Goal: Information Seeking & Learning: Learn about a topic

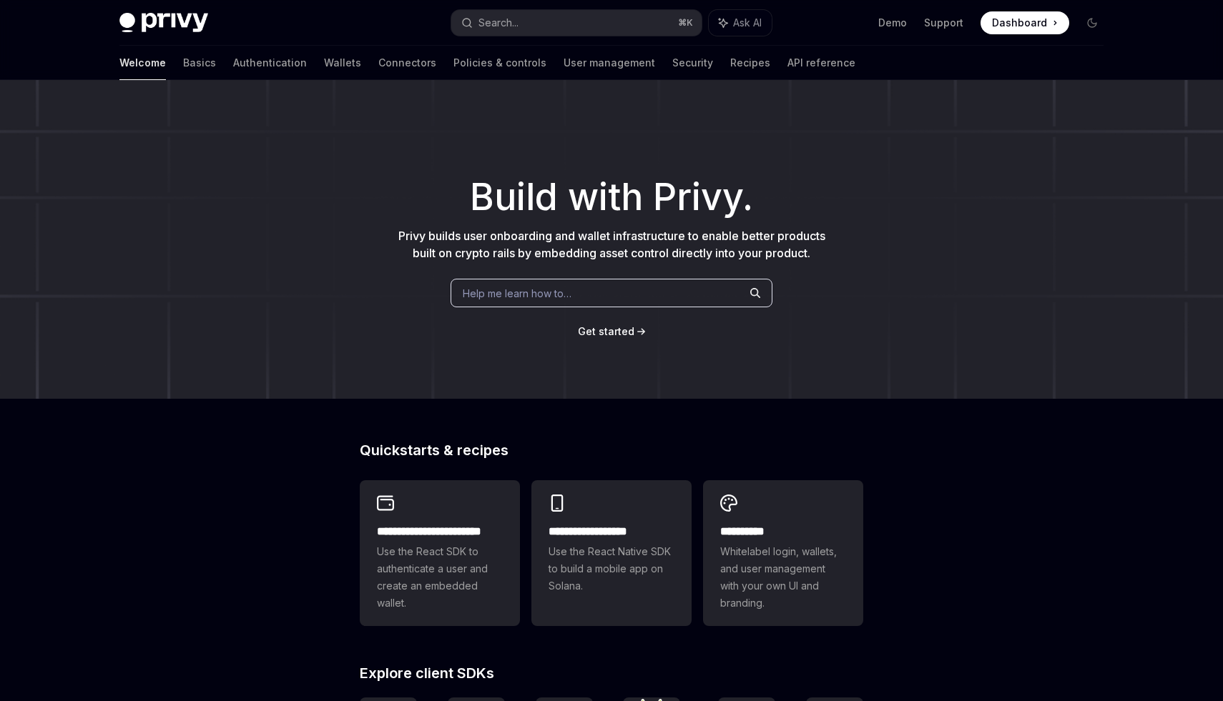
click at [1010, 26] on span "Dashboard" at bounding box center [1019, 23] width 55 height 14
click at [183, 59] on link "Basics" at bounding box center [199, 63] width 33 height 34
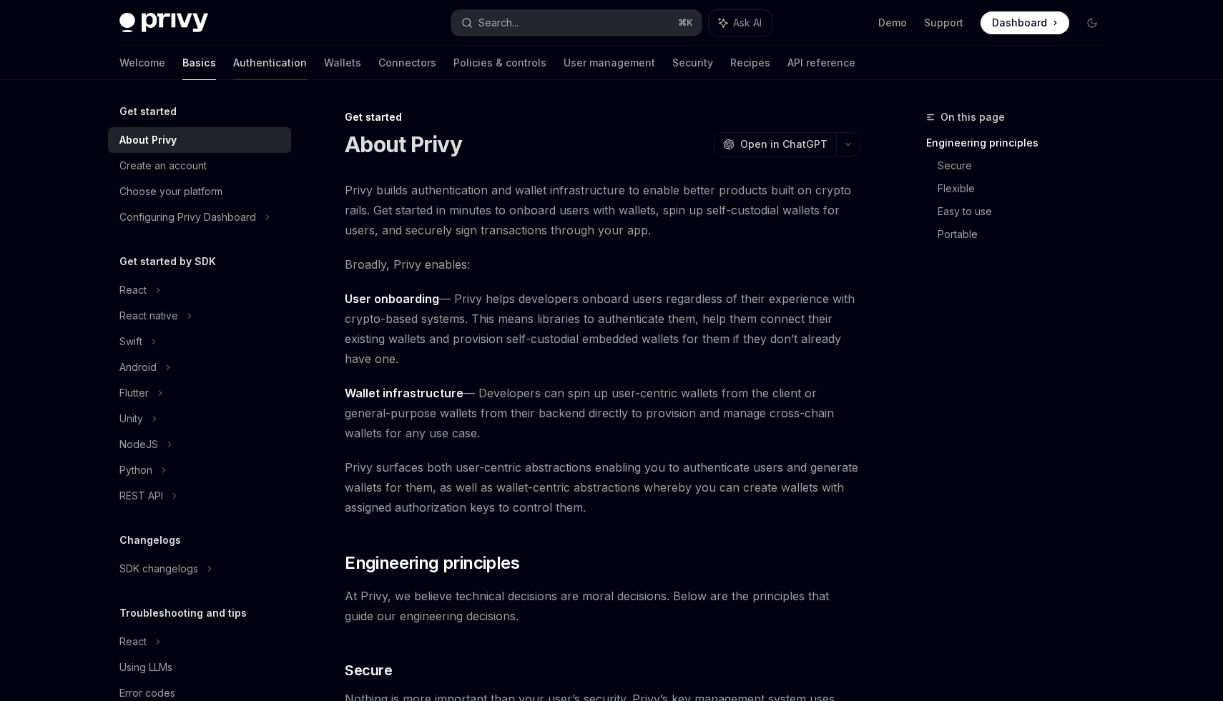
click at [233, 74] on link "Authentication" at bounding box center [270, 63] width 74 height 34
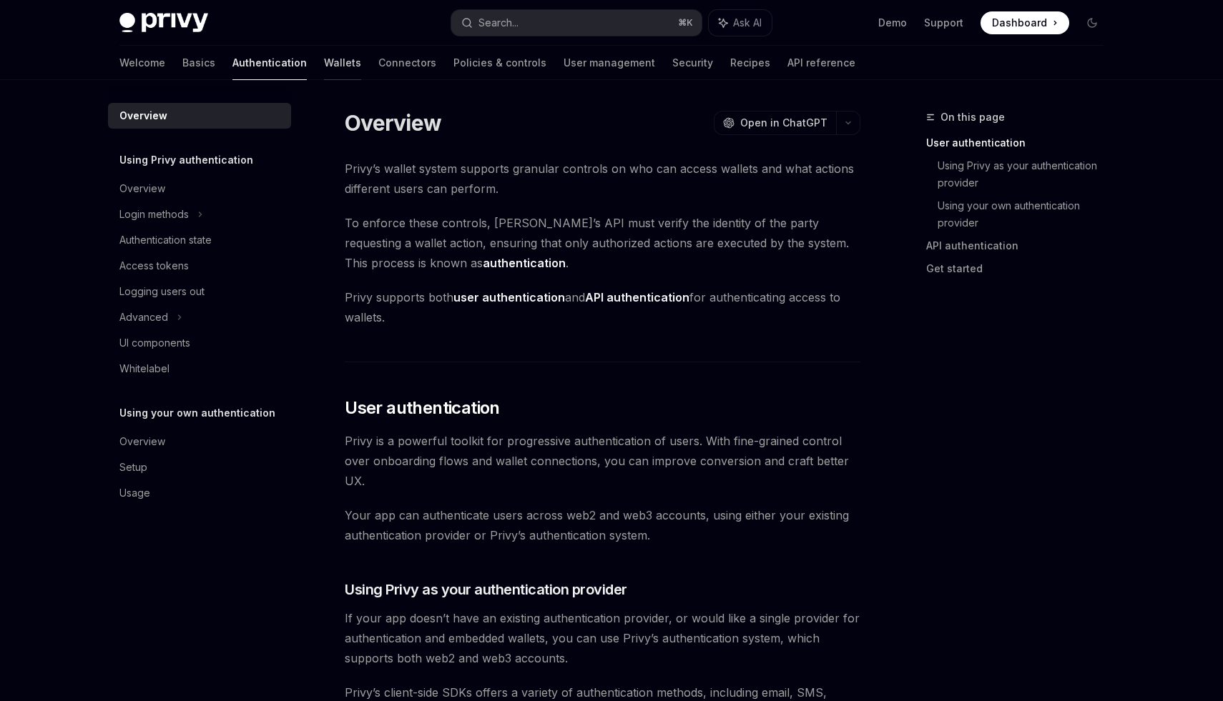
click at [324, 61] on link "Wallets" at bounding box center [342, 63] width 37 height 34
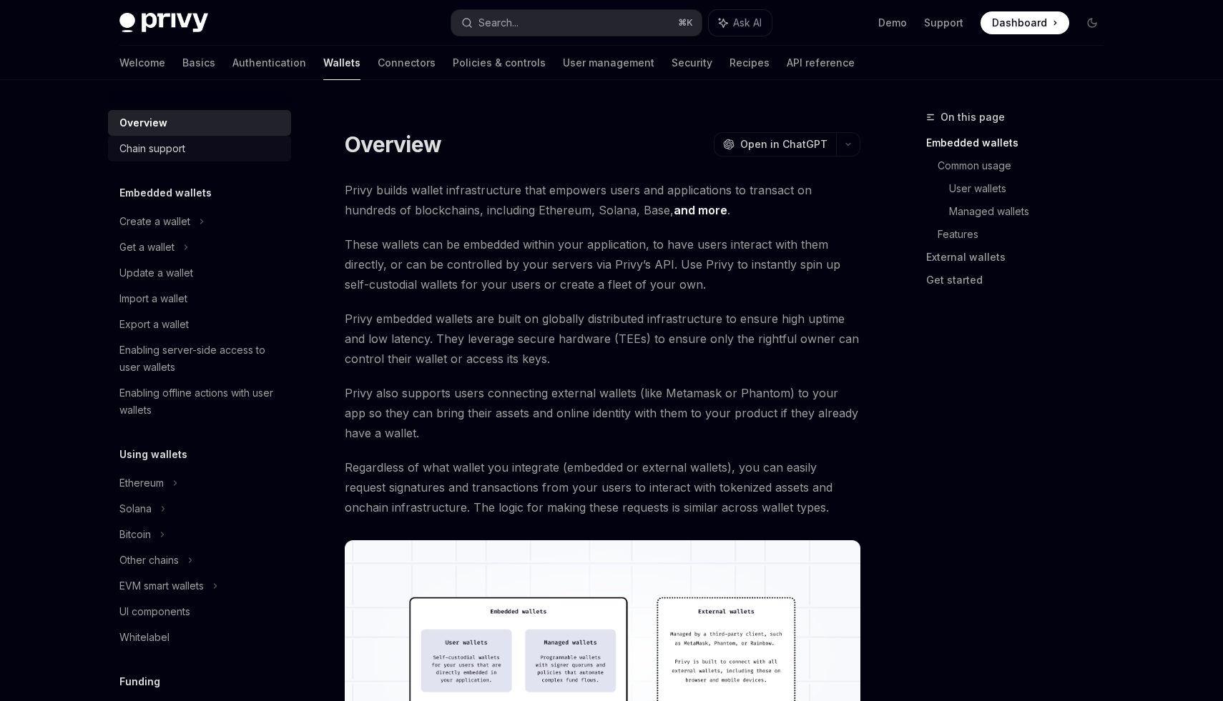
click at [157, 152] on div "Chain support" at bounding box center [152, 148] width 66 height 17
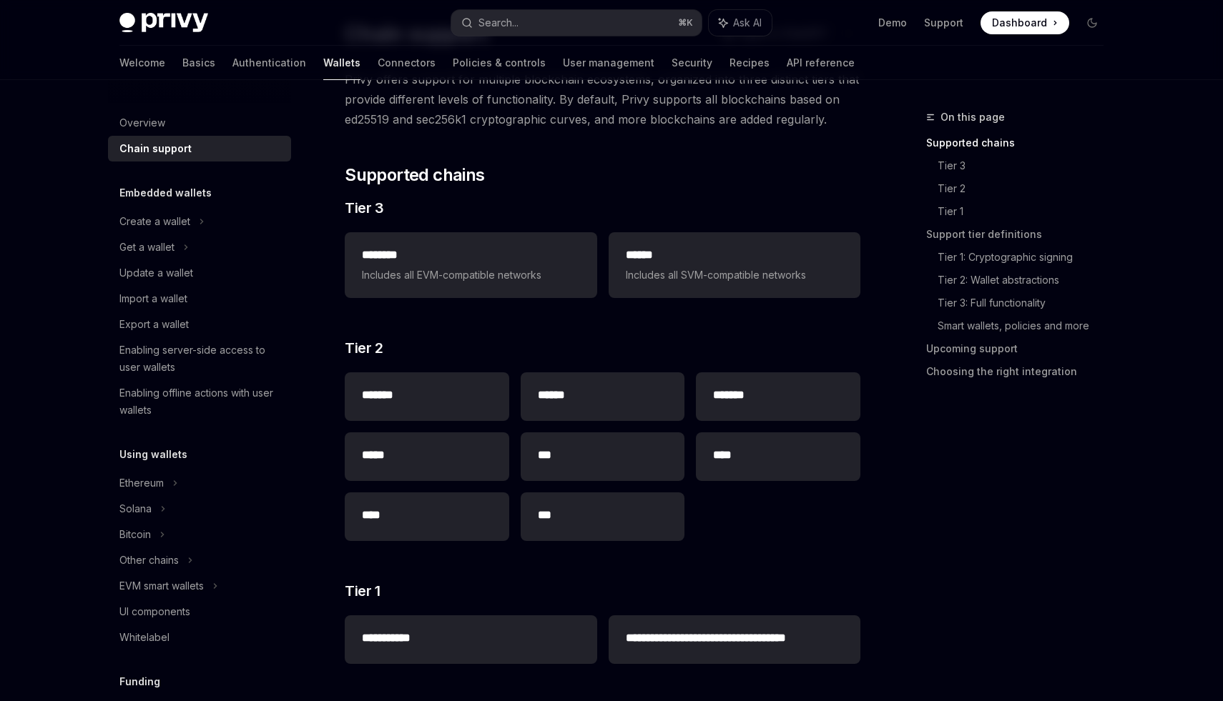
scroll to position [116, 0]
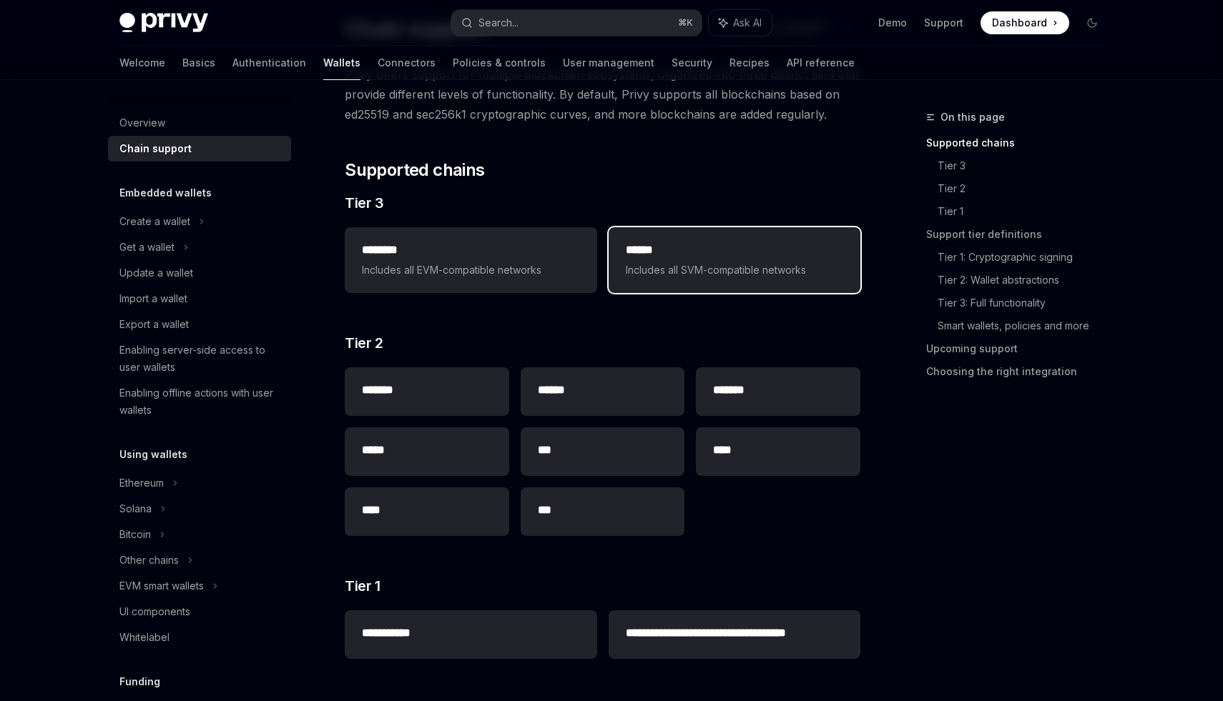
click at [674, 270] on span "Includes all SVM-compatible networks" at bounding box center [734, 270] width 217 height 17
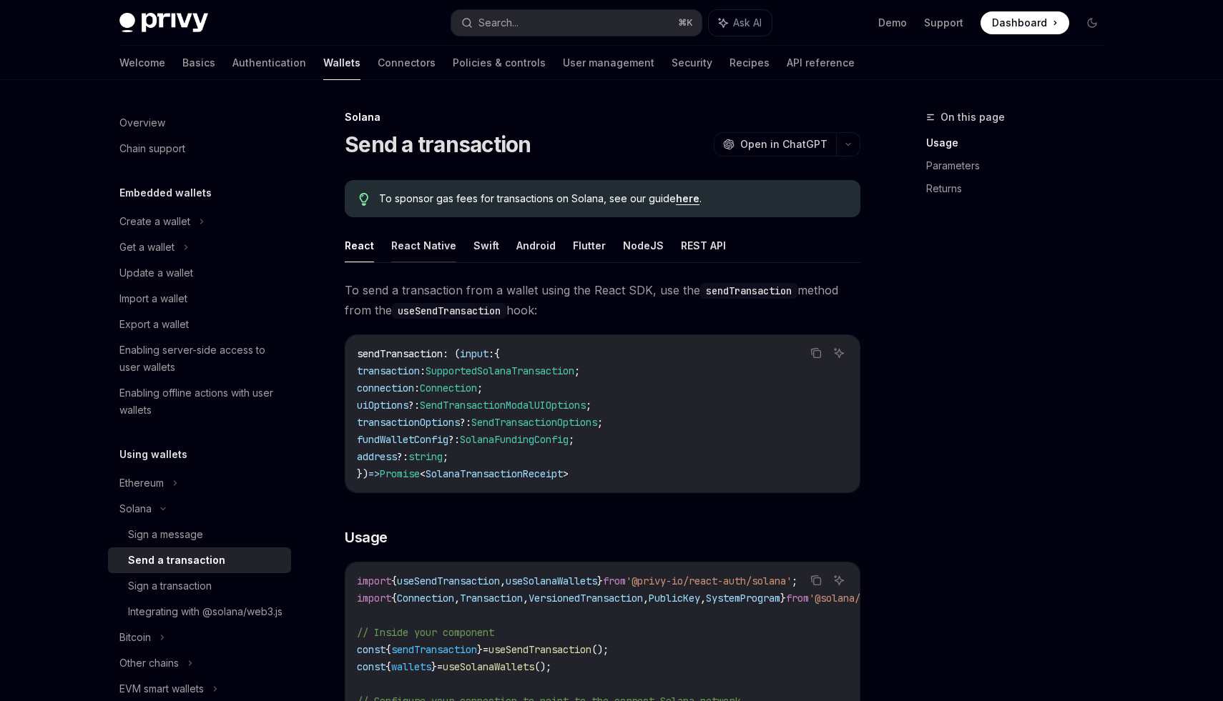
click at [423, 251] on button "React Native" at bounding box center [423, 246] width 65 height 34
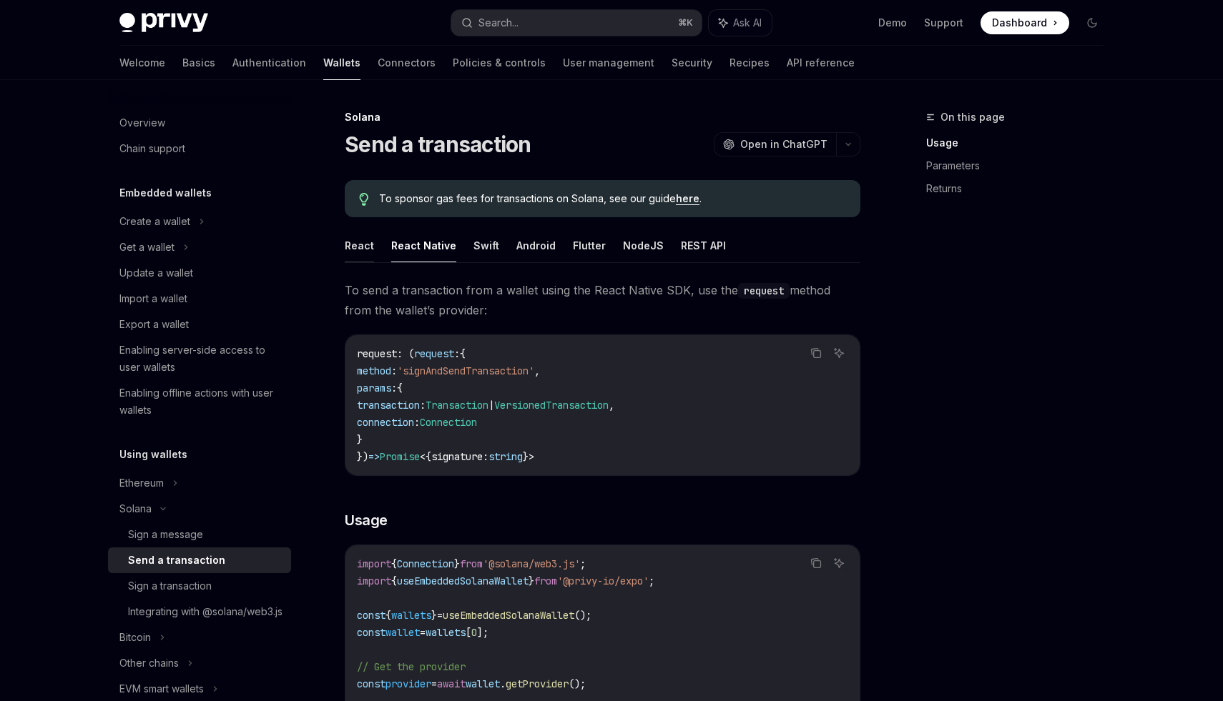
click at [361, 249] on button "React" at bounding box center [359, 246] width 29 height 34
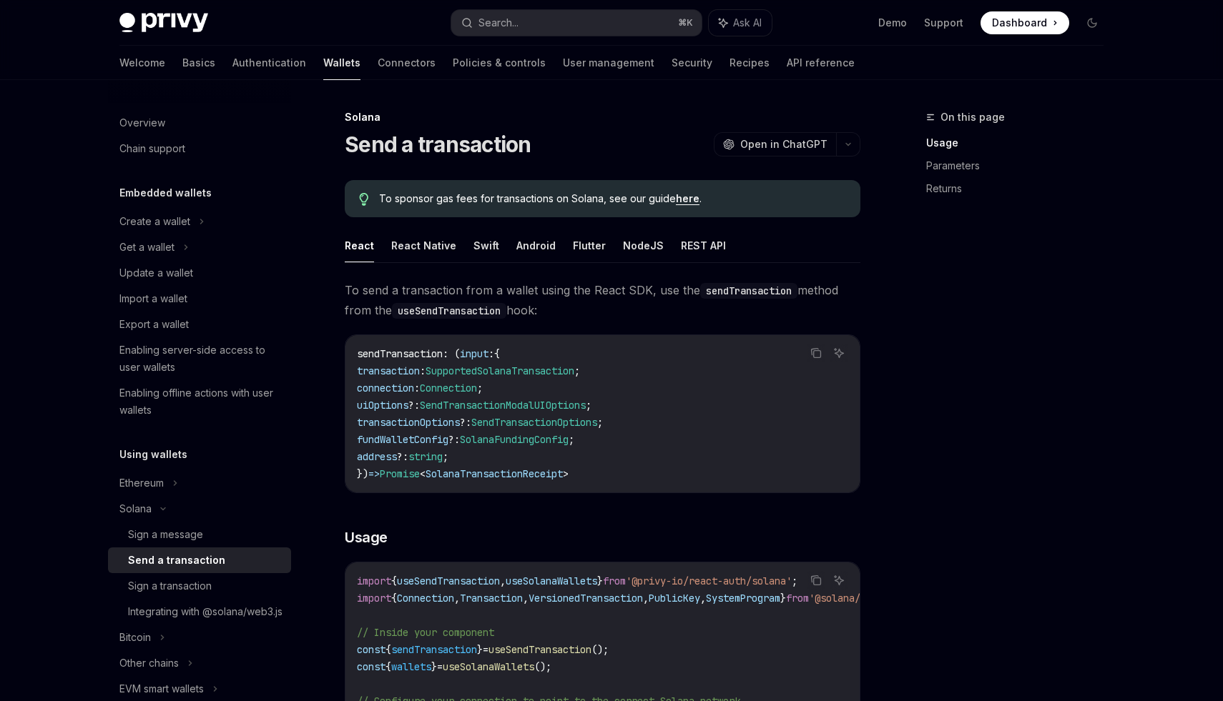
click at [438, 307] on code "useSendTransaction" at bounding box center [449, 311] width 114 height 16
click at [438, 305] on code "useSendTransaction" at bounding box center [449, 311] width 114 height 16
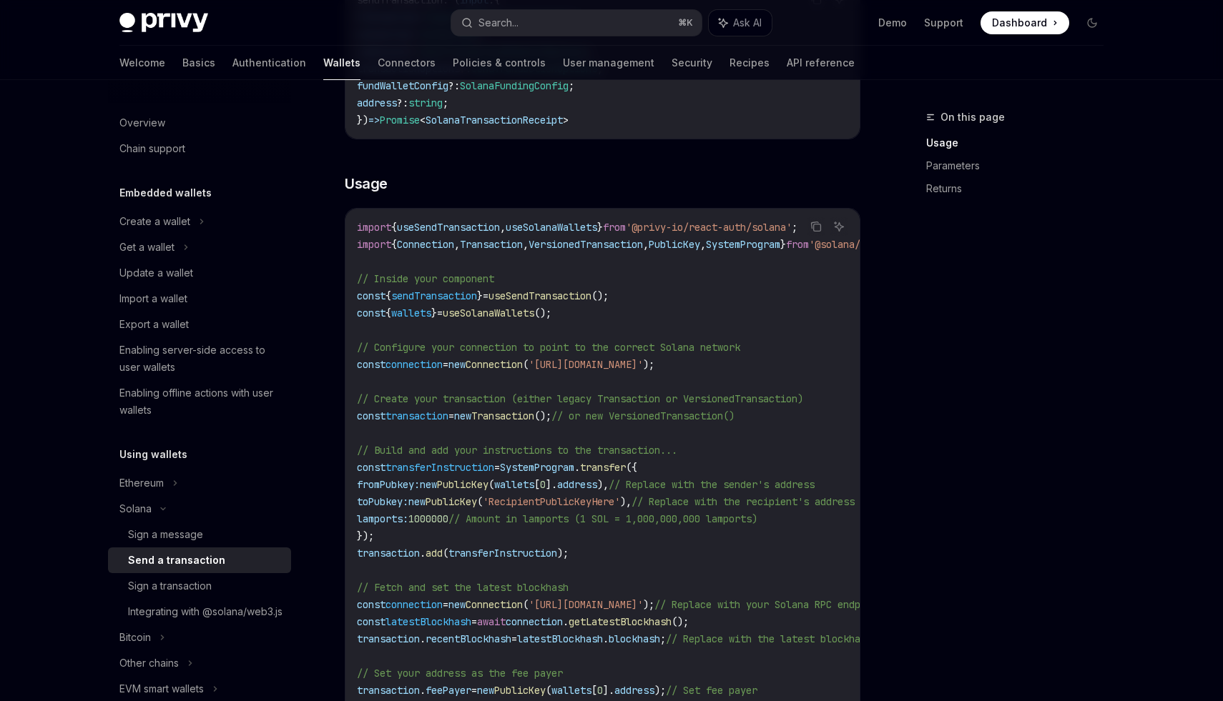
scroll to position [361, 0]
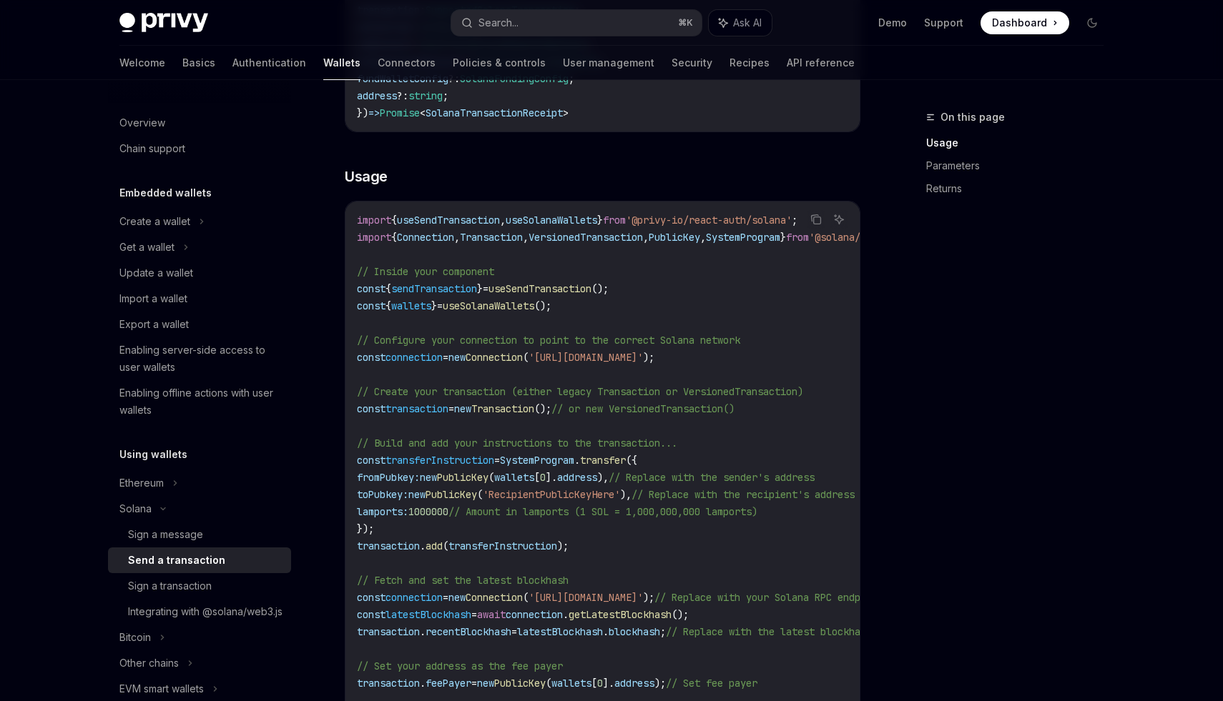
click at [567, 294] on span "useSendTransaction" at bounding box center [539, 288] width 103 height 13
click at [534, 305] on span "useSolanaWallets" at bounding box center [489, 306] width 92 height 13
click at [512, 351] on span "Connection" at bounding box center [493, 357] width 57 height 13
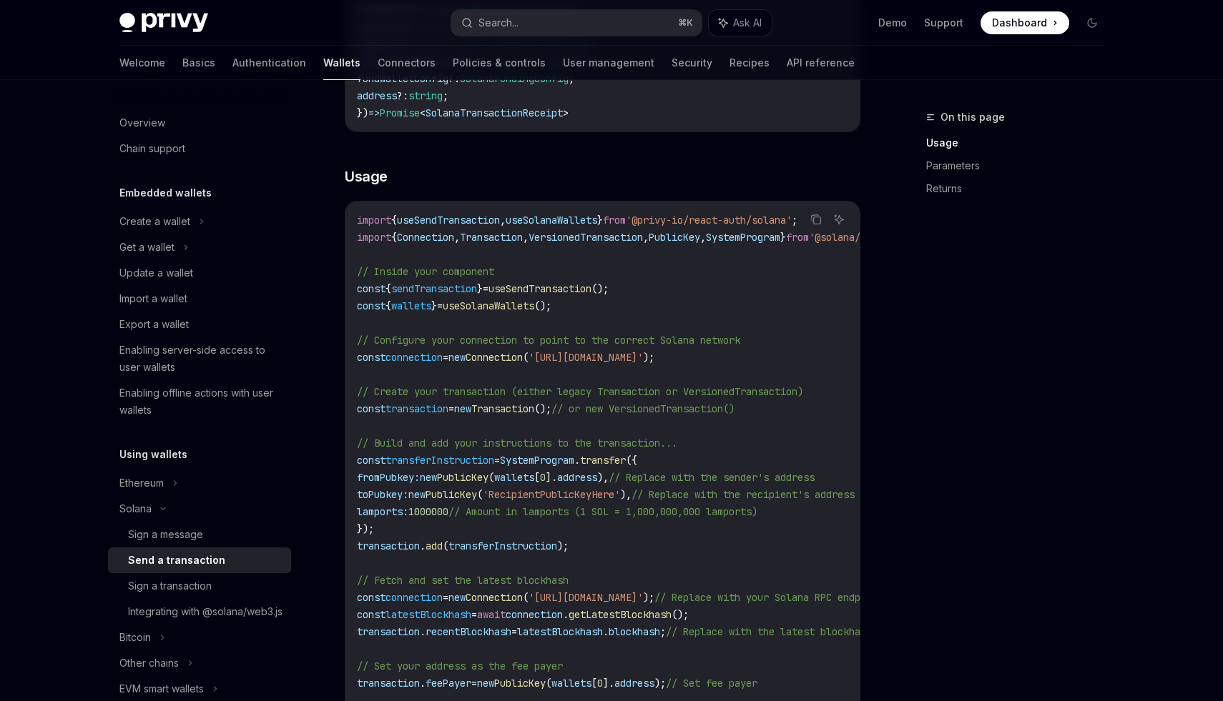
drag, startPoint x: 512, startPoint y: 350, endPoint x: 472, endPoint y: 350, distance: 40.0
click at [472, 350] on code "import { useSendTransaction , useSolanaWallets } from '@privy-io/react-auth/sol…" at bounding box center [734, 529] width 755 height 635
drag, startPoint x: 472, startPoint y: 350, endPoint x: 531, endPoint y: 350, distance: 58.6
click at [531, 350] on code "import { useSendTransaction , useSolanaWallets } from '@privy-io/react-auth/sol…" at bounding box center [734, 529] width 755 height 635
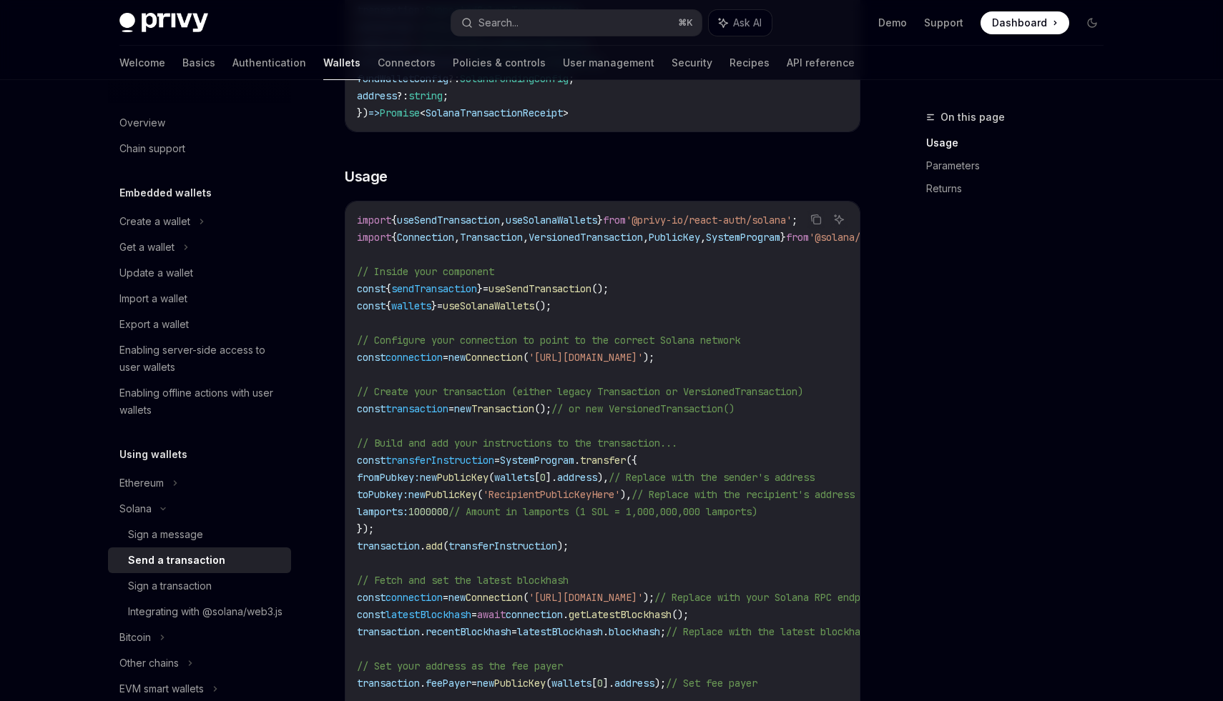
click at [531, 350] on code "import { useSendTransaction , useSolanaWallets } from '@privy-io/react-auth/sol…" at bounding box center [734, 529] width 755 height 635
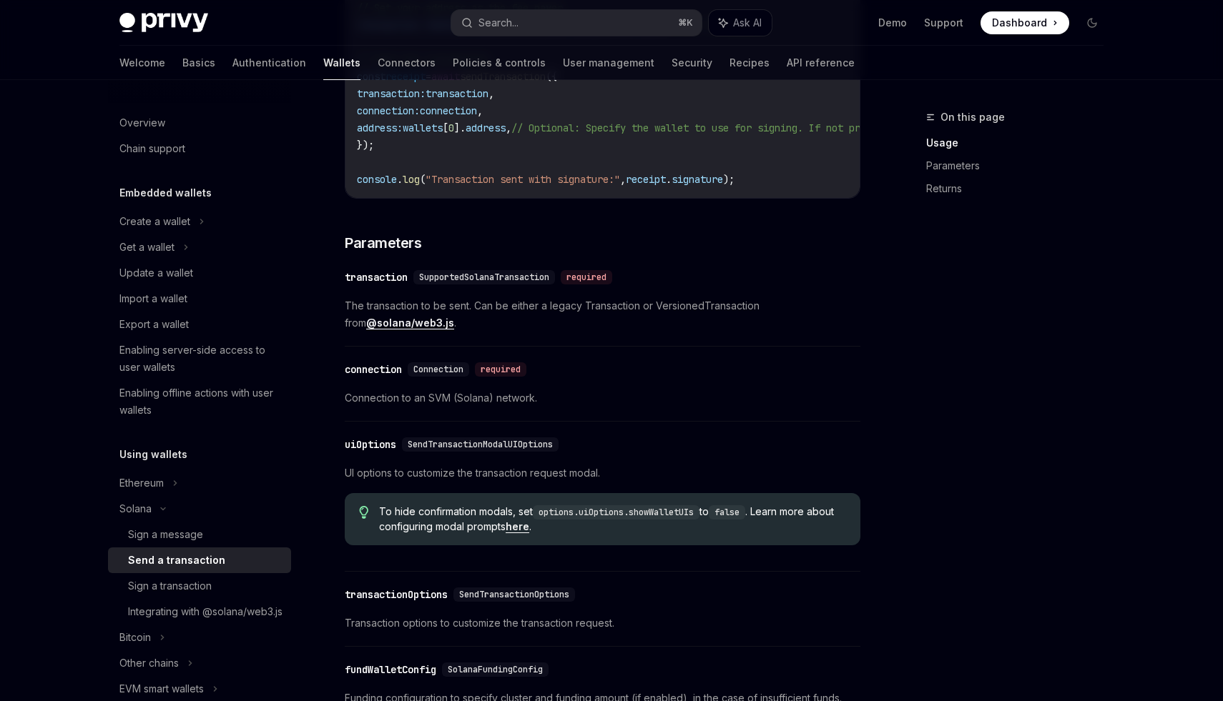
scroll to position [1077, 0]
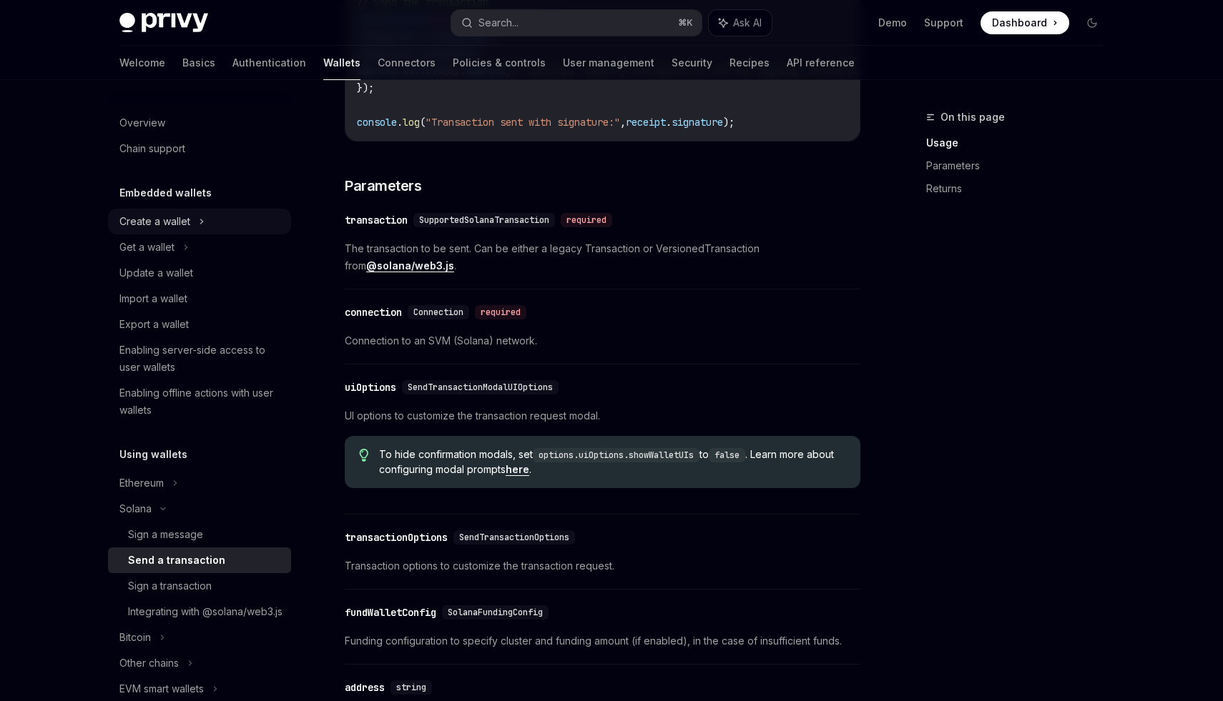
click at [167, 228] on div "Create a wallet" at bounding box center [154, 221] width 71 height 17
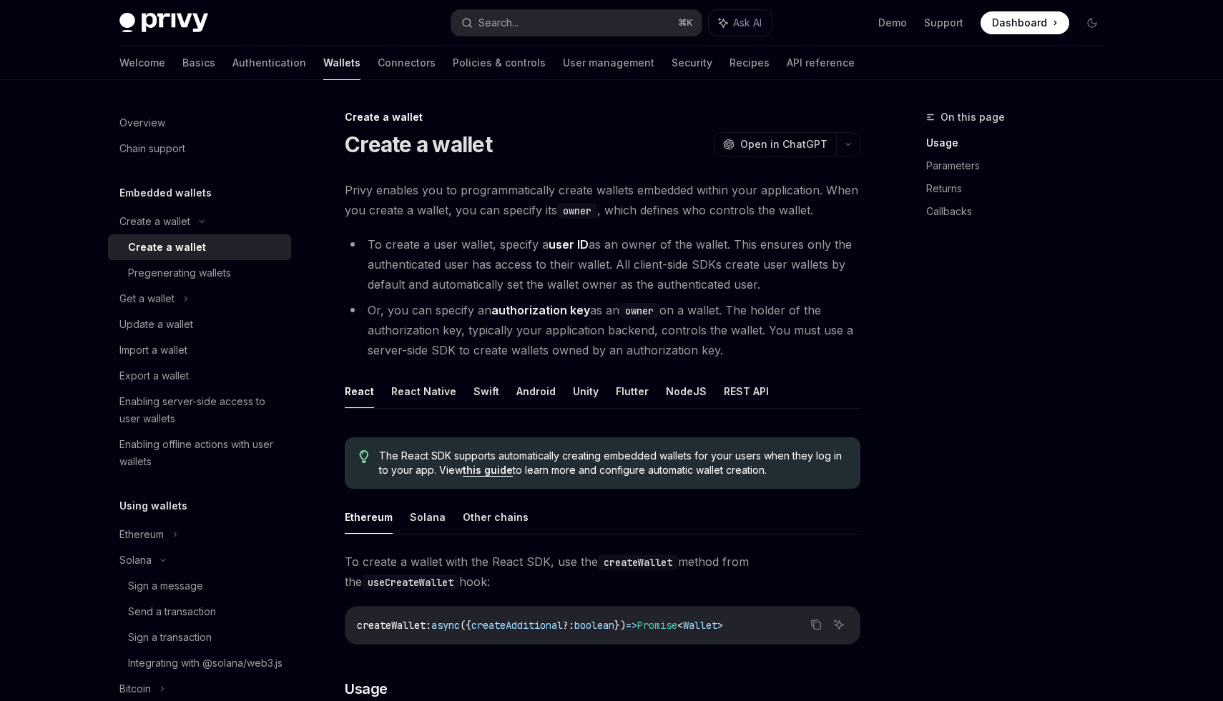
click at [205, 250] on div "Create a wallet" at bounding box center [205, 247] width 154 height 17
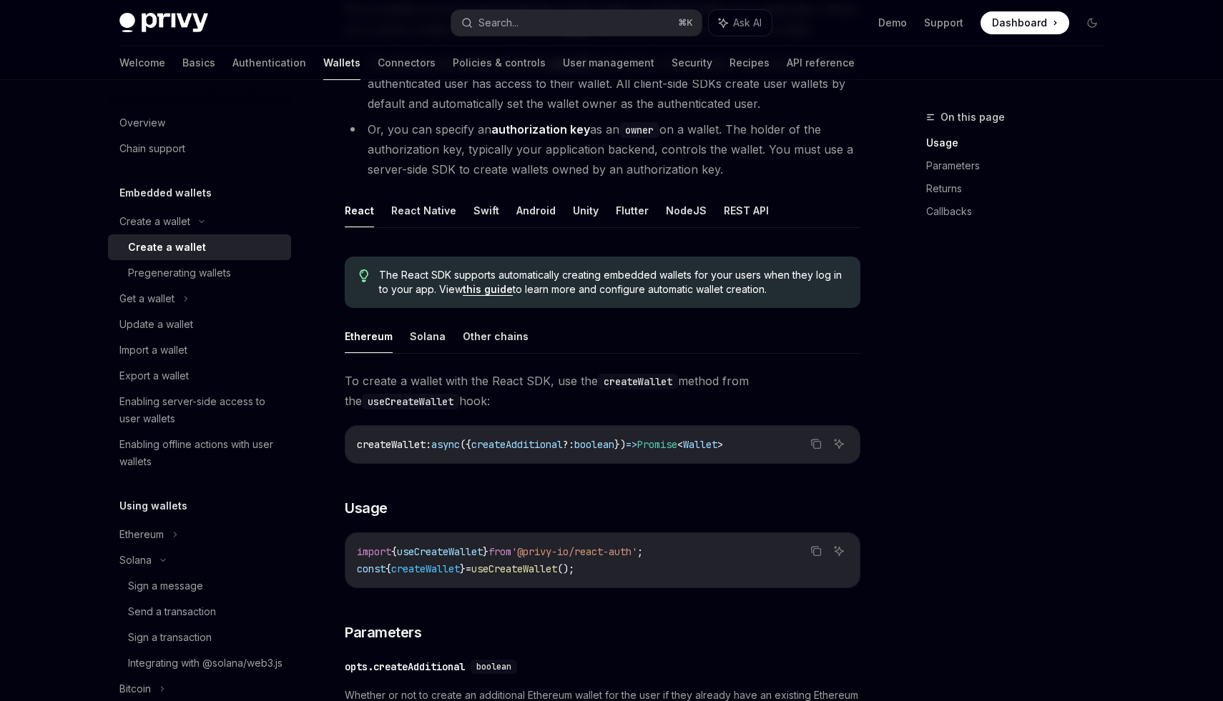
scroll to position [268, 0]
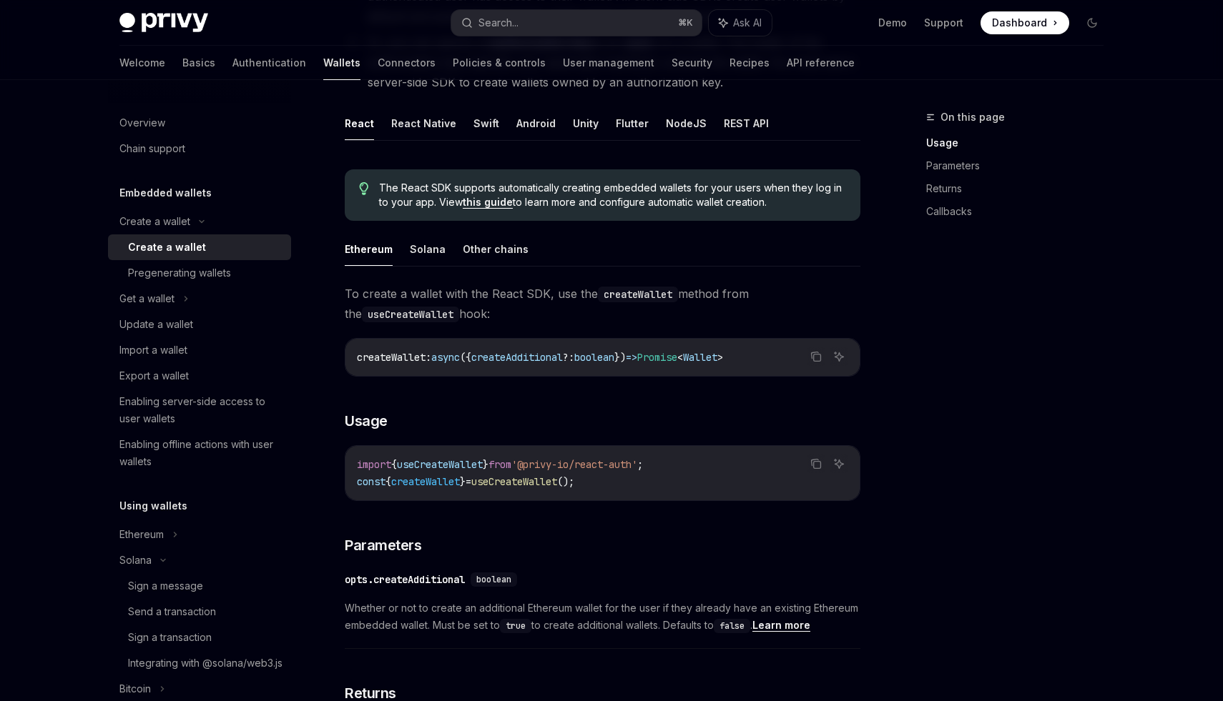
click at [397, 350] on code "createWallet : async ({ createAdditional ?: boolean }) => Promise < Wallet >" at bounding box center [602, 357] width 491 height 17
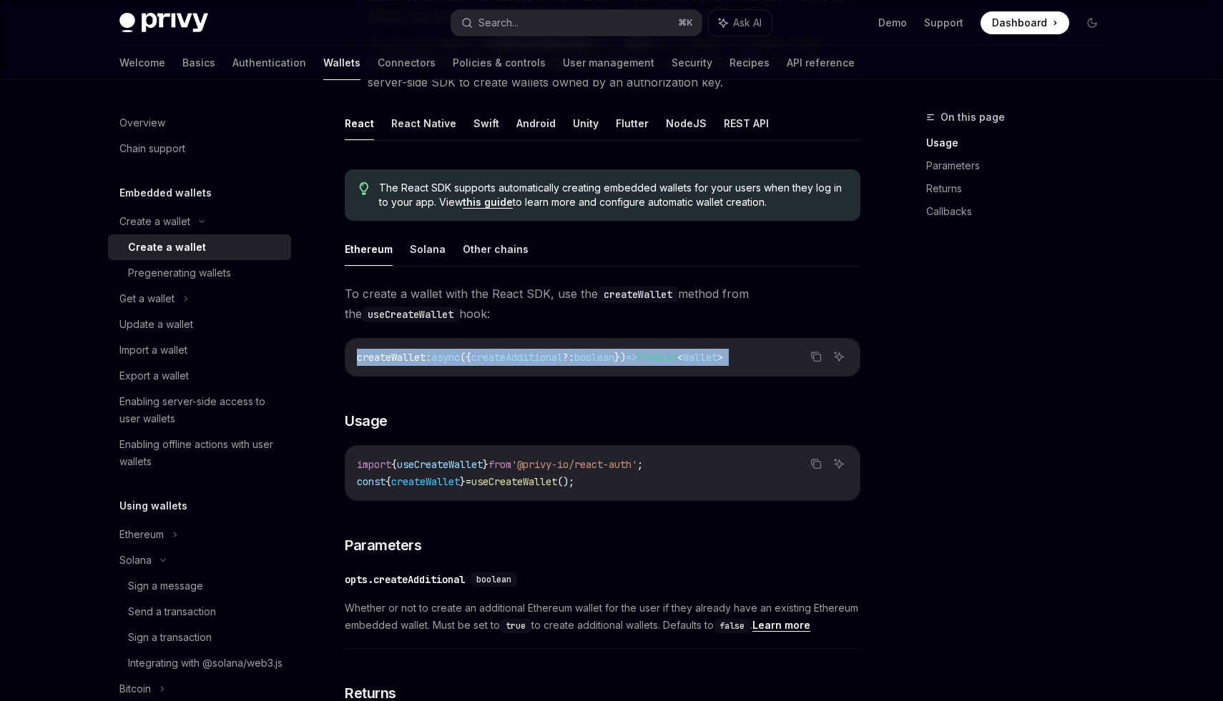
click at [397, 350] on code "createWallet : async ({ createAdditional ?: boolean }) => Promise < Wallet >" at bounding box center [602, 357] width 491 height 17
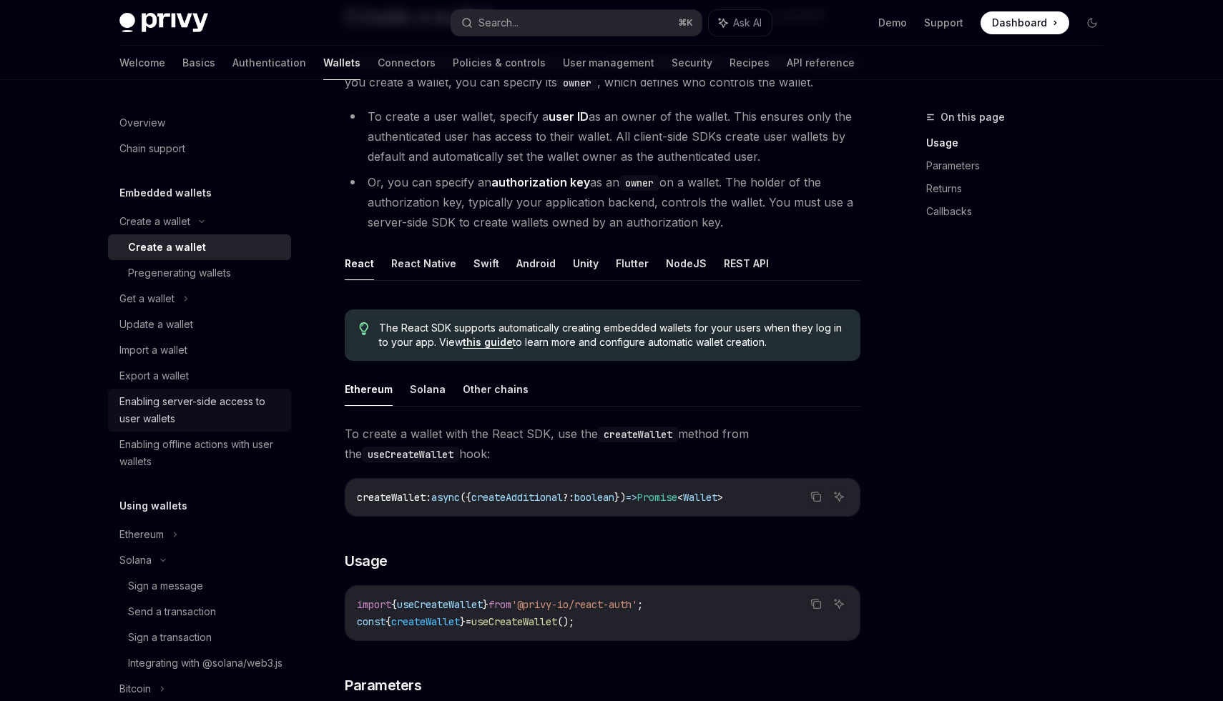
scroll to position [85, 0]
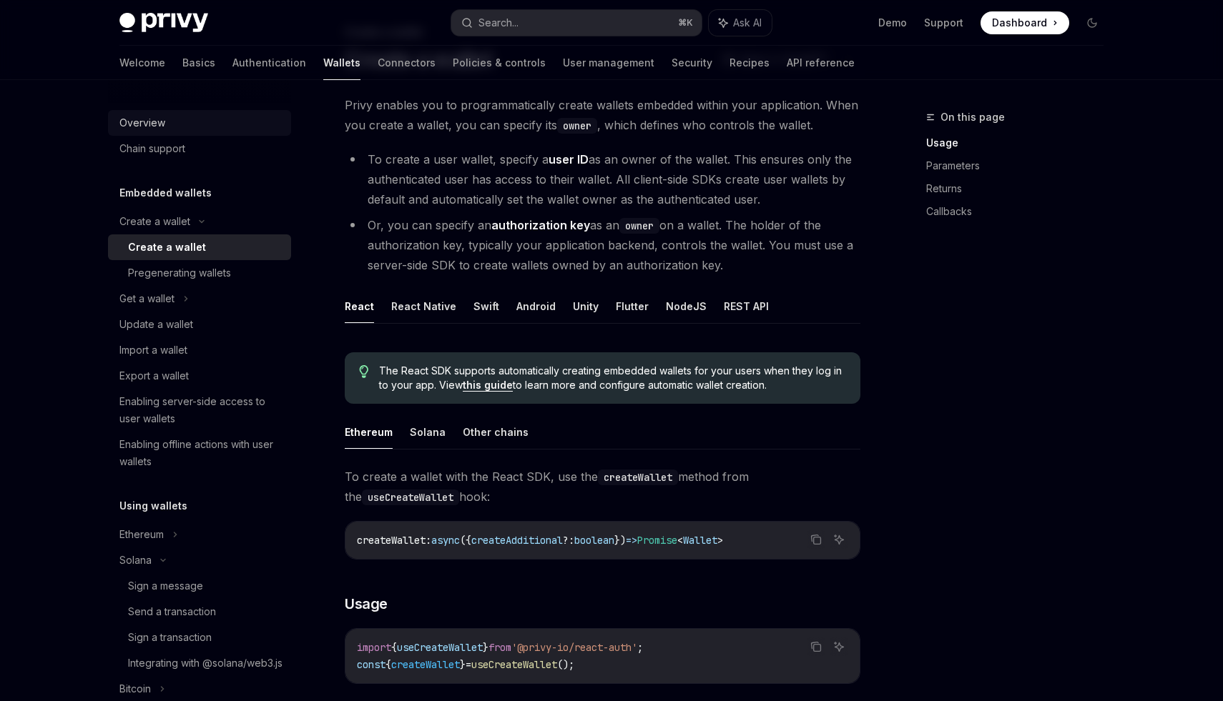
click at [136, 112] on link "Overview" at bounding box center [199, 123] width 183 height 26
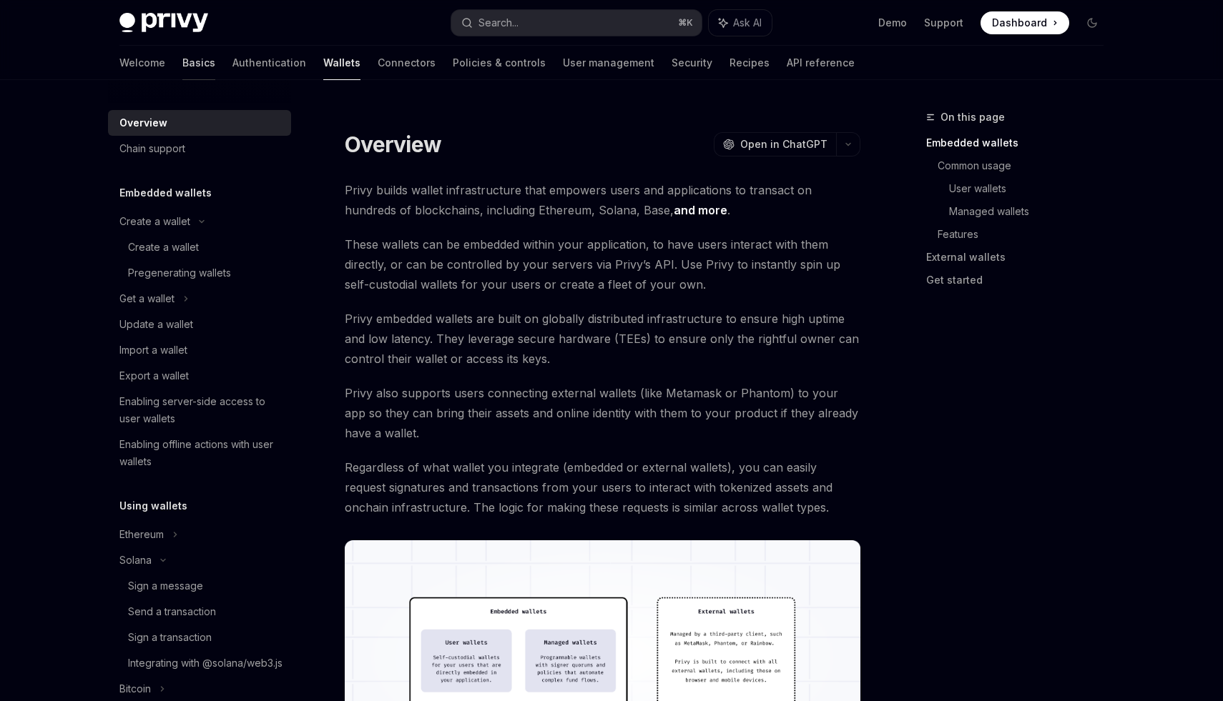
click at [182, 78] on link "Basics" at bounding box center [198, 63] width 33 height 34
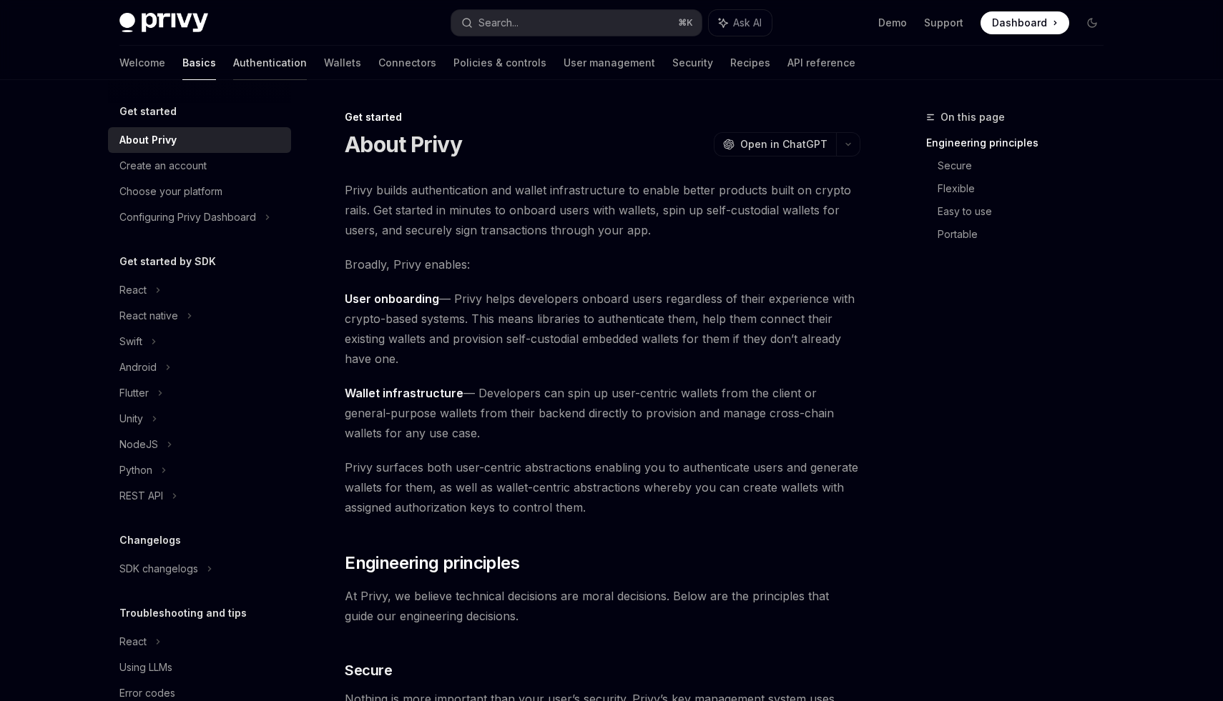
click at [233, 76] on link "Authentication" at bounding box center [270, 63] width 74 height 34
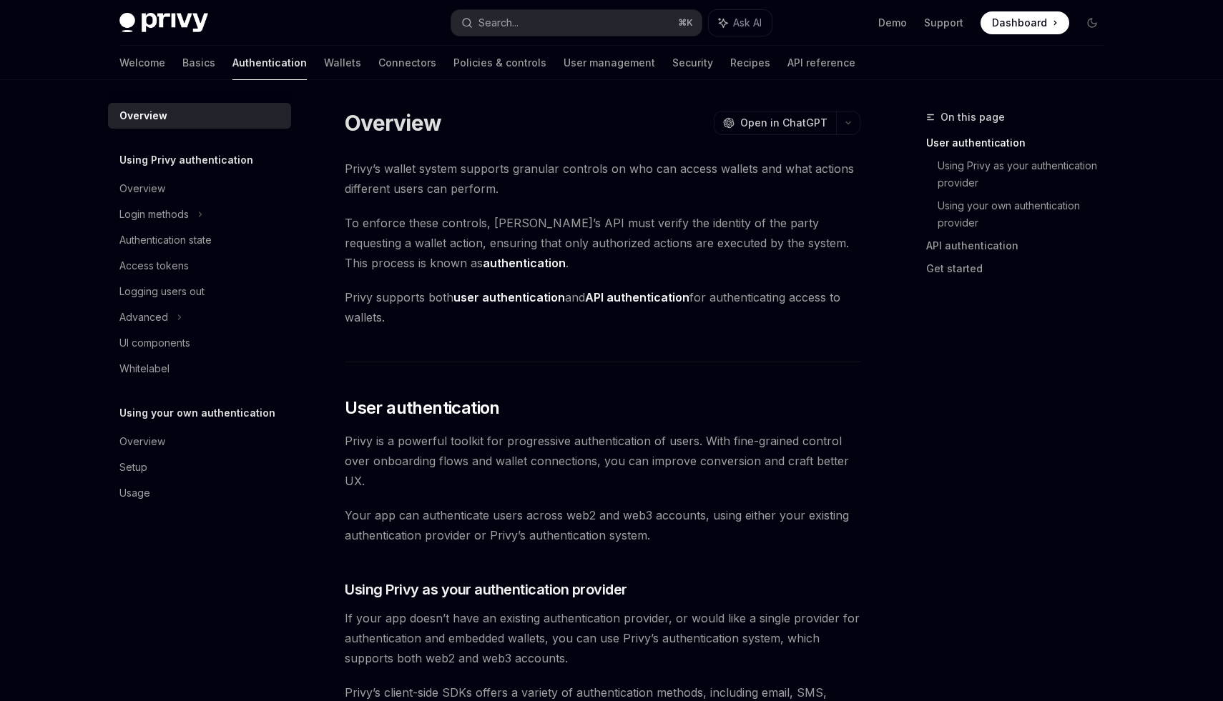
click at [151, 56] on div "Welcome Basics Authentication Wallets Connectors Policies & controls User manag…" at bounding box center [487, 63] width 736 height 34
click at [182, 65] on link "Basics" at bounding box center [198, 63] width 33 height 34
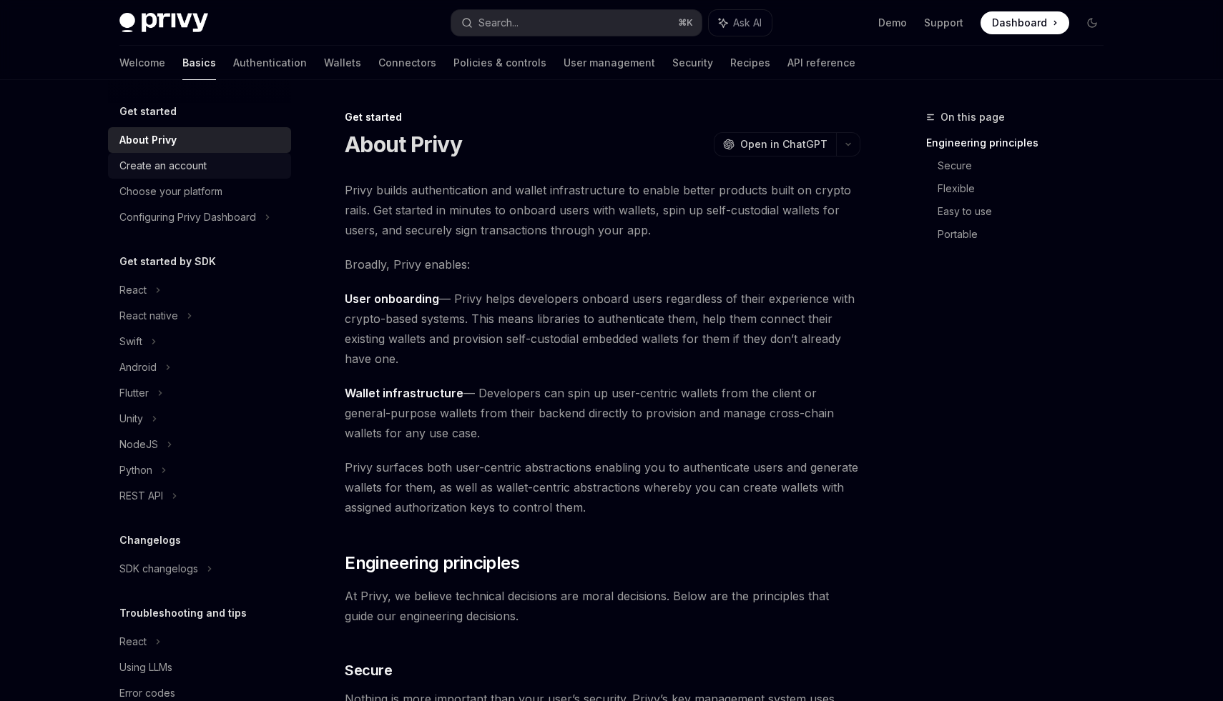
click at [190, 170] on div "Create an account" at bounding box center [162, 165] width 87 height 17
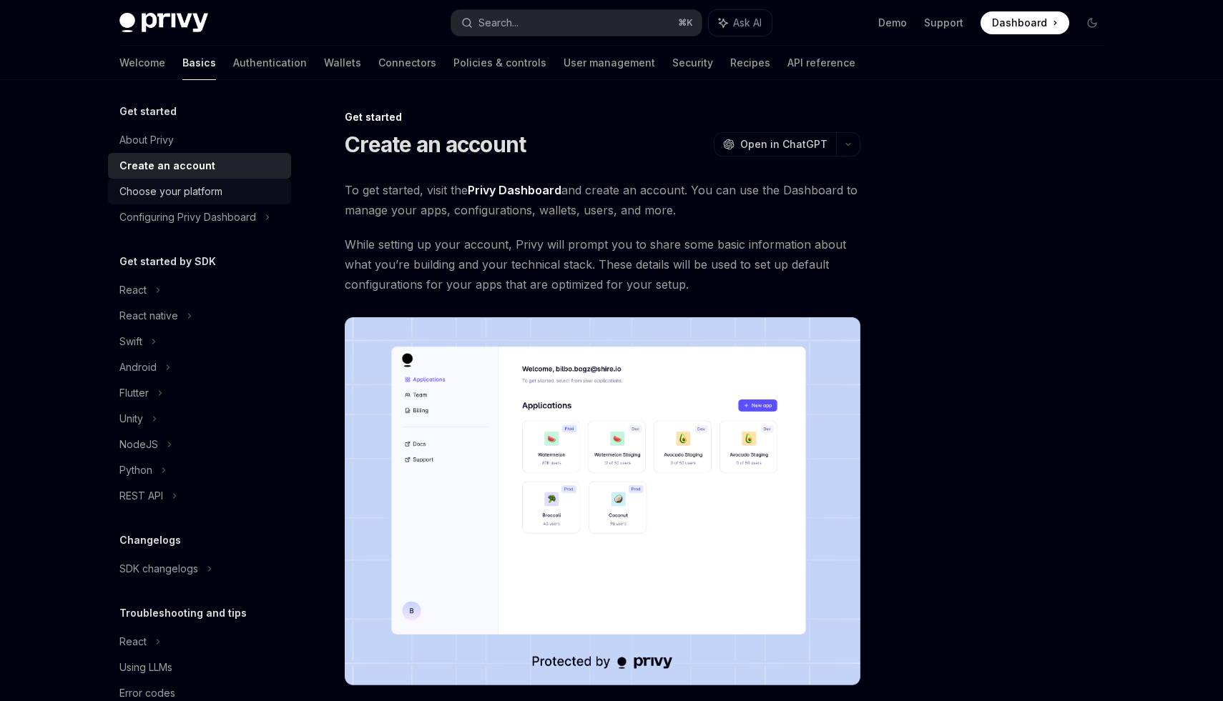
click at [190, 192] on div "Choose your platform" at bounding box center [170, 191] width 103 height 17
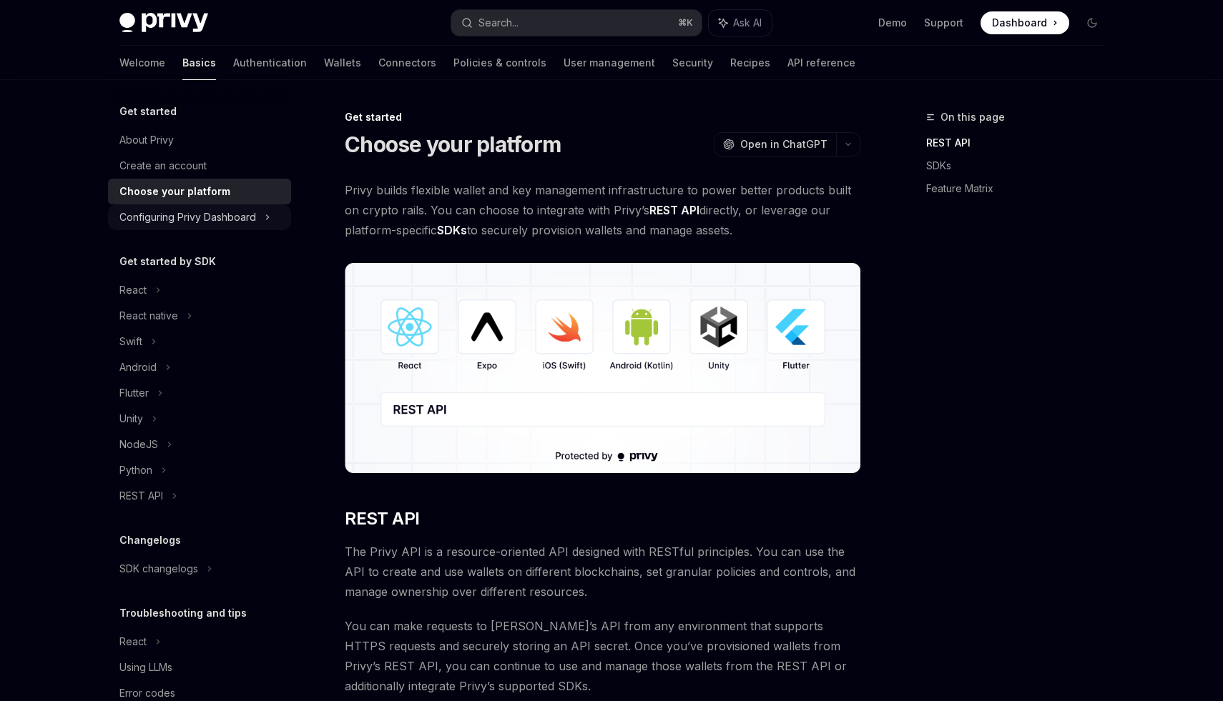
click at [195, 220] on div "Configuring Privy Dashboard" at bounding box center [187, 217] width 137 height 17
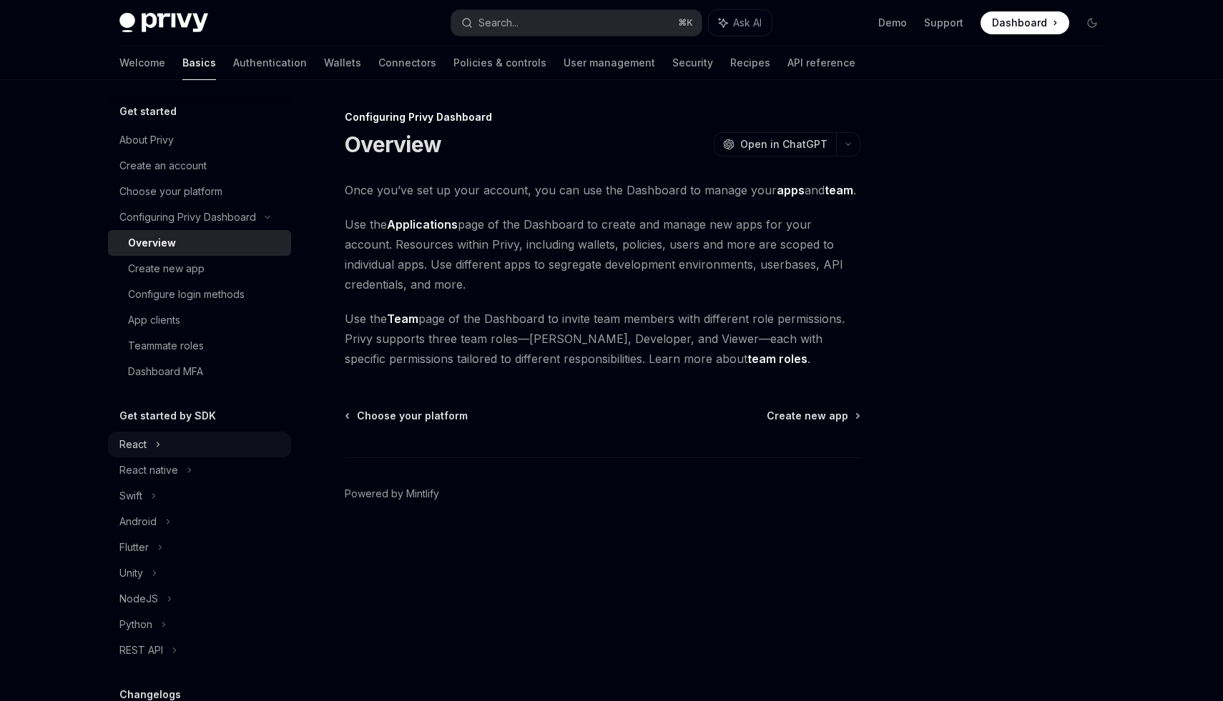
click at [158, 456] on div "React" at bounding box center [199, 445] width 183 height 26
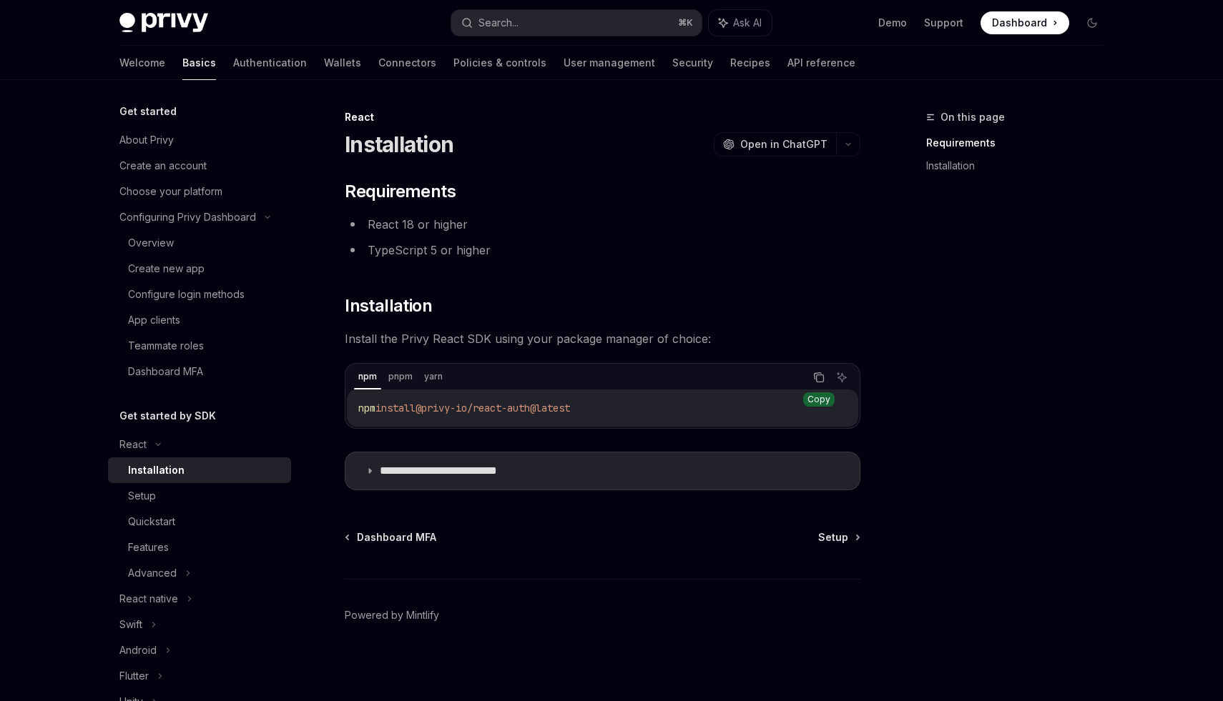
click at [817, 372] on icon "Copy the contents from the code block" at bounding box center [818, 377] width 11 height 11
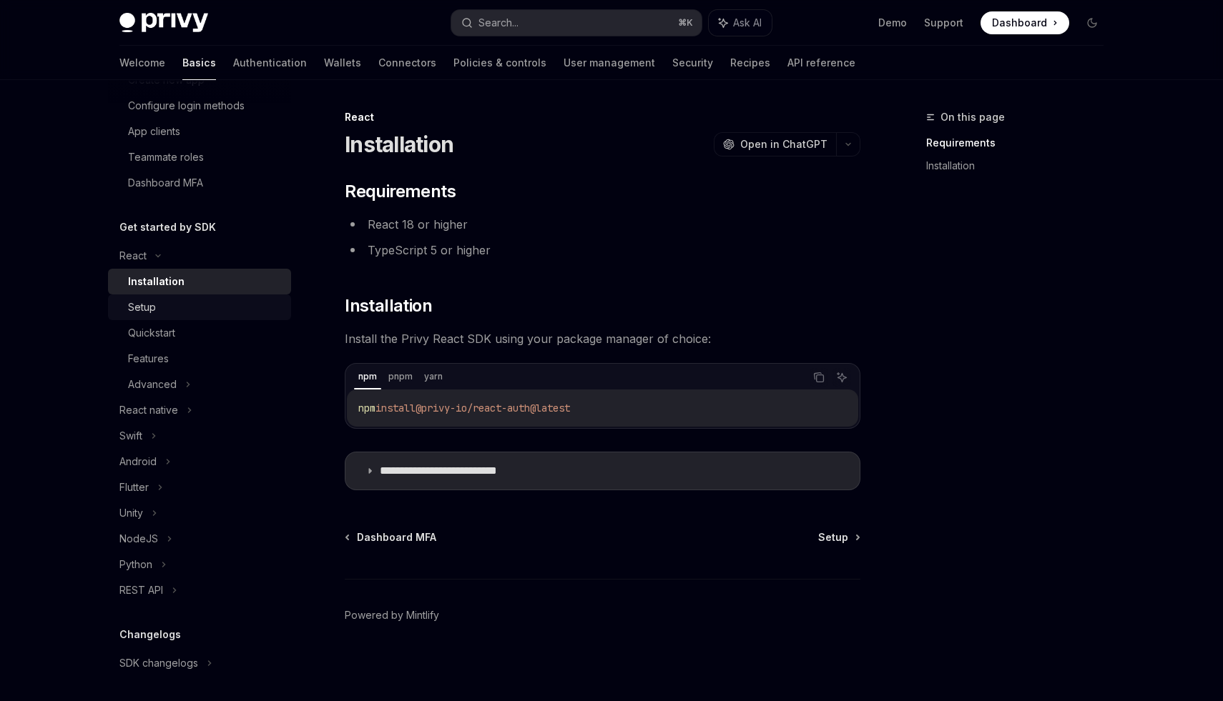
scroll to position [196, 0]
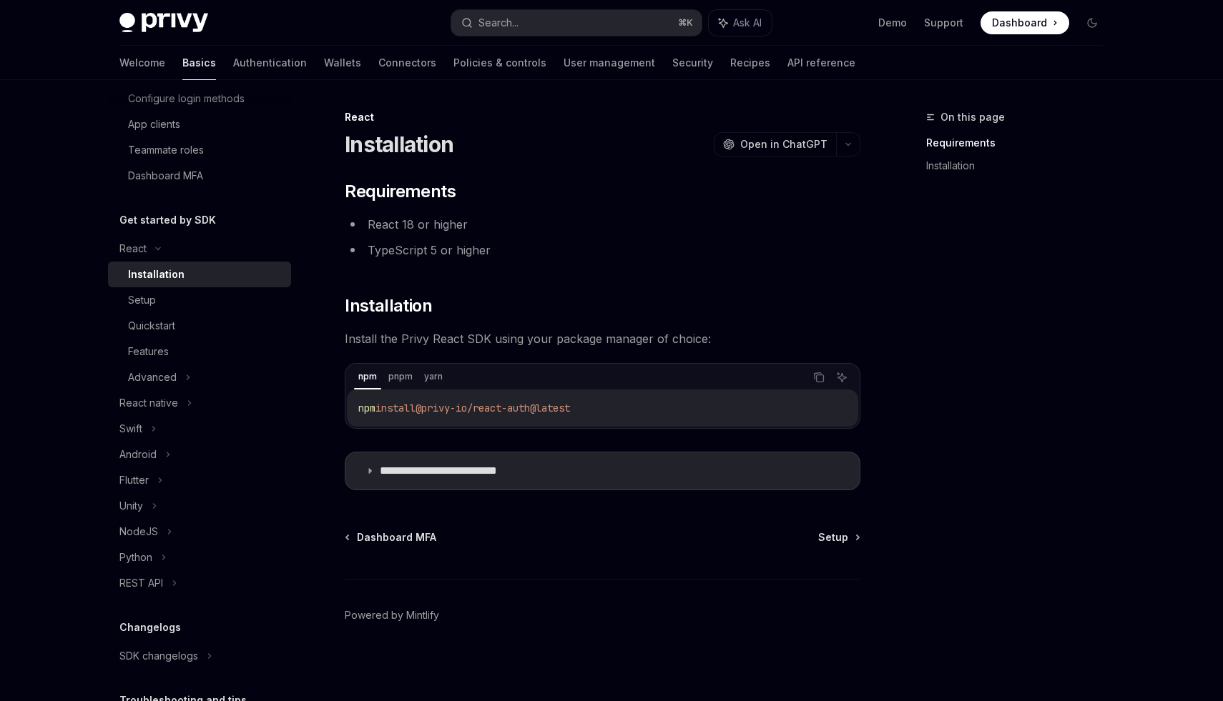
click at [200, 270] on div "Installation" at bounding box center [205, 274] width 154 height 17
type textarea "*"
click at [823, 379] on icon "Copy the contents from the code block" at bounding box center [819, 378] width 7 height 7
click at [568, 465] on summary "**********" at bounding box center [602, 471] width 514 height 37
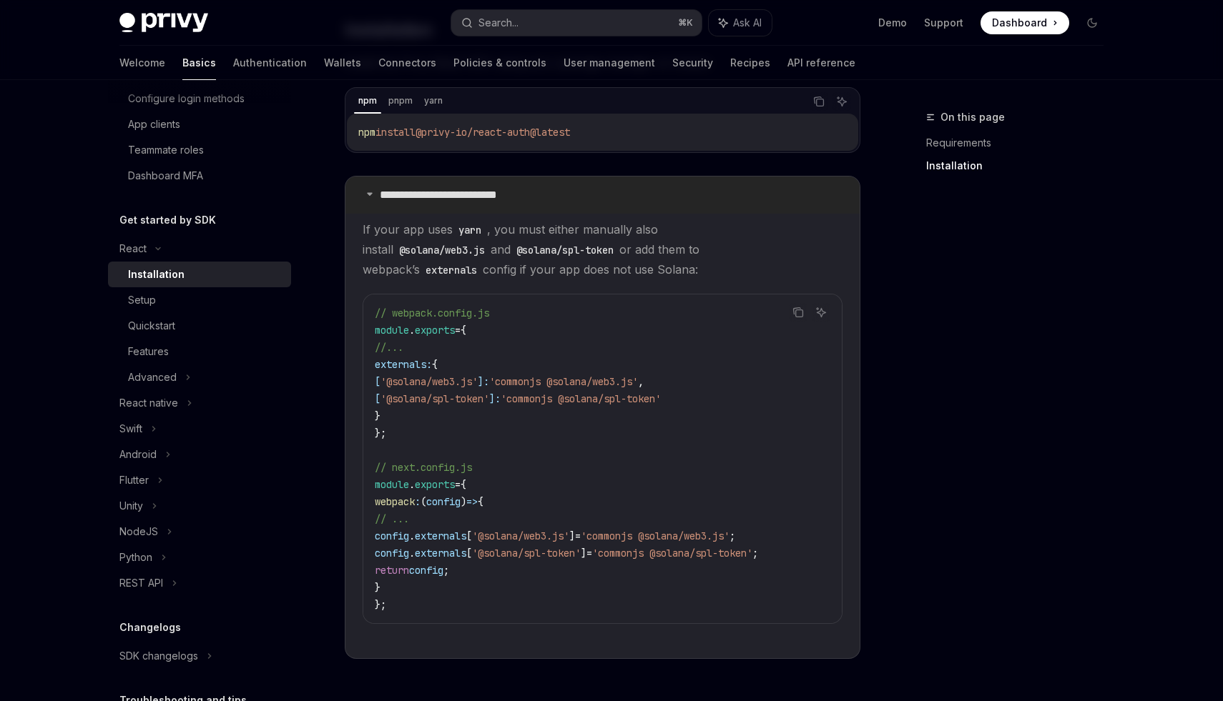
scroll to position [275, 0]
click at [807, 105] on div "npm pnpm yarn Copy Ask AI" at bounding box center [602, 102] width 511 height 24
click at [816, 105] on icon "Copy the contents from the code block" at bounding box center [819, 103] width 7 height 7
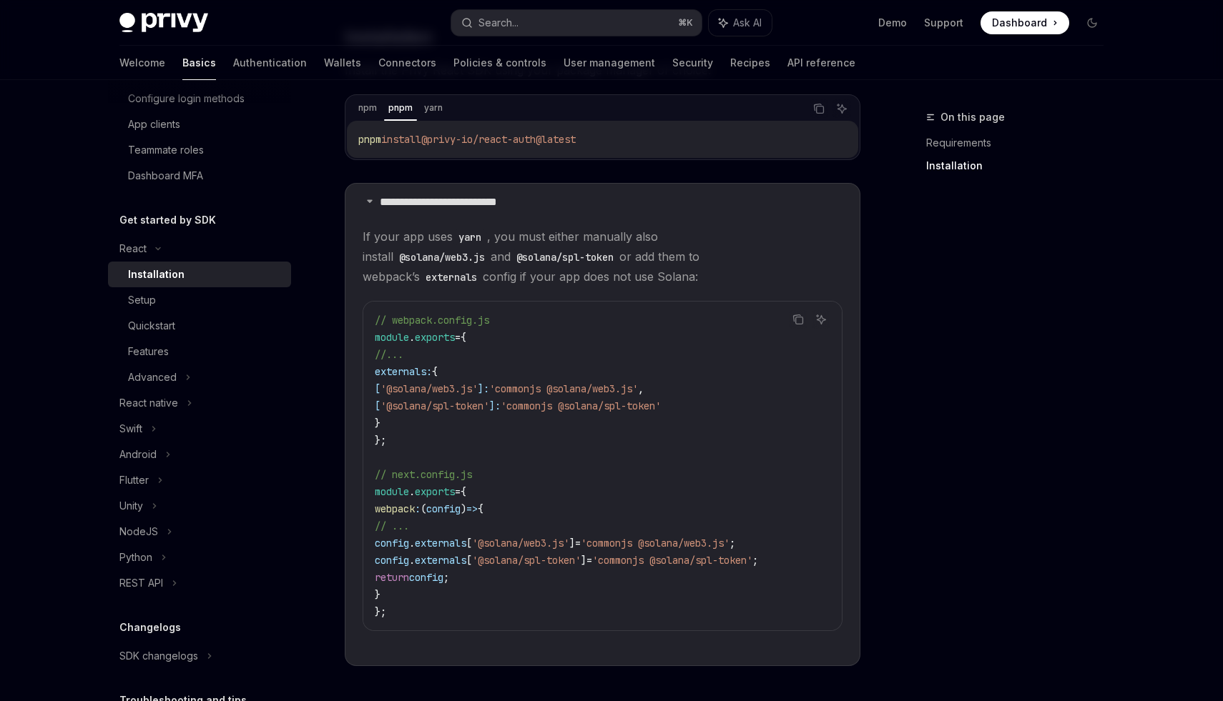
scroll to position [255, 0]
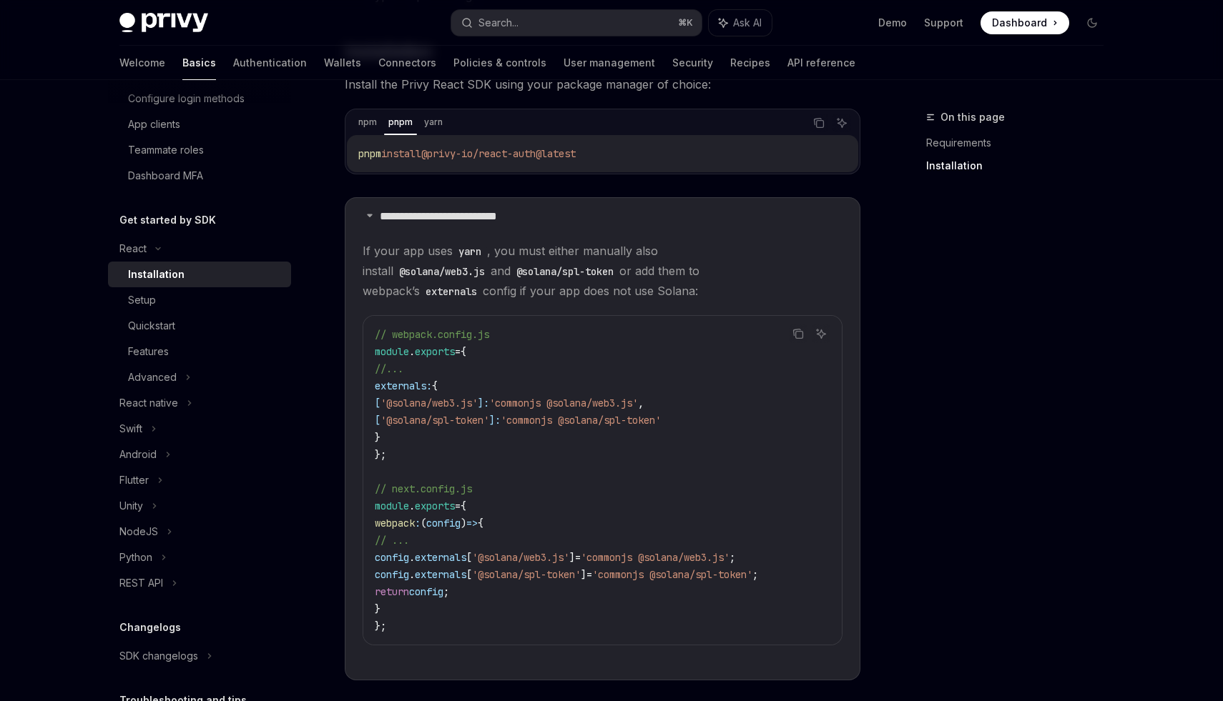
click at [537, 232] on summary "**********" at bounding box center [602, 216] width 514 height 37
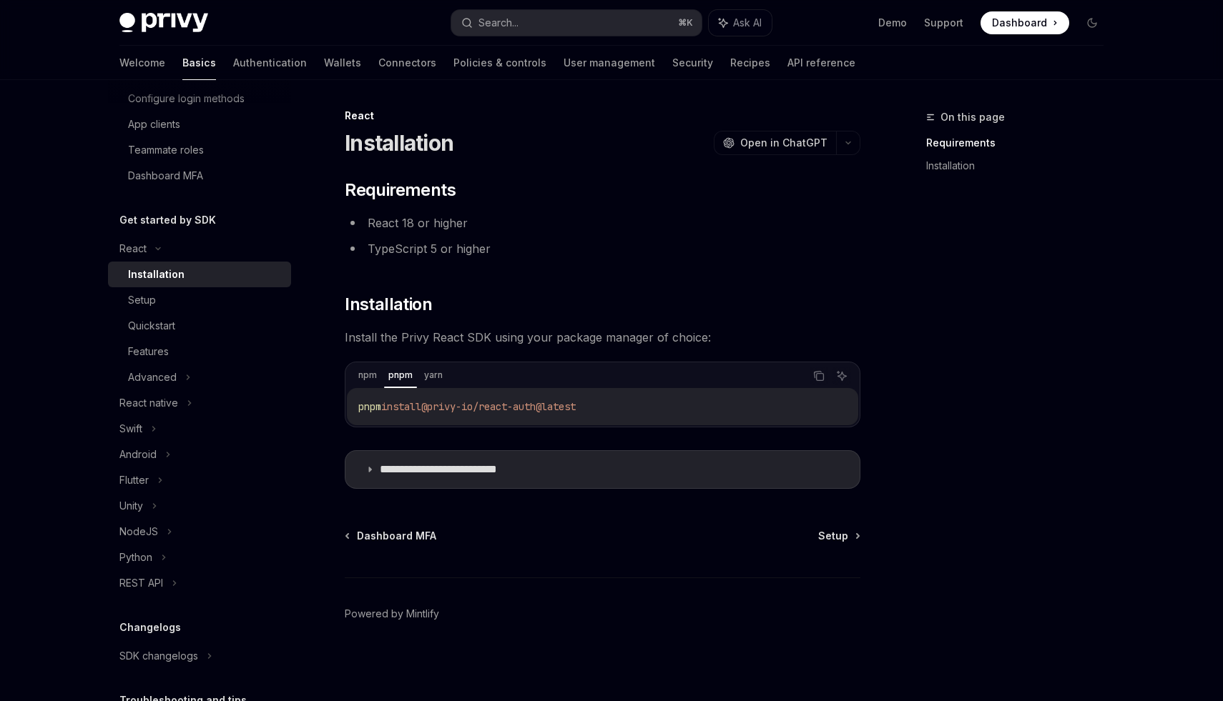
scroll to position [1, 0]
click at [495, 478] on summary "**********" at bounding box center [602, 469] width 514 height 37
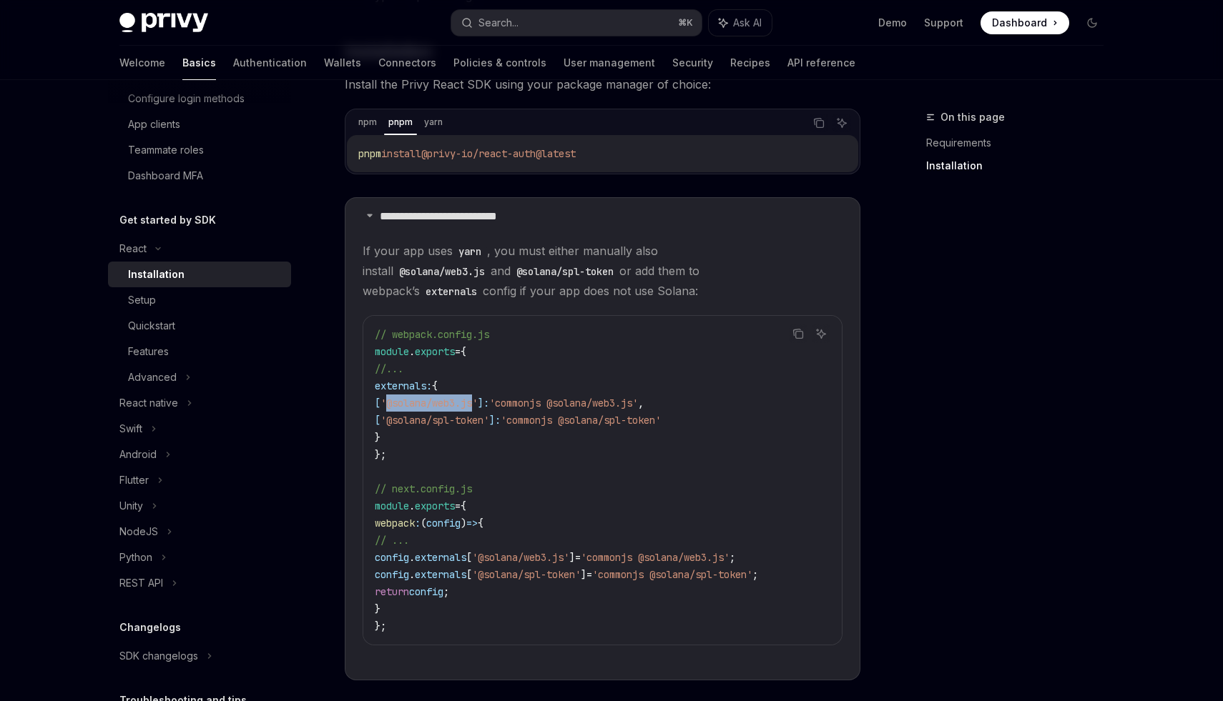
drag, startPoint x: 408, startPoint y: 404, endPoint x: 499, endPoint y: 408, distance: 91.6
click at [478, 408] on span "'@solana/web3.js'" at bounding box center [428, 403] width 97 height 13
copy span "@solana/web3.js"
click at [482, 275] on span "If your app uses yarn , you must either manually also install @solana/web3.js a…" at bounding box center [602, 271] width 480 height 60
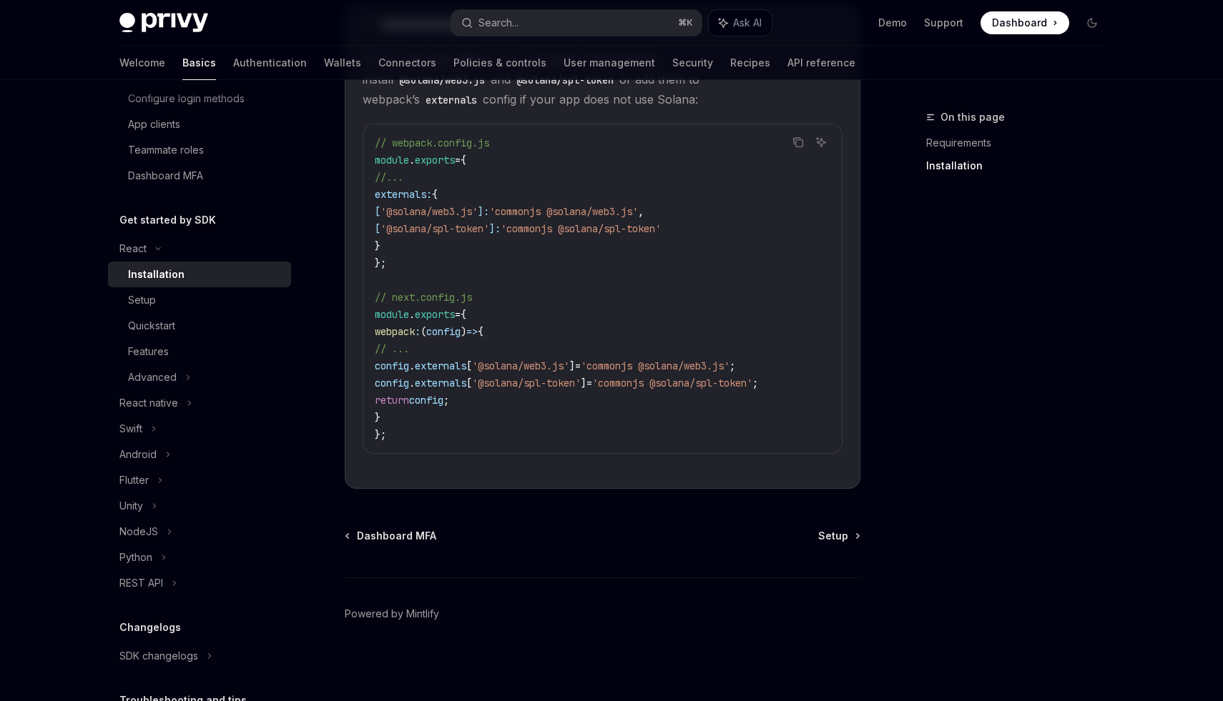
scroll to position [452, 0]
click at [214, 305] on div "Setup" at bounding box center [205, 300] width 154 height 17
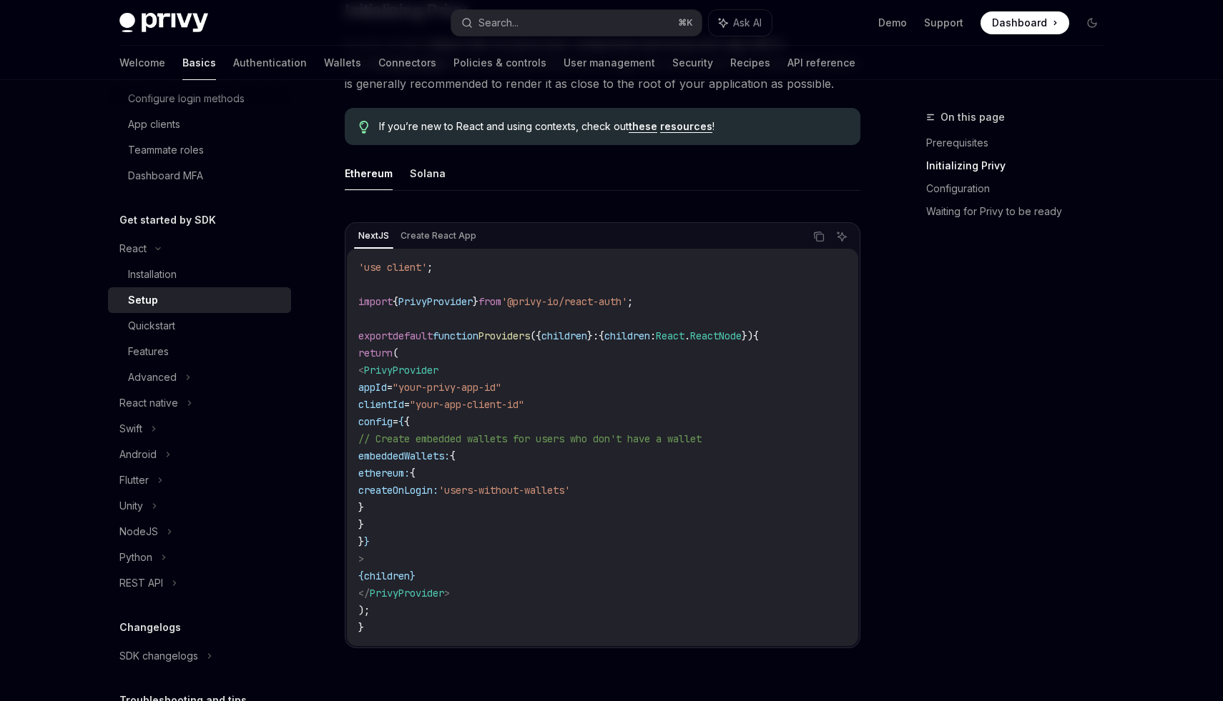
scroll to position [367, 0]
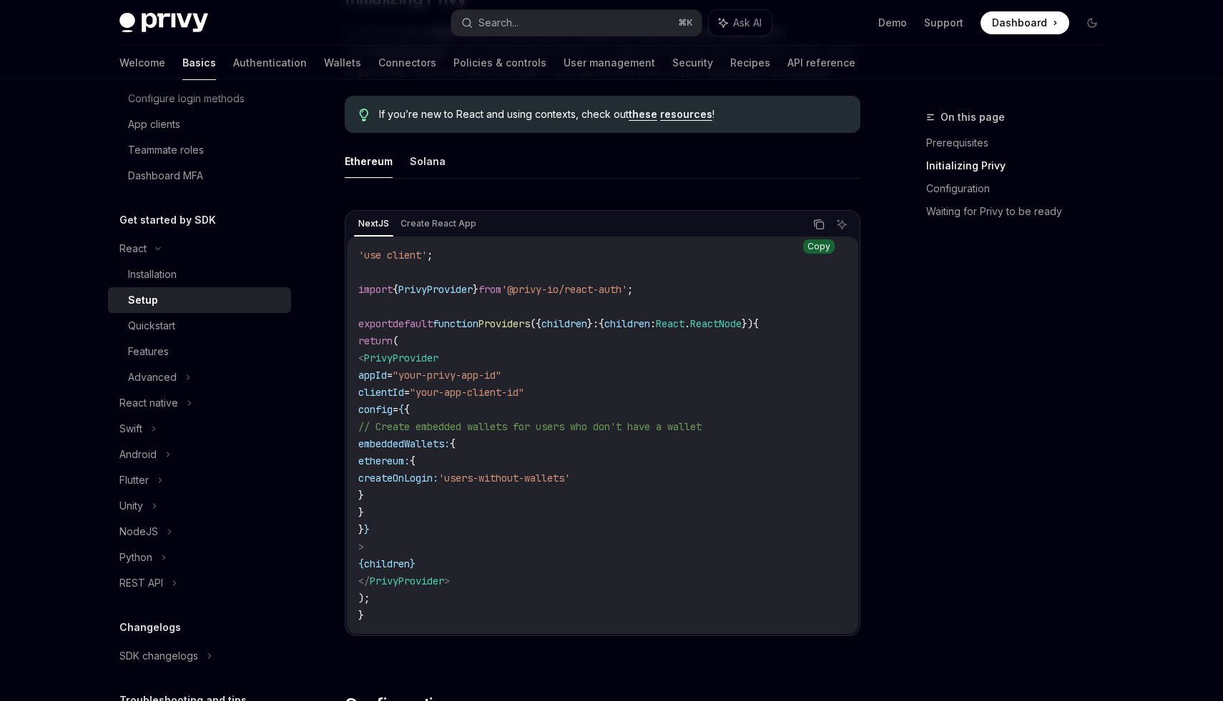
click at [811, 217] on button "Copy the contents from the code block" at bounding box center [818, 224] width 19 height 19
click at [435, 171] on button "Solana" at bounding box center [428, 161] width 36 height 34
type textarea "*"
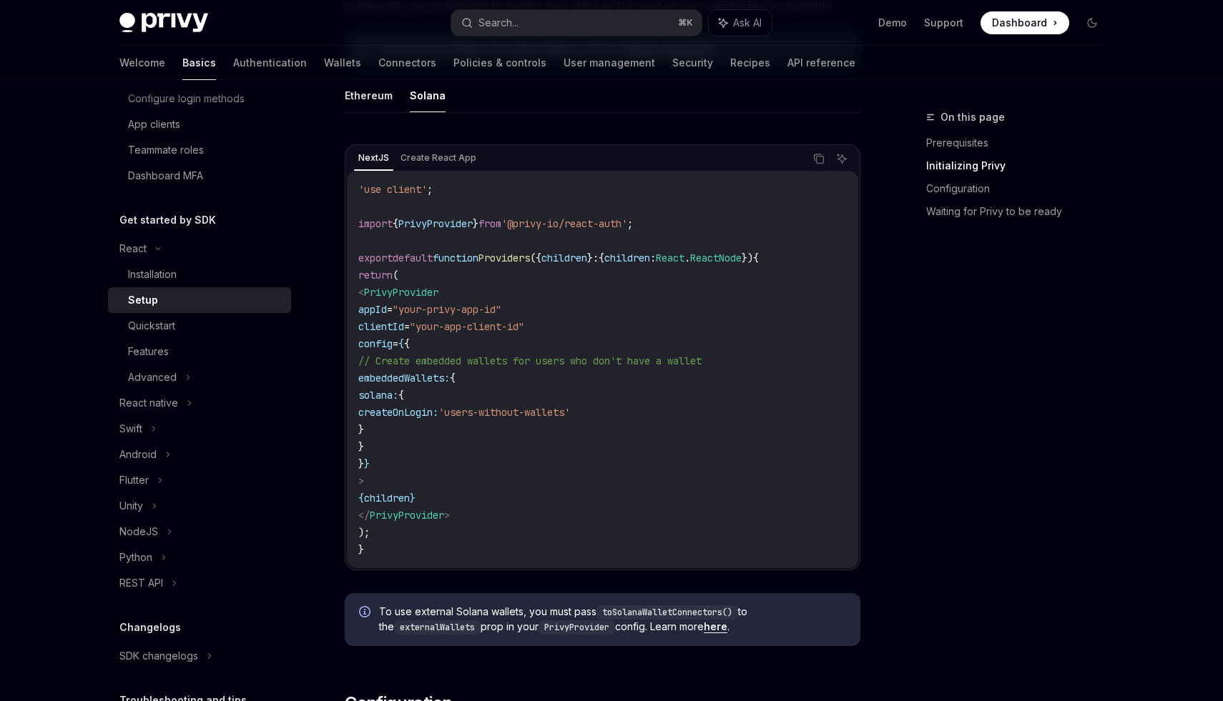
scroll to position [442, 0]
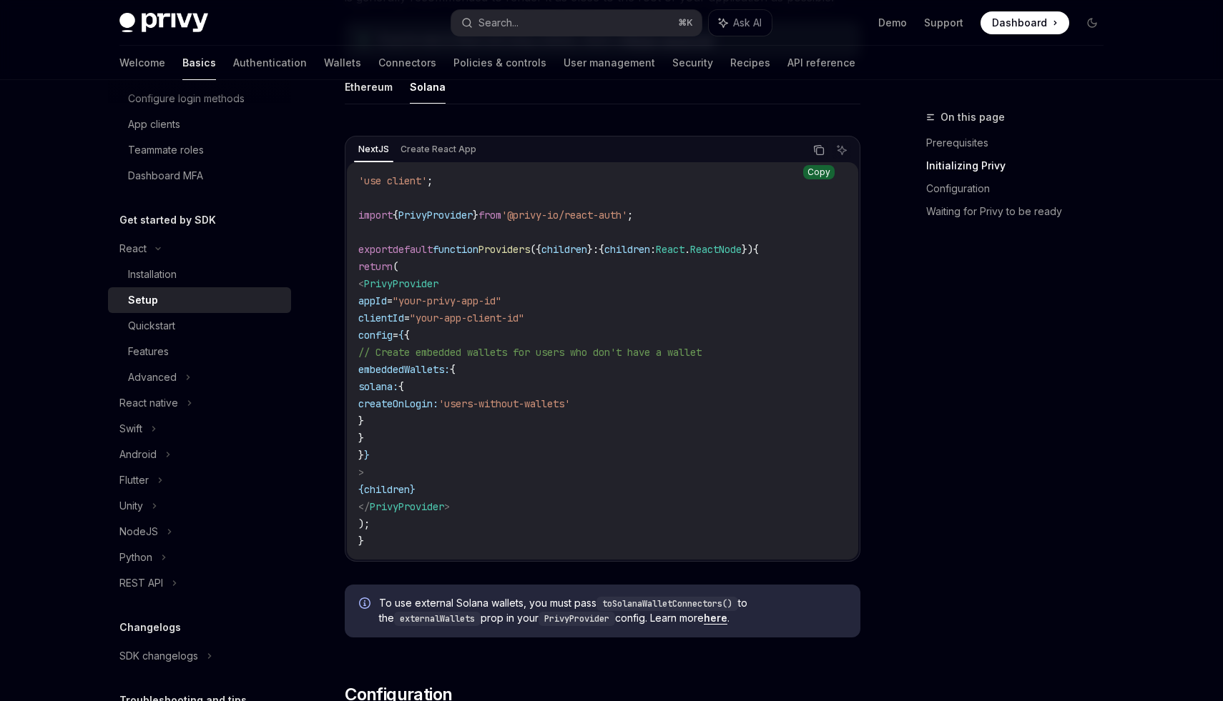
click at [820, 153] on icon "Copy the contents from the code block" at bounding box center [818, 149] width 11 height 11
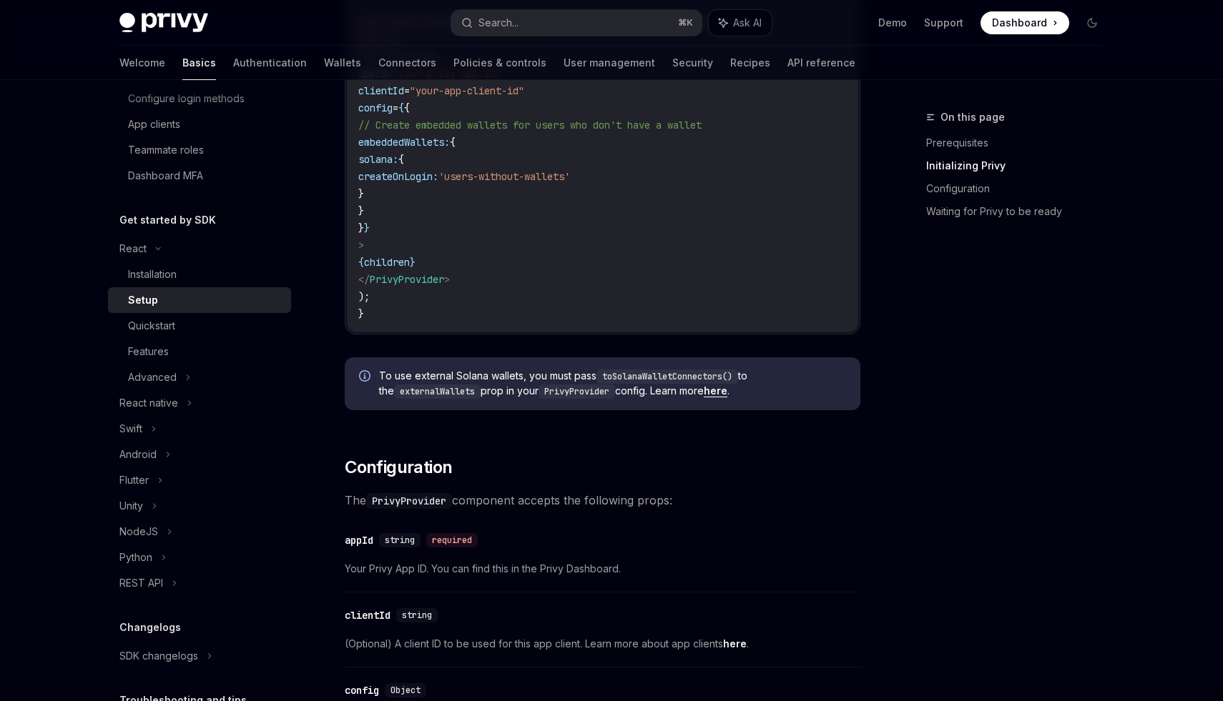
scroll to position [736, 0]
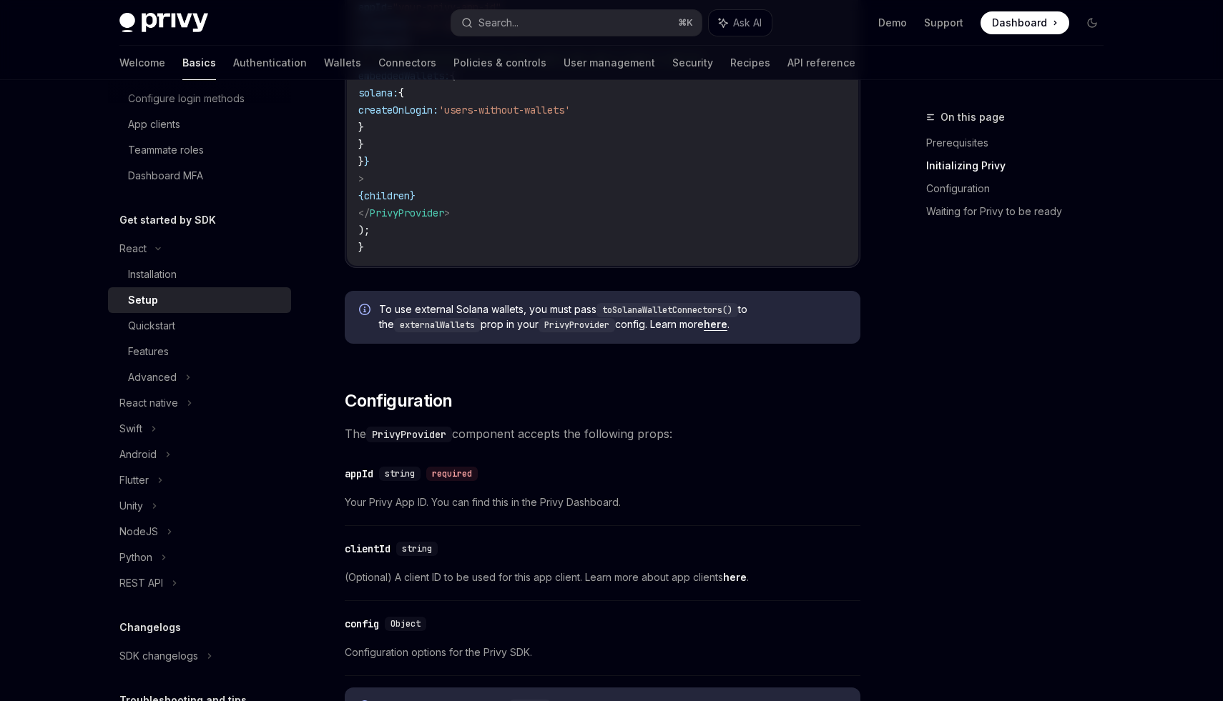
click at [540, 302] on span "To use external Solana wallets, you must pass toSolanaWalletConnectors() to the…" at bounding box center [612, 317] width 467 height 30
drag, startPoint x: 540, startPoint y: 302, endPoint x: 594, endPoint y: 308, distance: 54.6
click at [594, 308] on span "To use external Solana wallets, you must pass toSolanaWalletConnectors() to the…" at bounding box center [612, 317] width 467 height 30
click at [639, 316] on code "toSolanaWalletConnectors()" at bounding box center [667, 310] width 142 height 14
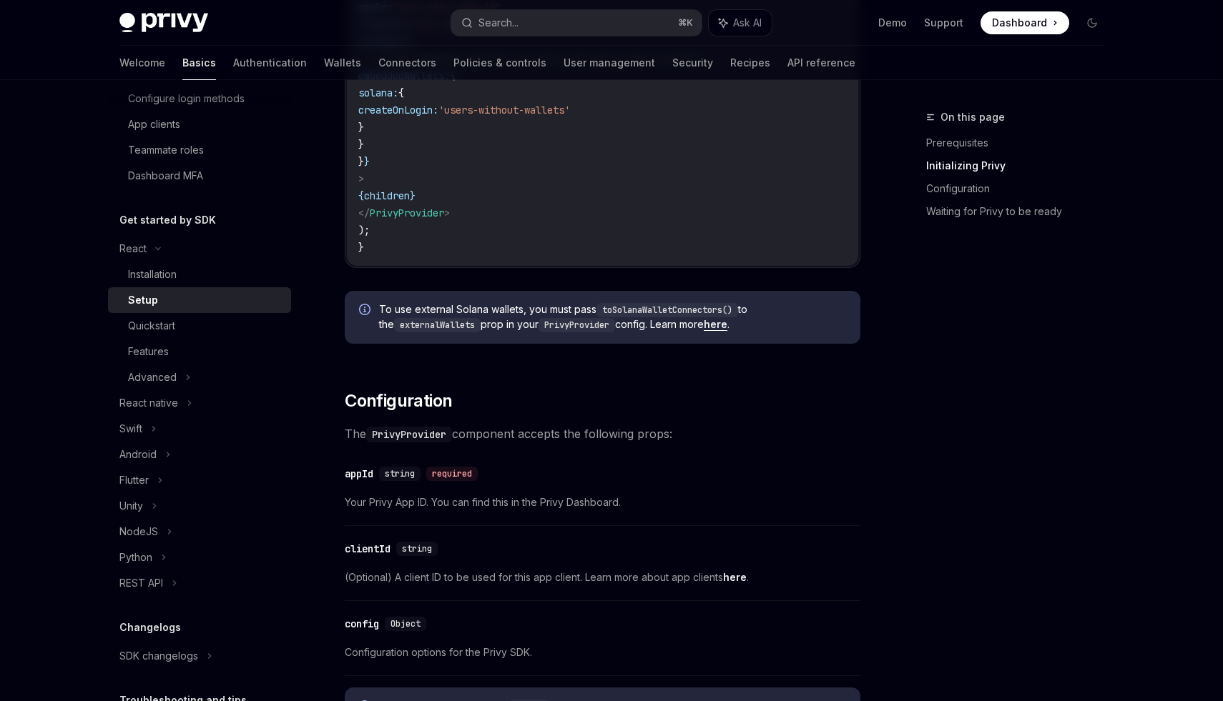
click at [398, 325] on code "externalWallets" at bounding box center [437, 325] width 87 height 14
click at [543, 325] on code "PrivyProvider" at bounding box center [576, 325] width 77 height 14
click at [609, 327] on code "PrivyProvider" at bounding box center [576, 325] width 77 height 14
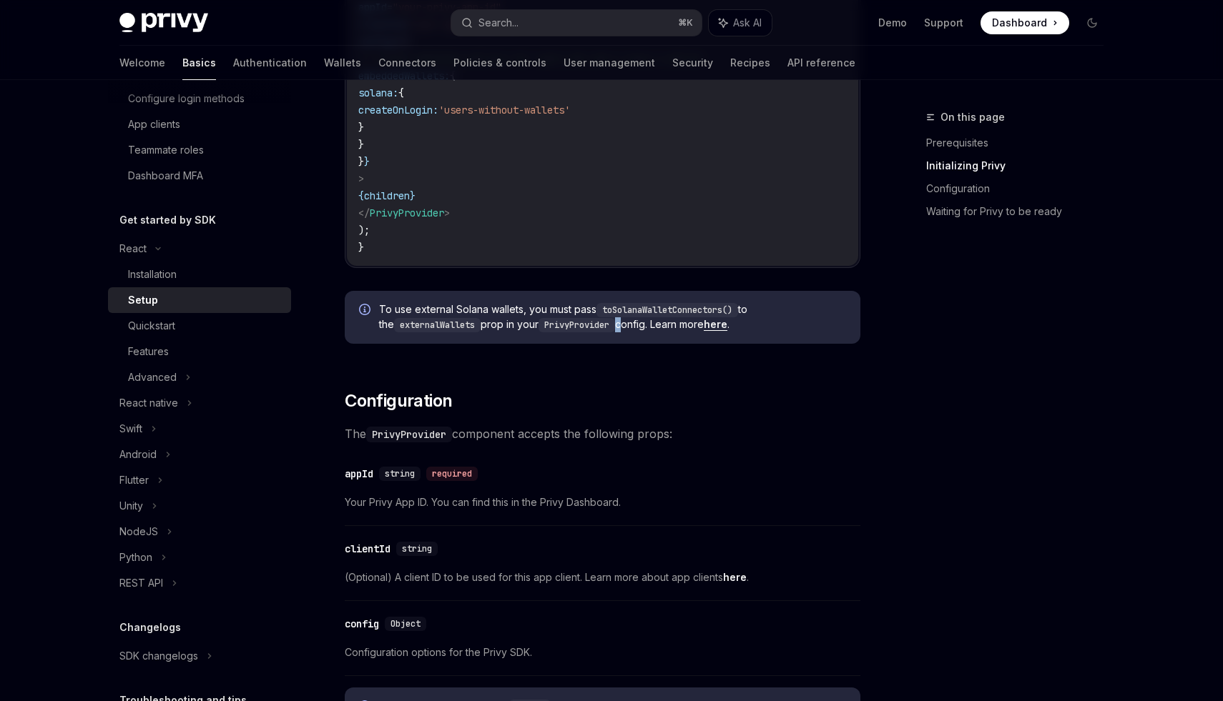
click at [609, 327] on code "PrivyProvider" at bounding box center [576, 325] width 77 height 14
click at [551, 392] on h2 "​ Configuration" at bounding box center [602, 401] width 515 height 23
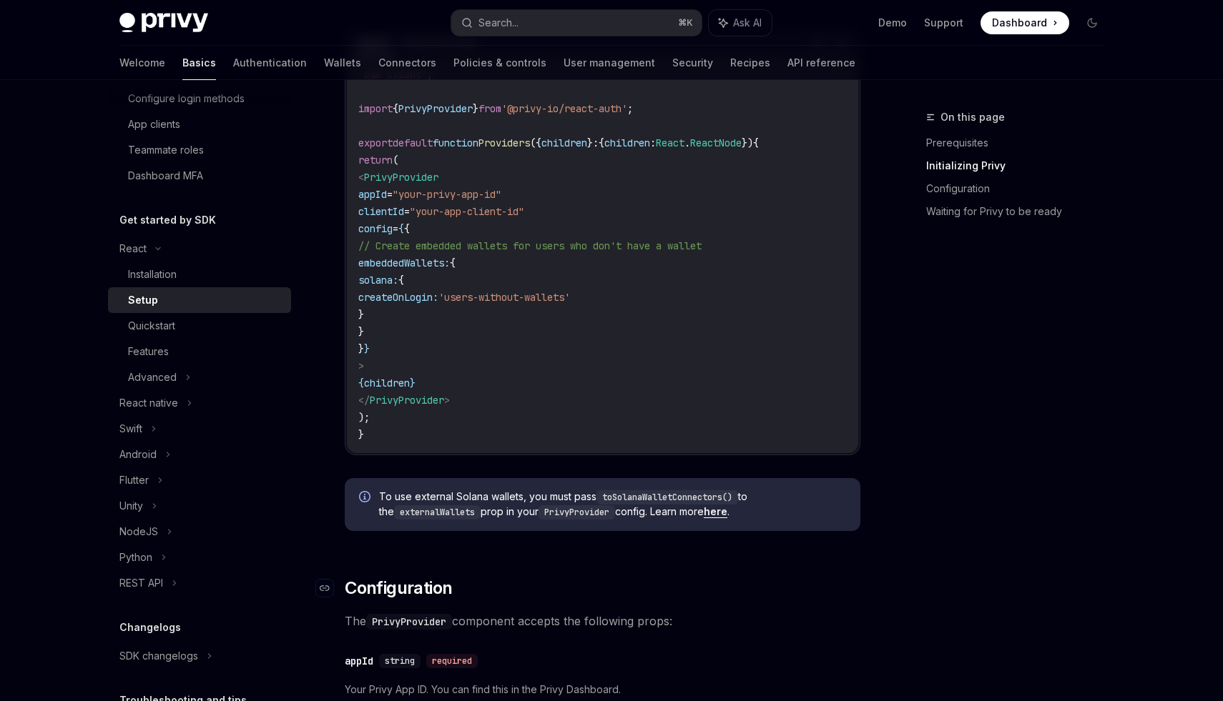
scroll to position [445, 0]
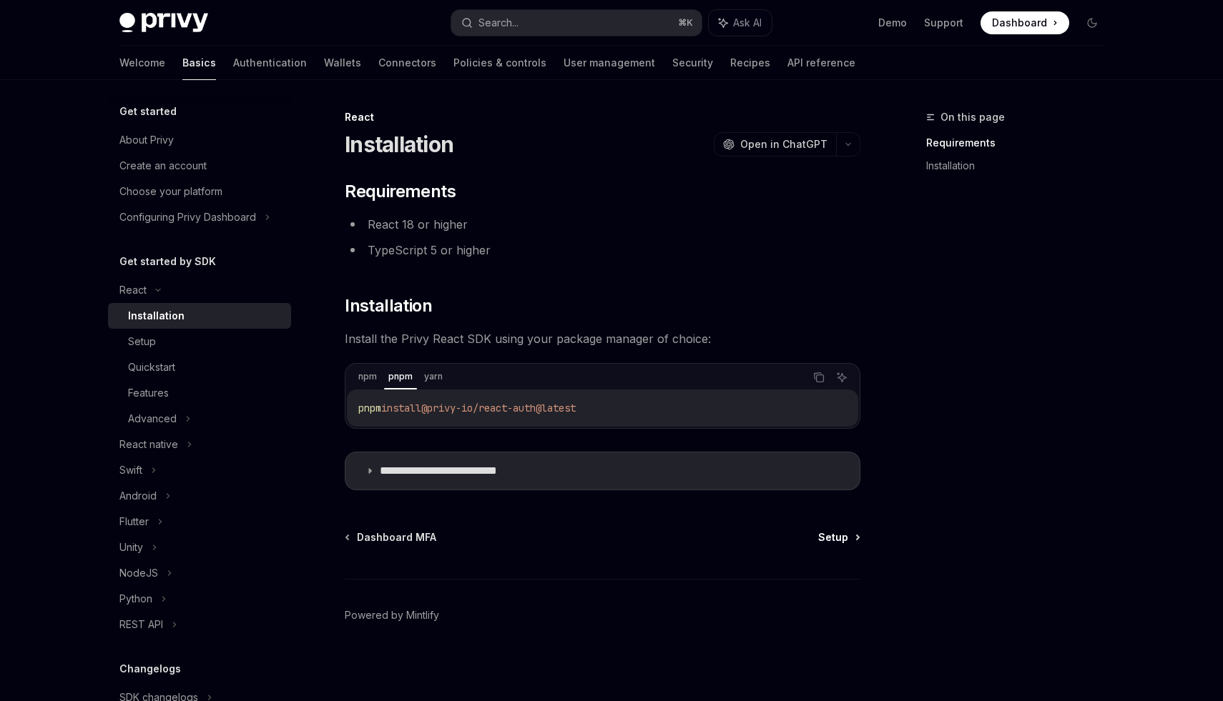
click at [835, 541] on span "Setup" at bounding box center [833, 538] width 30 height 14
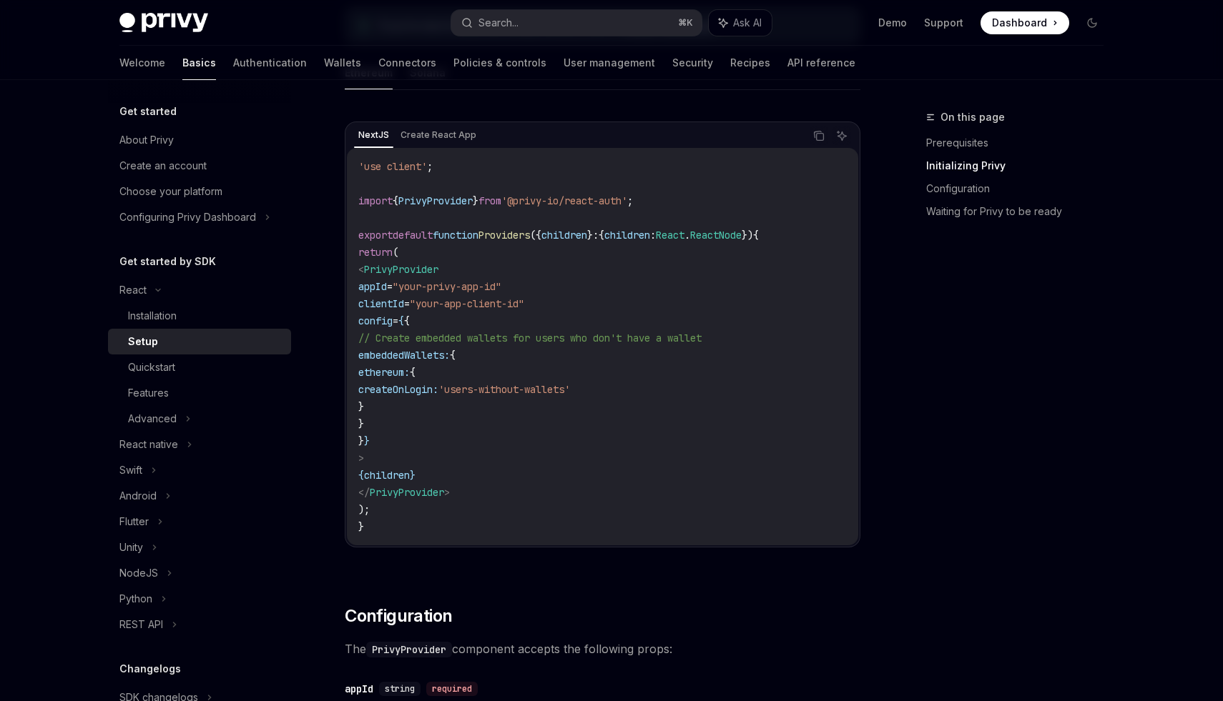
scroll to position [272, 0]
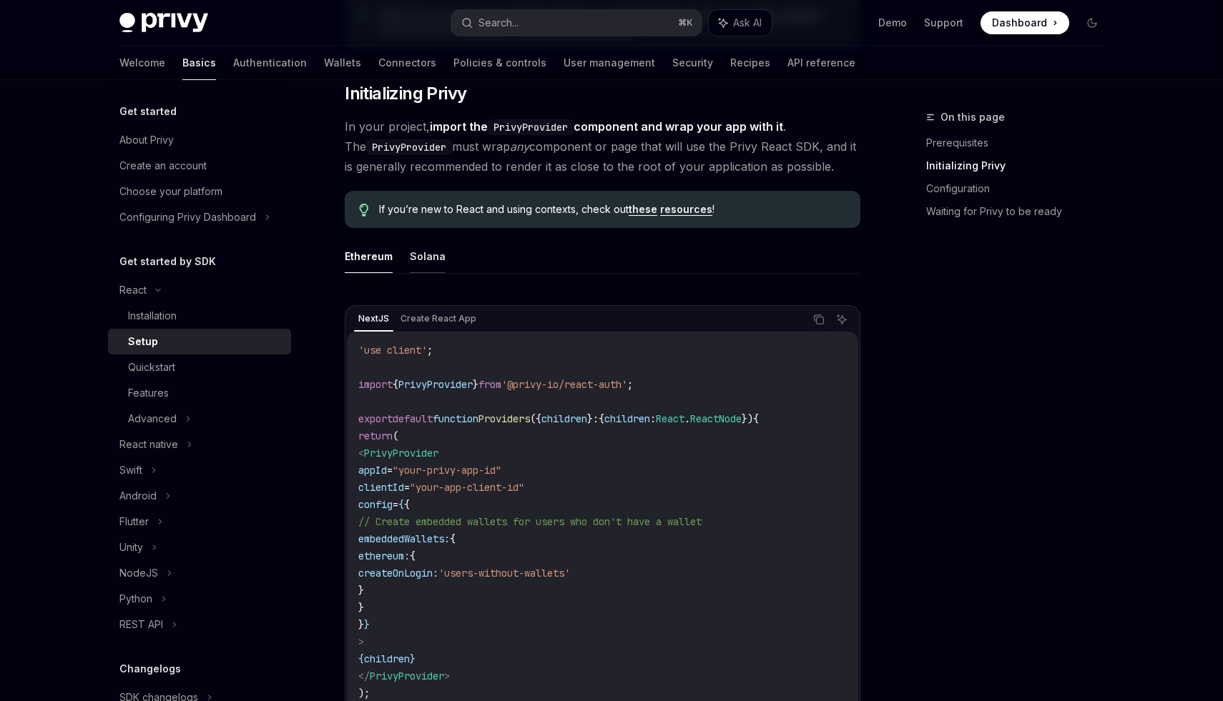
click at [410, 247] on button "Solana" at bounding box center [428, 257] width 36 height 34
type textarea "*"
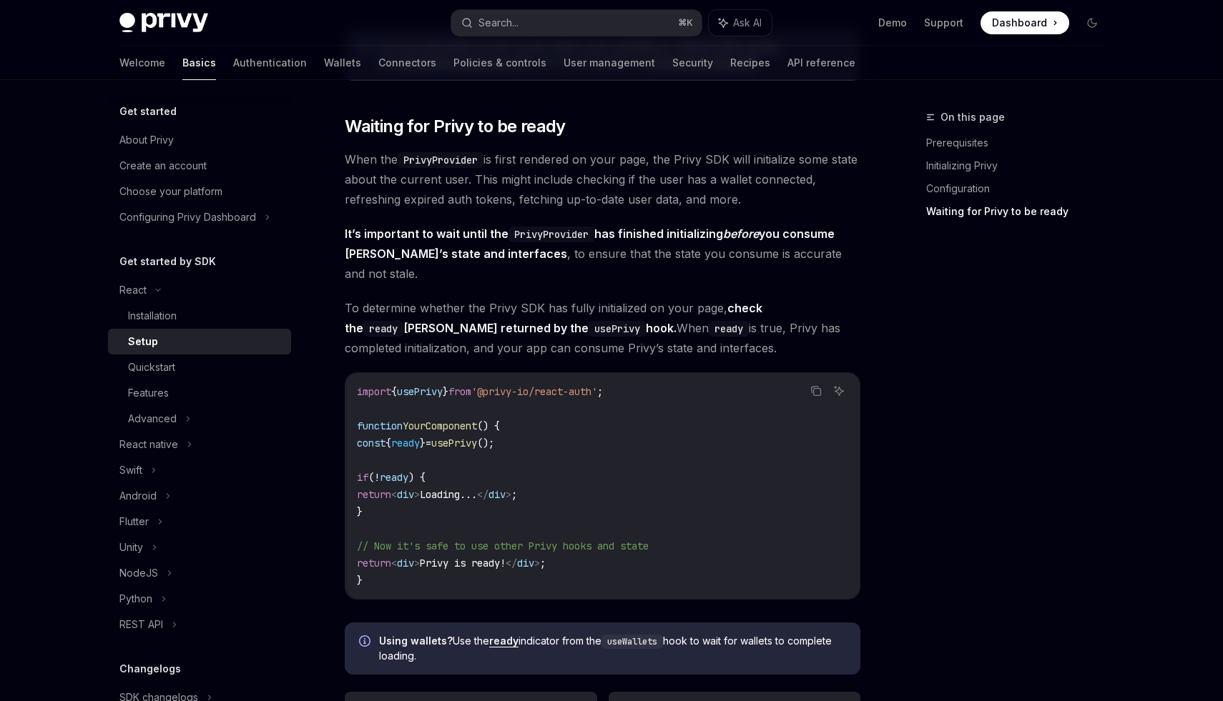
scroll to position [1403, 0]
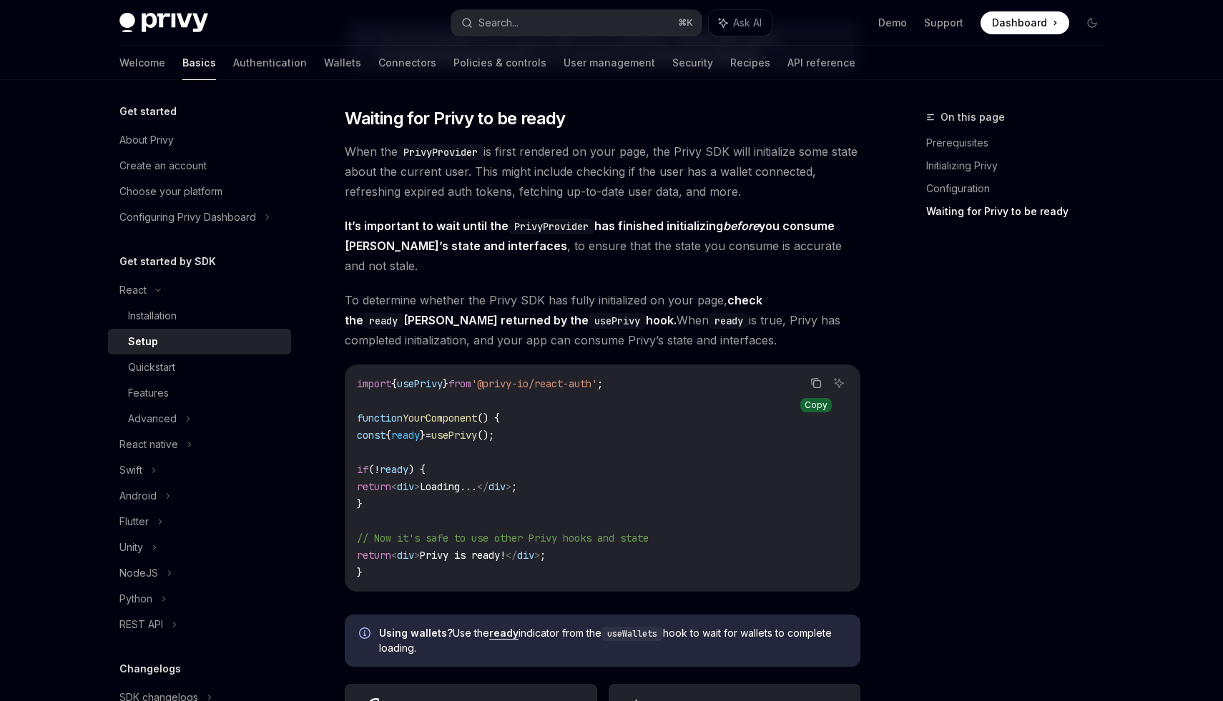
click at [812, 378] on icon "Copy the contents from the code block" at bounding box center [815, 383] width 11 height 11
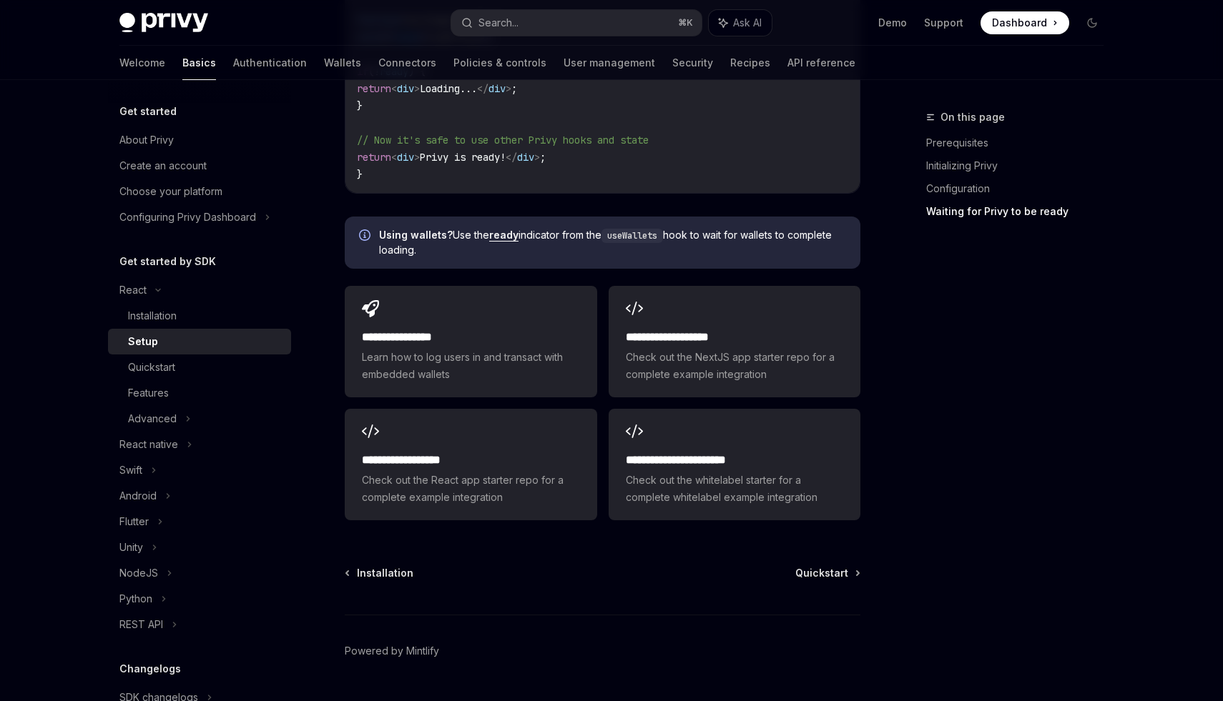
scroll to position [1817, 0]
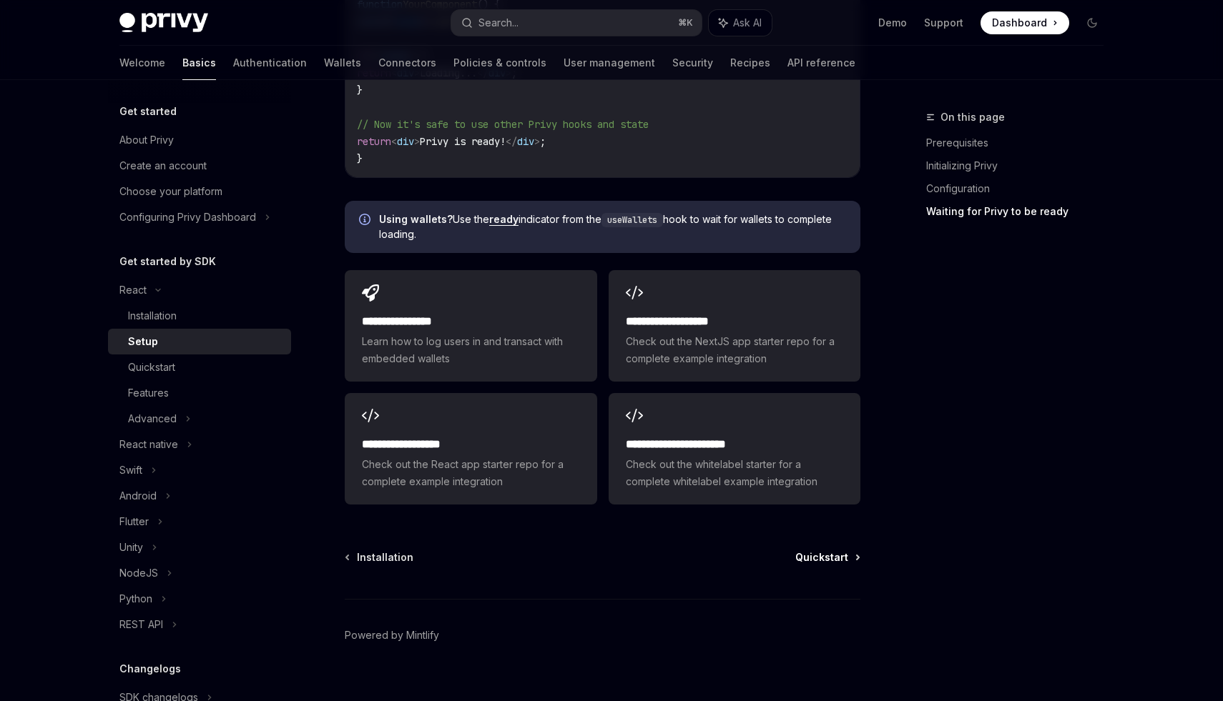
click at [803, 551] on span "Quickstart" at bounding box center [821, 558] width 53 height 14
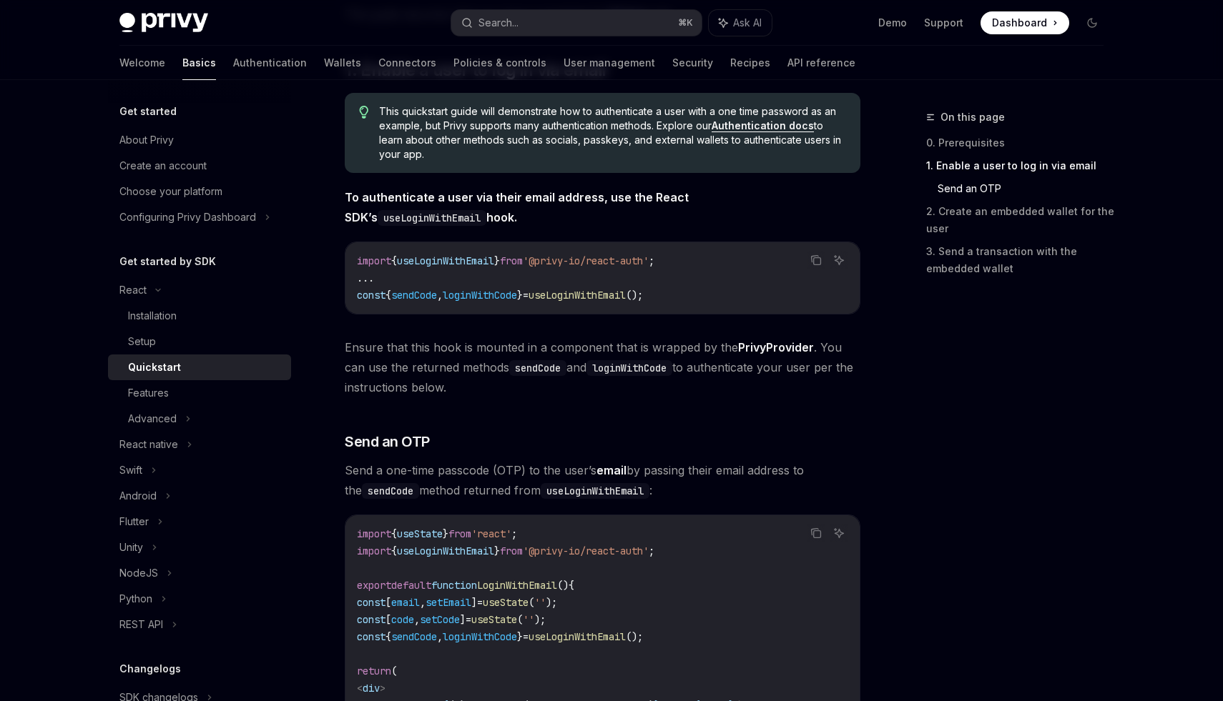
scroll to position [1373, 0]
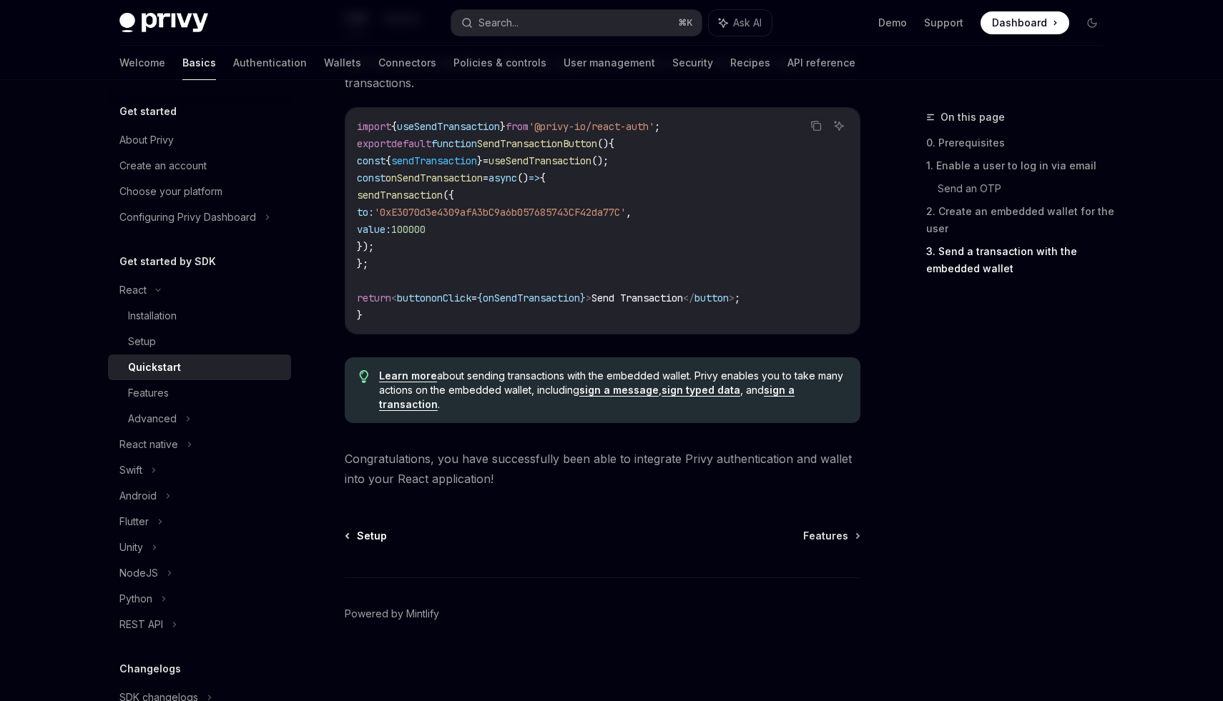
click at [366, 529] on span "Setup" at bounding box center [372, 536] width 30 height 14
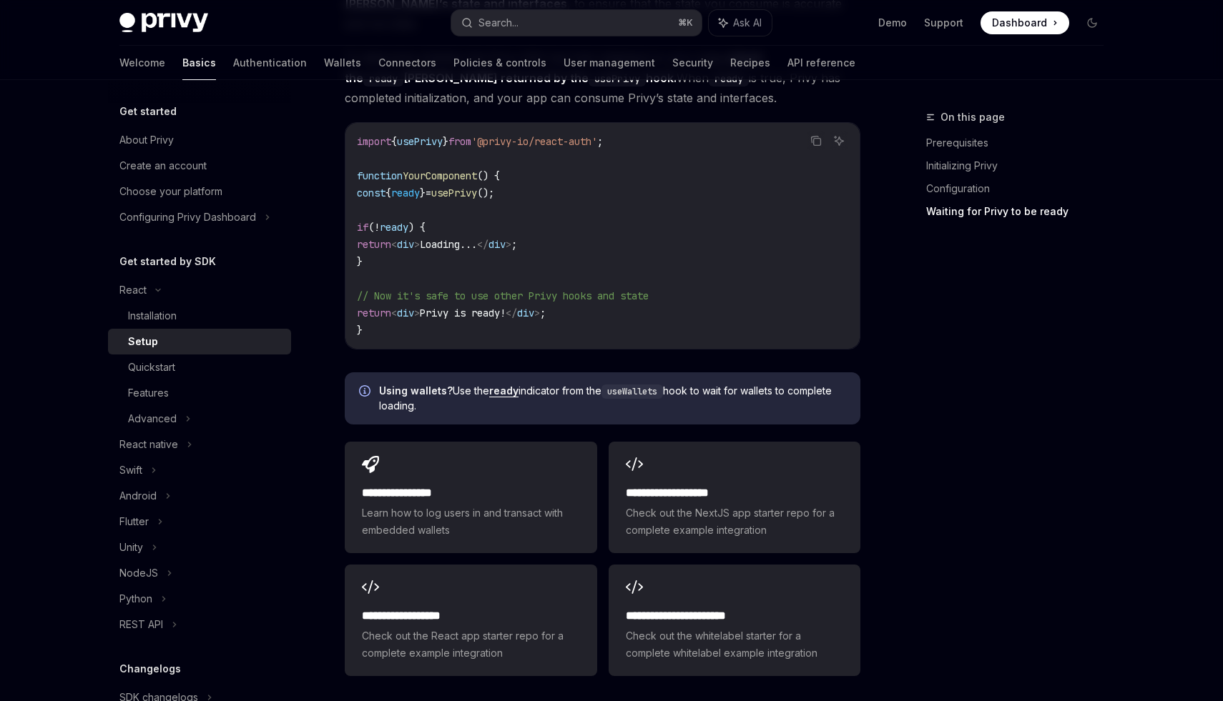
scroll to position [1753, 0]
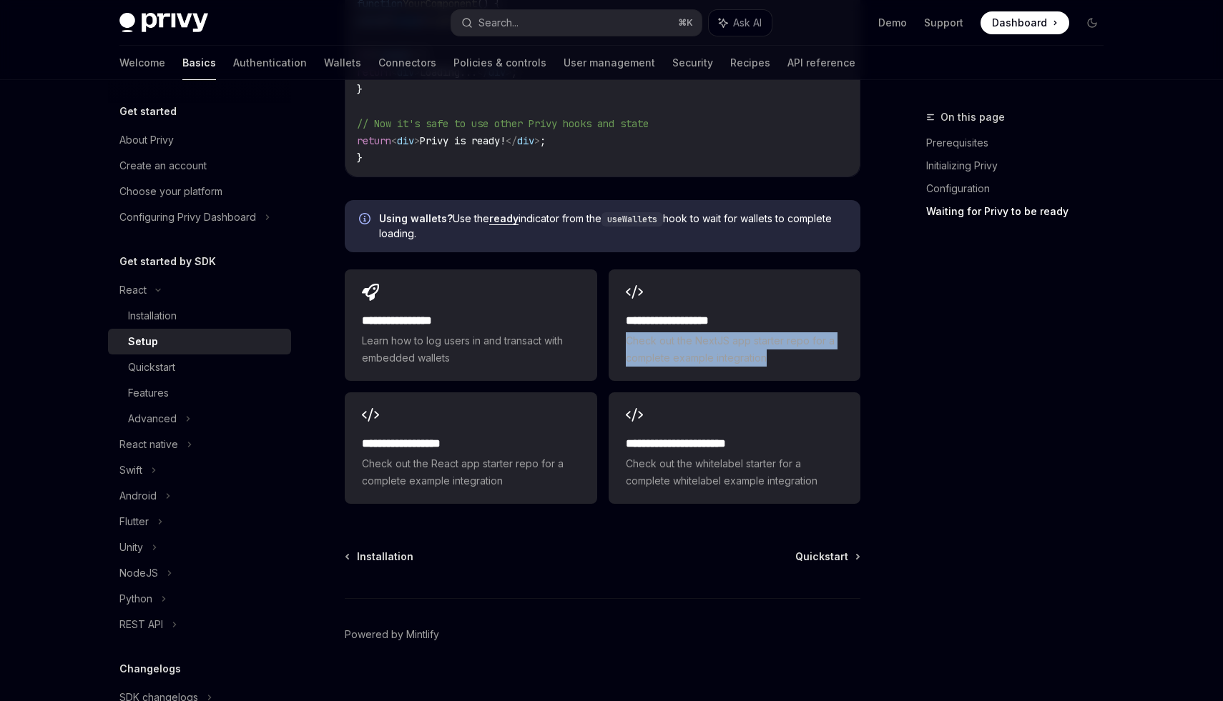
drag, startPoint x: 603, startPoint y: 325, endPoint x: 860, endPoint y: 354, distance: 258.3
click at [918, 410] on div "On this page Prerequisites Initializing Privy Configuration Waiting for Privy t…" at bounding box center [1005, 405] width 217 height 593
click at [946, 321] on div "On this page Prerequisites Initializing Privy Configuration Waiting for Privy t…" at bounding box center [1005, 405] width 217 height 593
click at [859, 552] on div "Installation Quickstart Powered by Mintlify" at bounding box center [602, 636] width 515 height 172
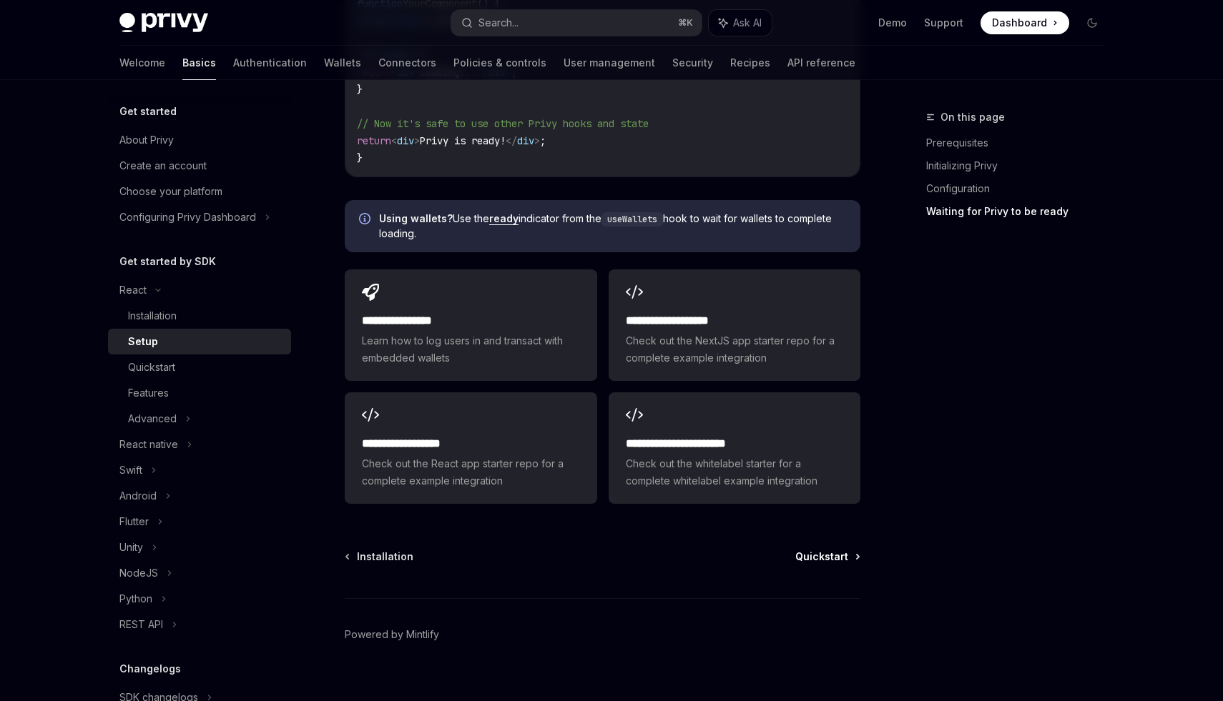
click at [850, 550] on link "Quickstart" at bounding box center [827, 557] width 64 height 14
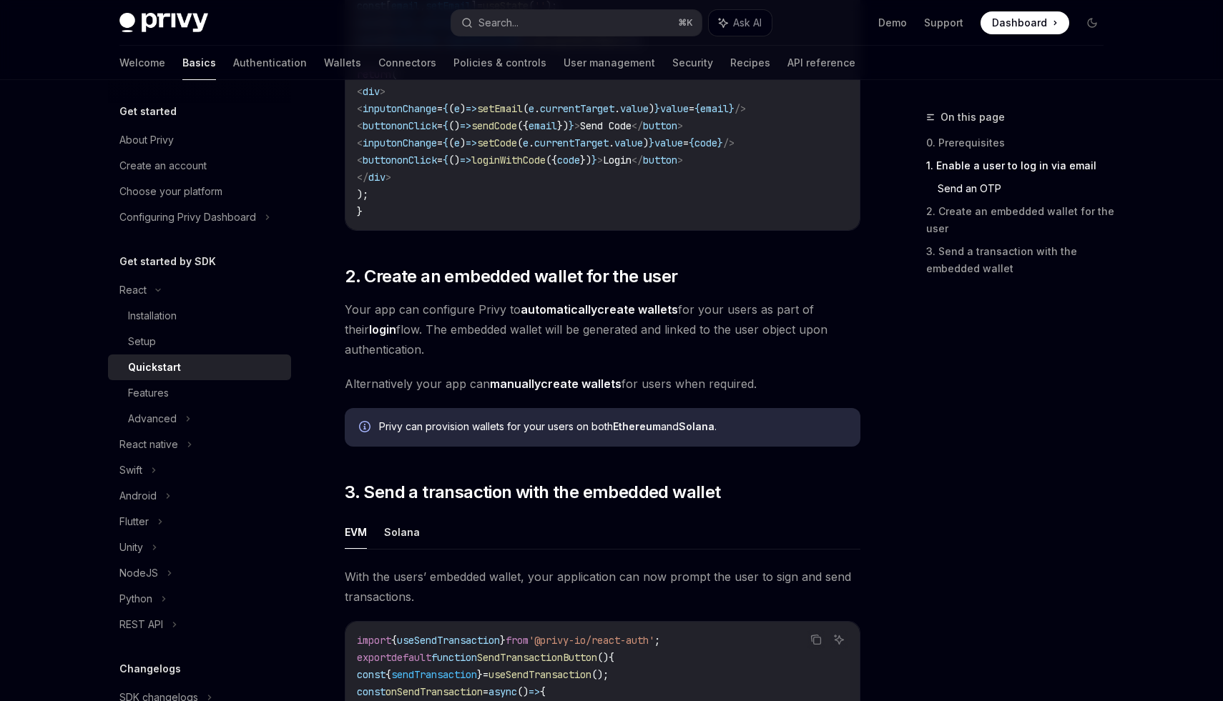
scroll to position [912, 0]
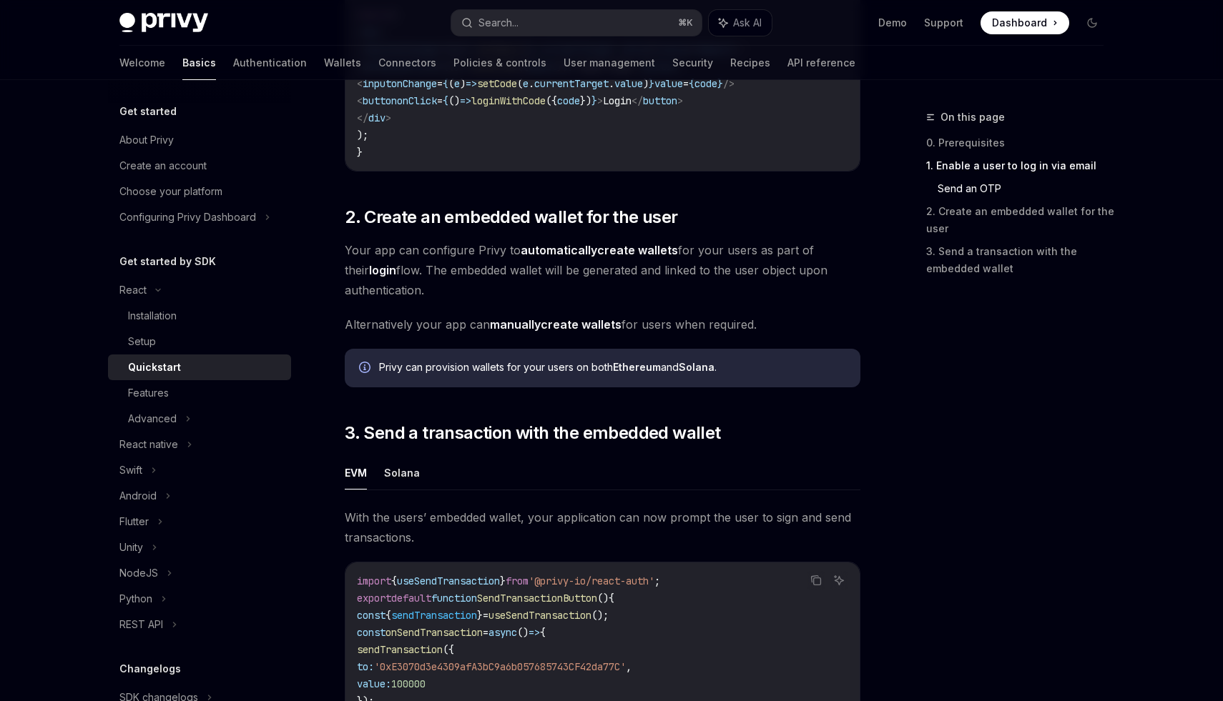
click at [517, 246] on span "Your app can configure Privy to automatically create wallets for your users as …" at bounding box center [602, 270] width 515 height 60
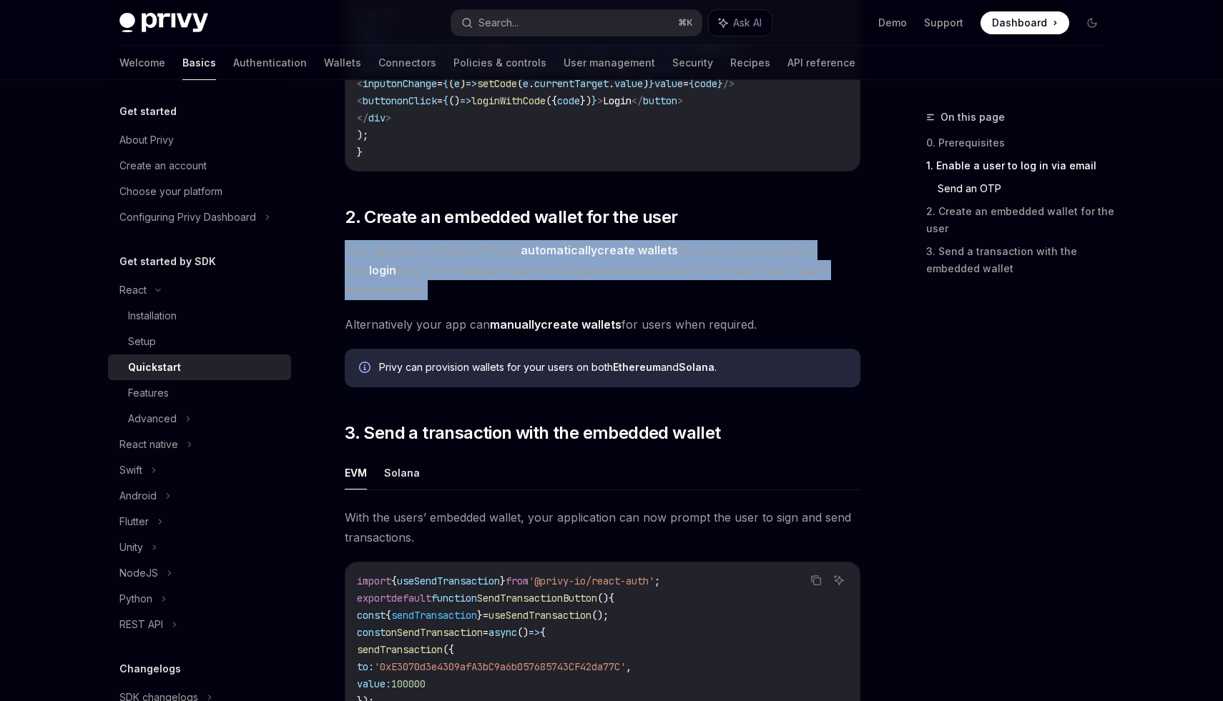
click at [517, 246] on span "Your app can configure Privy to automatically create wallets for your users as …" at bounding box center [602, 270] width 515 height 60
click at [517, 245] on span "Your app can configure Privy to automatically create wallets for your users as …" at bounding box center [602, 270] width 515 height 60
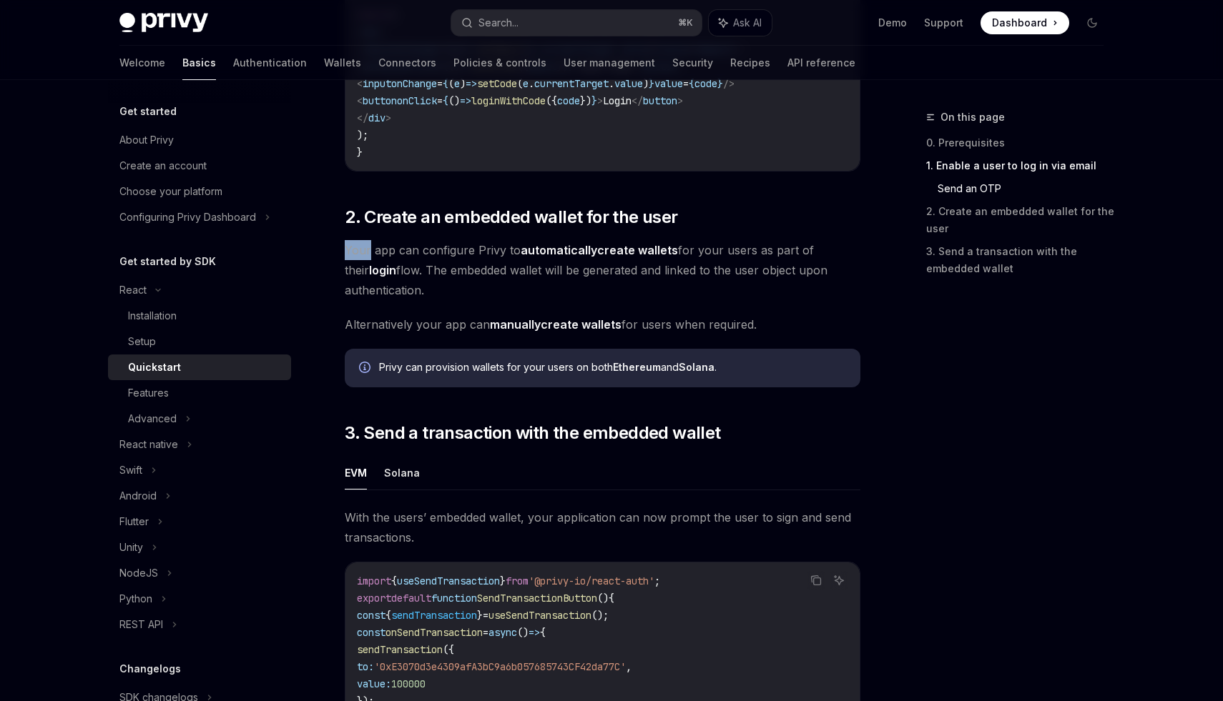
click at [517, 245] on span "Your app can configure Privy to automatically create wallets for your users as …" at bounding box center [602, 270] width 515 height 60
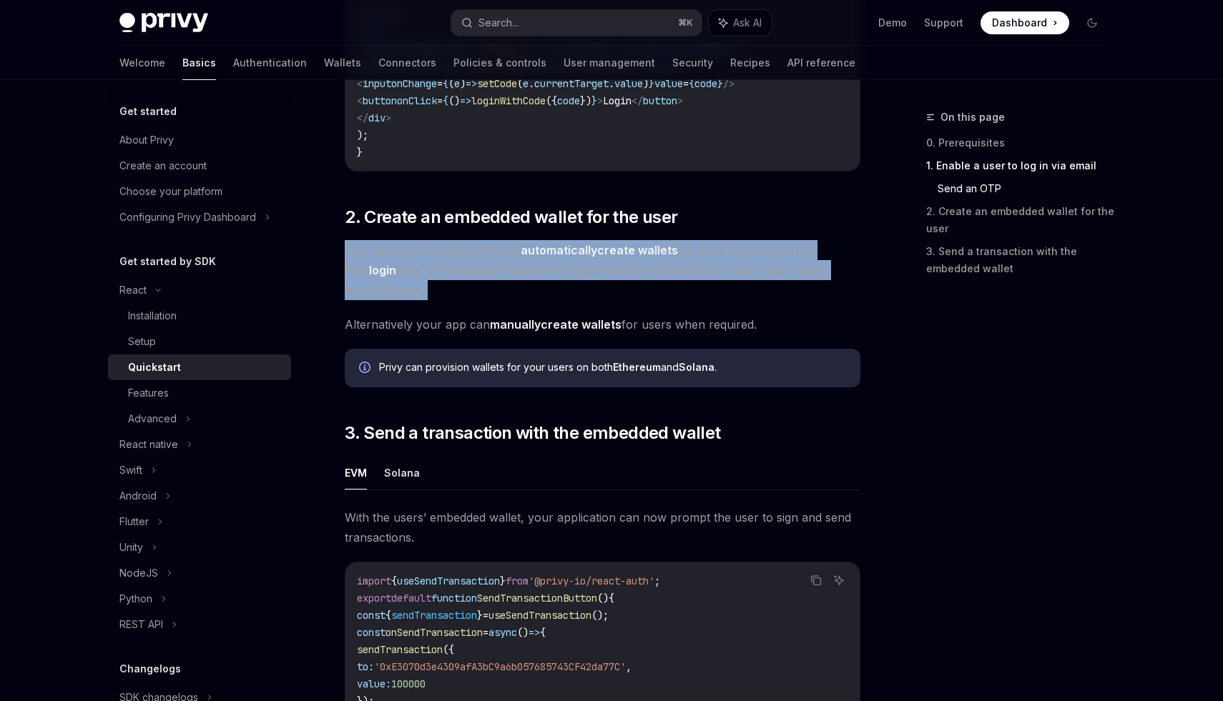
click at [517, 245] on span "Your app can configure Privy to automatically create wallets for your users as …" at bounding box center [602, 270] width 515 height 60
click at [523, 256] on strong "automatically" at bounding box center [559, 250] width 77 height 14
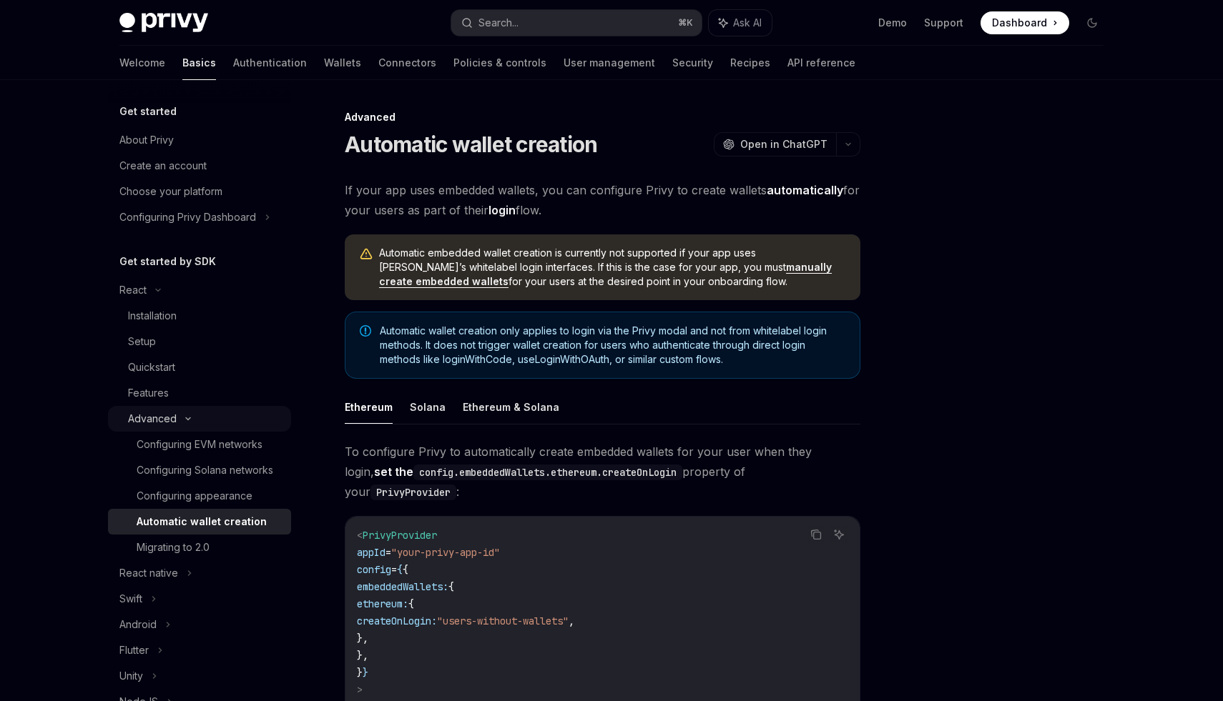
click at [172, 419] on div "Advanced" at bounding box center [152, 418] width 49 height 17
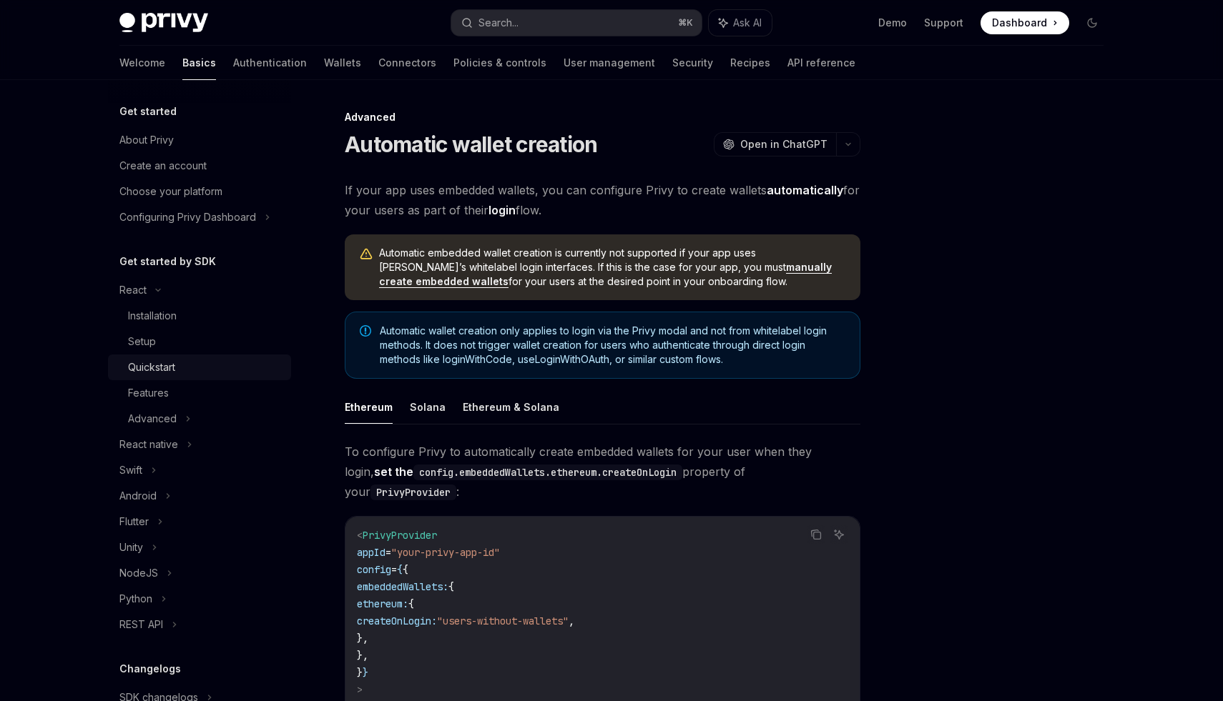
click at [168, 379] on link "Quickstart" at bounding box center [199, 368] width 183 height 26
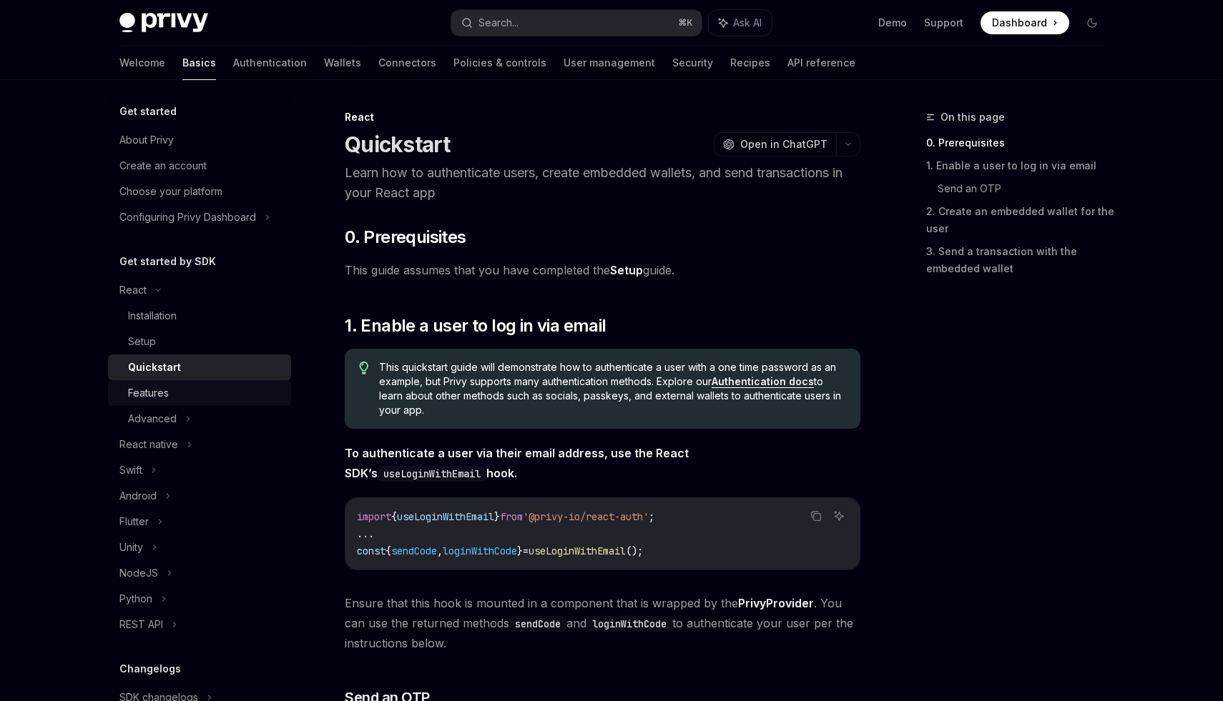
click at [171, 384] on link "Features" at bounding box center [199, 393] width 183 height 26
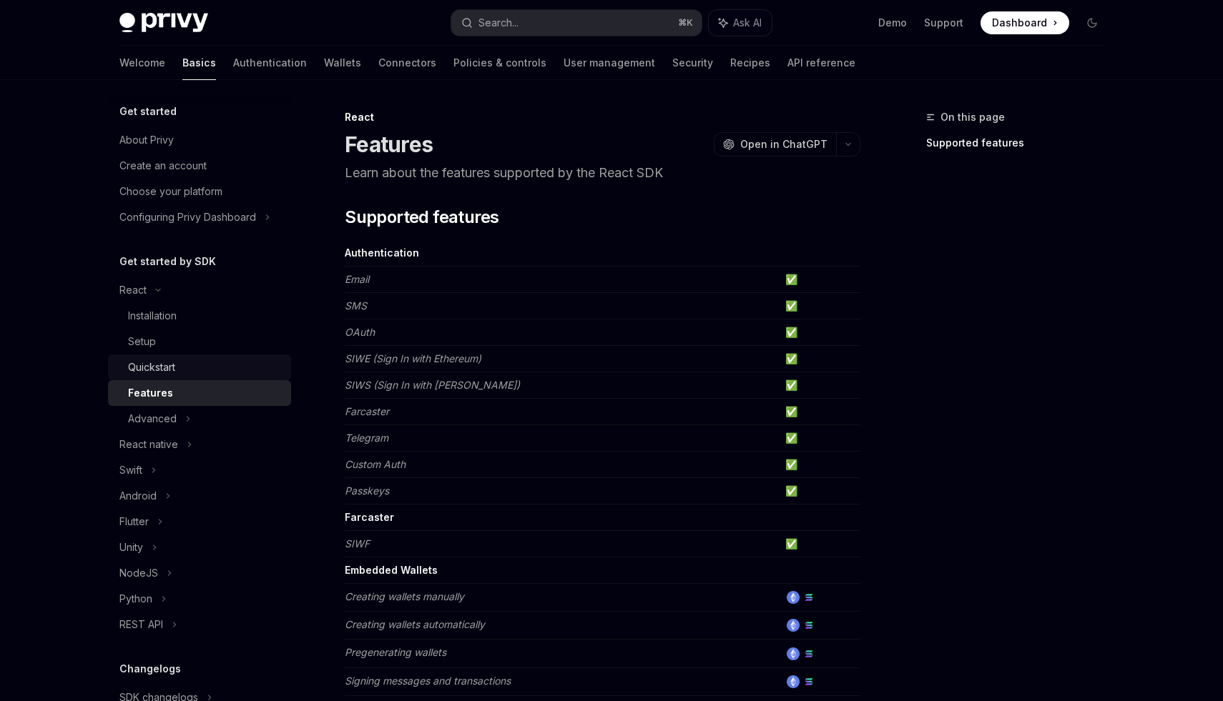
click at [169, 373] on div "Quickstart" at bounding box center [151, 367] width 47 height 17
type textarea "*"
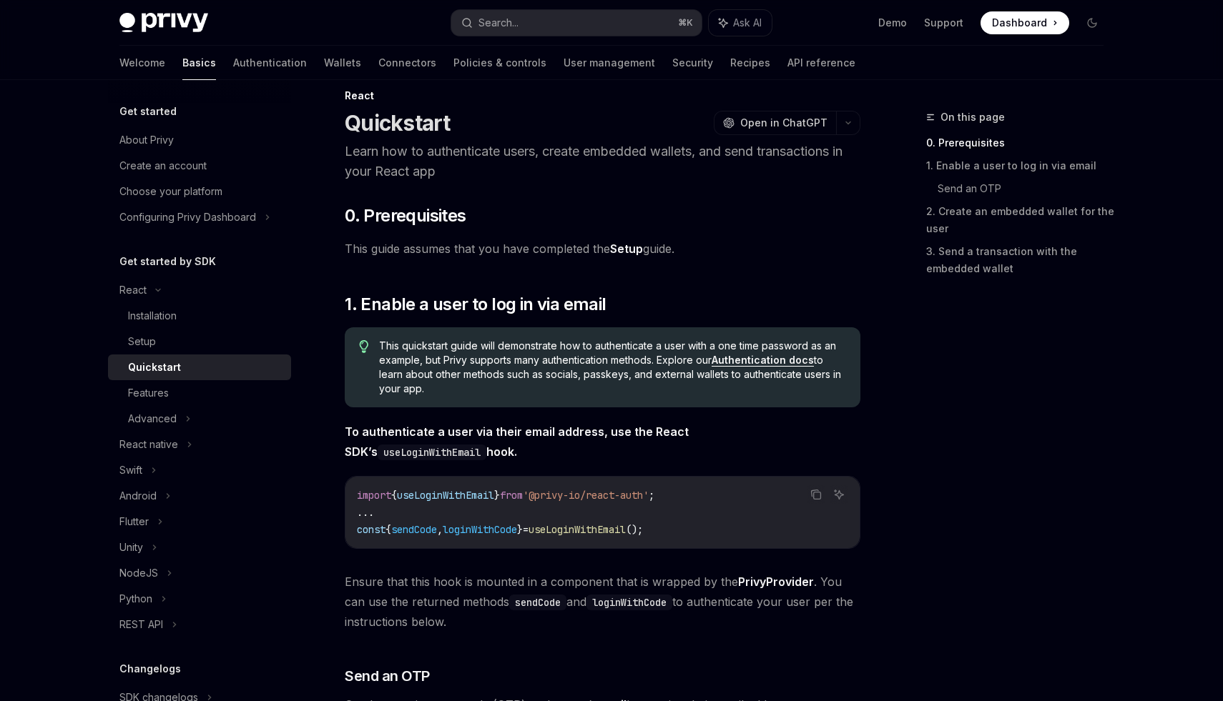
scroll to position [23, 0]
click at [398, 206] on span "0. Prerequisites" at bounding box center [405, 214] width 121 height 23
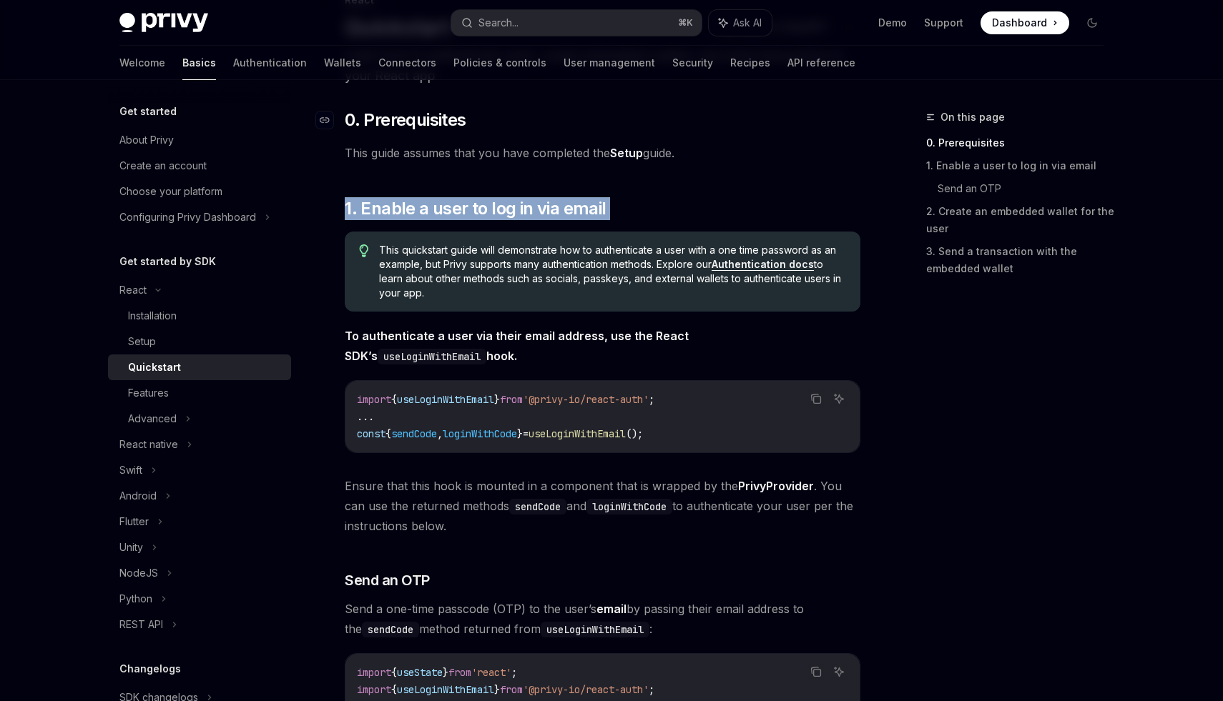
click at [399, 206] on span "1. Enable a user to log in via email" at bounding box center [475, 208] width 261 height 23
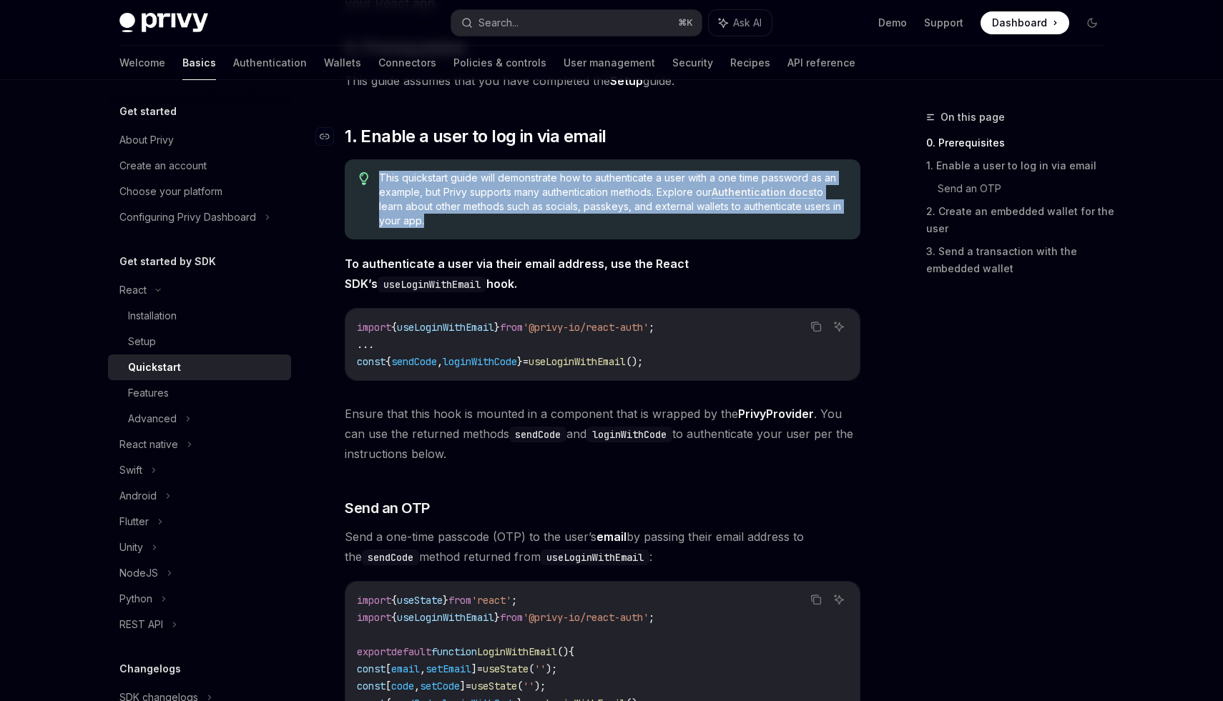
scroll to position [206, 0]
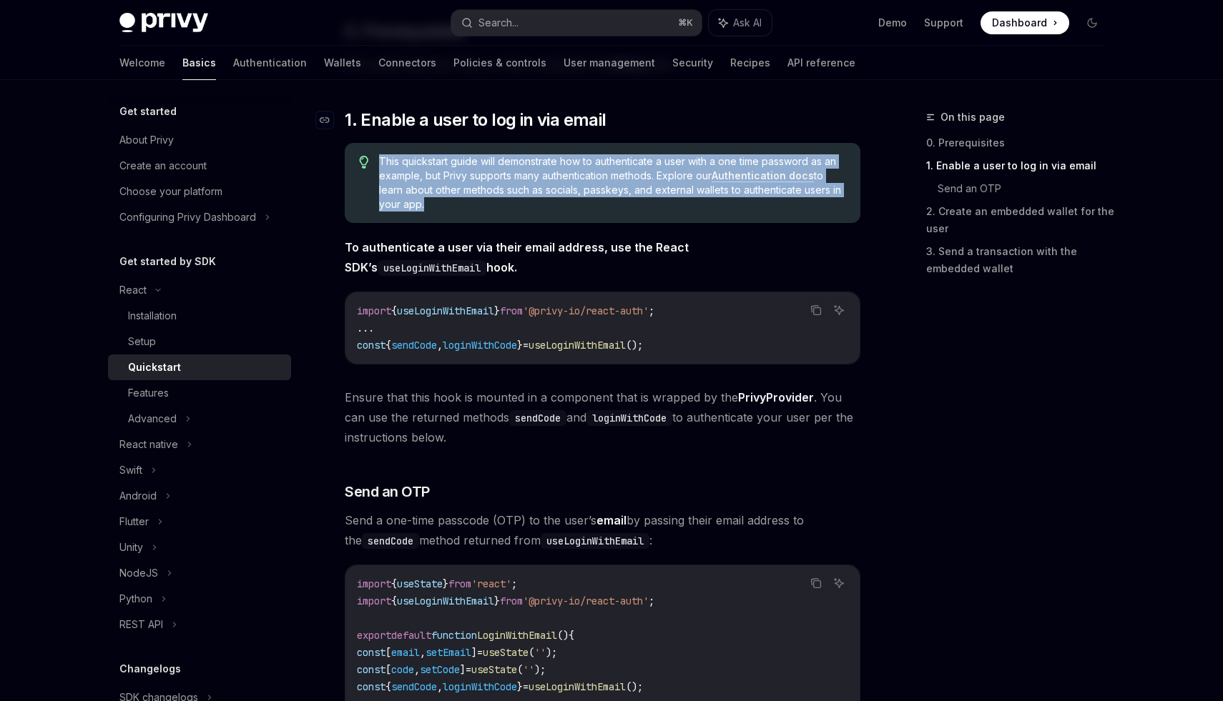
click at [399, 206] on span "This quickstart guide will demonstrate how to authenticate a user with a one ti…" at bounding box center [612, 182] width 467 height 57
click at [456, 209] on span "This quickstart guide will demonstrate how to authenticate a user with a one ti…" at bounding box center [612, 182] width 467 height 57
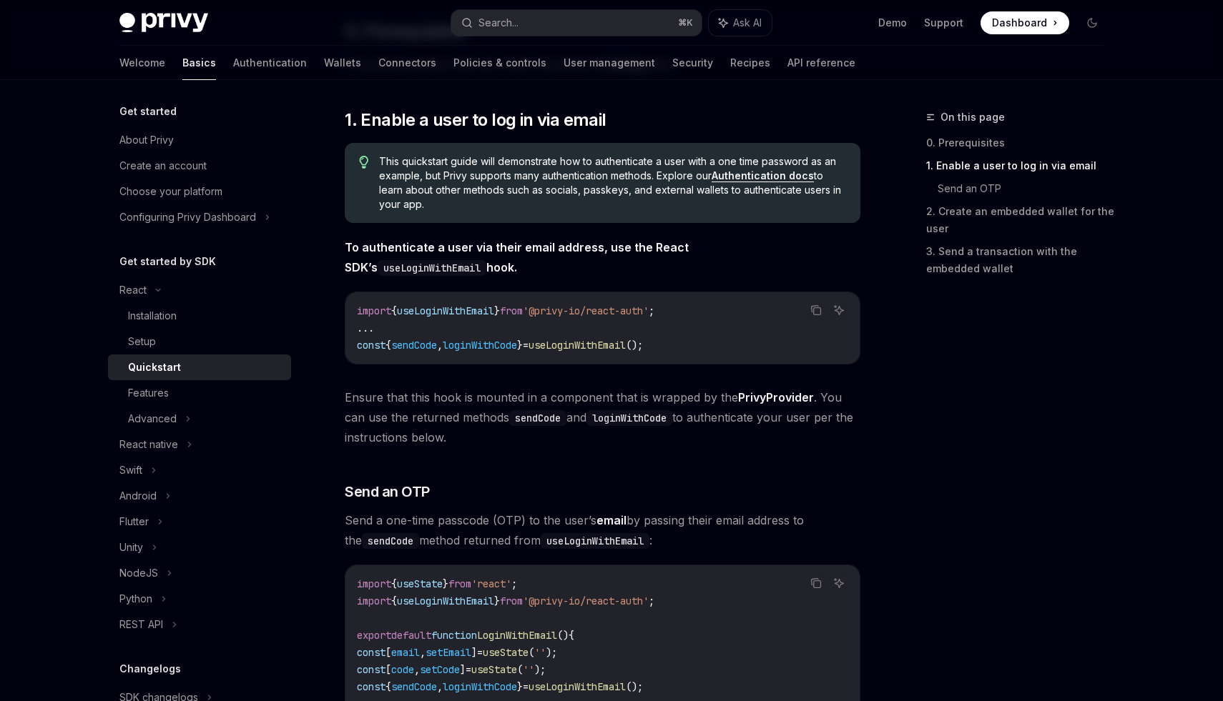
click at [449, 242] on strong "To authenticate a user via their email address, use the React SDK’s useLoginWit…" at bounding box center [517, 257] width 344 height 34
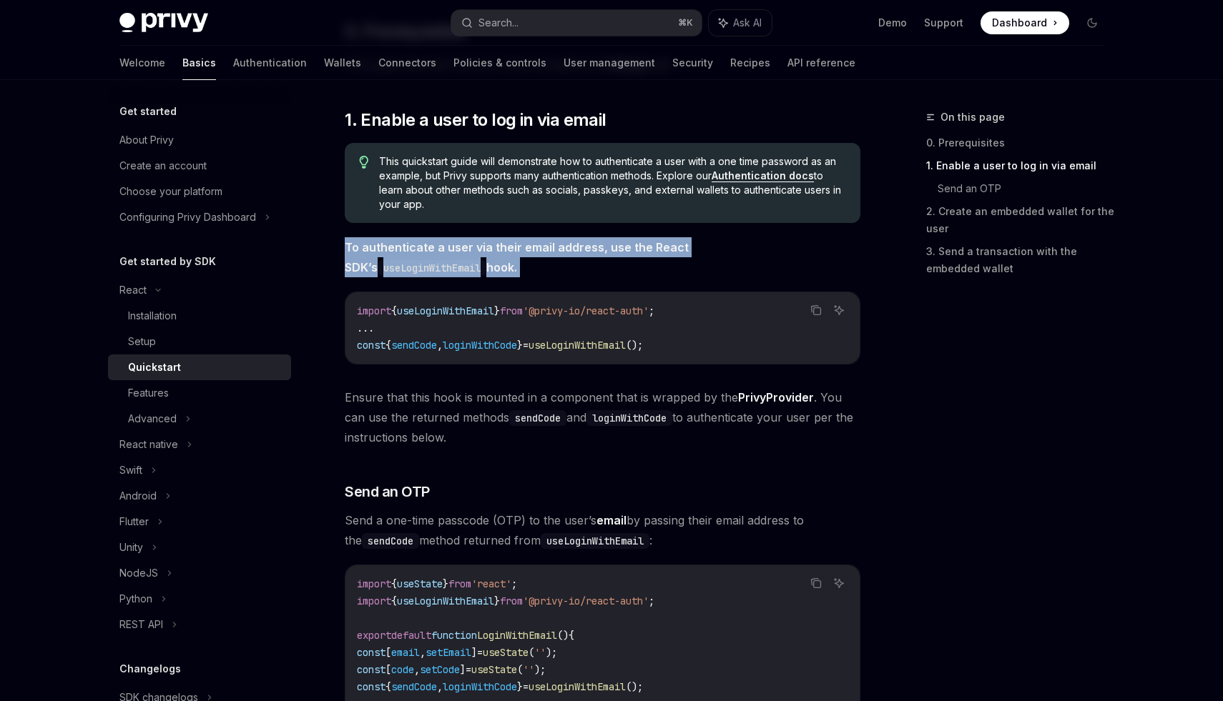
click at [449, 242] on strong "To authenticate a user via their email address, use the React SDK’s useLoginWit…" at bounding box center [517, 257] width 344 height 34
click at [448, 237] on span "To authenticate a user via their email address, use the React SDK’s useLoginWit…" at bounding box center [602, 257] width 515 height 40
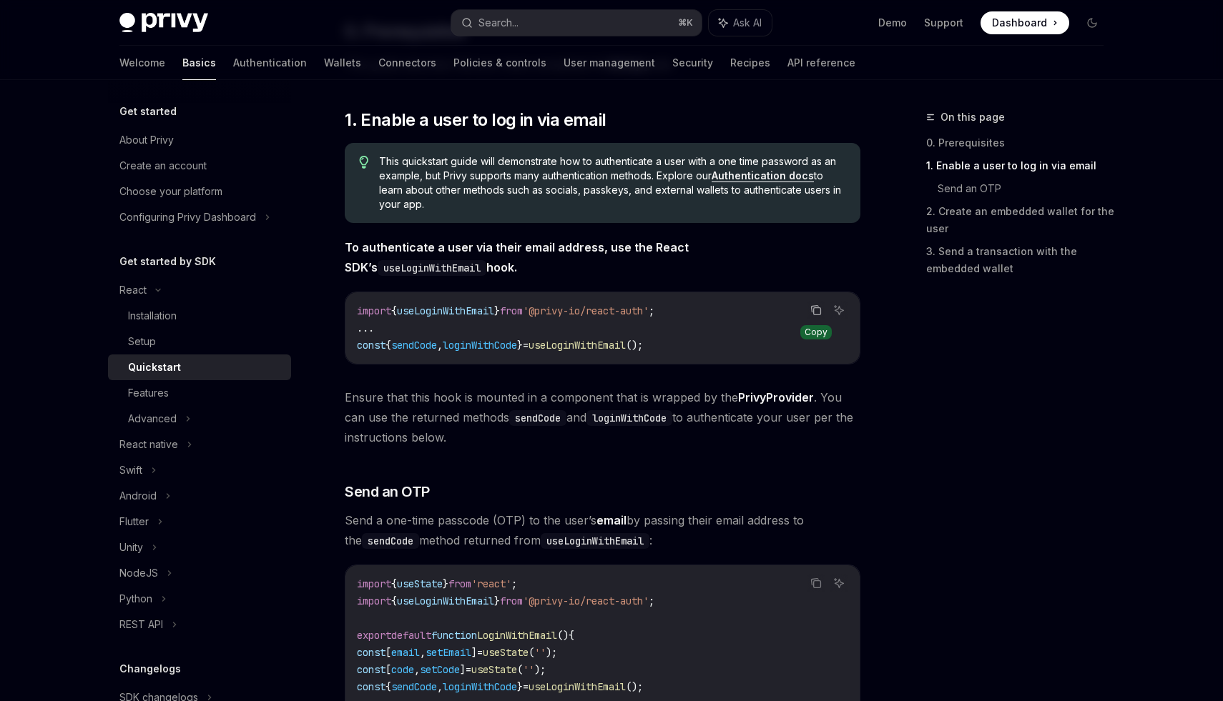
click at [809, 310] on button "Copy the contents from the code block" at bounding box center [815, 310] width 19 height 19
click at [493, 313] on span "useLoginWithEmail" at bounding box center [445, 311] width 97 height 13
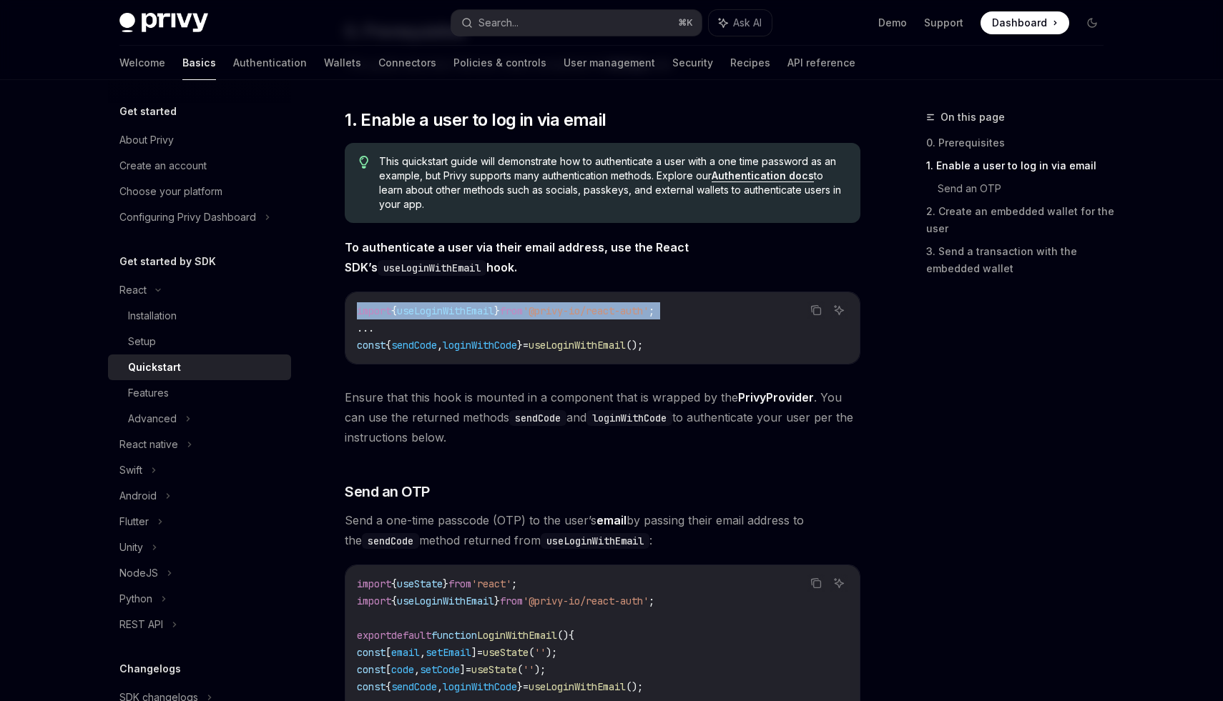
click at [493, 313] on span "useLoginWithEmail" at bounding box center [445, 311] width 97 height 13
copy code "import { useLoginWithEmail } from '@privy-io/react-auth' ;"
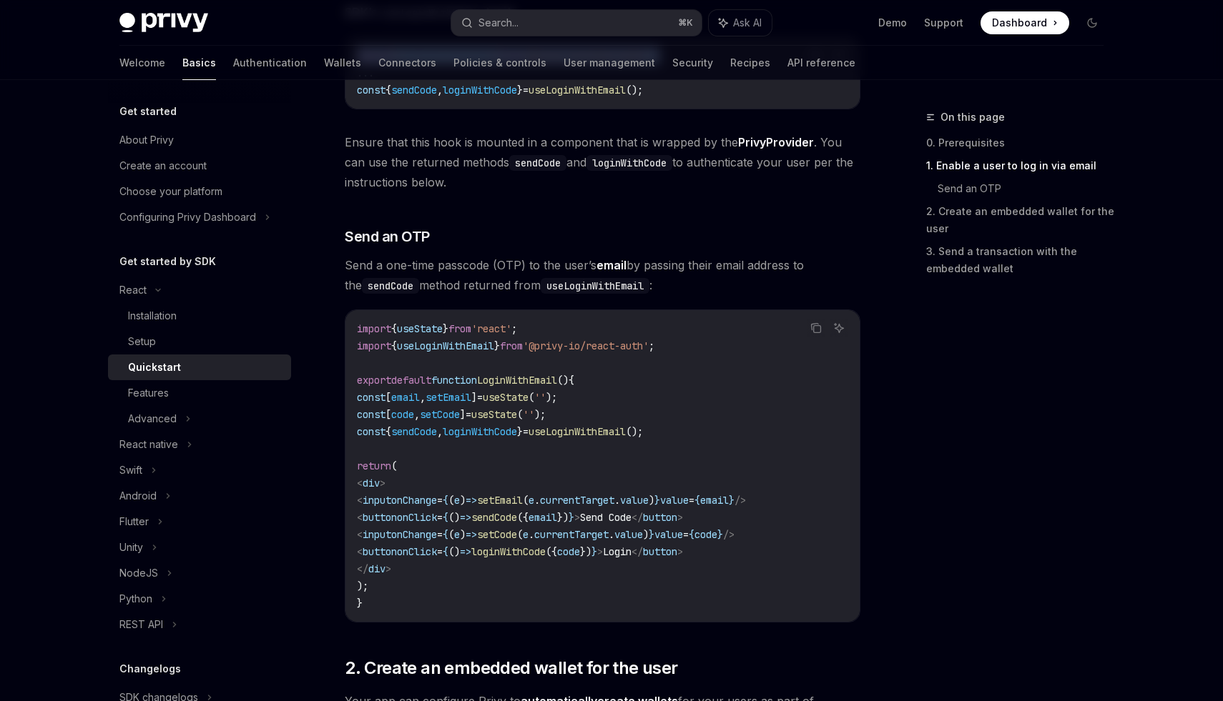
scroll to position [459, 0]
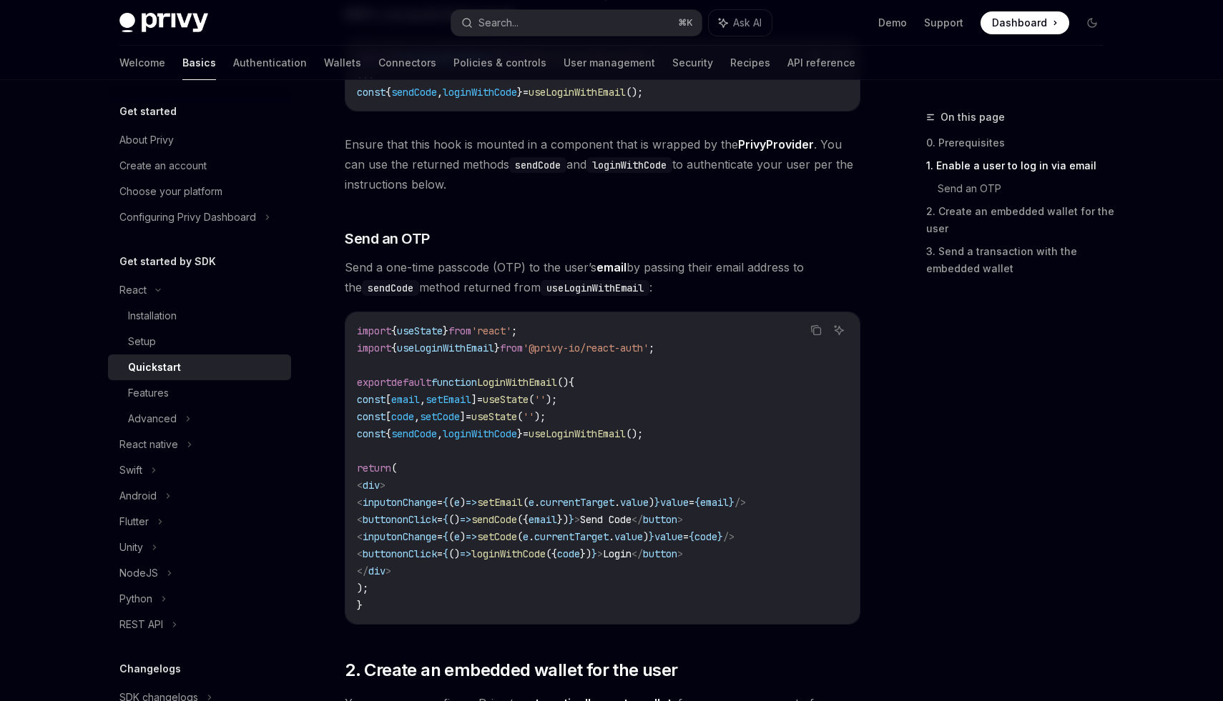
click at [817, 320] on div "import { useState } from 'react' ; import { useLoginWithEmail } from '@privy-io…" at bounding box center [602, 468] width 514 height 312
click at [817, 332] on icon "Copy the contents from the code block" at bounding box center [815, 330] width 11 height 11
click at [894, 330] on div "On this page 0. Prerequisites 1. Enable a user to log in via email Send an OTP …" at bounding box center [611, 615] width 1007 height 1988
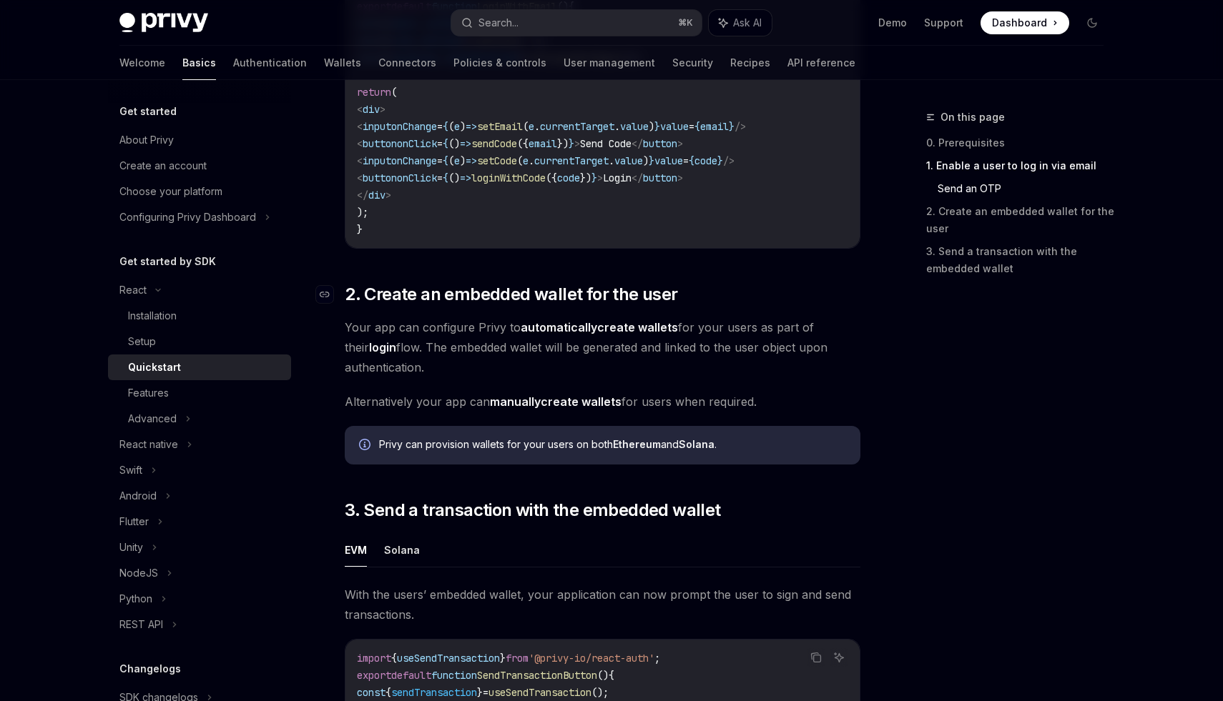
click at [495, 302] on span "2. Create an embedded wallet for the user" at bounding box center [511, 294] width 332 height 23
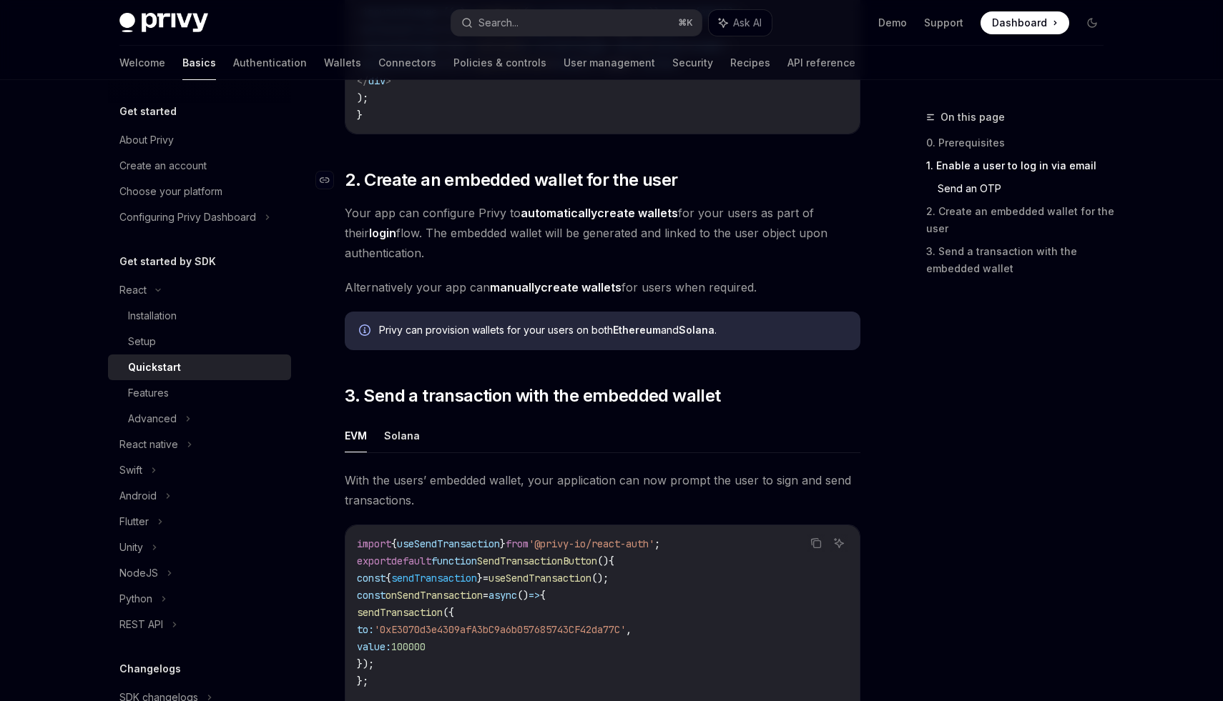
scroll to position [1015, 0]
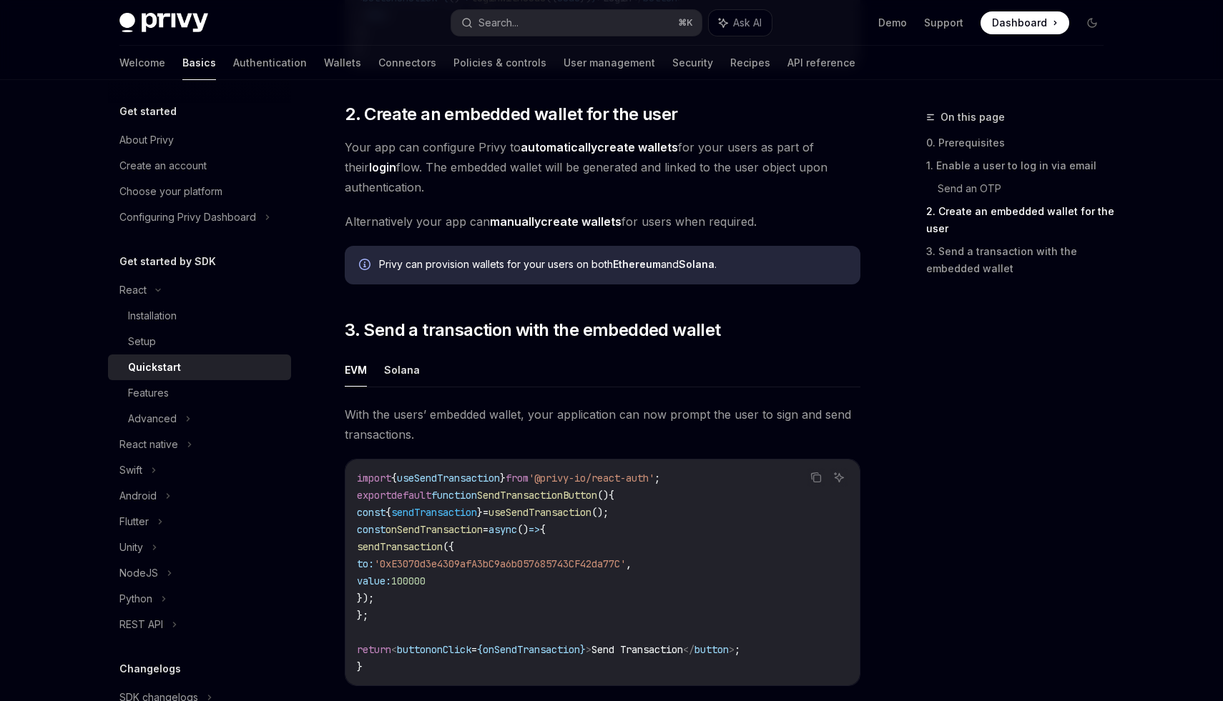
click at [490, 273] on div "Privy can provision wallets for your users on both Ethereum and Solana ." at bounding box center [612, 265] width 467 height 16
click at [463, 157] on span "Your app can configure Privy to automatically create wallets for your users as …" at bounding box center [602, 167] width 515 height 60
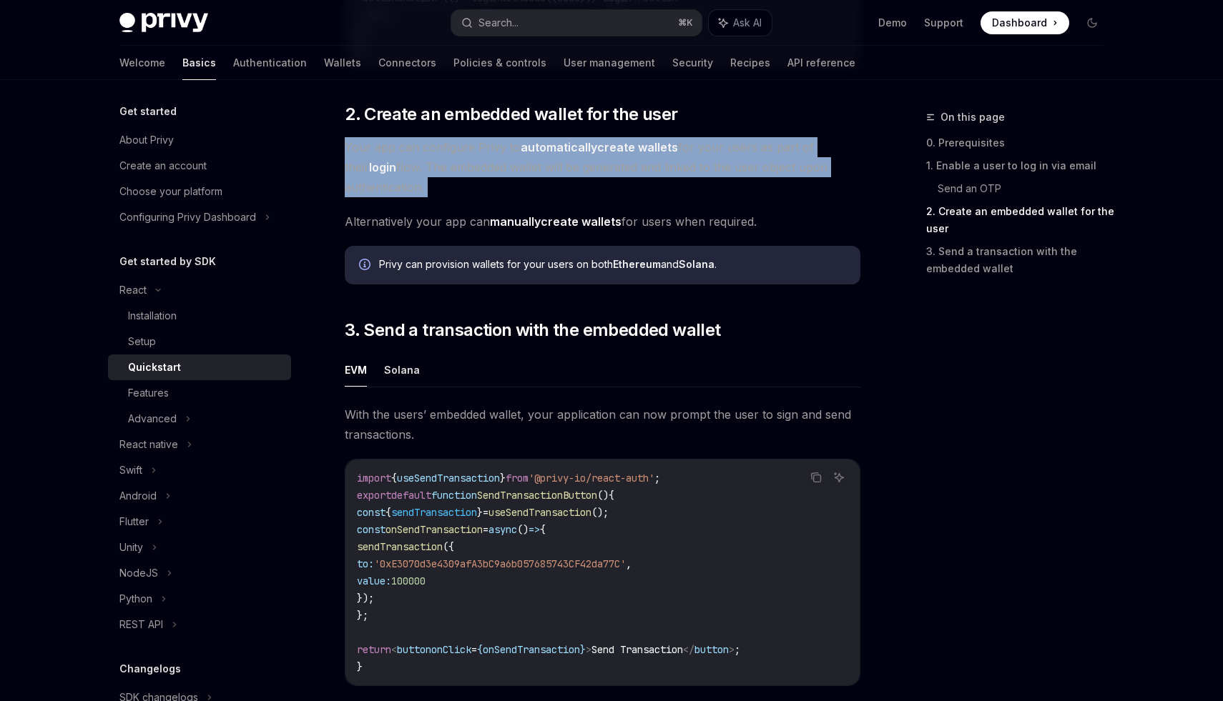
click at [463, 157] on span "Your app can configure Privy to automatically create wallets for your users as …" at bounding box center [602, 167] width 515 height 60
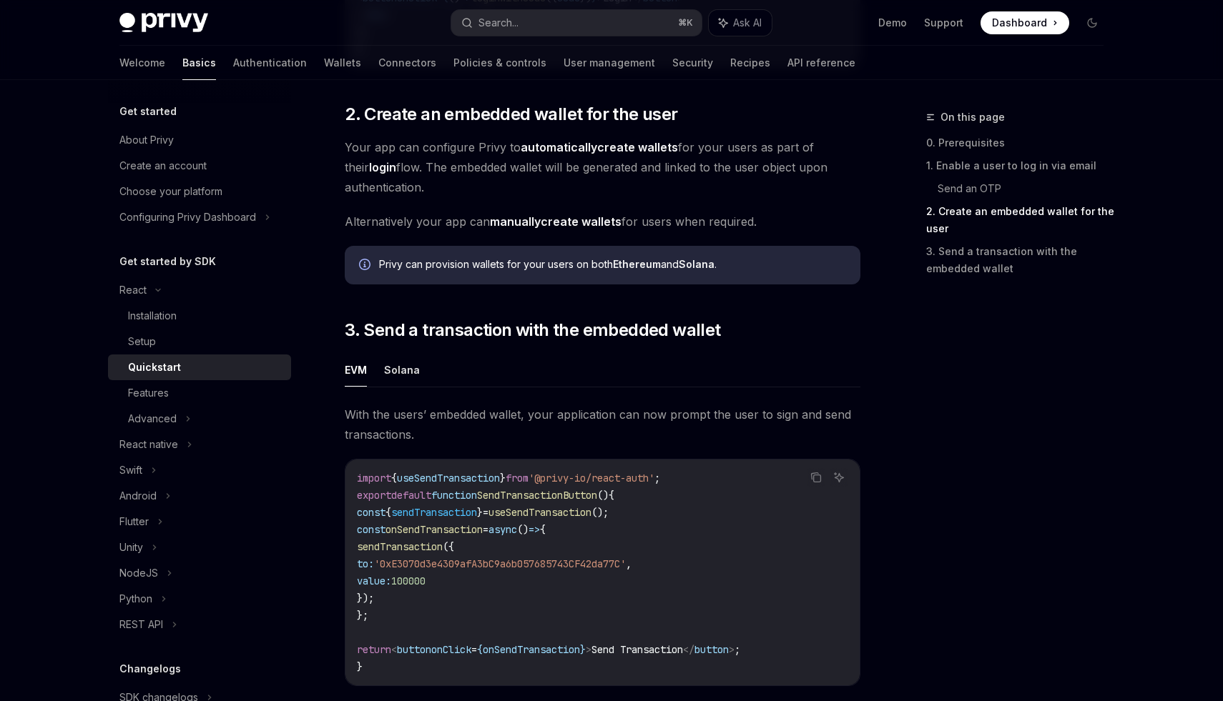
click at [478, 158] on span "Your app can configure Privy to automatically create wallets for your users as …" at bounding box center [602, 167] width 515 height 60
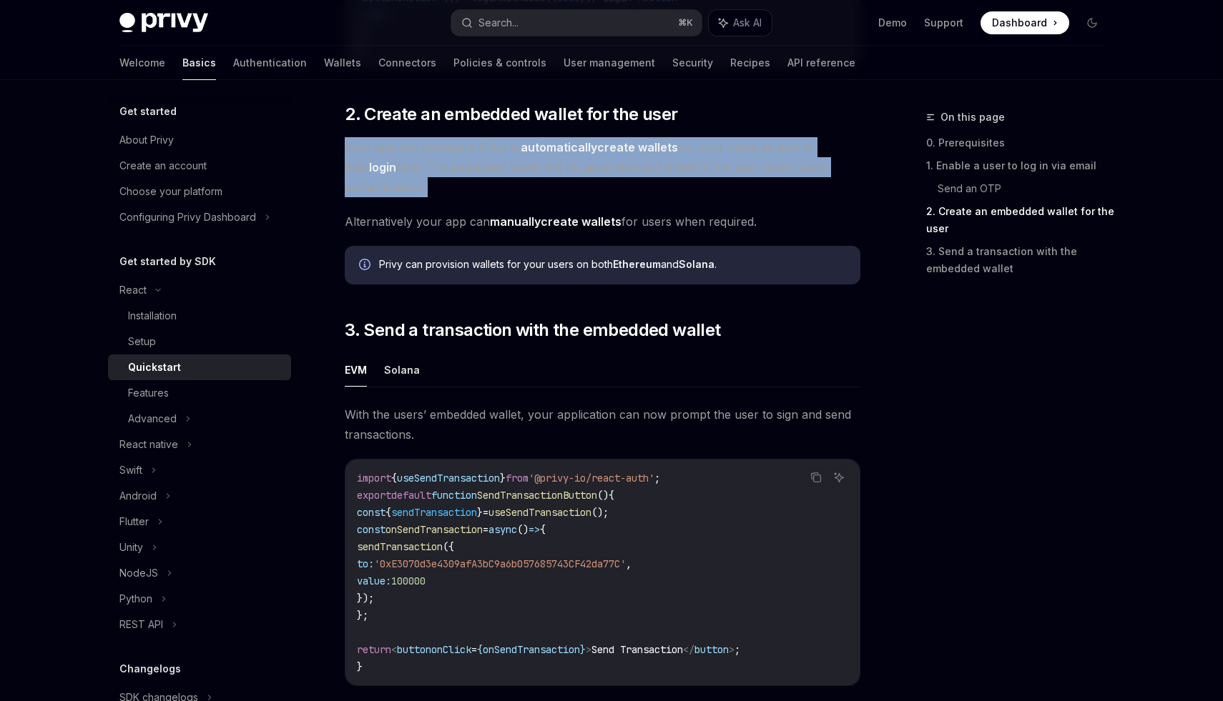
click at [478, 158] on span "Your app can configure Privy to automatically create wallets for your users as …" at bounding box center [602, 167] width 515 height 60
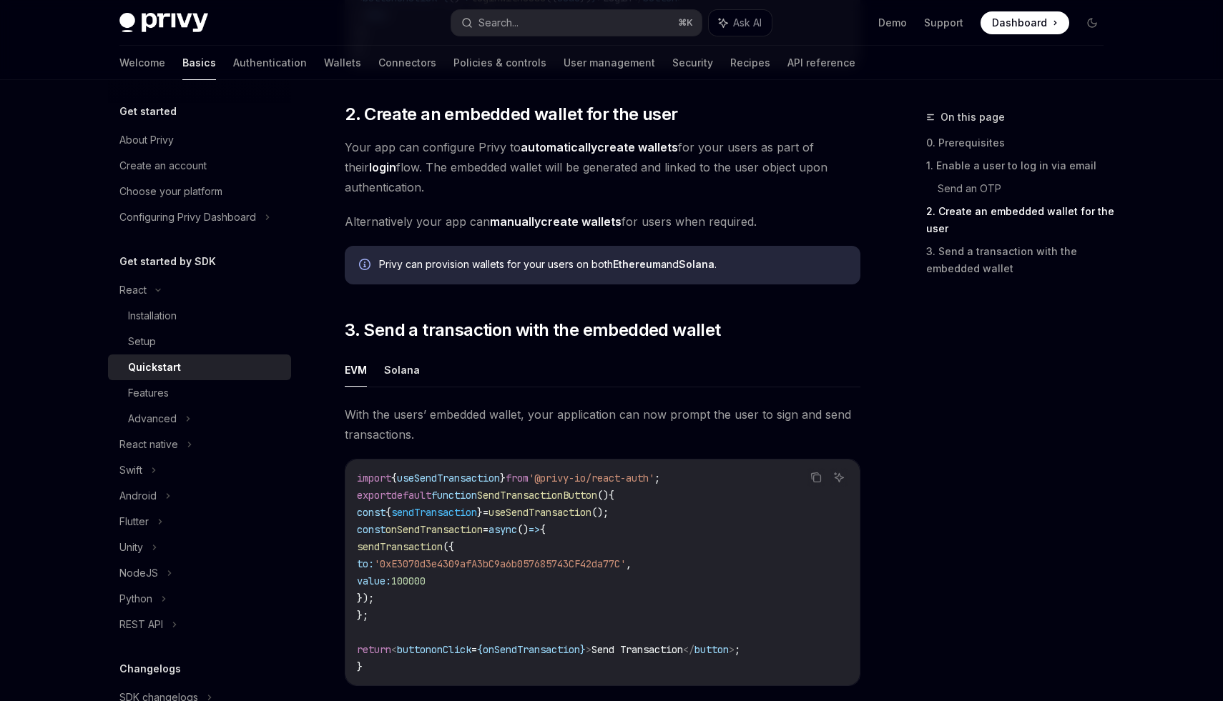
click at [478, 217] on span "Alternatively your app can manually create wallets for users when required." at bounding box center [602, 222] width 515 height 20
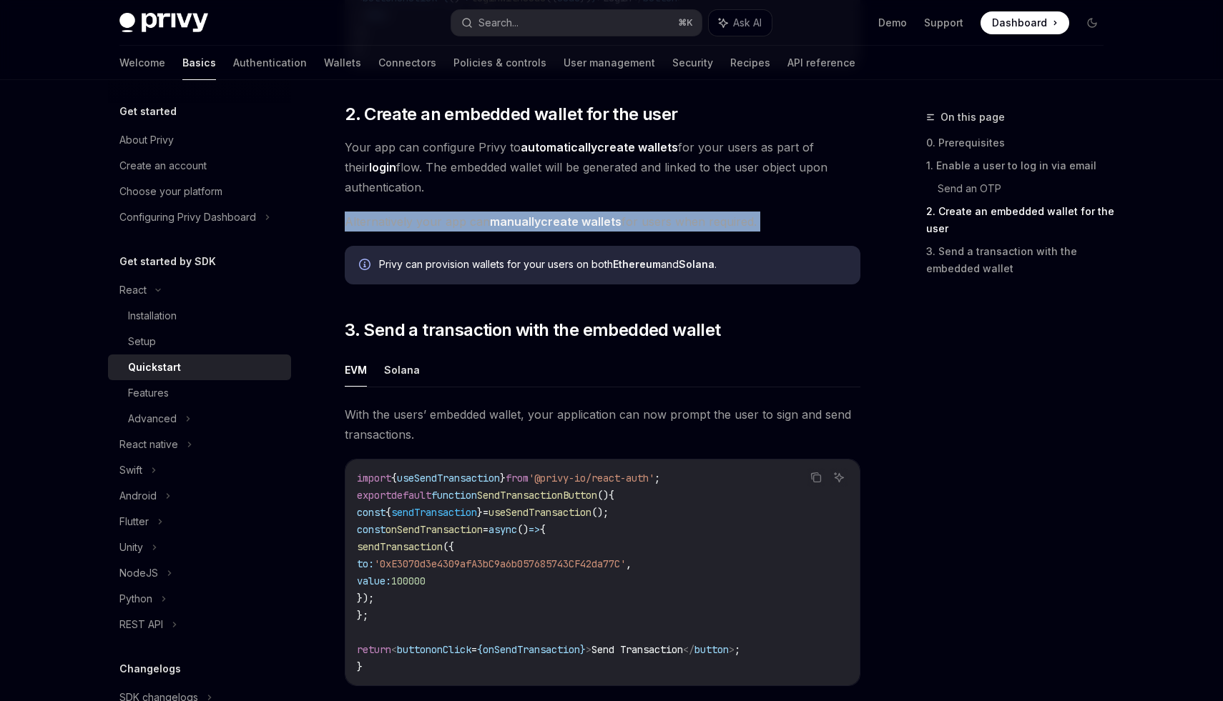
click at [478, 217] on span "Alternatively your app can manually create wallets for users when required." at bounding box center [602, 222] width 515 height 20
click at [407, 383] on button "Solana" at bounding box center [402, 370] width 36 height 34
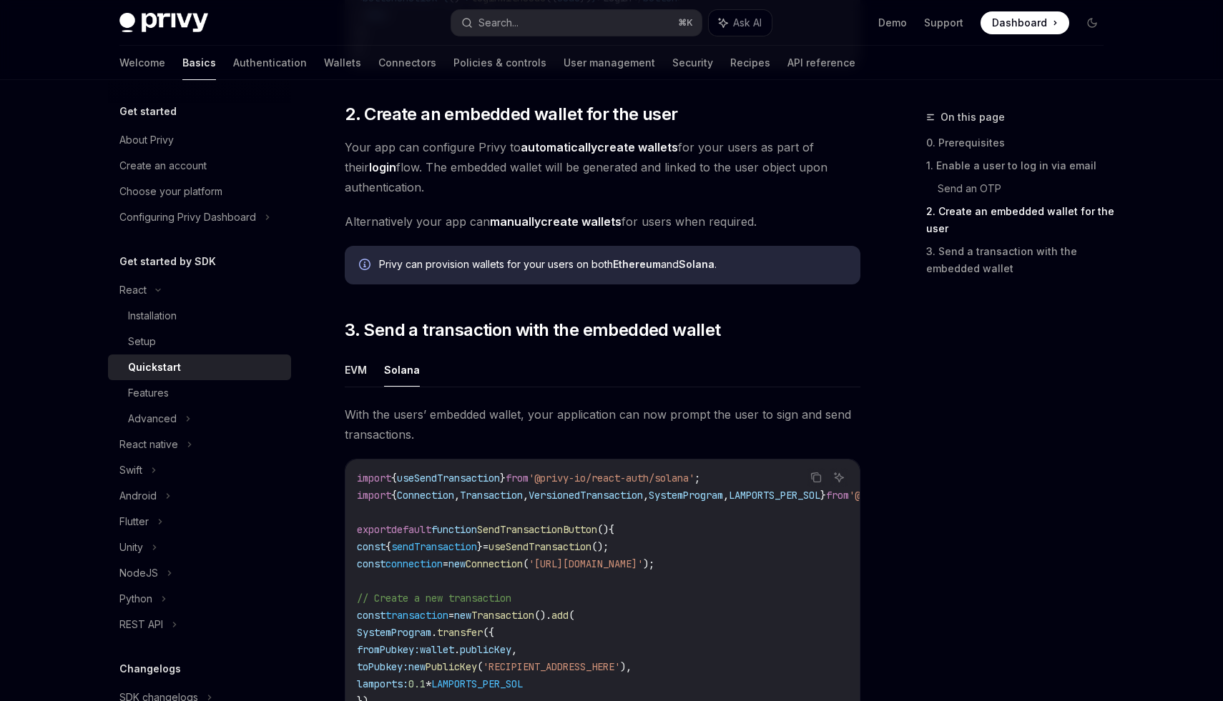
click at [487, 362] on ul "EVM Solana" at bounding box center [602, 370] width 515 height 34
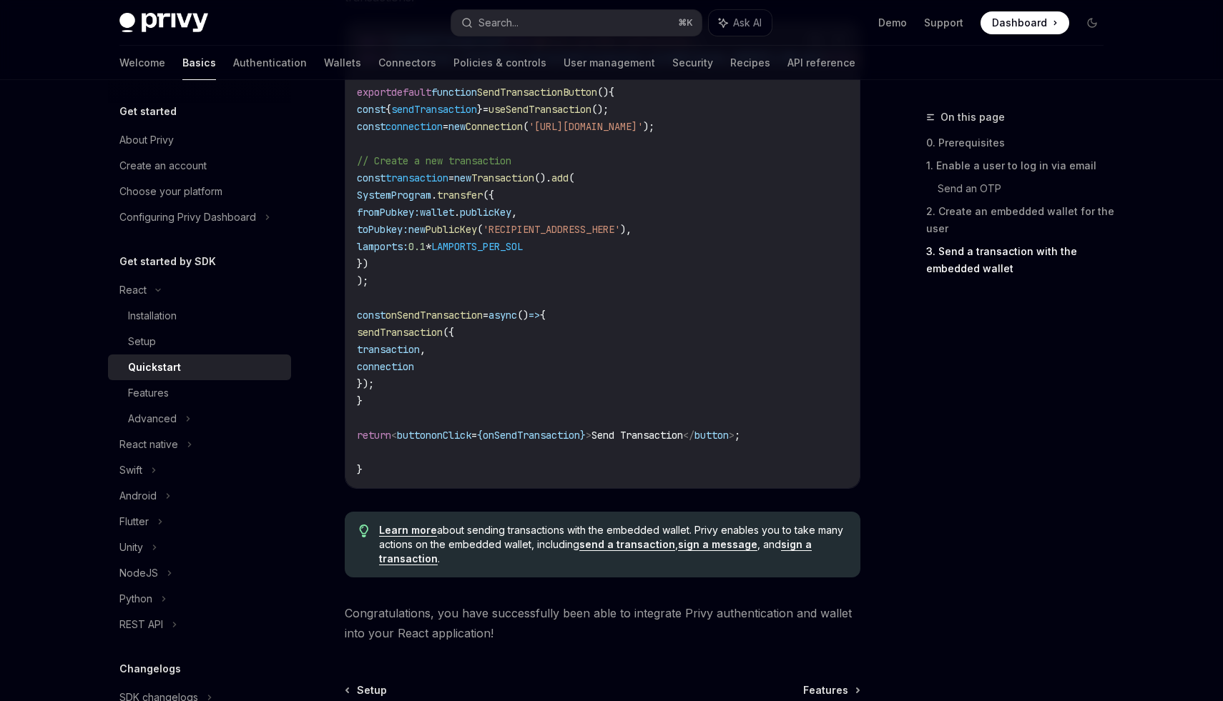
scroll to position [1441, 0]
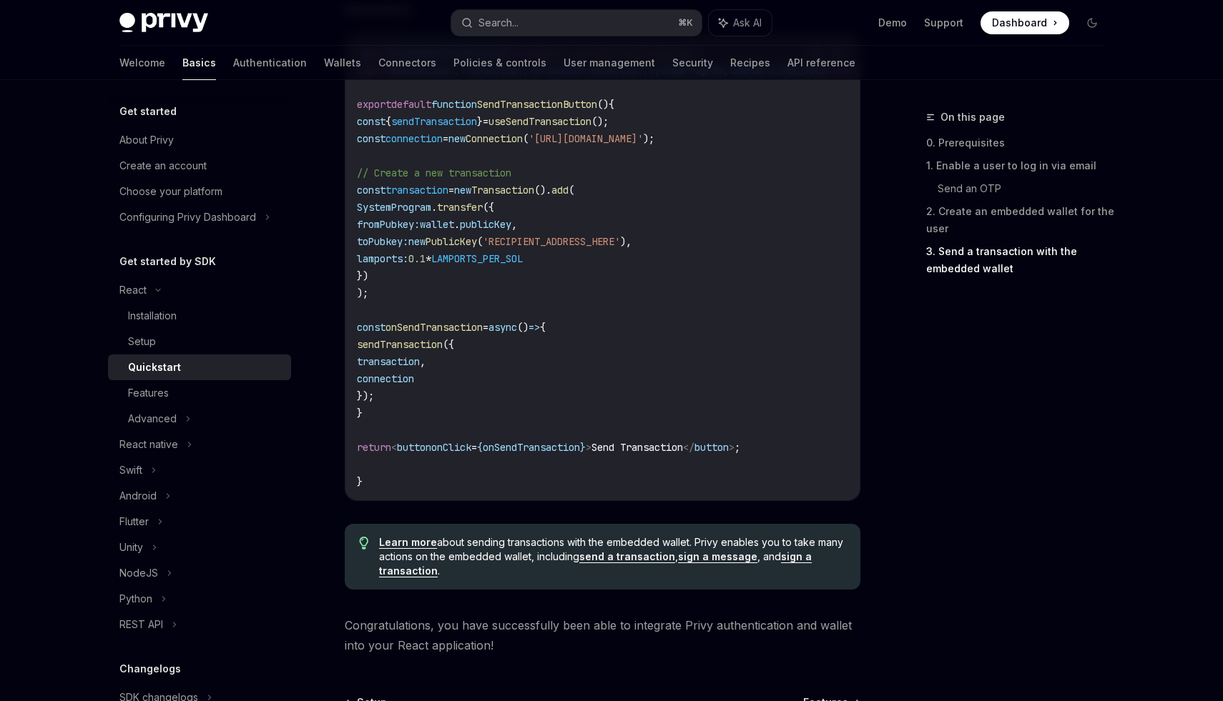
click at [377, 194] on span "const" at bounding box center [371, 190] width 29 height 13
drag, startPoint x: 377, startPoint y: 194, endPoint x: 439, endPoint y: 262, distance: 92.1
click at [416, 230] on code "import { useSendTransaction } from '@privy-io/react-auth/solana' ; import { Con…" at bounding box center [671, 267] width 629 height 446
click at [452, 290] on code "import { useSendTransaction } from '@privy-io/react-auth/solana' ; import { Con…" at bounding box center [671, 267] width 629 height 446
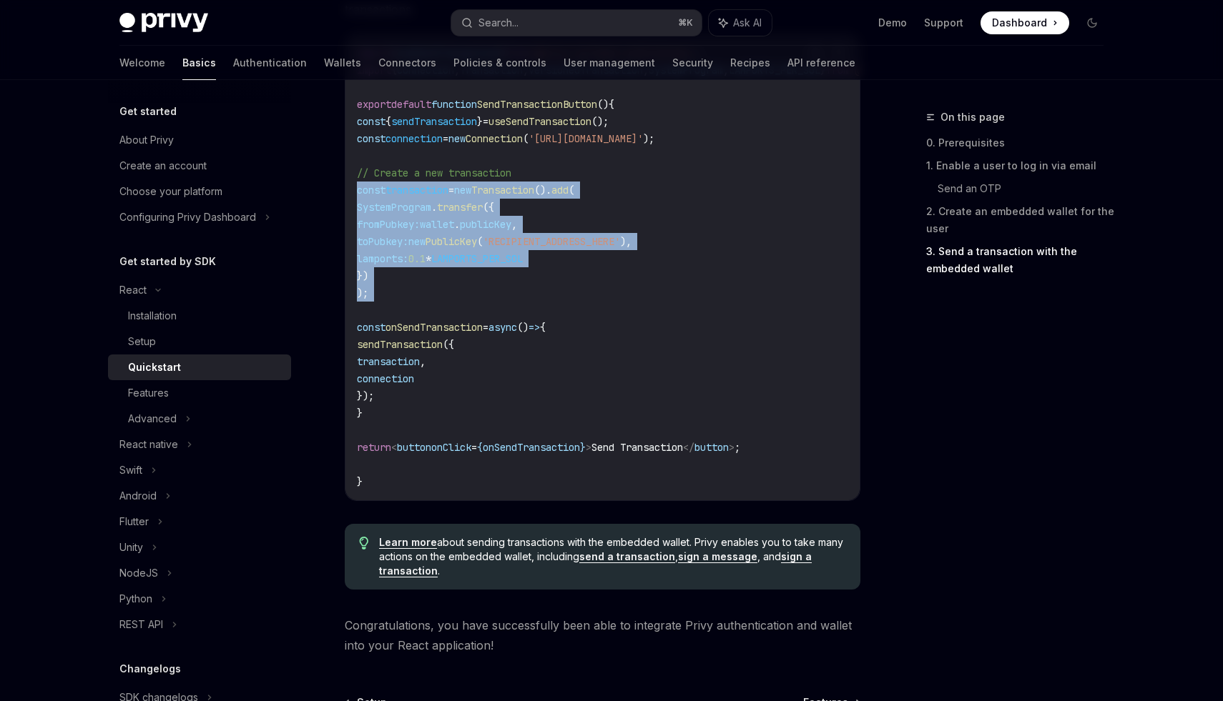
drag, startPoint x: 452, startPoint y: 290, endPoint x: 512, endPoint y: 189, distance: 117.3
click at [512, 189] on code "import { useSendTransaction } from '@privy-io/react-auth/solana' ; import { Con…" at bounding box center [671, 267] width 629 height 446
click at [512, 189] on span "Transaction" at bounding box center [502, 190] width 63 height 13
drag, startPoint x: 512, startPoint y: 189, endPoint x: 515, endPoint y: 306, distance: 116.6
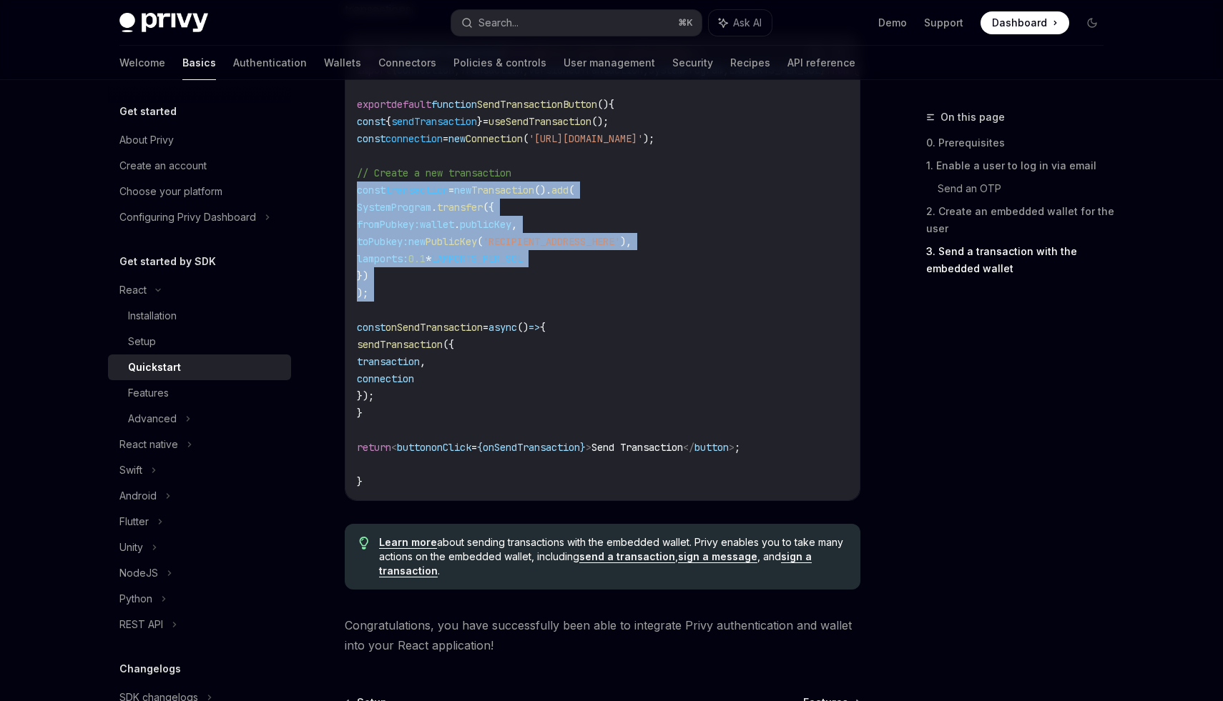
click at [515, 306] on code "import { useSendTransaction } from '@privy-io/react-auth/solana' ; import { Con…" at bounding box center [671, 267] width 629 height 446
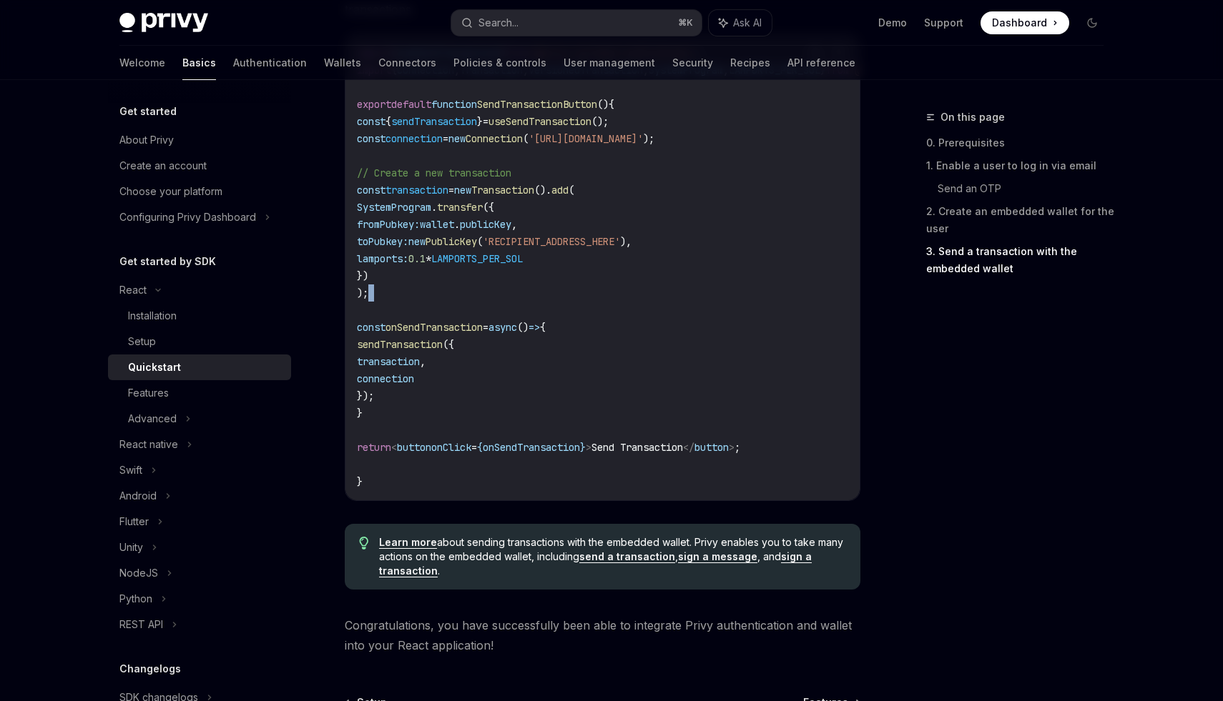
click at [515, 306] on code "import { useSendTransaction } from '@privy-io/react-auth/solana' ; import { Con…" at bounding box center [671, 267] width 629 height 446
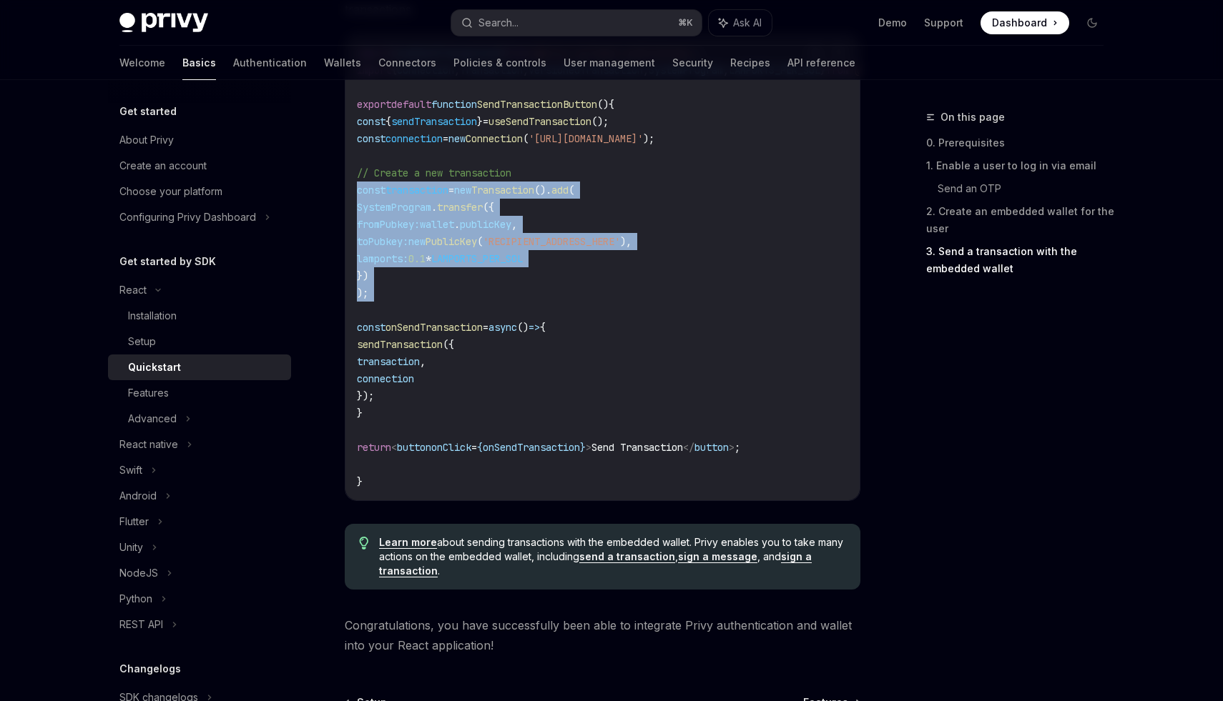
drag, startPoint x: 515, startPoint y: 306, endPoint x: 610, endPoint y: 195, distance: 146.0
click at [610, 195] on code "import { useSendTransaction } from '@privy-io/react-auth/solana' ; import { Con…" at bounding box center [671, 267] width 629 height 446
click at [568, 195] on span "add" at bounding box center [559, 190] width 17 height 13
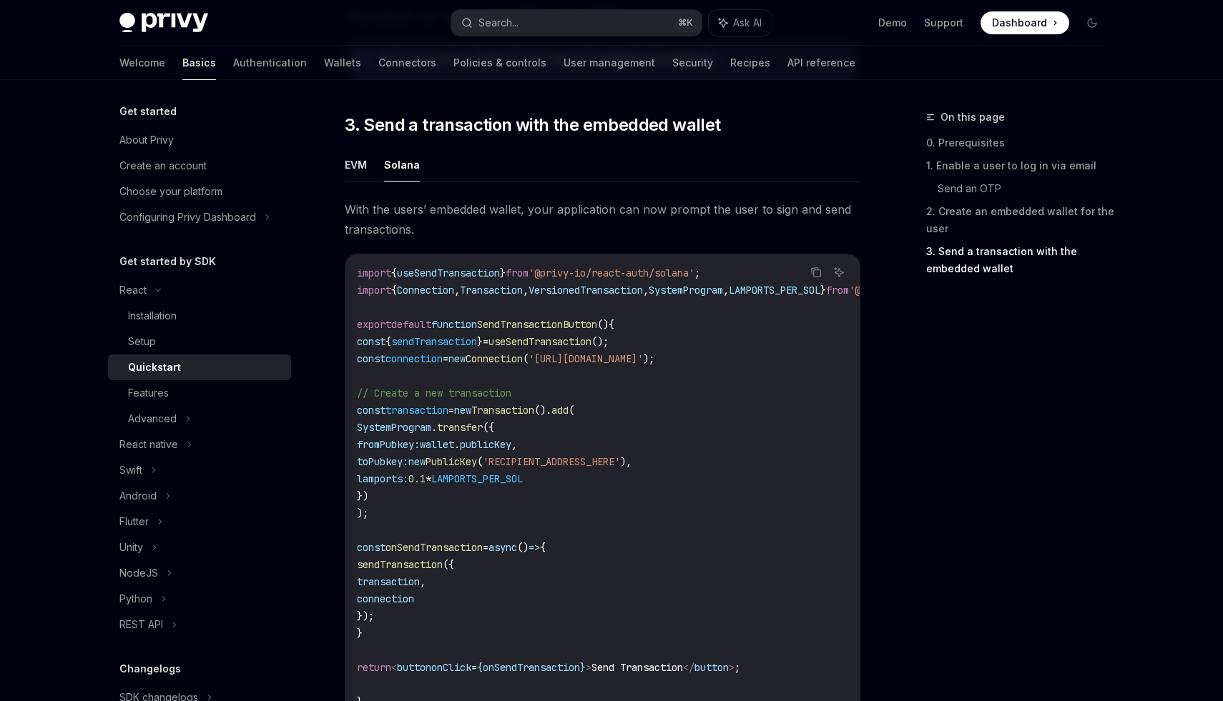
scroll to position [1218, 0]
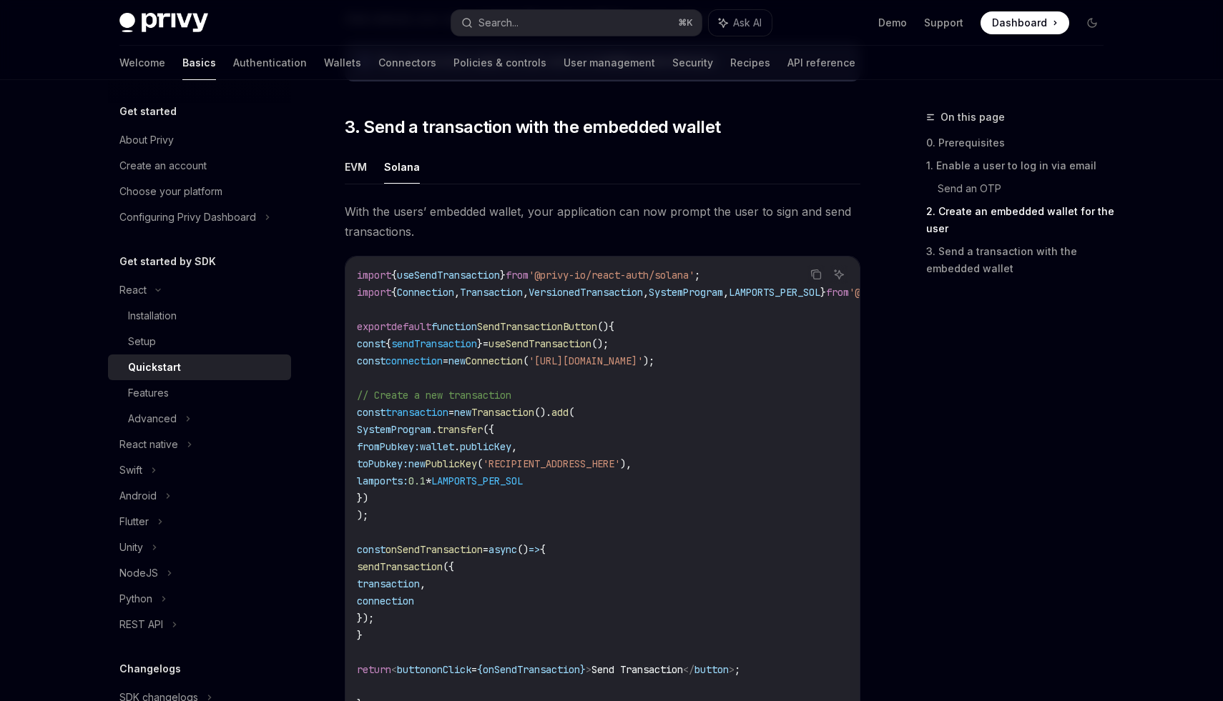
click at [365, 212] on span "With the users’ embedded wallet, your application can now prompt the user to si…" at bounding box center [602, 222] width 515 height 40
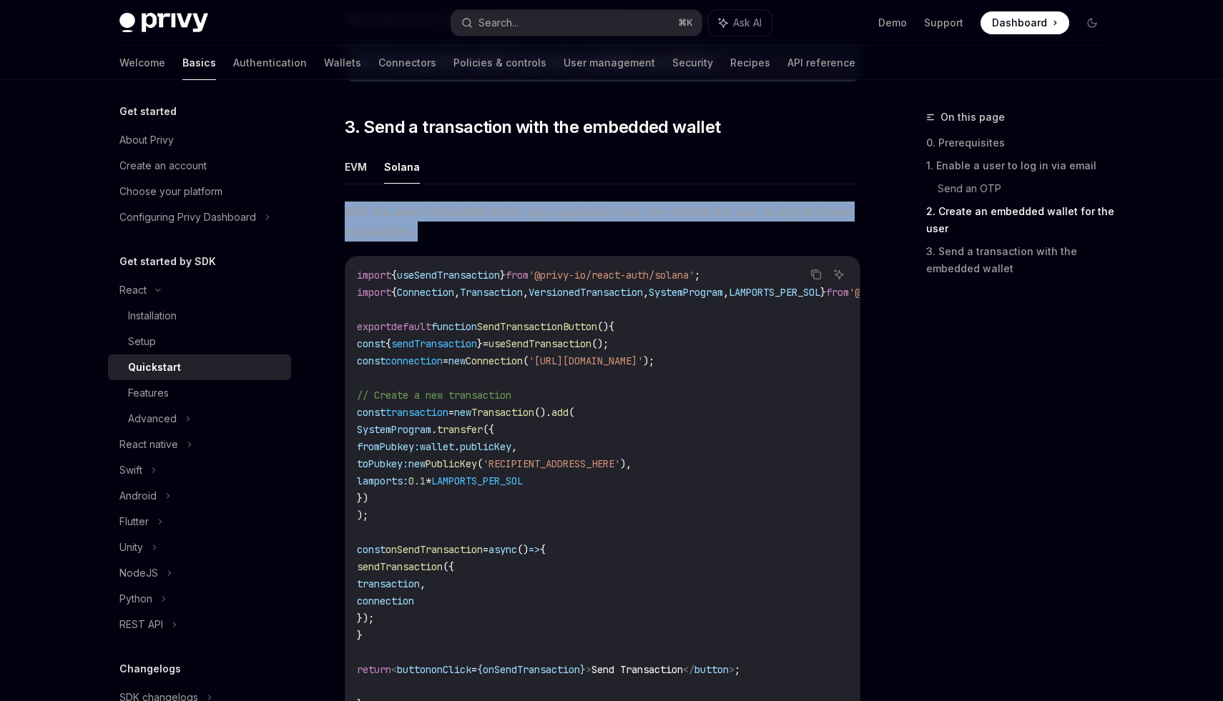
drag, startPoint x: 365, startPoint y: 212, endPoint x: 730, endPoint y: 237, distance: 365.5
click at [730, 237] on span "With the users’ embedded wallet, your application can now prompt the user to si…" at bounding box center [602, 222] width 515 height 40
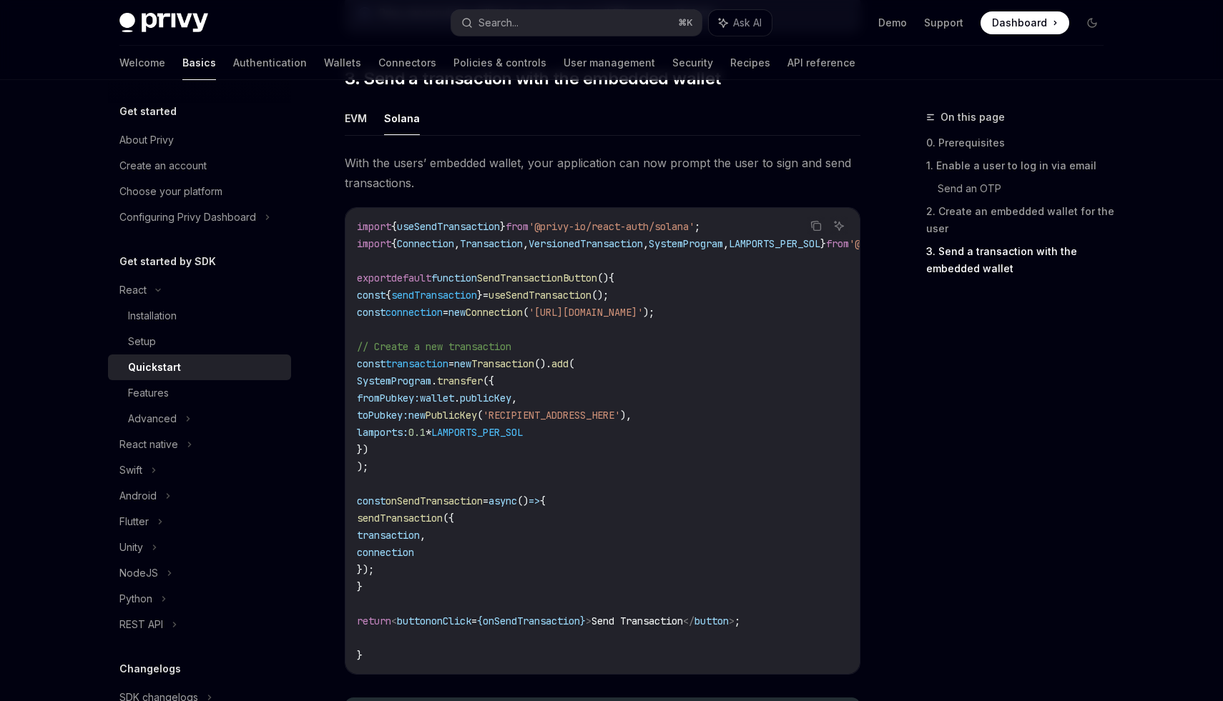
scroll to position [1273, 0]
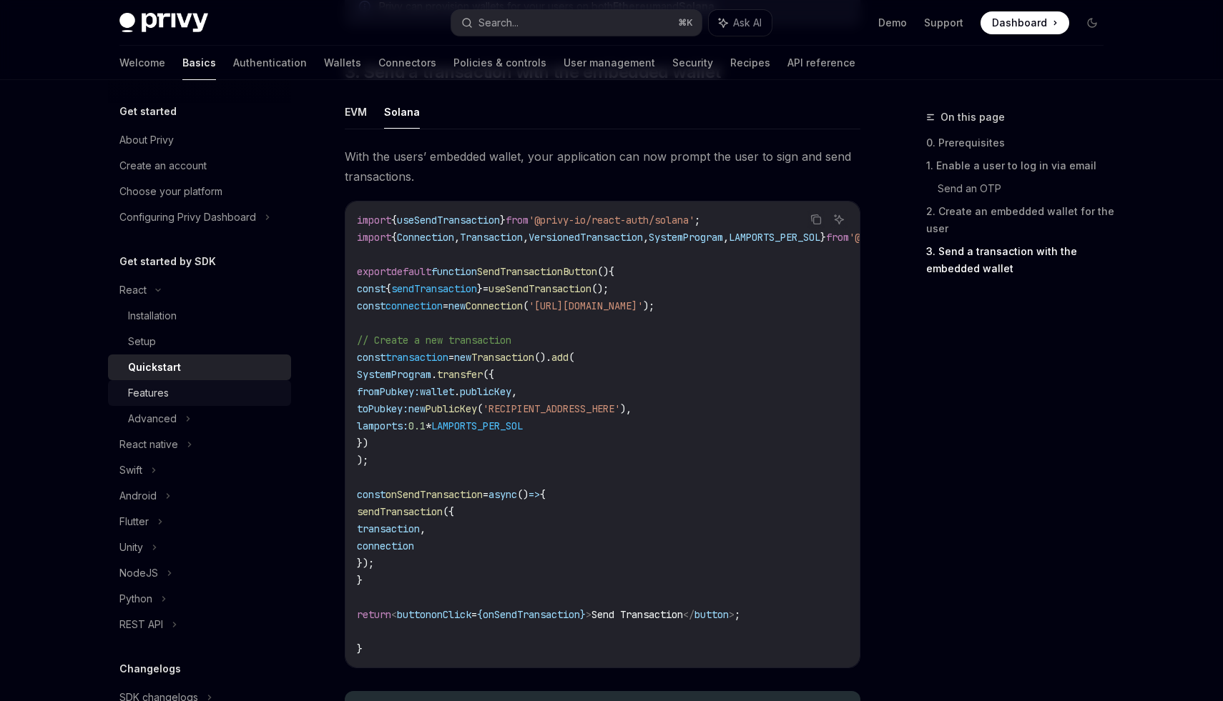
click at [218, 398] on div "Features" at bounding box center [205, 393] width 154 height 17
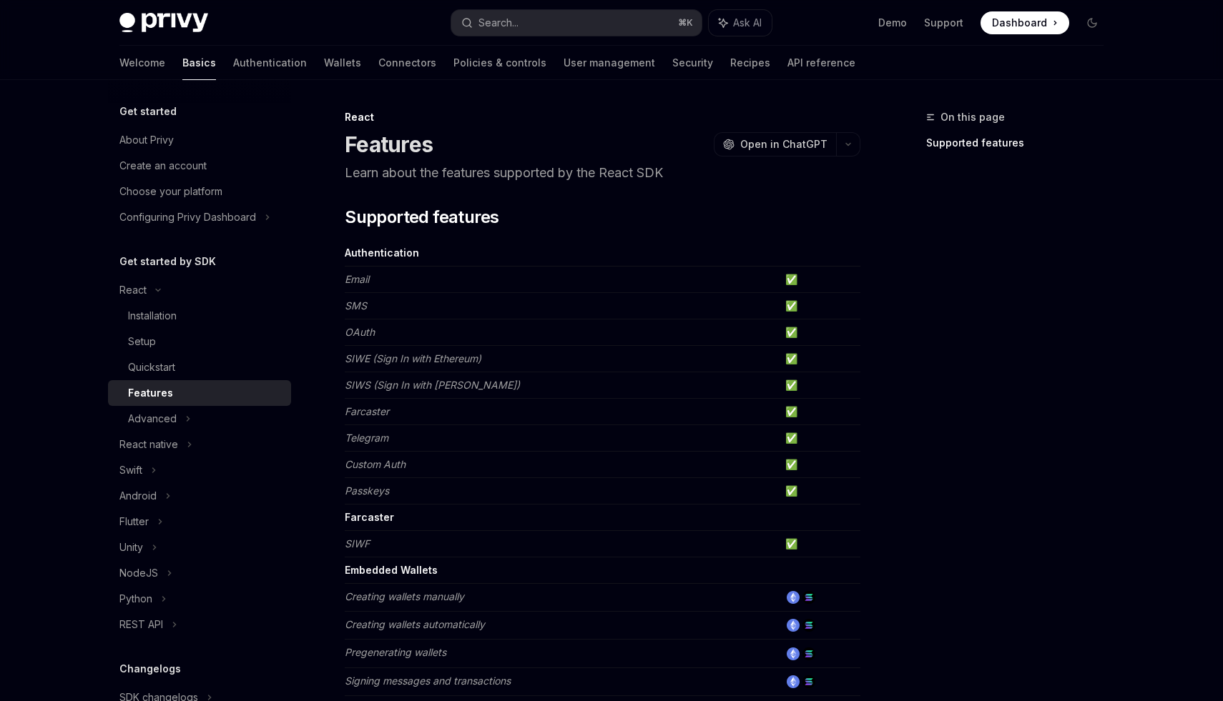
click at [409, 337] on td "OAuth" at bounding box center [562, 333] width 435 height 26
click at [756, 139] on span "Open in ChatGPT" at bounding box center [783, 144] width 87 height 14
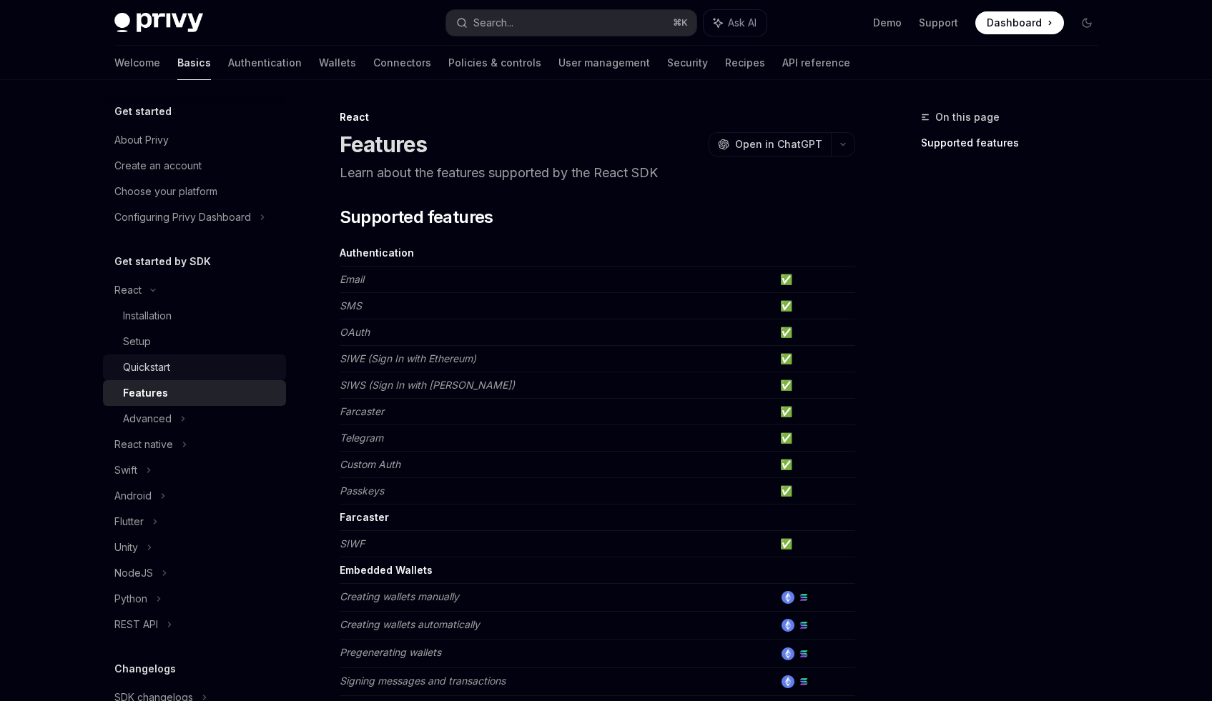
click at [178, 373] on div "Quickstart" at bounding box center [200, 367] width 154 height 17
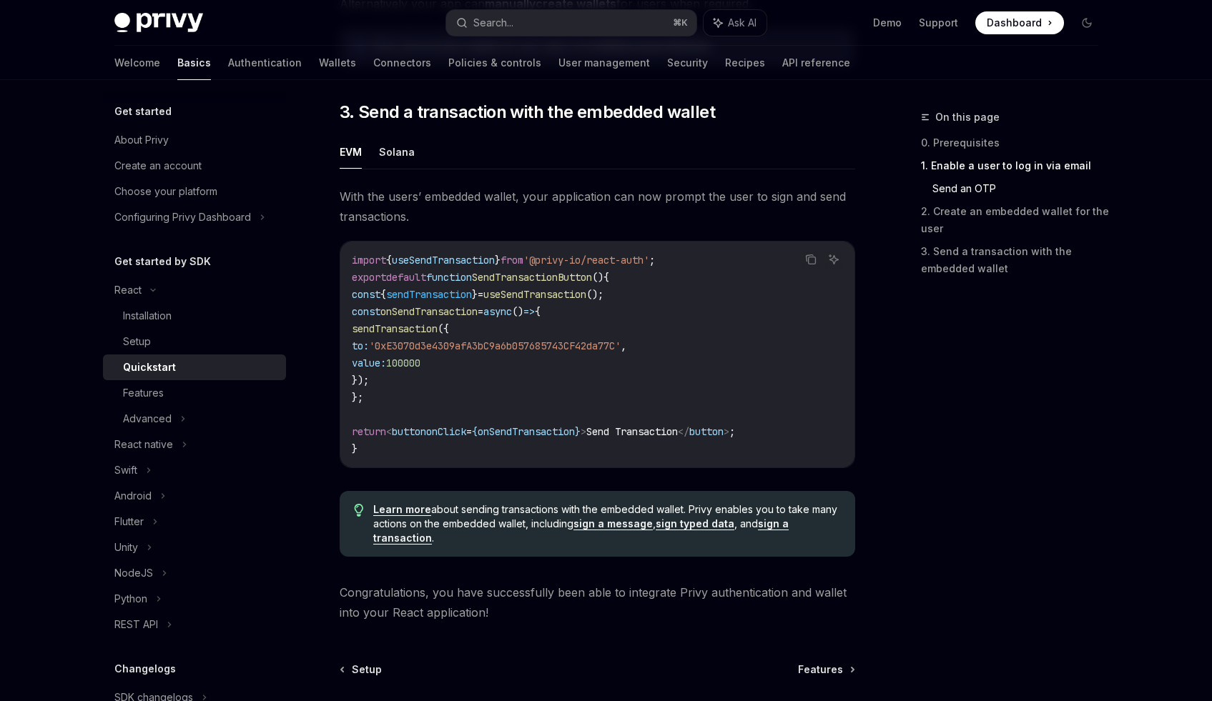
scroll to position [1373, 0]
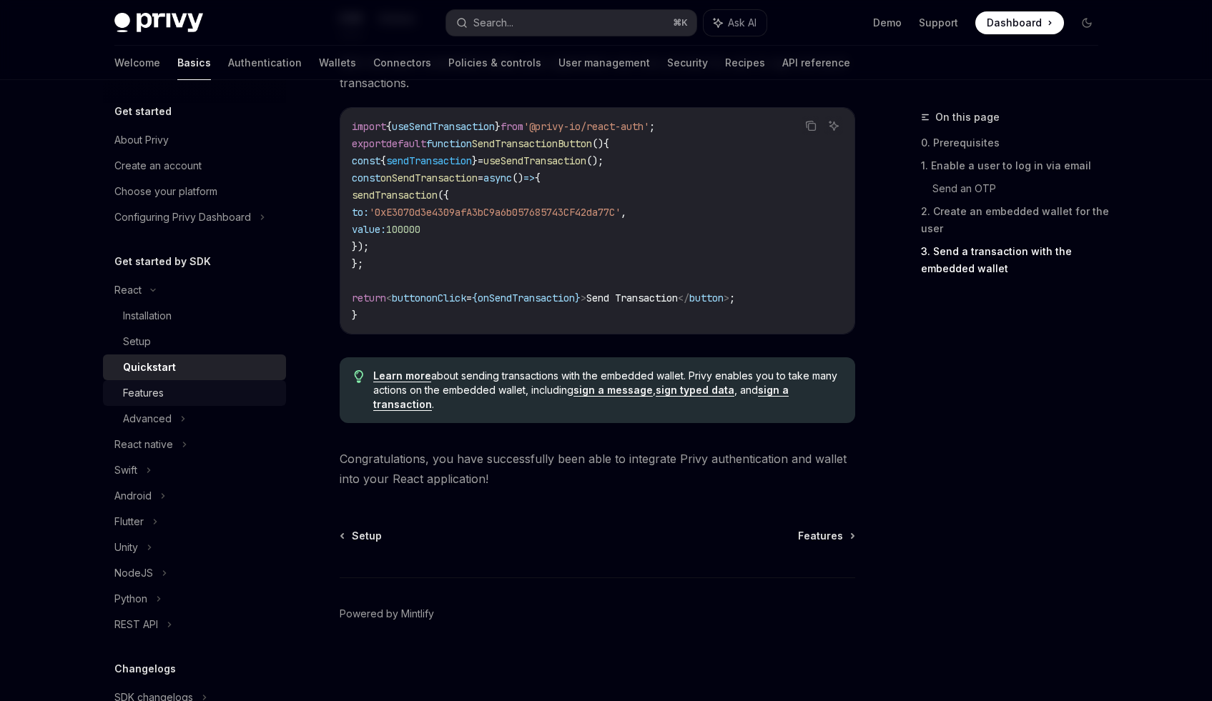
click at [179, 394] on div "Features" at bounding box center [200, 393] width 154 height 17
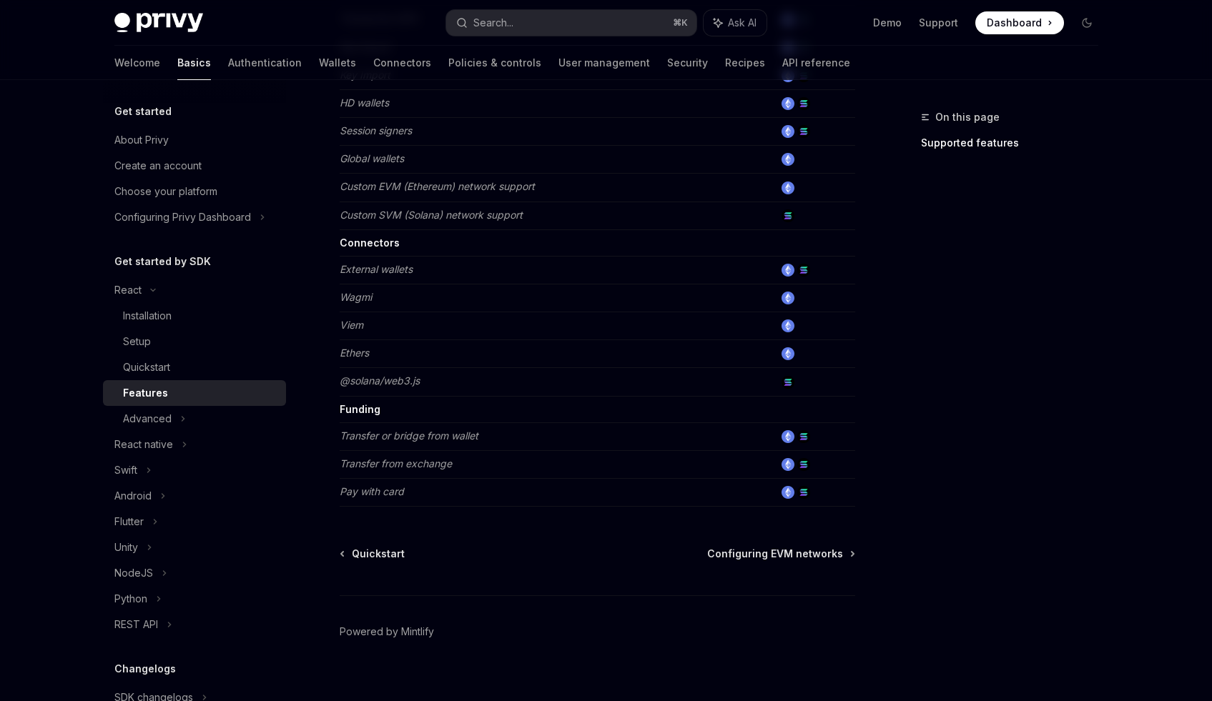
scroll to position [820, 0]
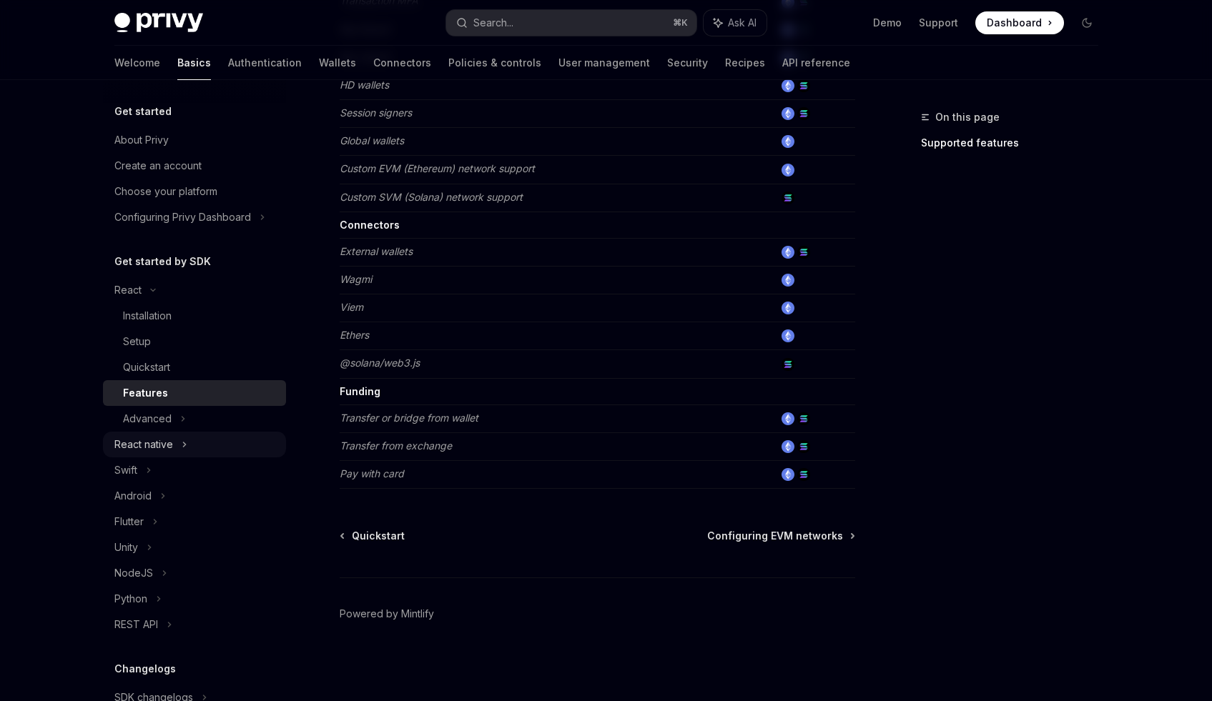
click at [207, 437] on div "React native" at bounding box center [194, 445] width 183 height 26
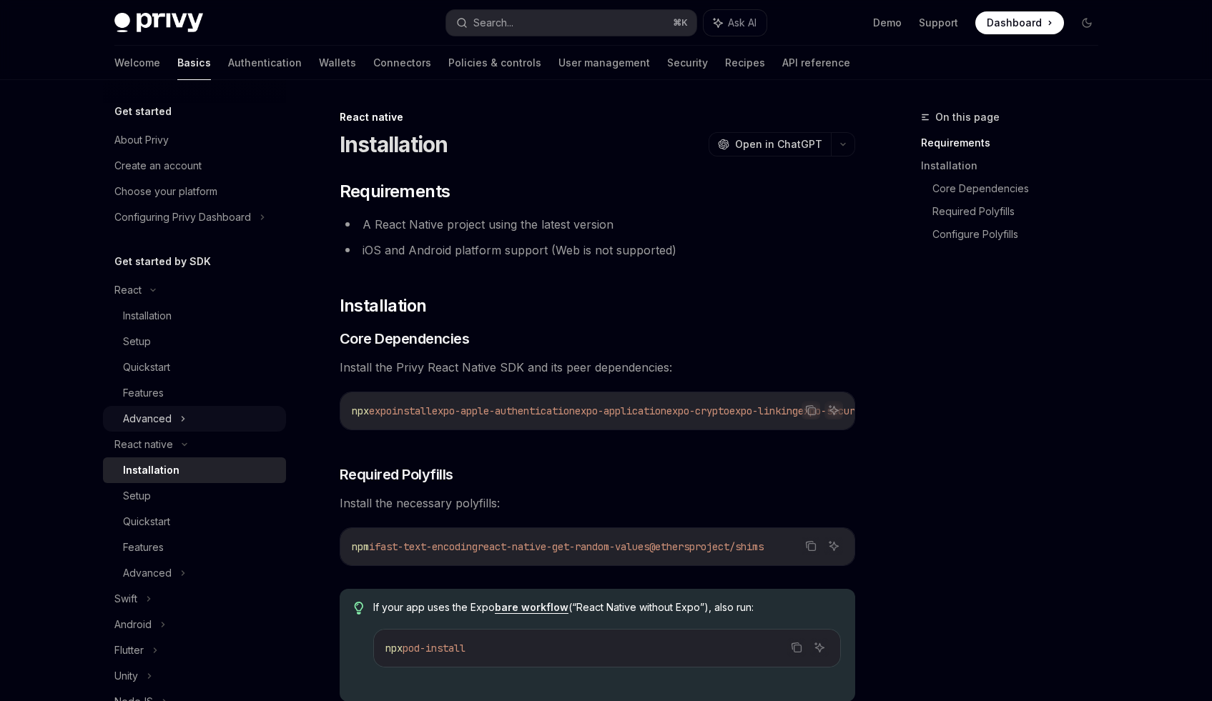
click at [187, 422] on div "Advanced" at bounding box center [194, 419] width 183 height 26
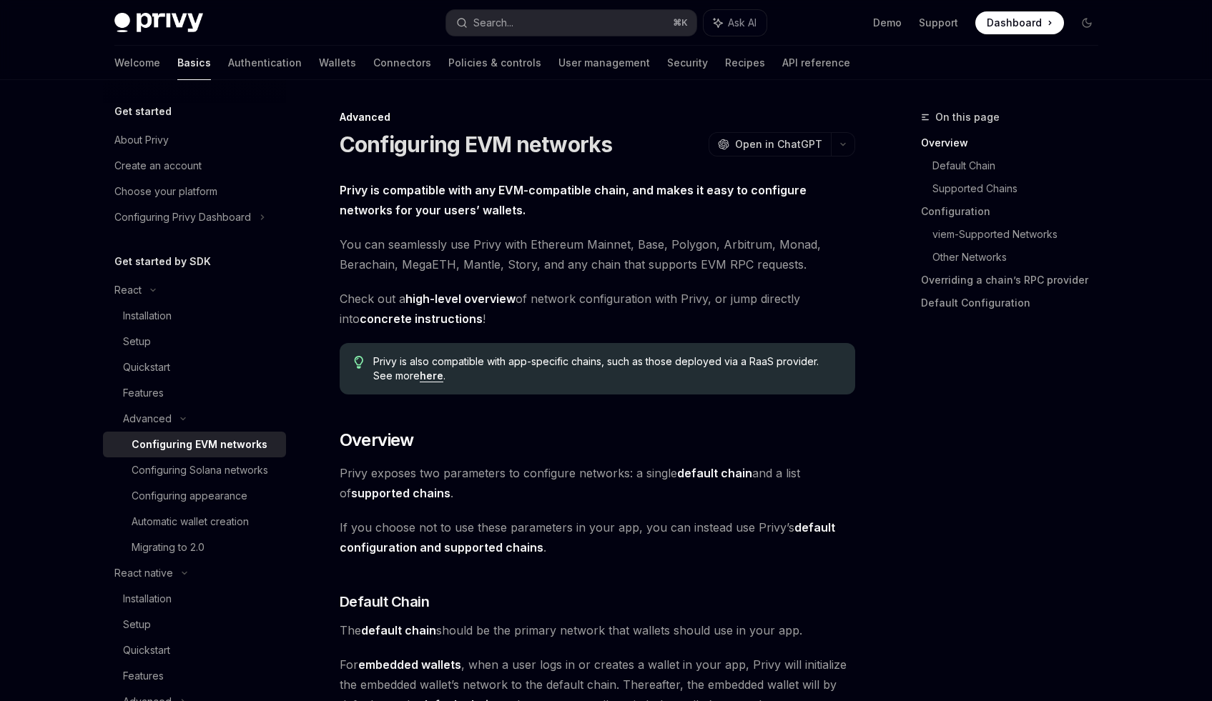
click at [201, 448] on div "Configuring EVM networks" at bounding box center [200, 444] width 136 height 17
click at [222, 464] on div "Configuring Solana networks" at bounding box center [200, 470] width 137 height 17
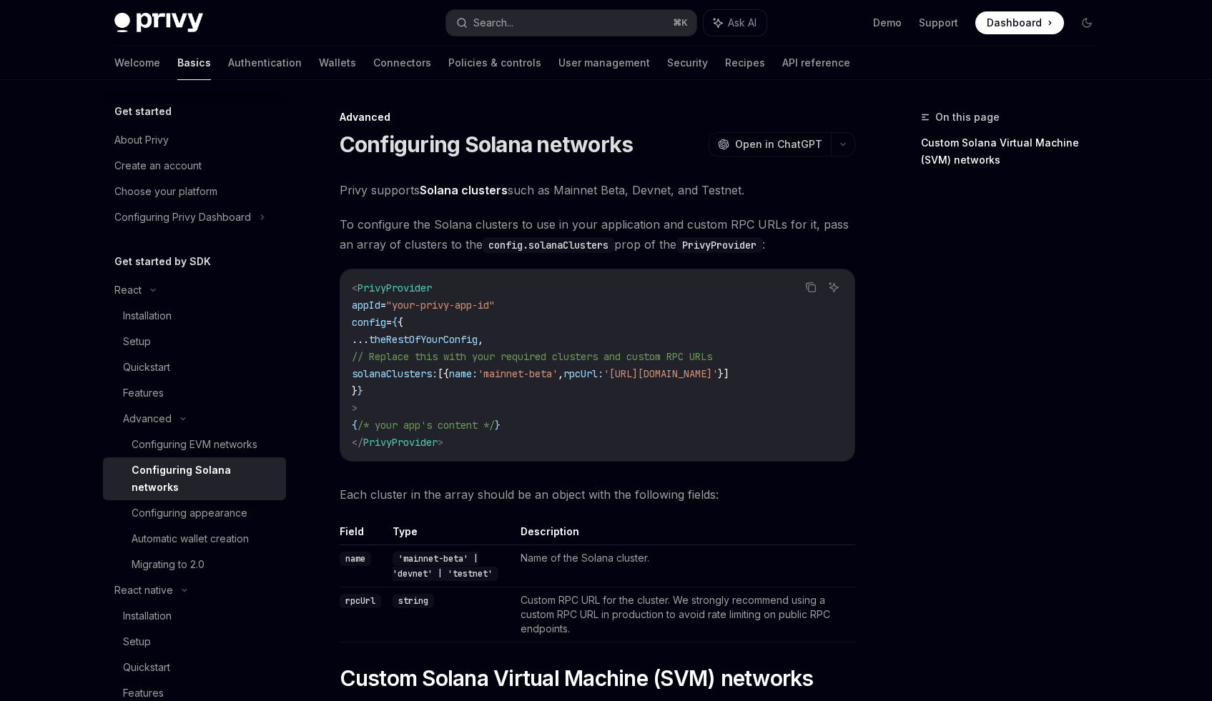
drag, startPoint x: 433, startPoint y: 459, endPoint x: 565, endPoint y: 463, distance: 131.6
click at [565, 461] on div "< PrivyProvider appId = "your-privy-app-id" config = { { ... theRestOfYourConfi…" at bounding box center [597, 366] width 514 height 192
click at [210, 510] on div "Configuring appearance" at bounding box center [190, 513] width 116 height 17
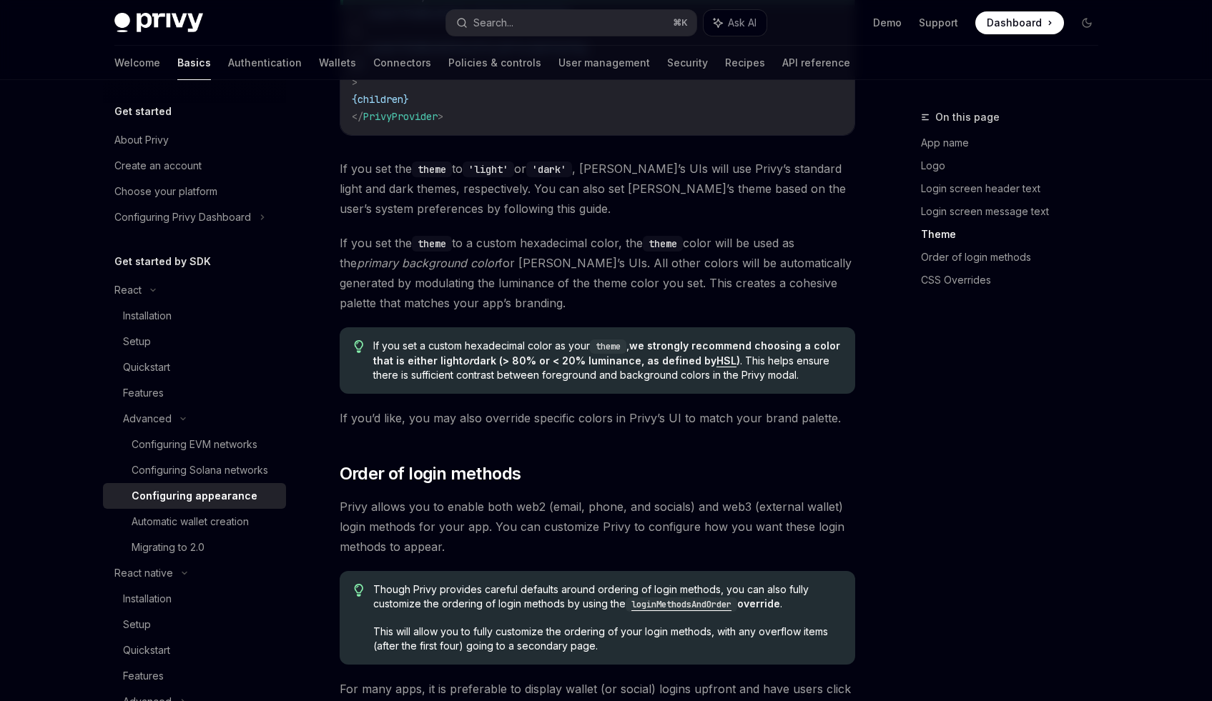
scroll to position [529, 0]
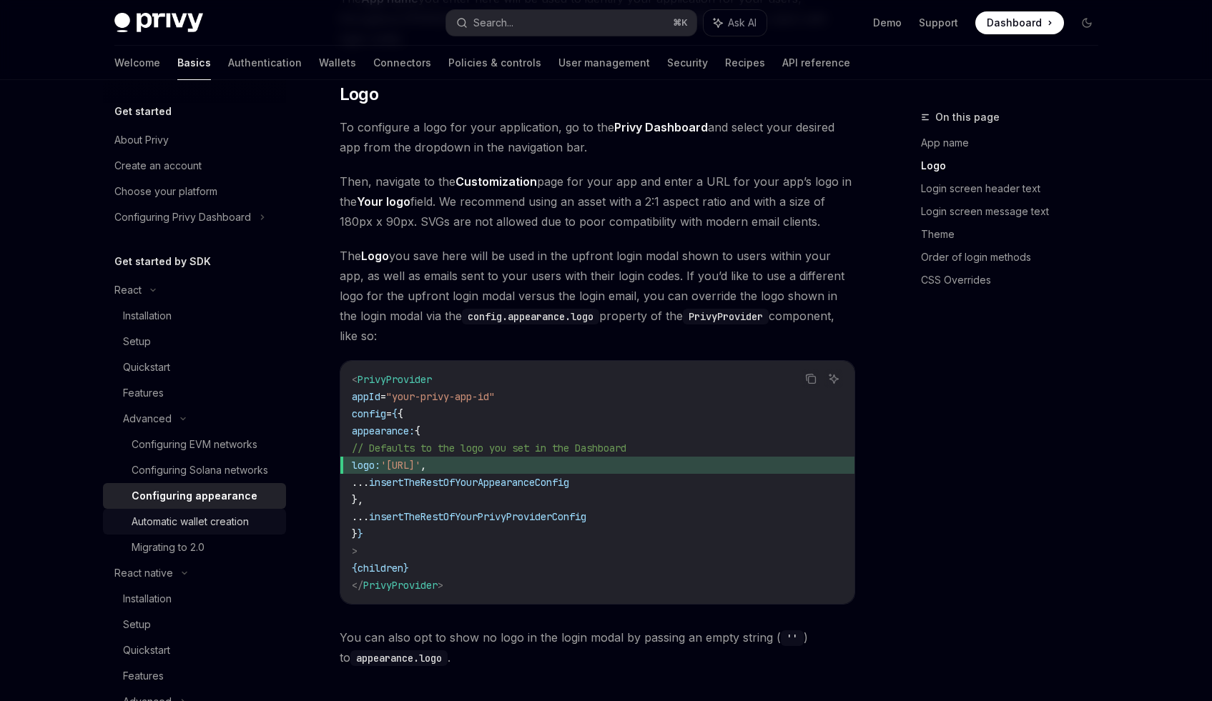
click at [237, 531] on div "Automatic wallet creation" at bounding box center [190, 521] width 117 height 17
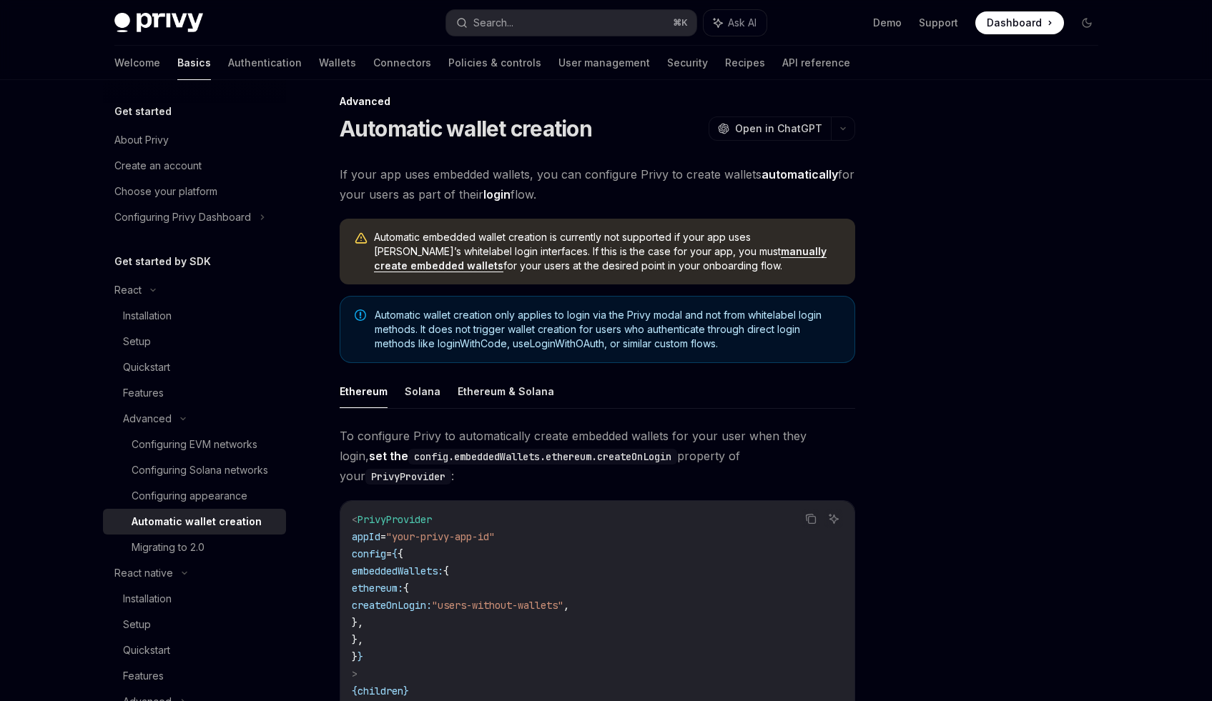
scroll to position [285, 0]
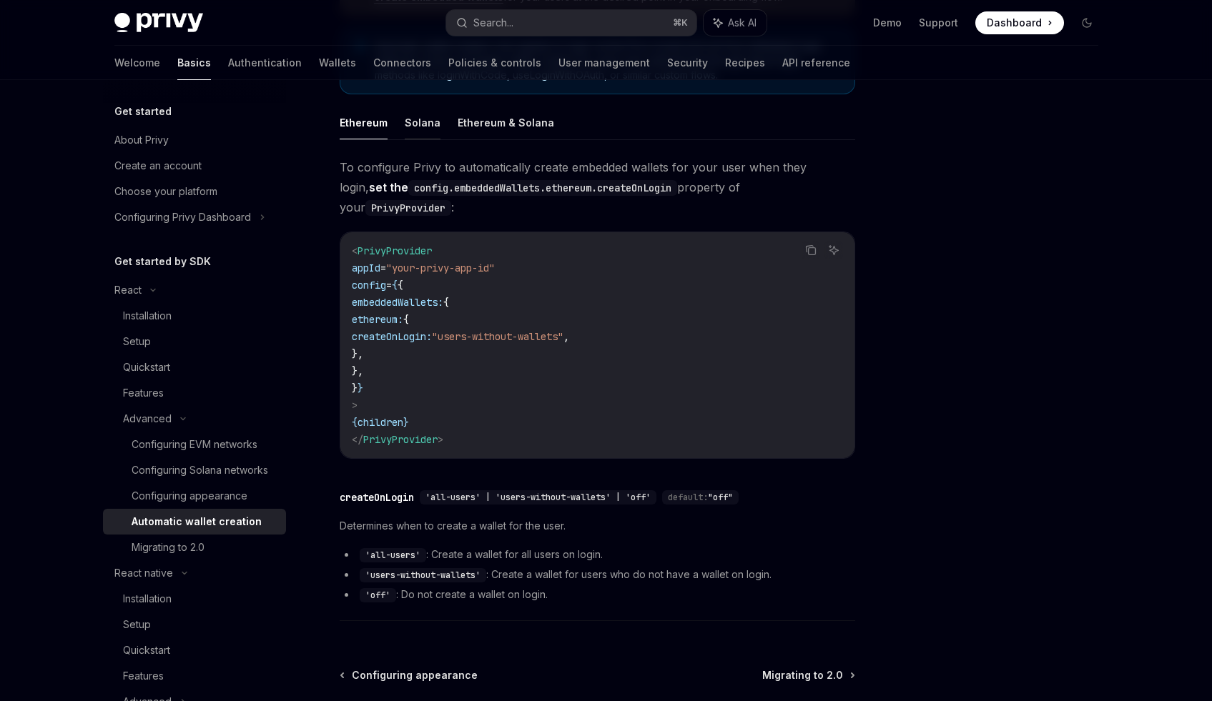
click at [428, 127] on button "Solana" at bounding box center [423, 123] width 36 height 34
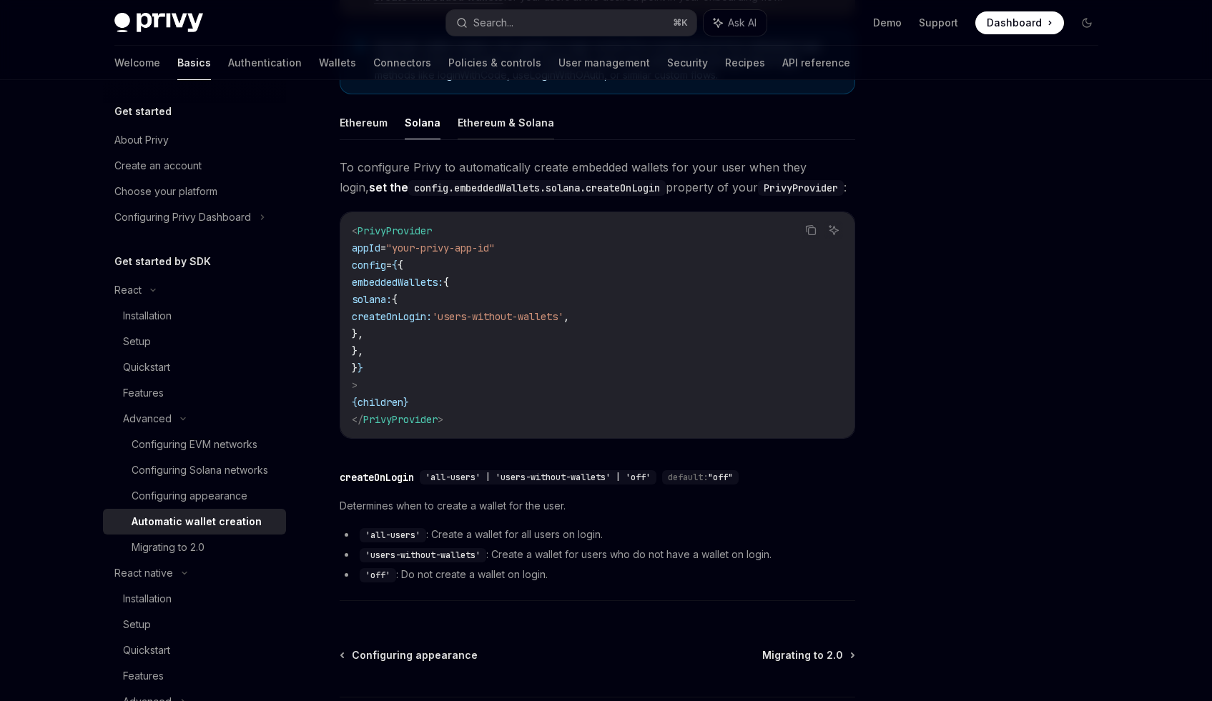
click at [472, 121] on button "Ethereum & Solana" at bounding box center [506, 123] width 97 height 34
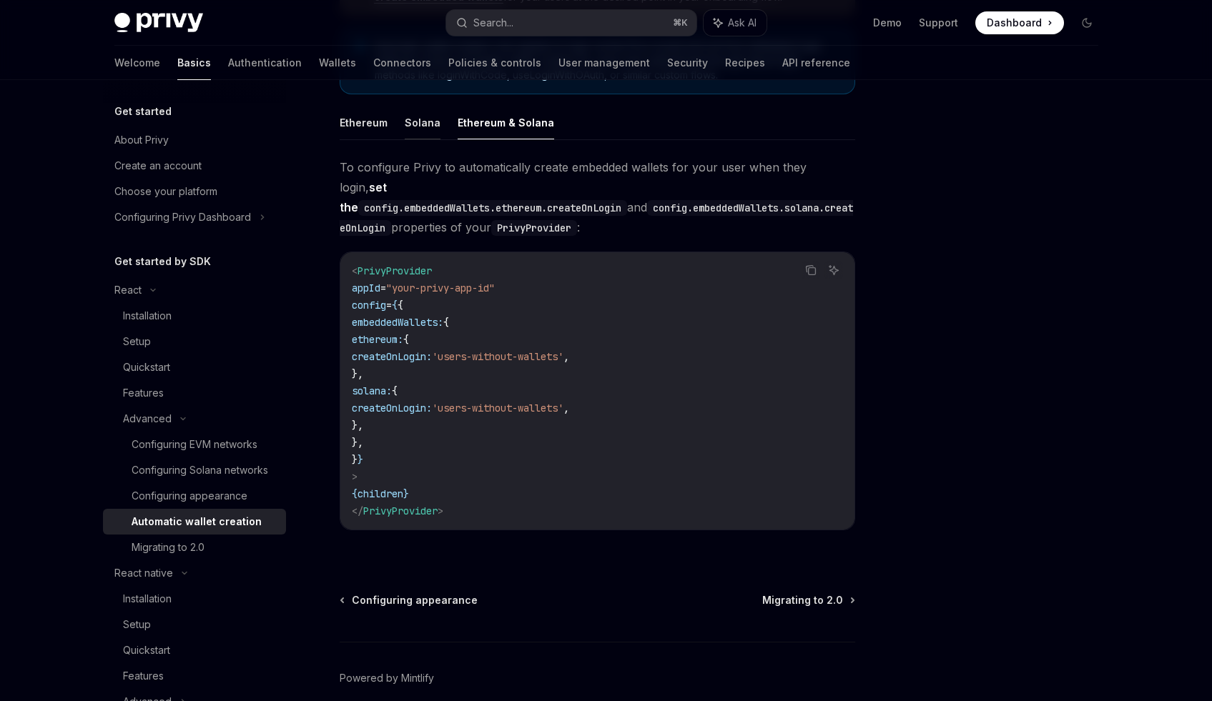
click at [408, 121] on button "Solana" at bounding box center [423, 123] width 36 height 34
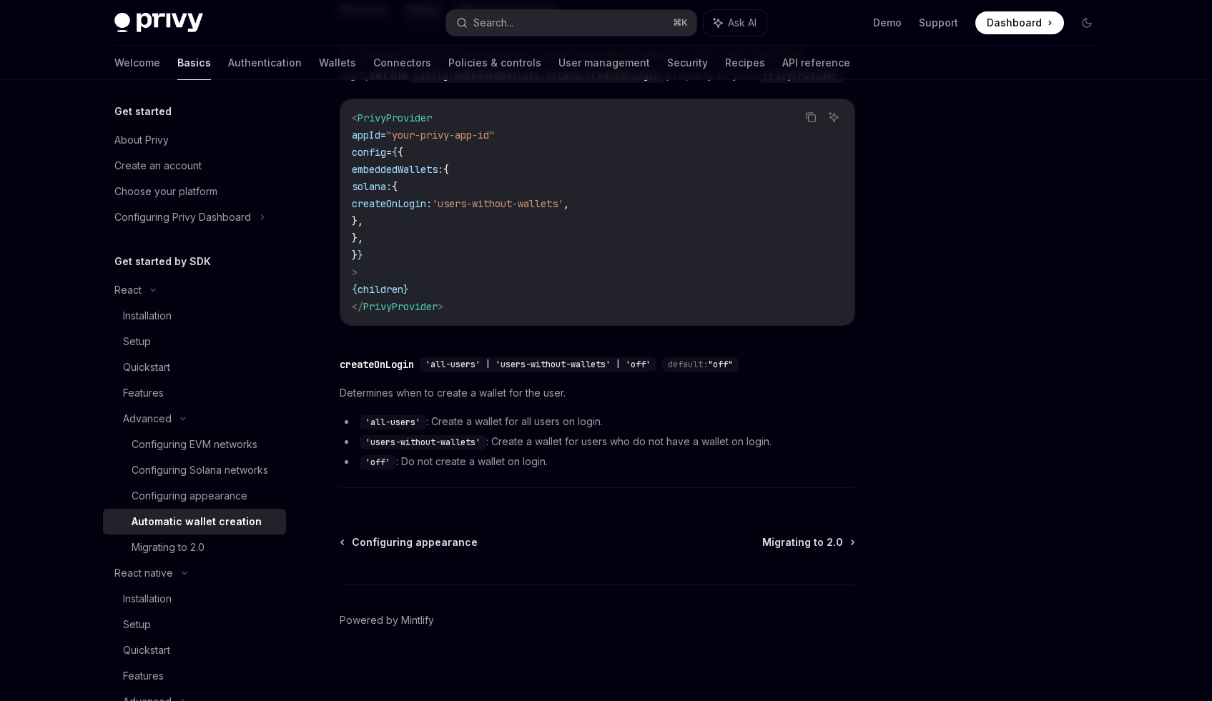
scroll to position [404, 0]
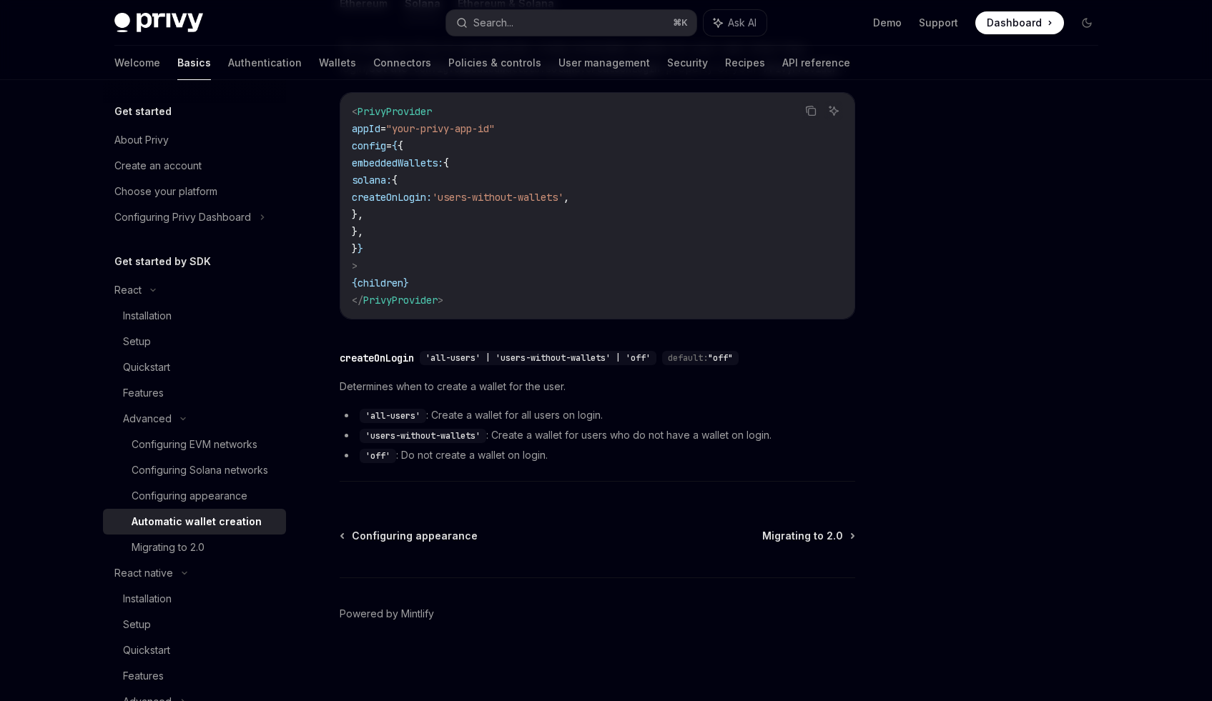
click at [390, 419] on code "'all-users'" at bounding box center [393, 416] width 66 height 14
drag, startPoint x: 390, startPoint y: 419, endPoint x: 375, endPoint y: 419, distance: 15.0
click at [375, 419] on code "'all-users'" at bounding box center [393, 416] width 66 height 14
drag, startPoint x: 375, startPoint y: 419, endPoint x: 388, endPoint y: 419, distance: 12.9
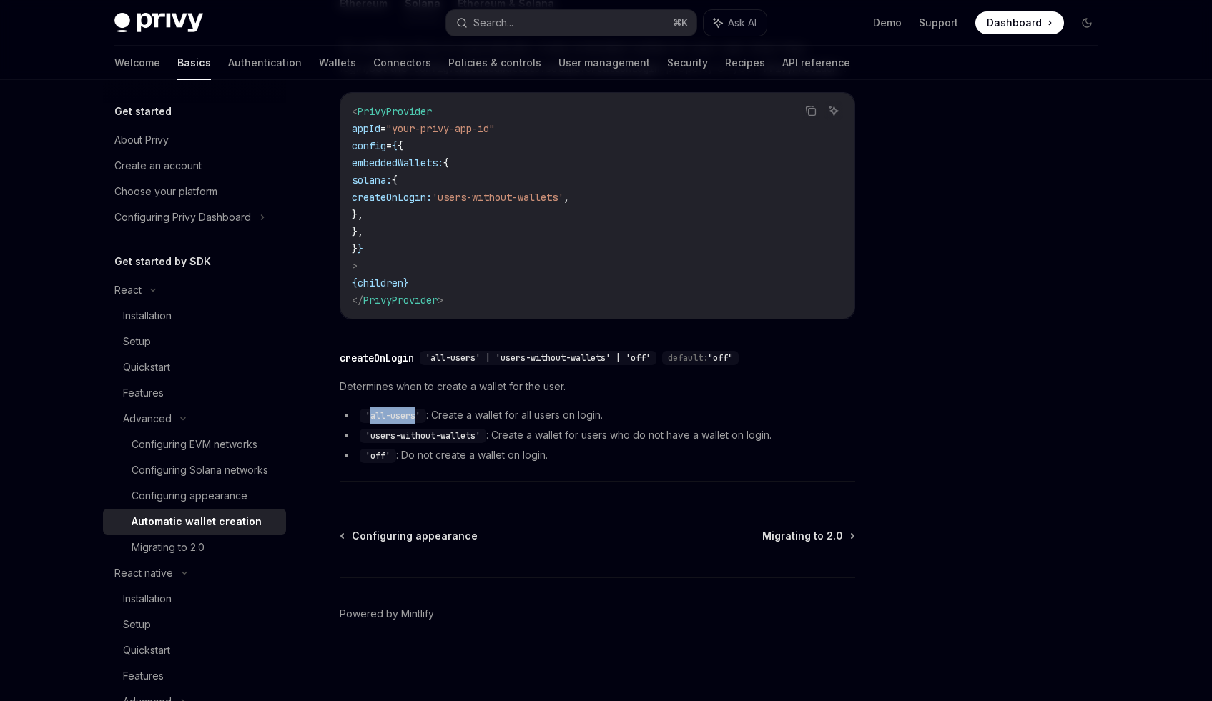
click at [388, 419] on code "'all-users'" at bounding box center [393, 416] width 66 height 14
click at [381, 419] on code "'all-users'" at bounding box center [393, 416] width 66 height 14
click at [209, 556] on div "Migrating to 2.0" at bounding box center [205, 547] width 146 height 17
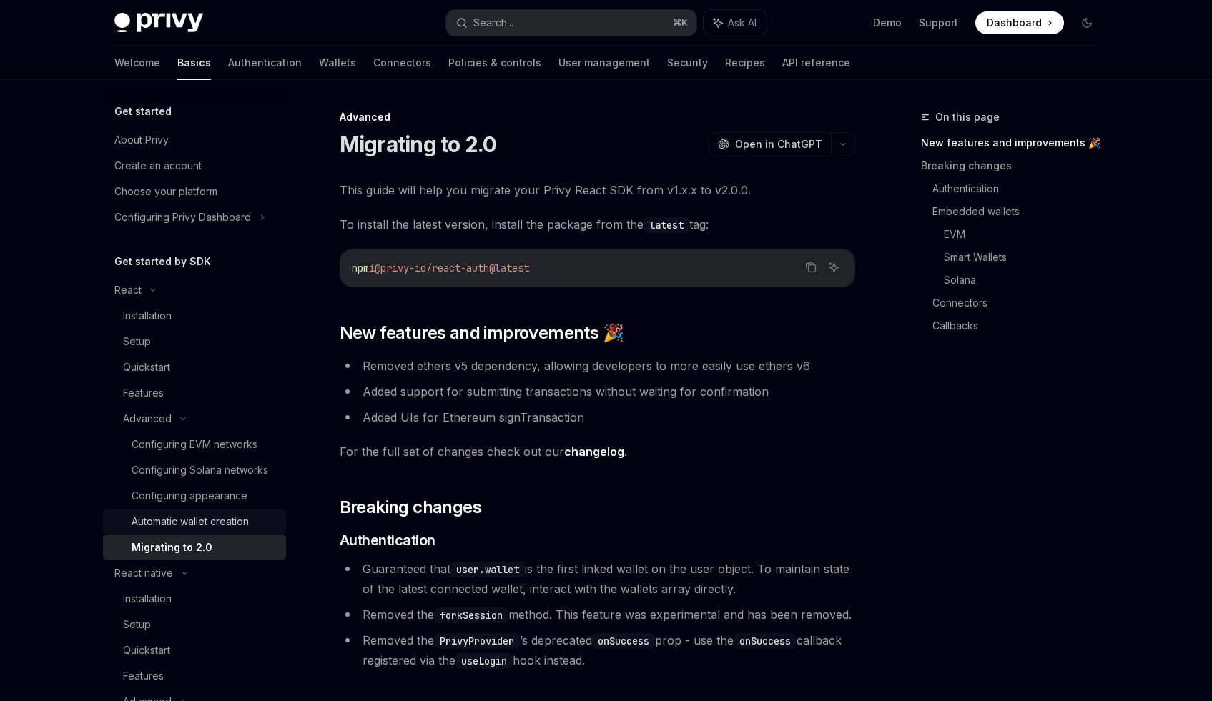
click at [211, 531] on div "Automatic wallet creation" at bounding box center [190, 521] width 117 height 17
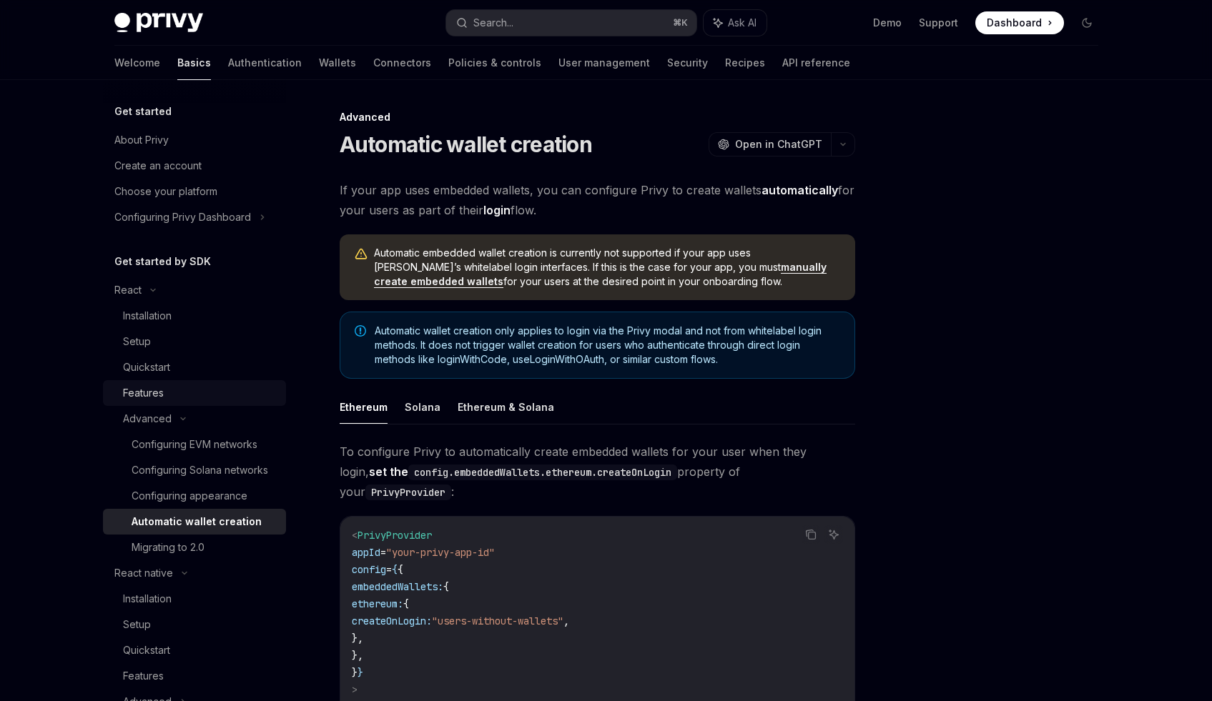
click at [231, 390] on div "Features" at bounding box center [200, 393] width 154 height 17
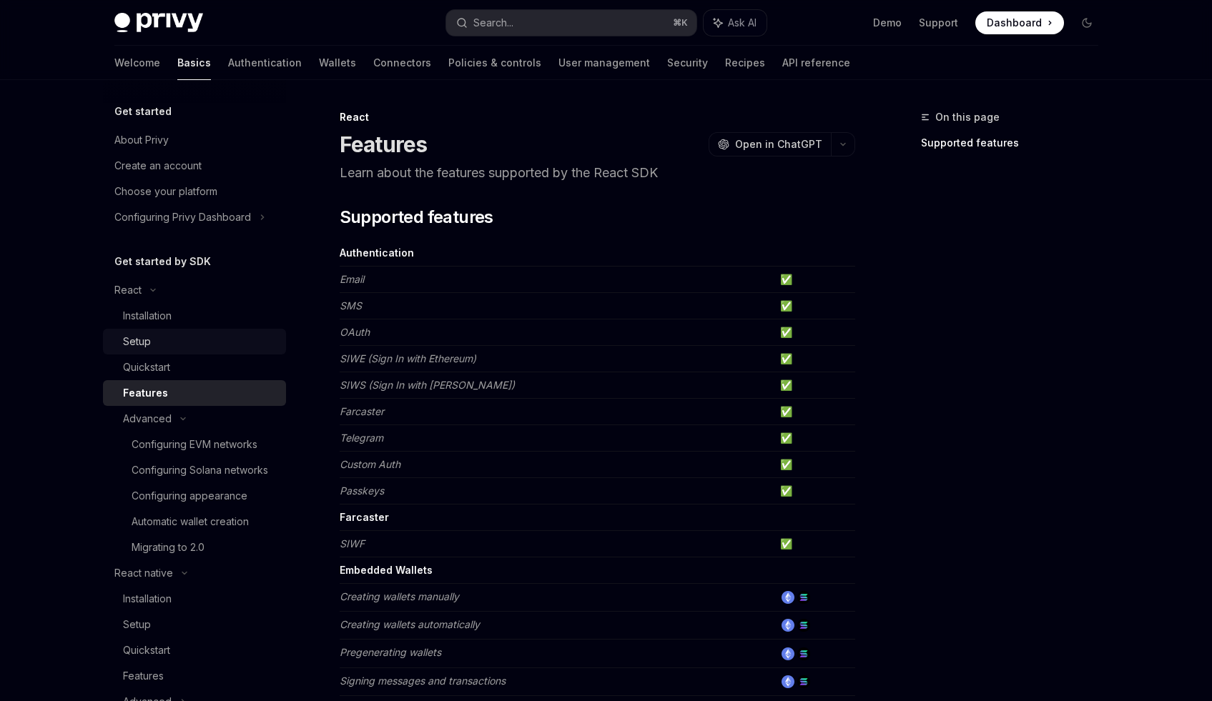
click at [230, 337] on div "Setup" at bounding box center [200, 341] width 154 height 17
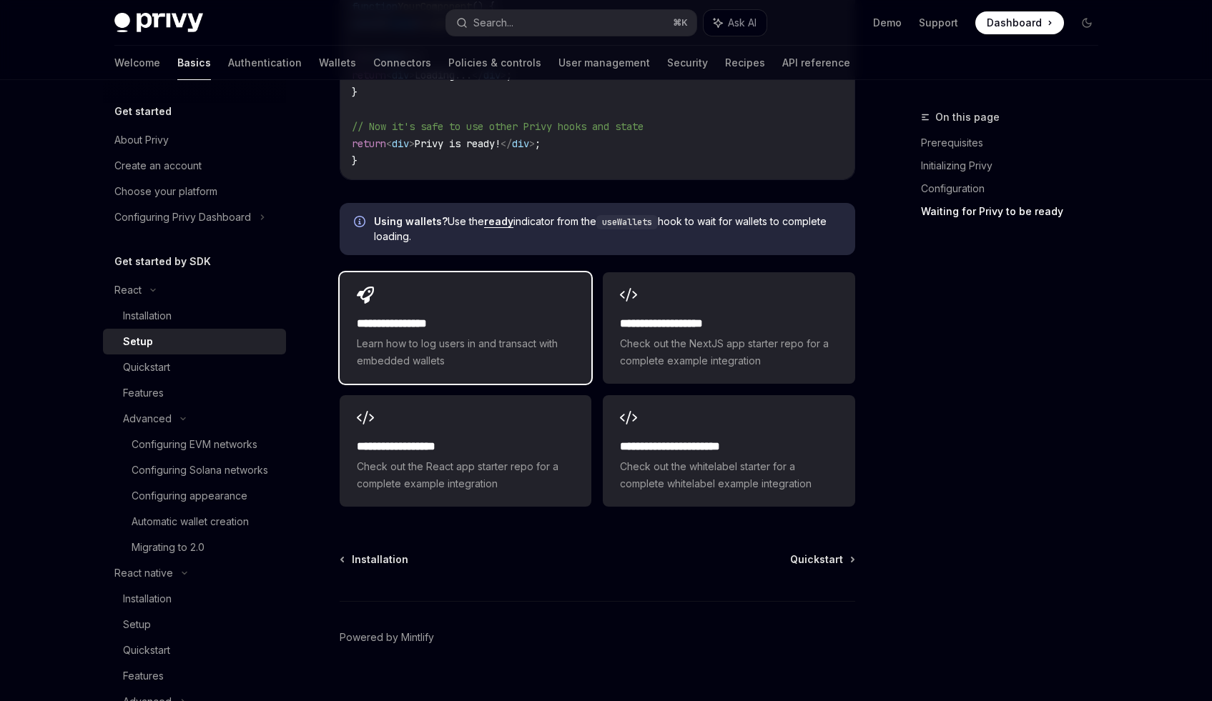
scroll to position [1750, 0]
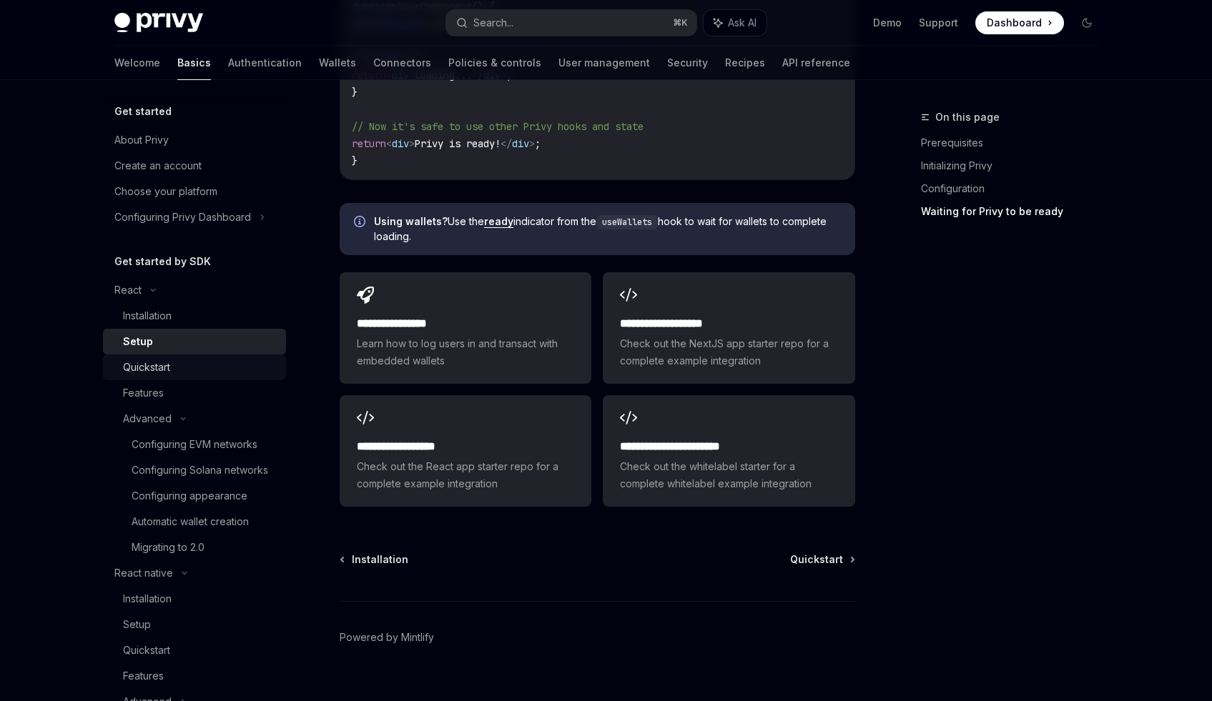
click at [151, 372] on div "Quickstart" at bounding box center [146, 367] width 47 height 17
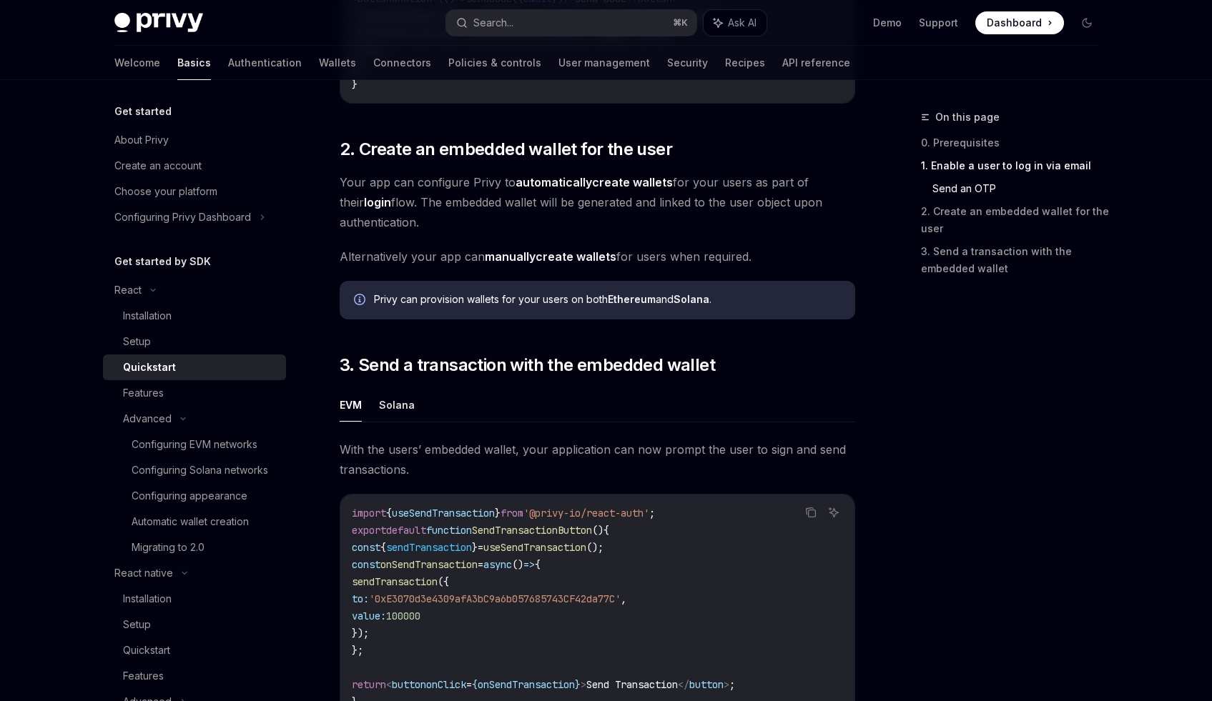
scroll to position [983, 0]
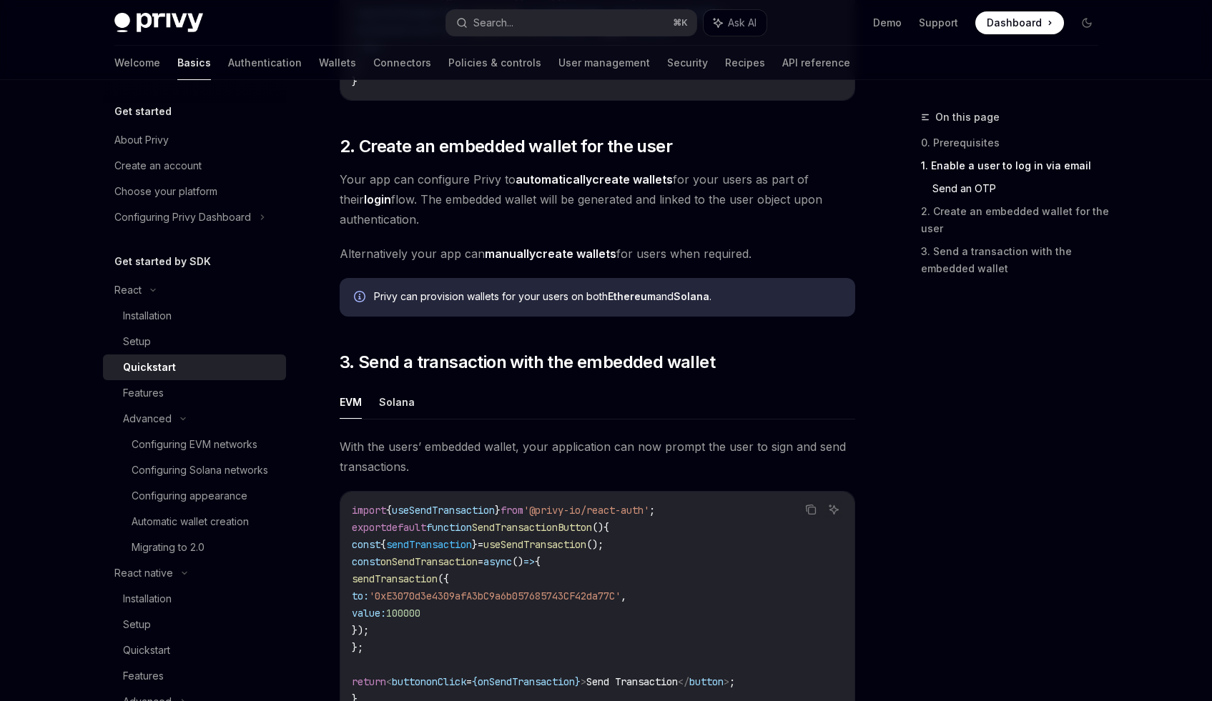
click at [376, 176] on span "Your app can configure Privy to automatically create wallets for your users as …" at bounding box center [597, 199] width 515 height 60
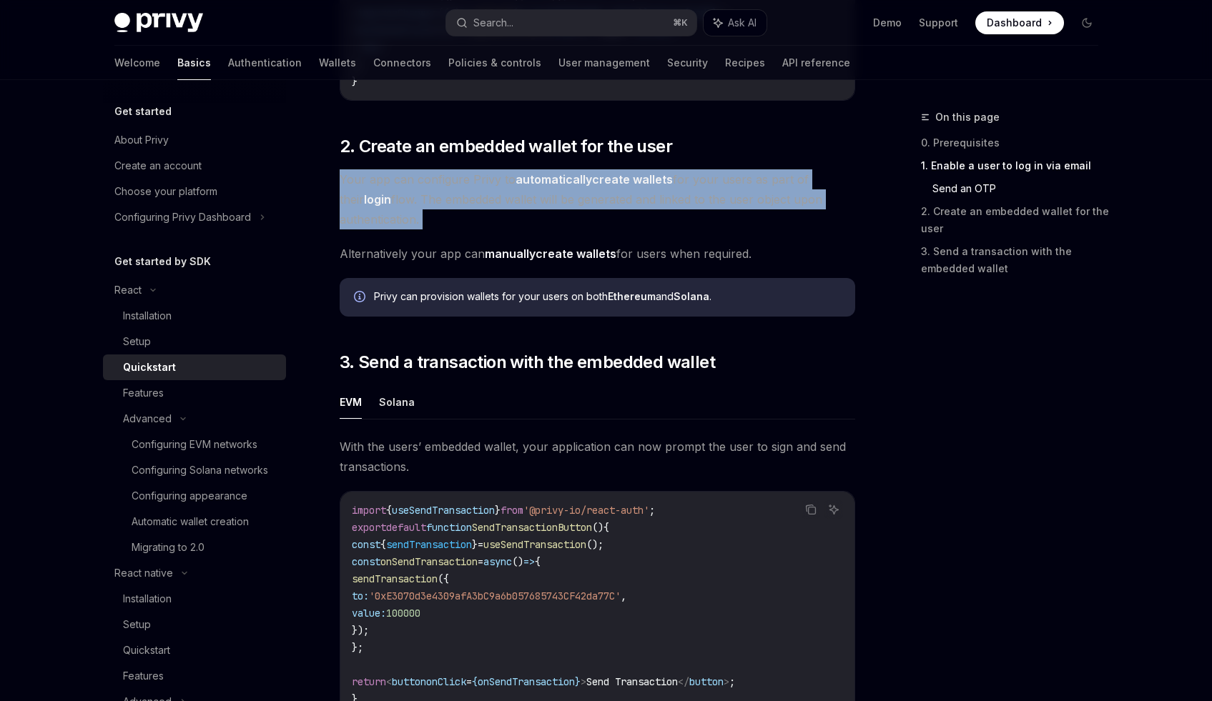
click at [376, 176] on span "Your app can configure Privy to automatically create wallets for your users as …" at bounding box center [597, 199] width 515 height 60
click at [408, 238] on div "​ 0. Prerequisites This guide assumes that you have completed the Setup guide. …" at bounding box center [597, 58] width 515 height 1630
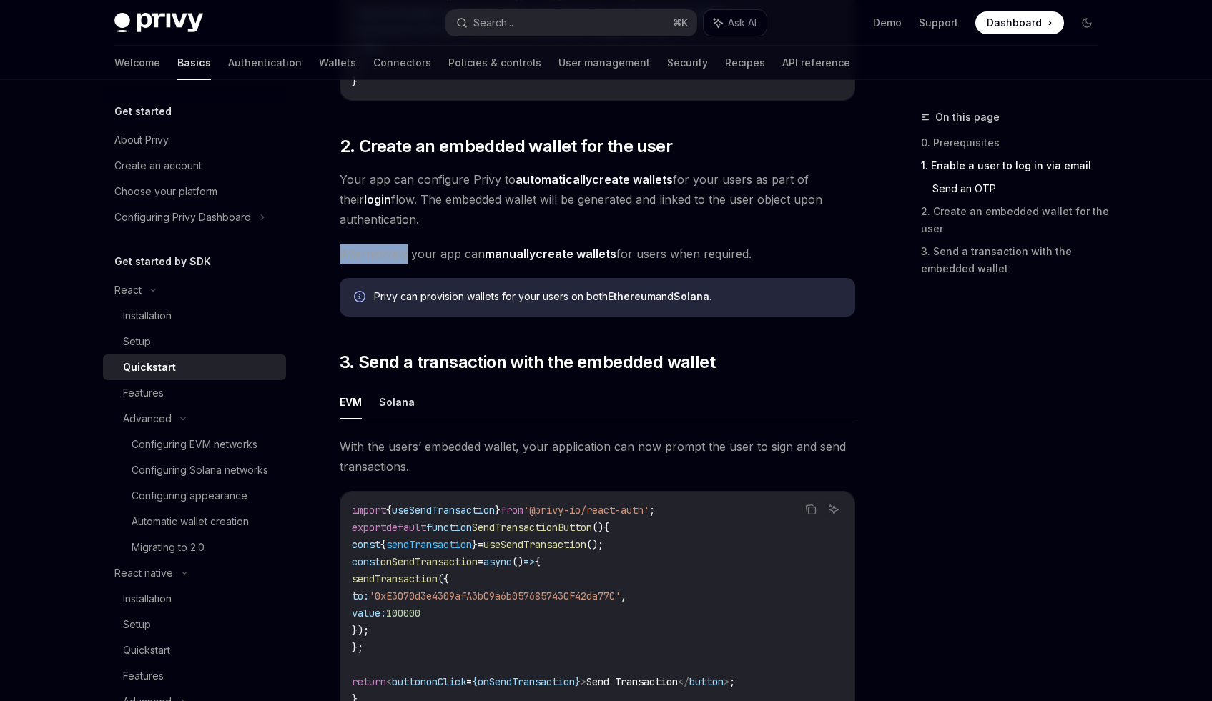
click at [408, 238] on div "​ 0. Prerequisites This guide assumes that you have completed the Setup guide. …" at bounding box center [597, 58] width 515 height 1630
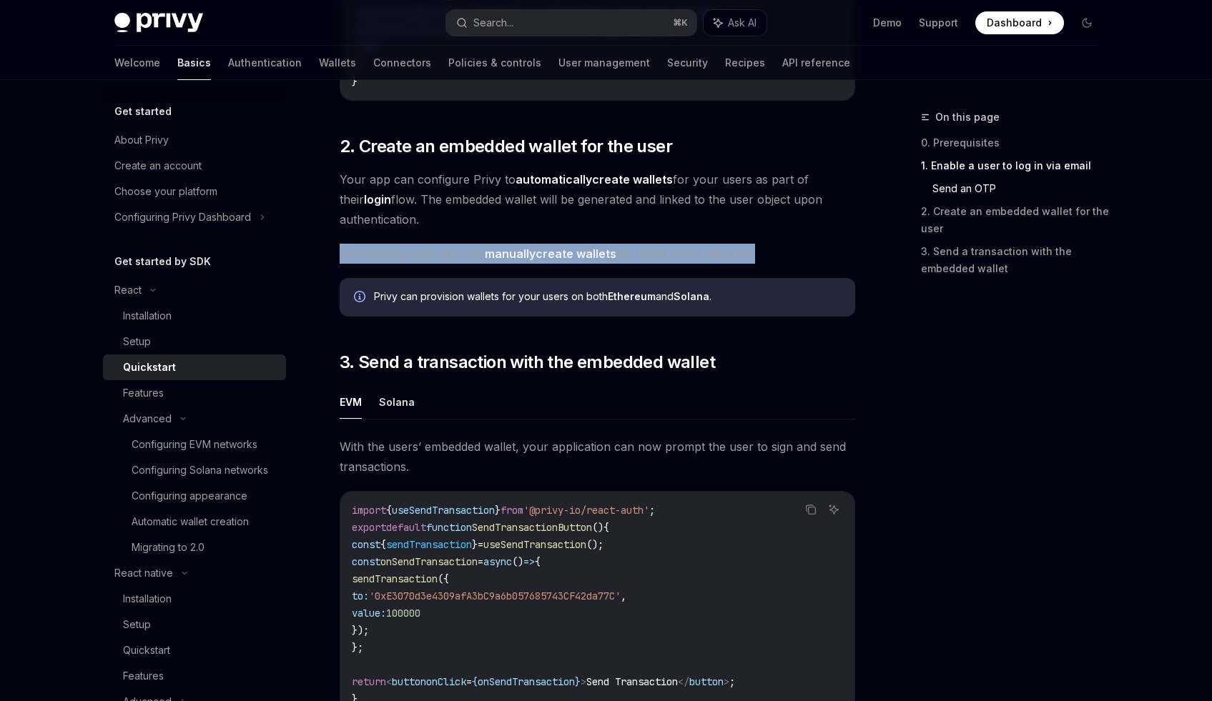
click at [408, 238] on div "​ 0. Prerequisites This guide assumes that you have completed the Setup guide. …" at bounding box center [597, 58] width 515 height 1630
click at [517, 270] on div "​ 0. Prerequisites This guide assumes that you have completed the Setup guide. …" at bounding box center [597, 58] width 515 height 1630
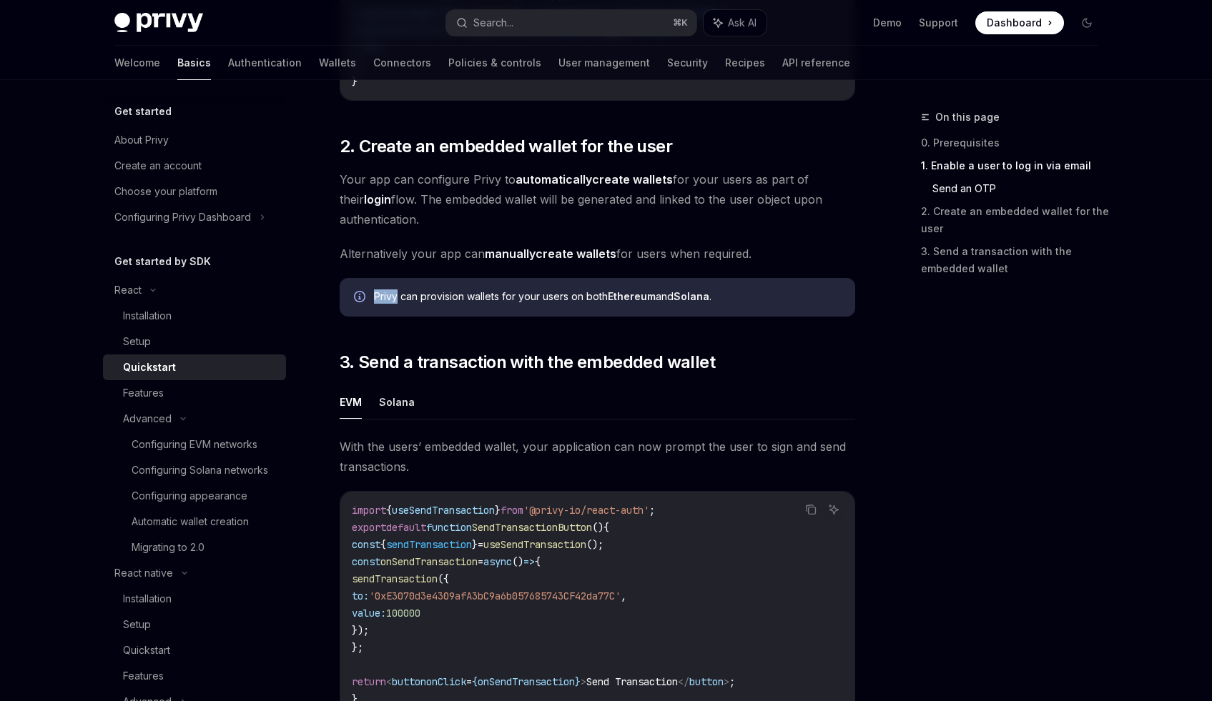
click at [517, 270] on div "​ 0. Prerequisites This guide assumes that you have completed the Setup guide. …" at bounding box center [597, 58] width 515 height 1630
click at [520, 261] on strong "manually" at bounding box center [510, 254] width 51 height 14
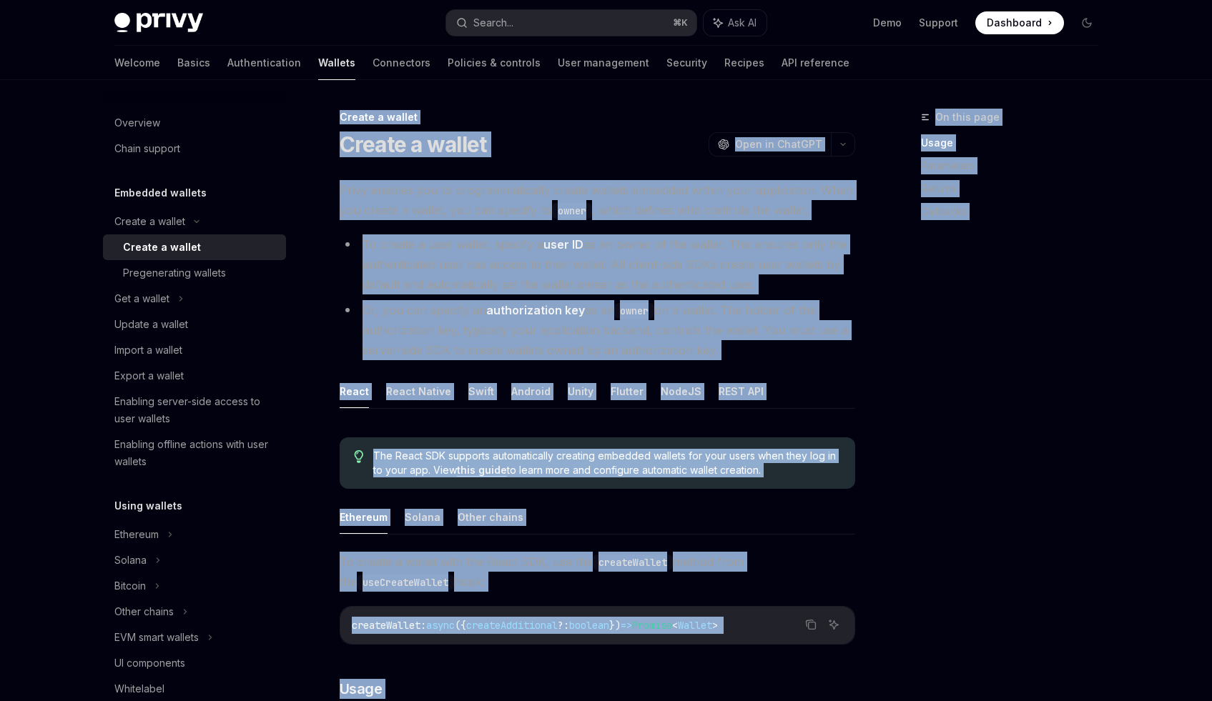
click at [520, 263] on li "To create a user wallet, specify a user ID as an owner of the wallet. This ensu…" at bounding box center [597, 265] width 515 height 60
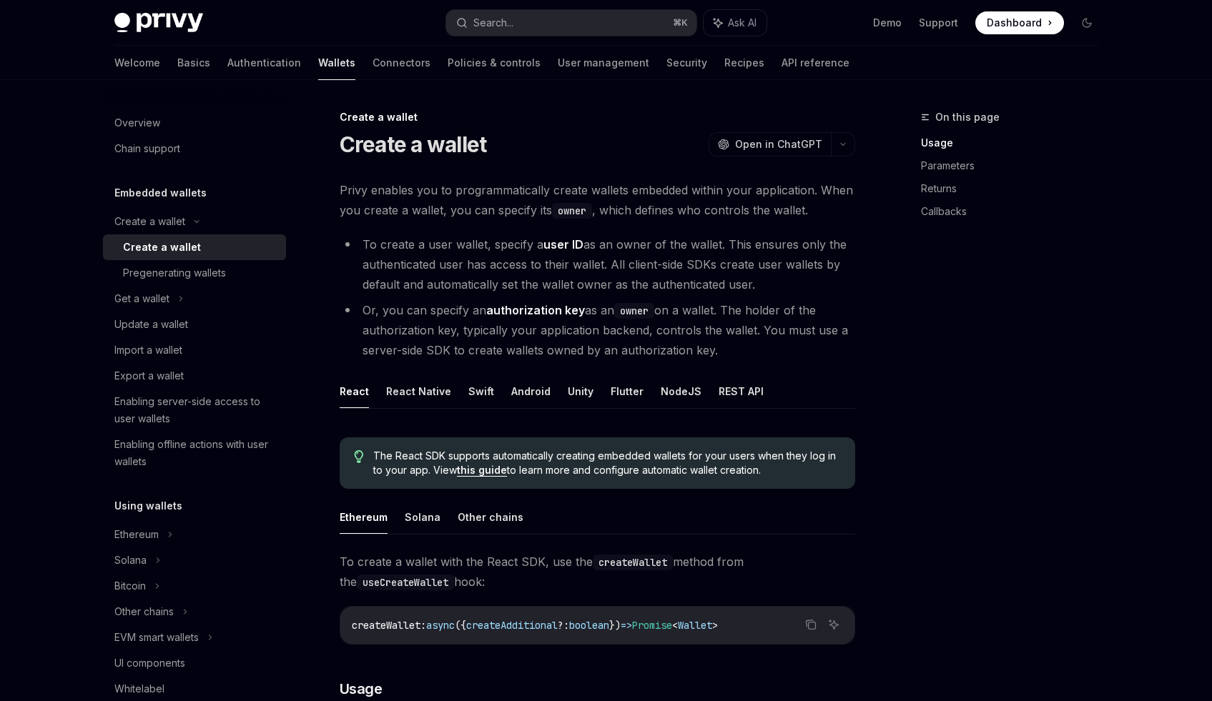
click at [544, 357] on li "Or, you can specify an authorization key as an owner on a wallet. The holder of…" at bounding box center [597, 330] width 515 height 60
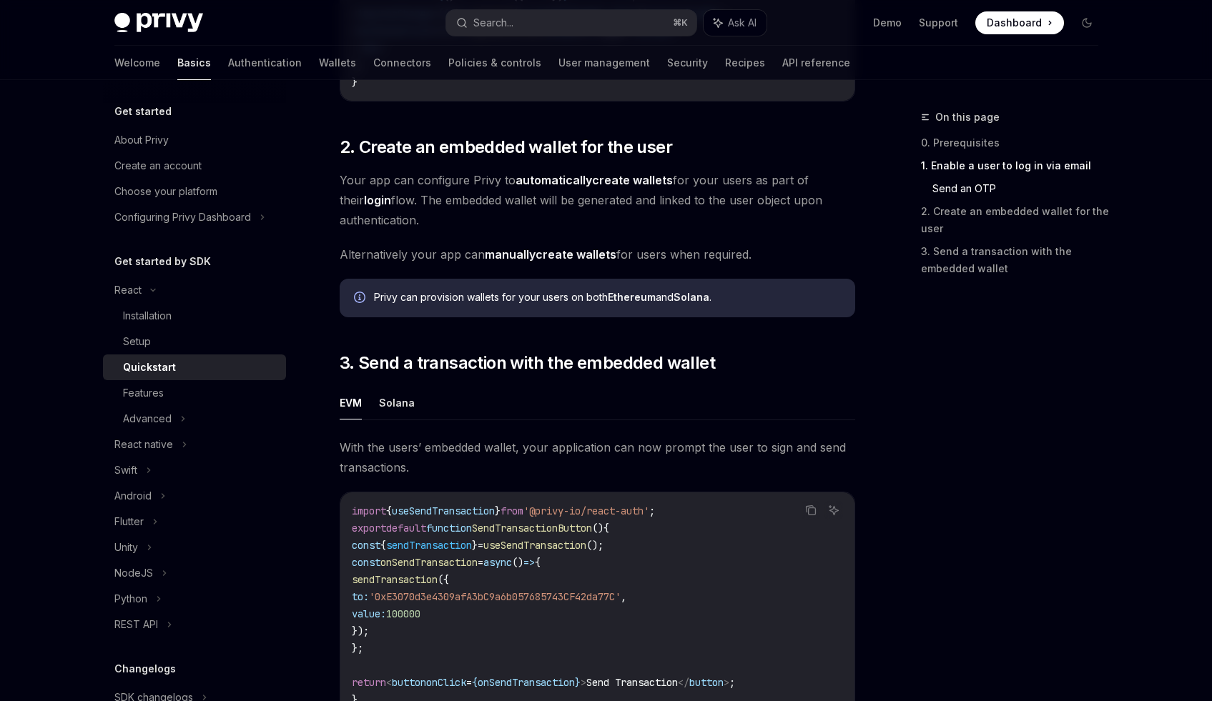
scroll to position [983, 0]
click at [411, 204] on span "Your app can configure Privy to automatically create wallets for your users as …" at bounding box center [597, 199] width 515 height 60
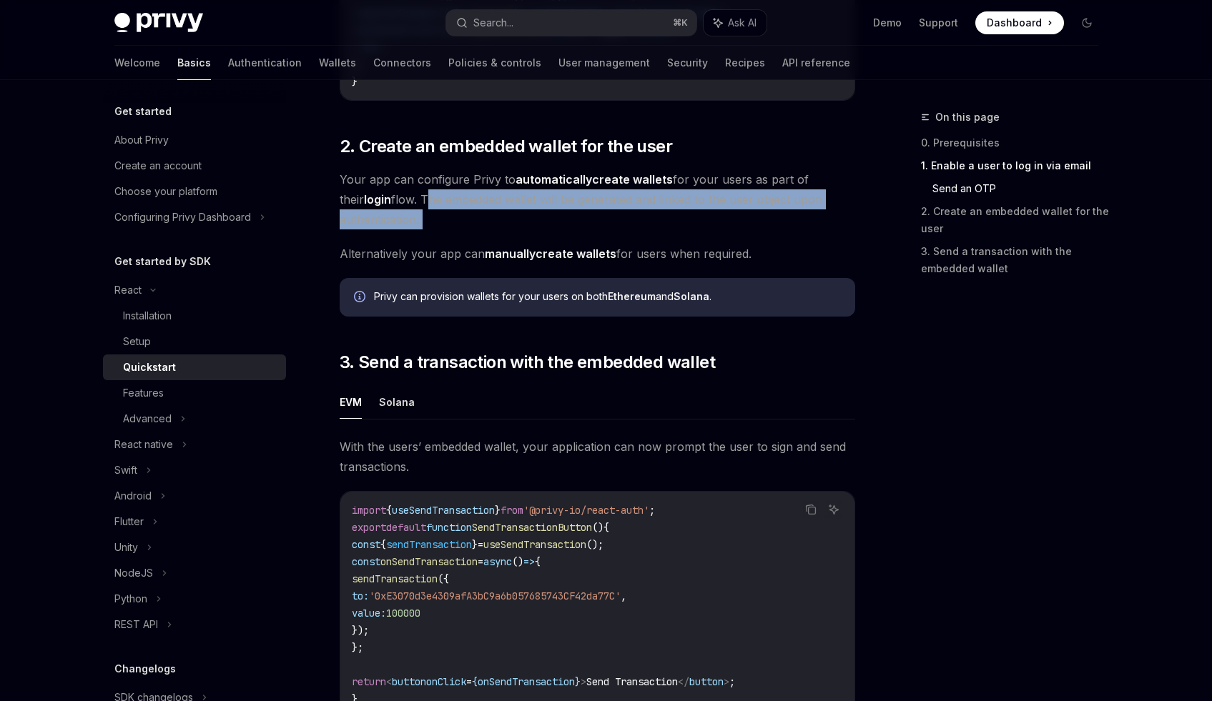
drag, startPoint x: 411, startPoint y: 204, endPoint x: 456, endPoint y: 230, distance: 52.2
click at [456, 230] on span "Your app can configure Privy to automatically create wallets for your users as …" at bounding box center [597, 199] width 515 height 60
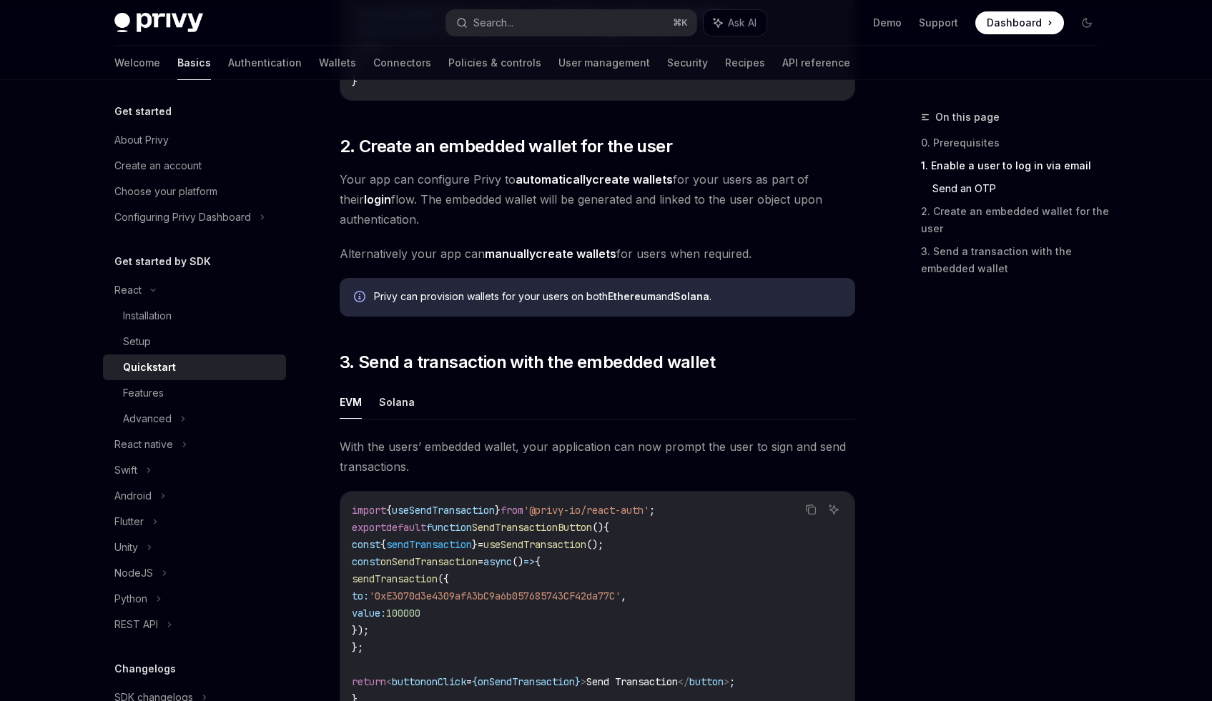
click at [428, 256] on span "Alternatively your app can manually create wallets for users when required." at bounding box center [597, 254] width 515 height 20
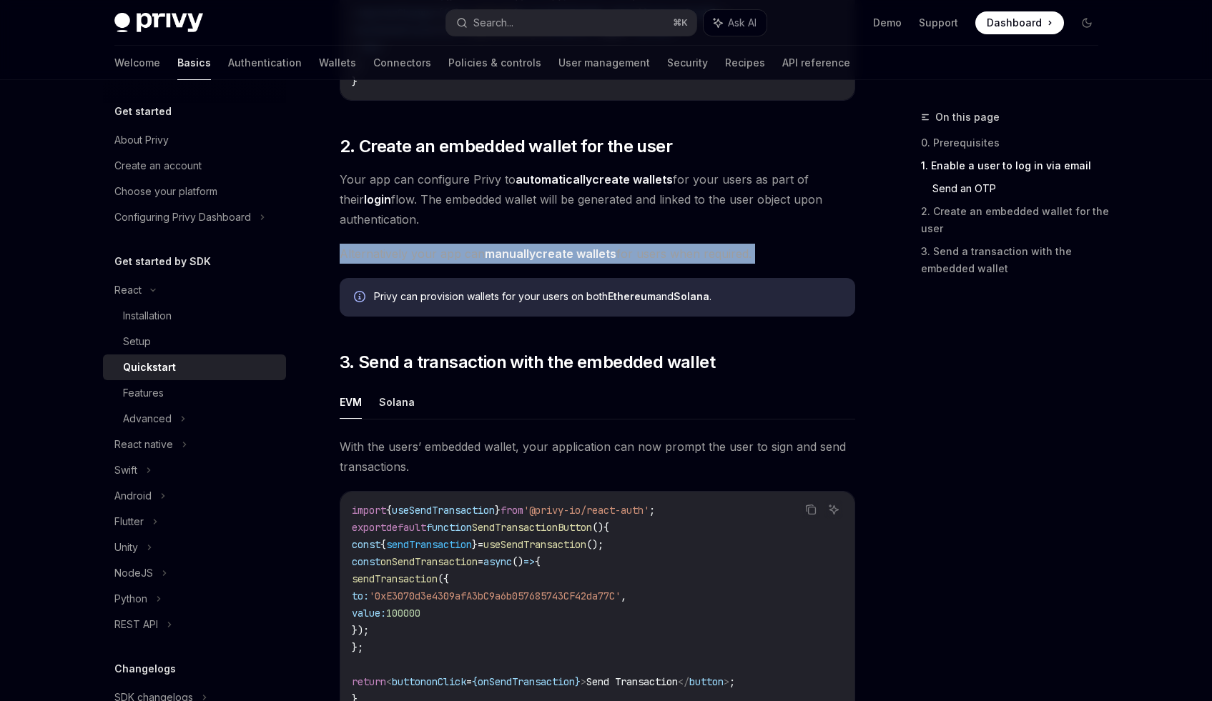
click at [428, 256] on span "Alternatively your app can manually create wallets for users when required." at bounding box center [597, 254] width 515 height 20
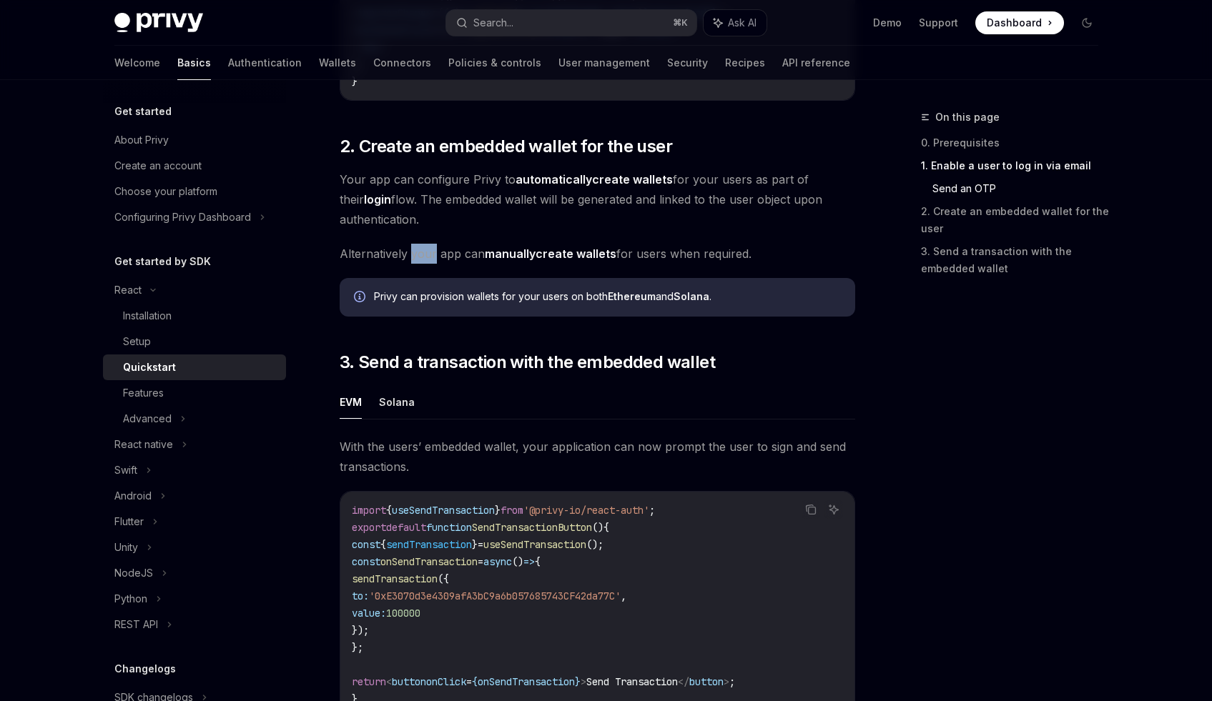
click at [428, 256] on span "Alternatively your app can manually create wallets for users when required." at bounding box center [597, 254] width 515 height 20
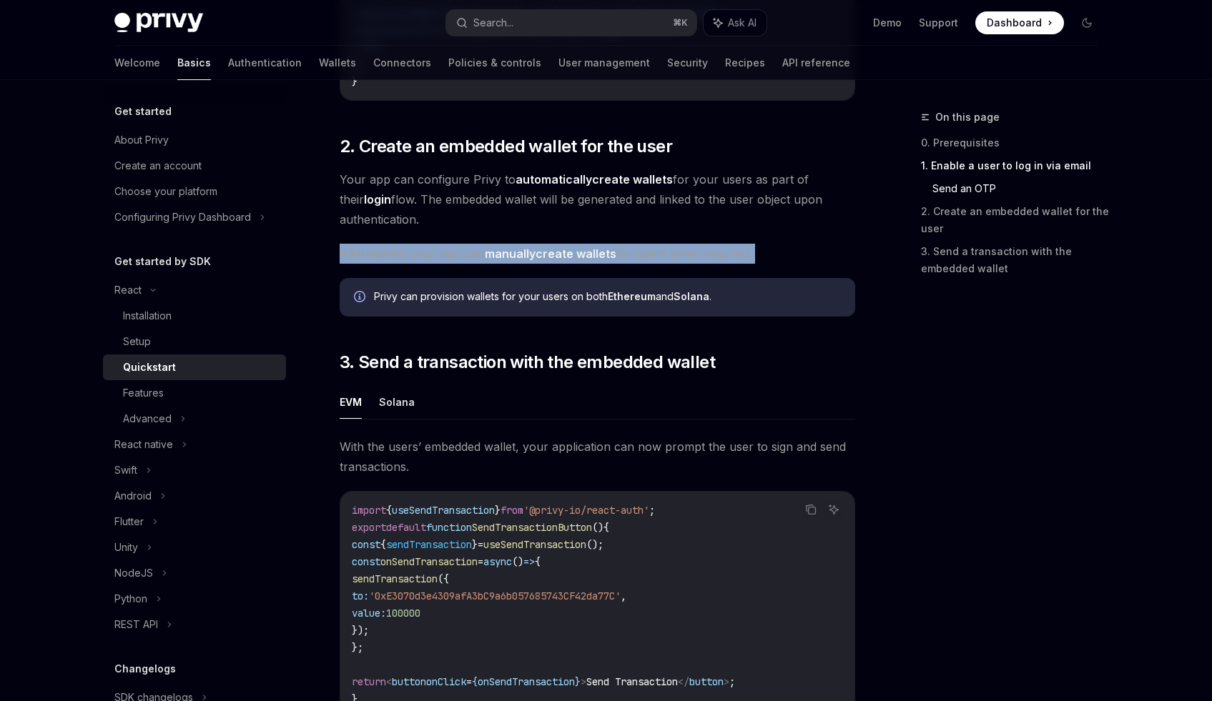
click at [428, 256] on span "Alternatively your app can manually create wallets for users when required." at bounding box center [597, 254] width 515 height 20
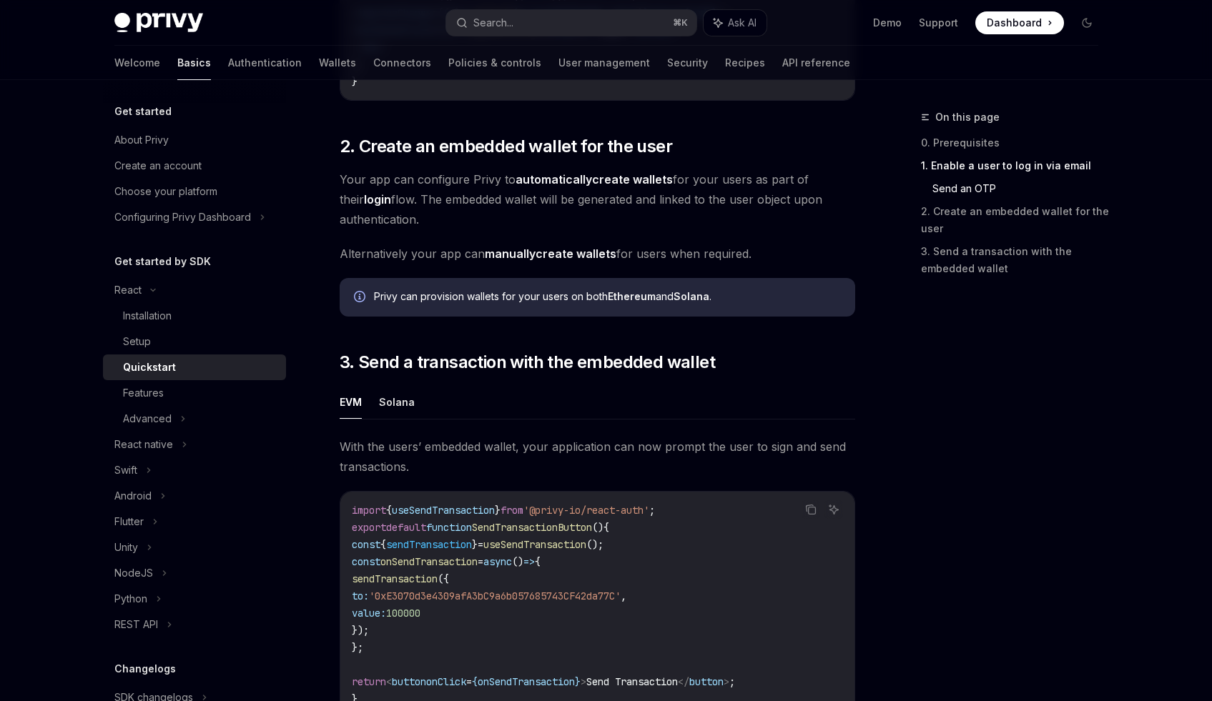
click at [412, 296] on div "Privy can provision wallets for your users on both Ethereum and Solana ." at bounding box center [607, 298] width 467 height 16
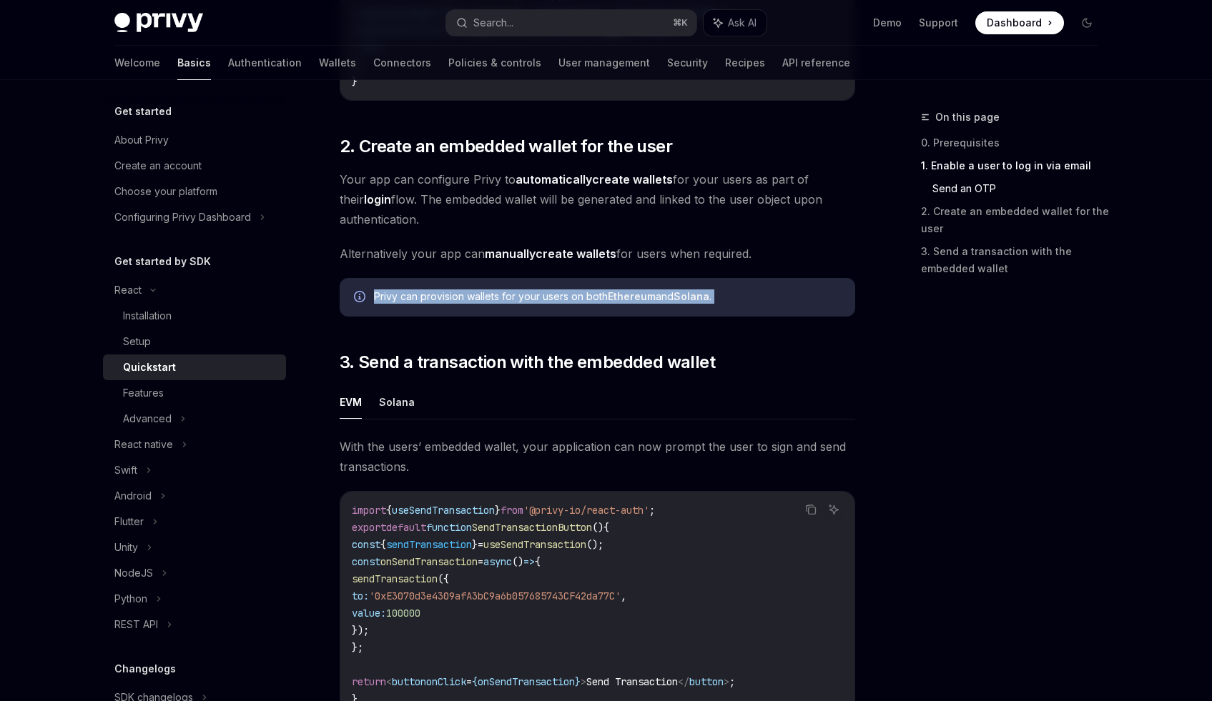
click at [412, 296] on div "Privy can provision wallets for your users on both Ethereum and Solana ." at bounding box center [607, 298] width 467 height 16
click at [405, 312] on div "Privy can provision wallets for your users on both Ethereum and Solana ." at bounding box center [597, 297] width 515 height 39
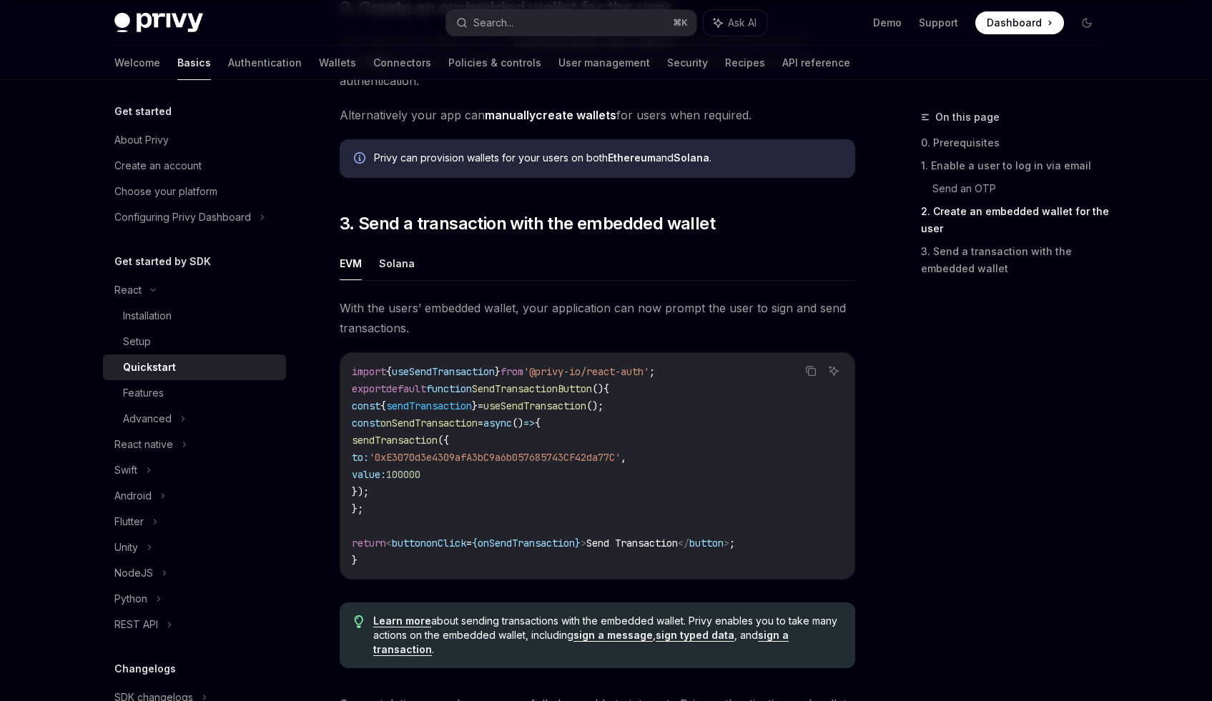
scroll to position [1164, 0]
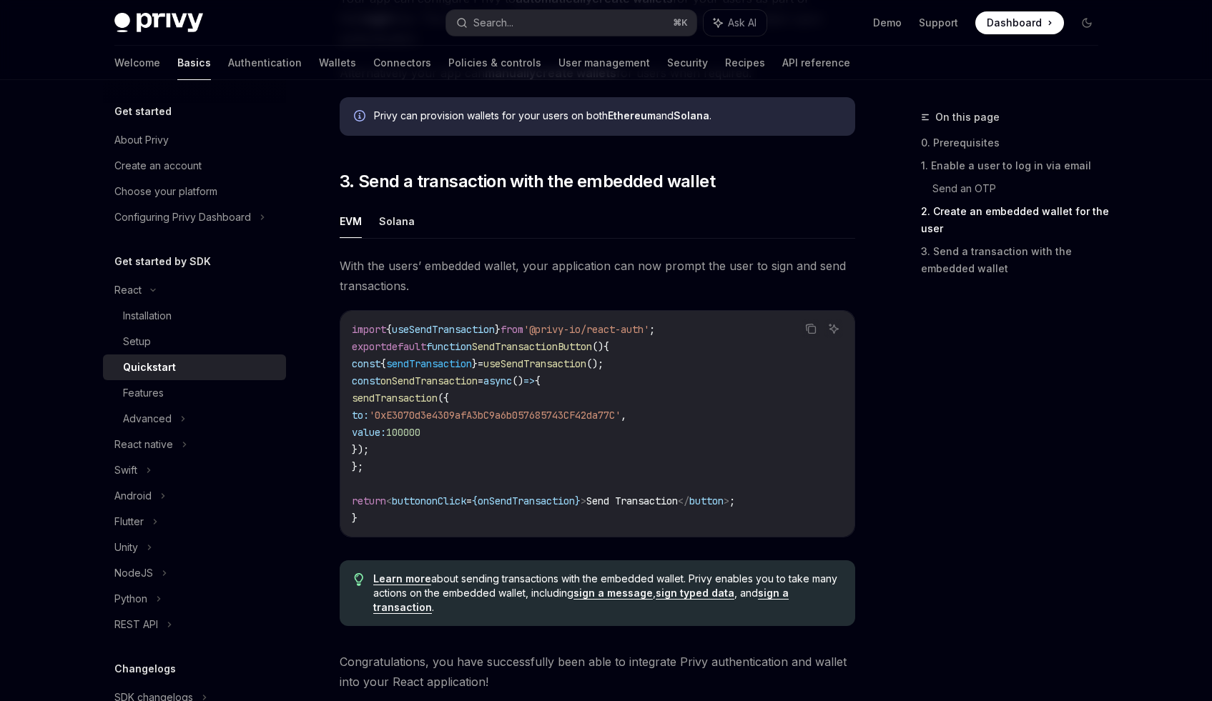
click at [440, 295] on span "With the users’ embedded wallet, your application can now prompt the user to si…" at bounding box center [597, 276] width 515 height 40
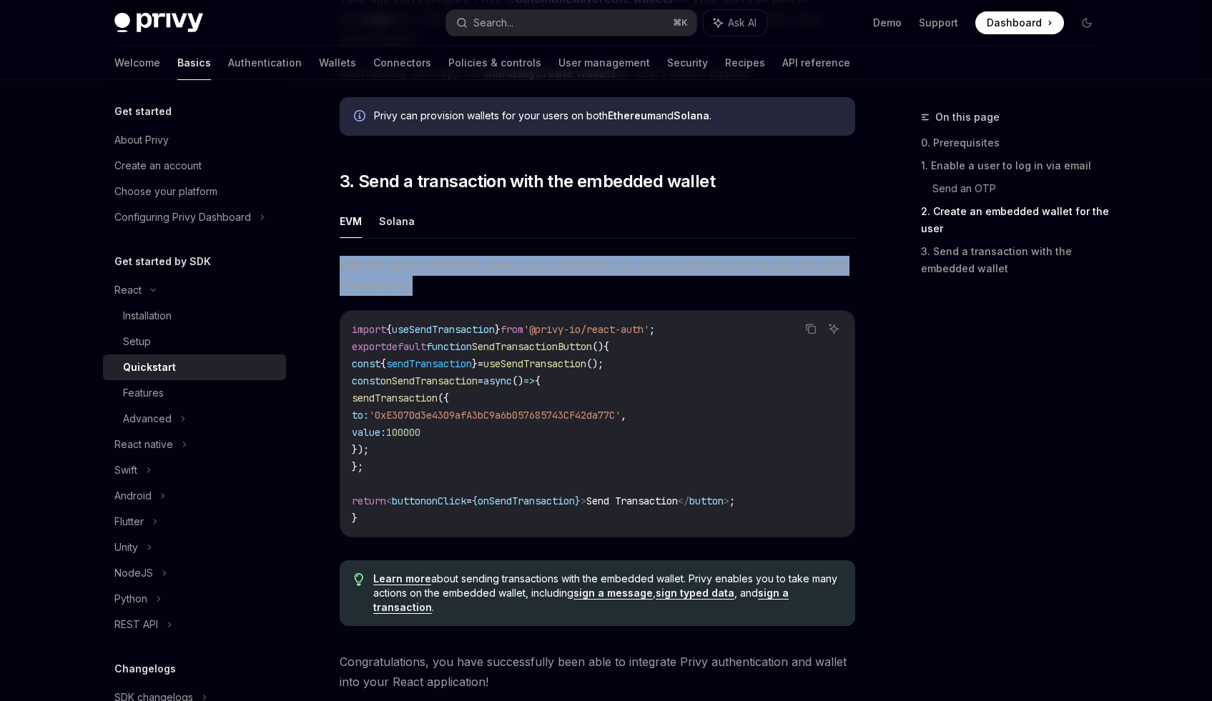
click at [440, 295] on span "With the users’ embedded wallet, your application can now prompt the user to si…" at bounding box center [597, 276] width 515 height 40
click at [350, 269] on span "With the users’ embedded wallet, your application can now prompt the user to si…" at bounding box center [597, 276] width 515 height 40
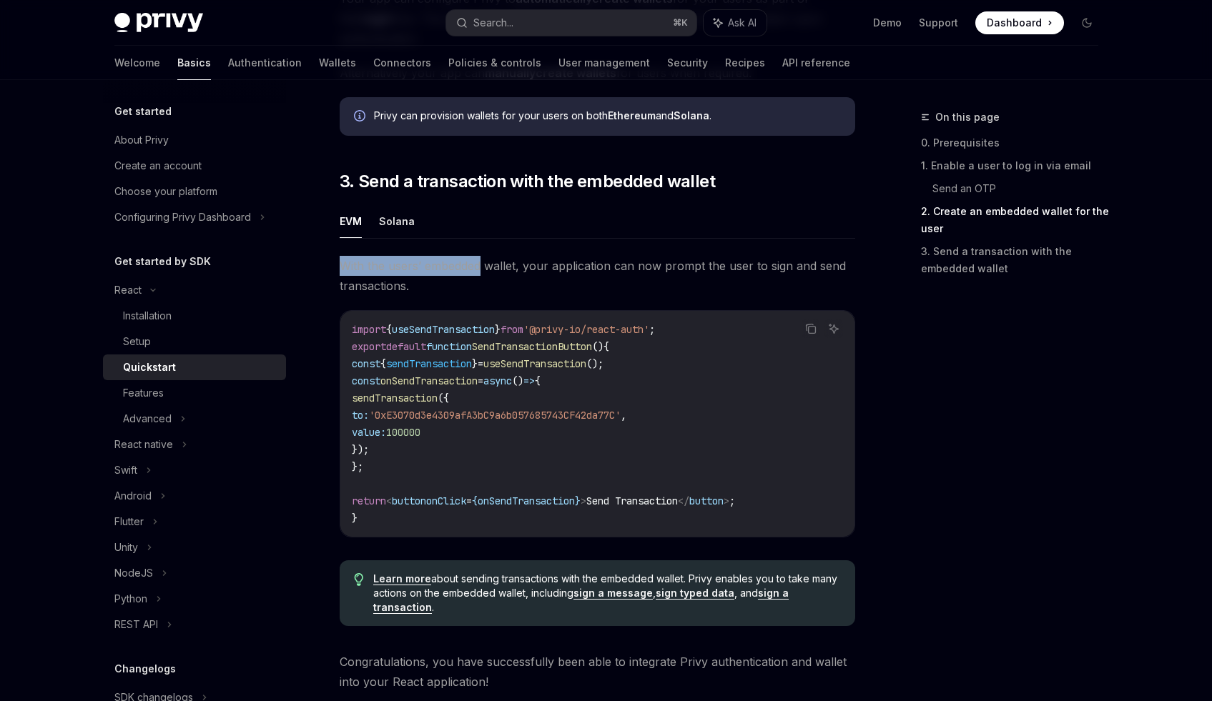
drag, startPoint x: 350, startPoint y: 269, endPoint x: 460, endPoint y: 263, distance: 109.5
click at [460, 263] on span "With the users’ embedded wallet, your application can now prompt the user to si…" at bounding box center [597, 276] width 515 height 40
click at [518, 272] on span "With the users’ embedded wallet, your application can now prompt the user to si…" at bounding box center [597, 276] width 515 height 40
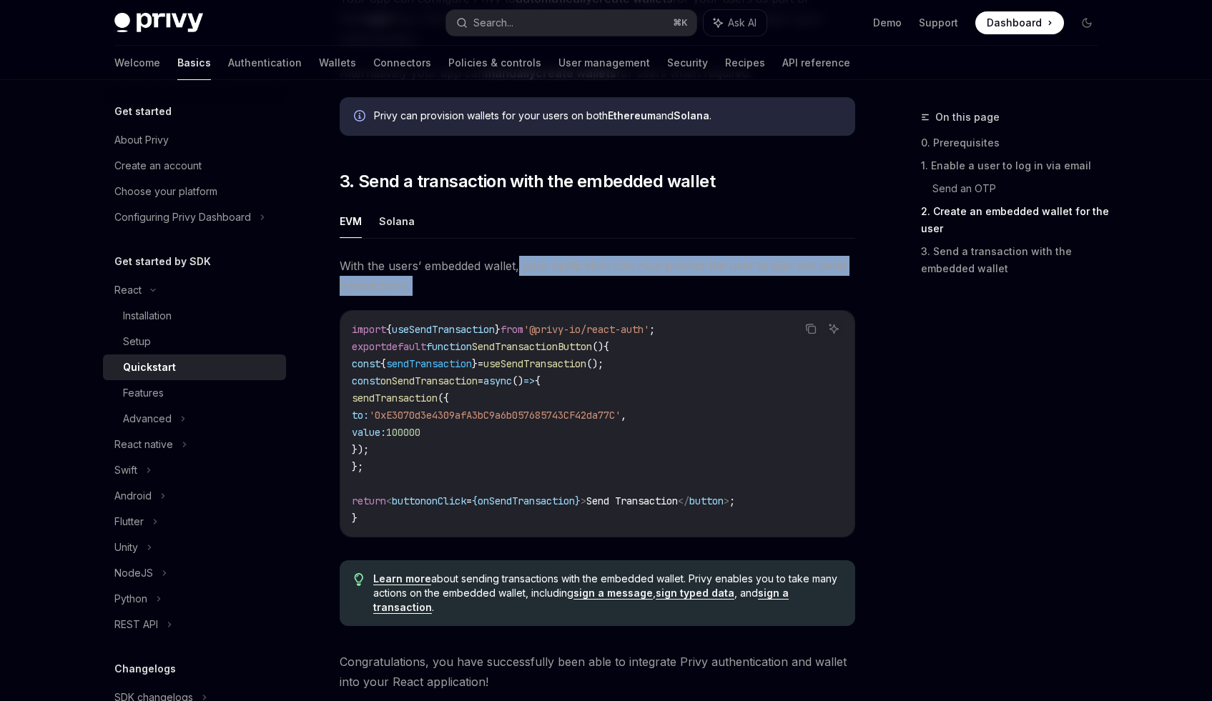
drag, startPoint x: 518, startPoint y: 272, endPoint x: 694, endPoint y: 284, distance: 175.6
click at [694, 284] on span "With the users’ embedded wallet, your application can now prompt the user to si…" at bounding box center [597, 276] width 515 height 40
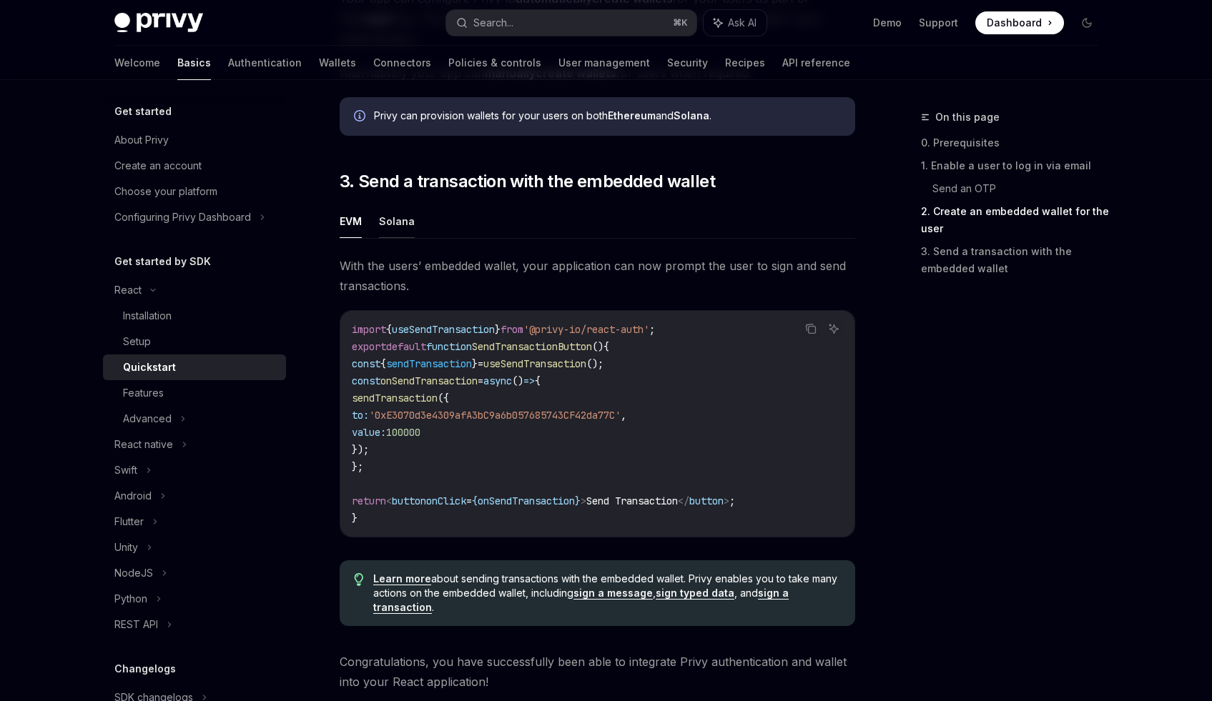
click at [388, 225] on button "Solana" at bounding box center [397, 221] width 36 height 34
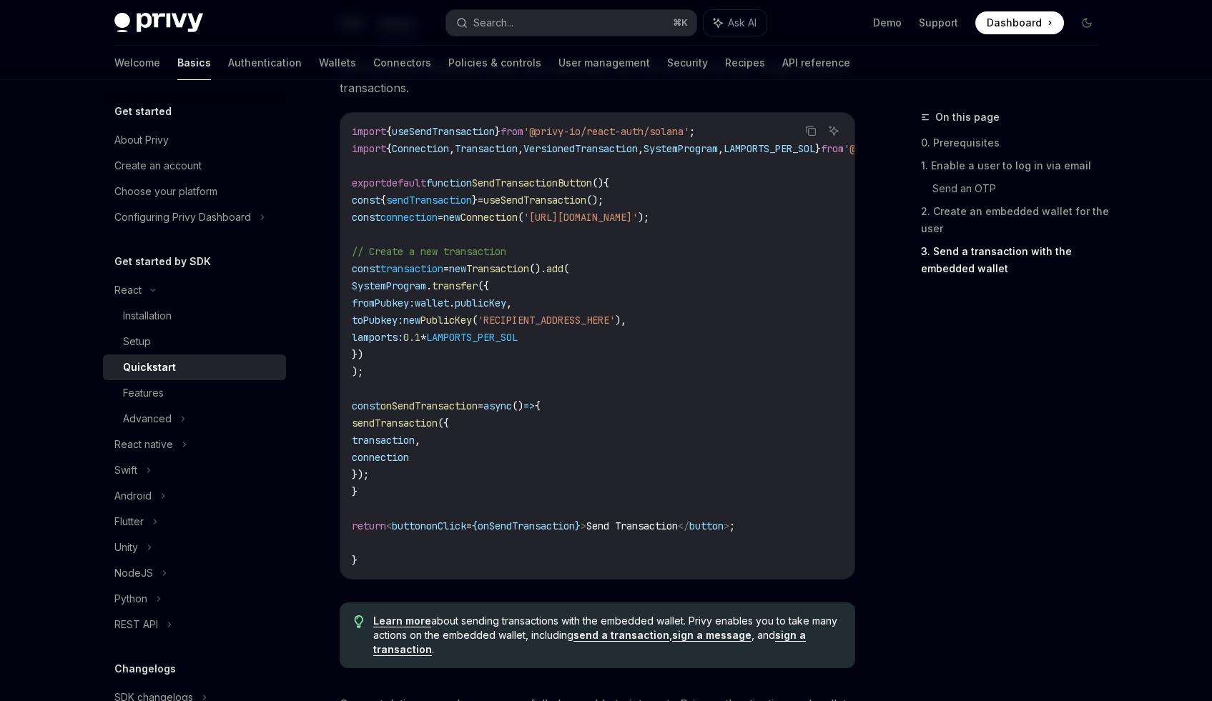
scroll to position [1357, 0]
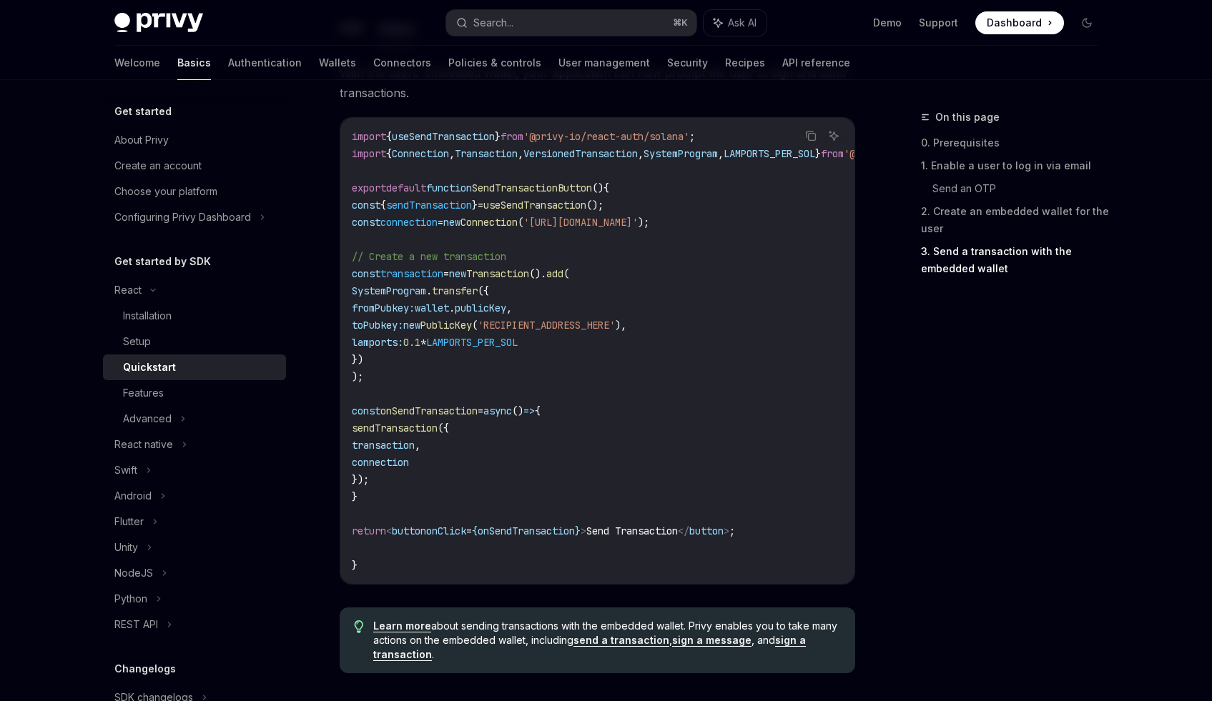
click at [378, 280] on span "const" at bounding box center [366, 273] width 29 height 13
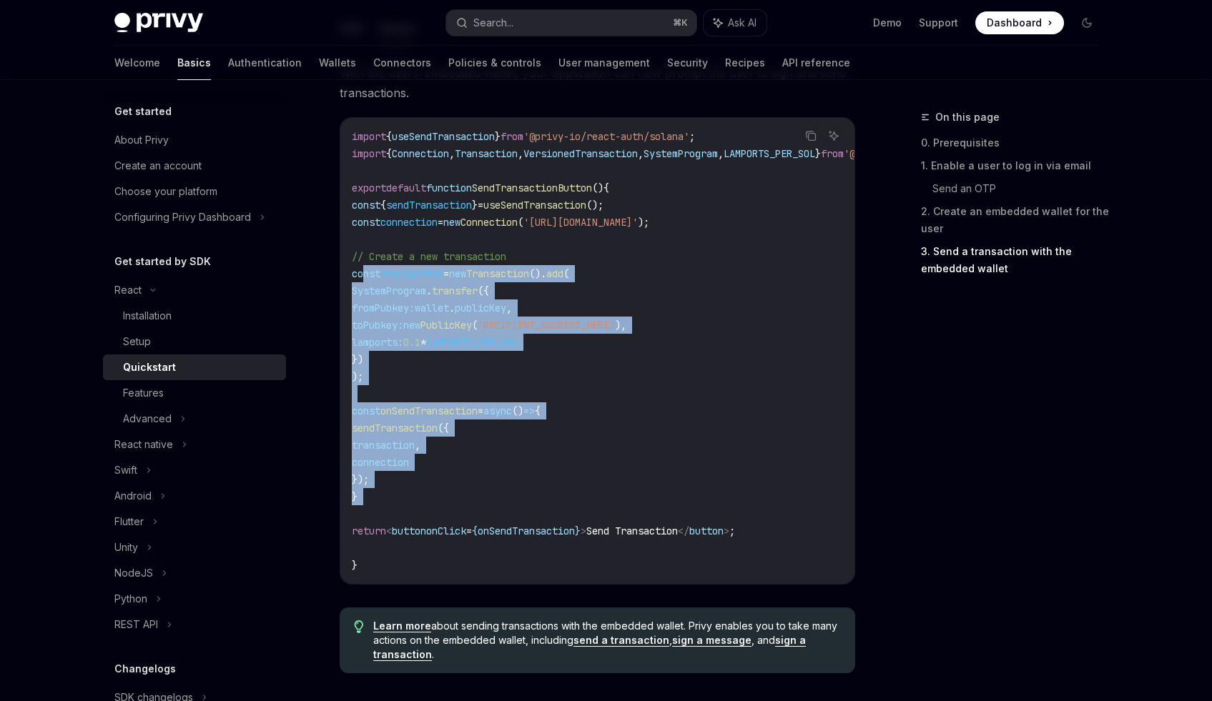
drag, startPoint x: 378, startPoint y: 280, endPoint x: 508, endPoint y: 501, distance: 256.4
click at [508, 501] on code "import { useSendTransaction } from '@privy-io/react-auth/solana' ; import { Con…" at bounding box center [666, 351] width 629 height 446
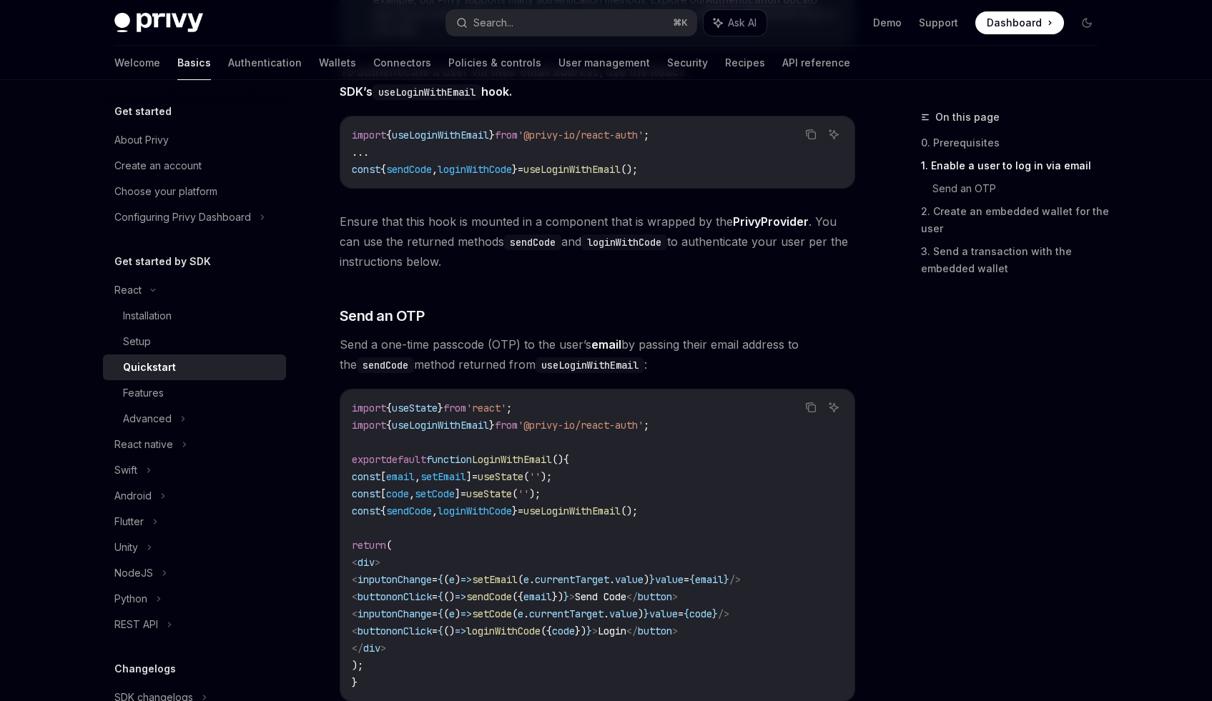
scroll to position [267, 0]
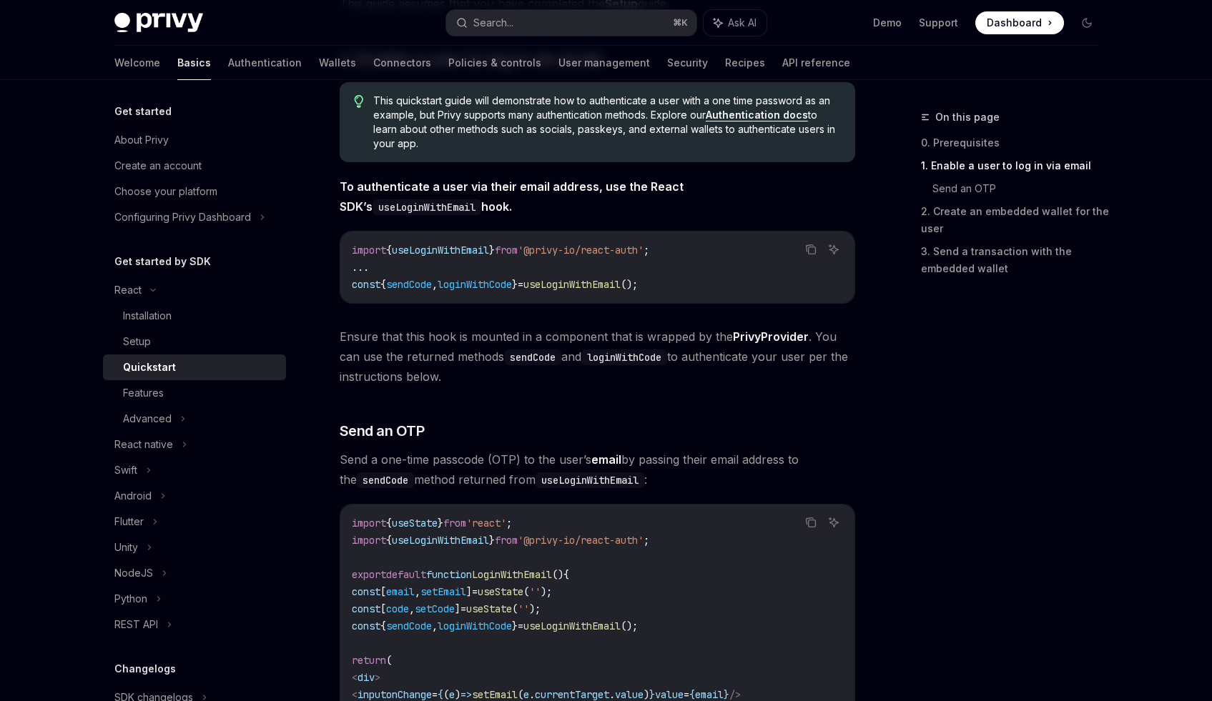
click at [845, 287] on div "import { useLoginWithEmail } from '@privy-io/react-auth' ; ... const { sendCode…" at bounding box center [597, 267] width 514 height 71
click at [178, 341] on div "Setup" at bounding box center [200, 341] width 154 height 17
type textarea "*"
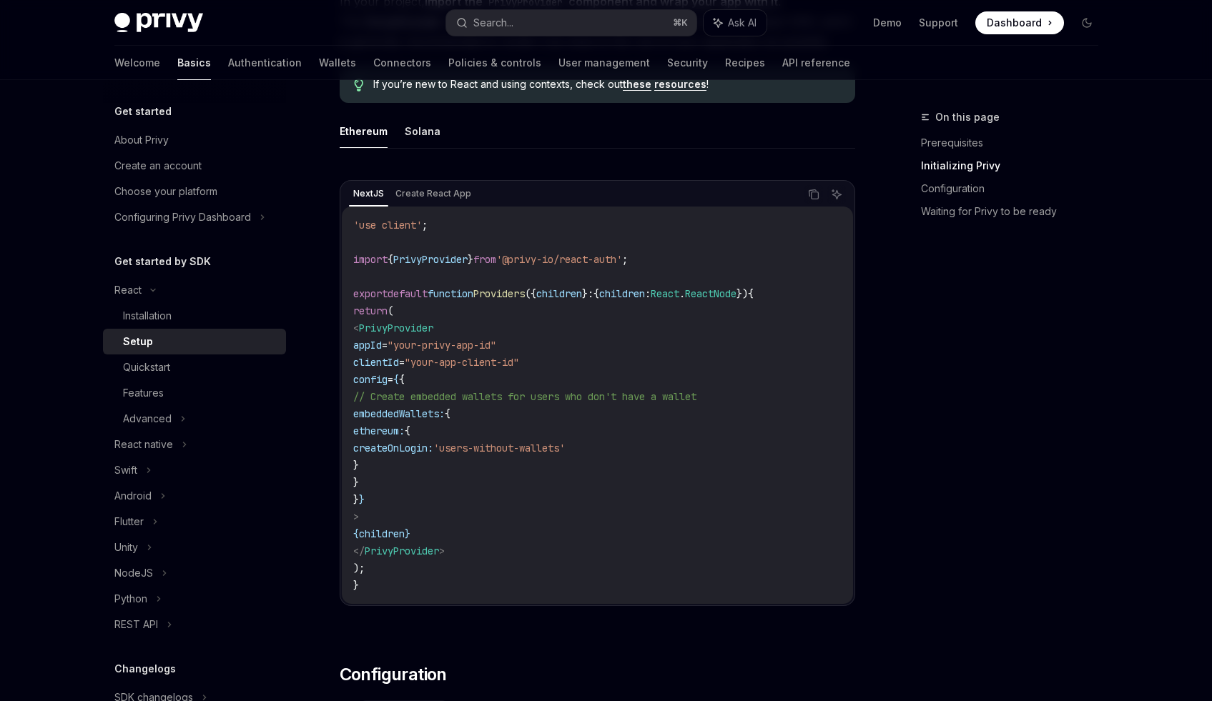
scroll to position [430, 0]
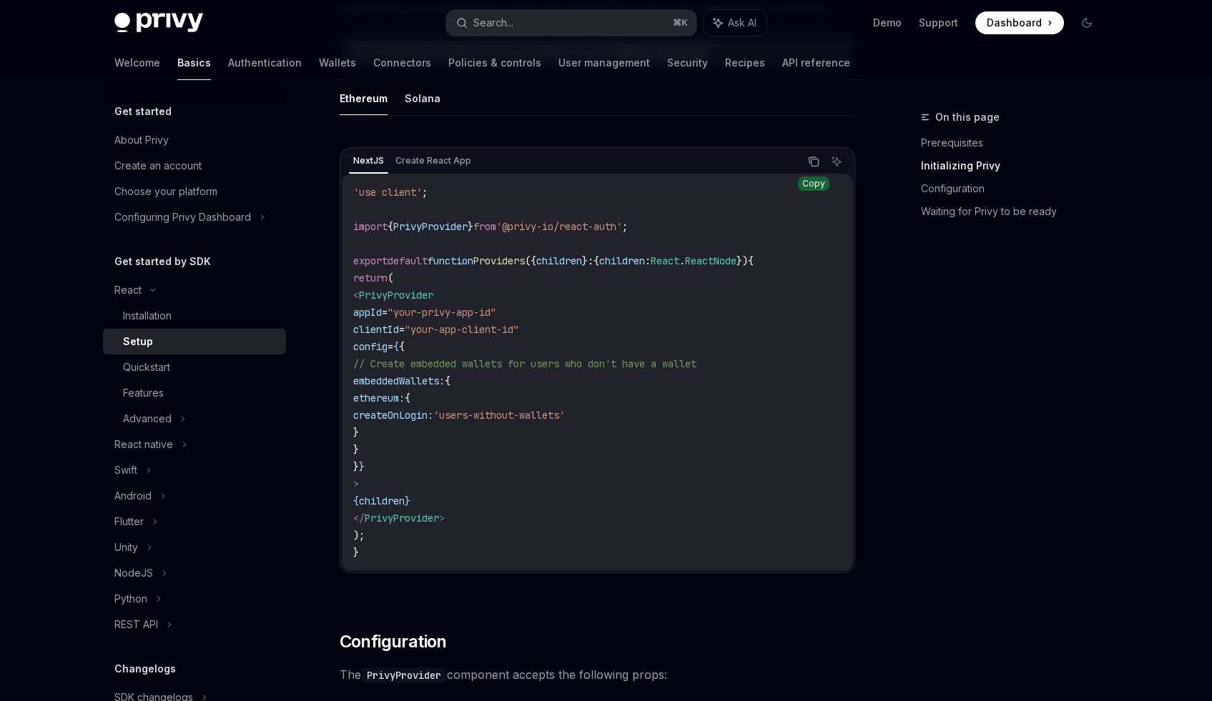
click at [812, 166] on icon "Copy the contents from the code block" at bounding box center [814, 162] width 7 height 7
click at [540, 17] on button "Search... ⌘ K" at bounding box center [571, 23] width 250 height 26
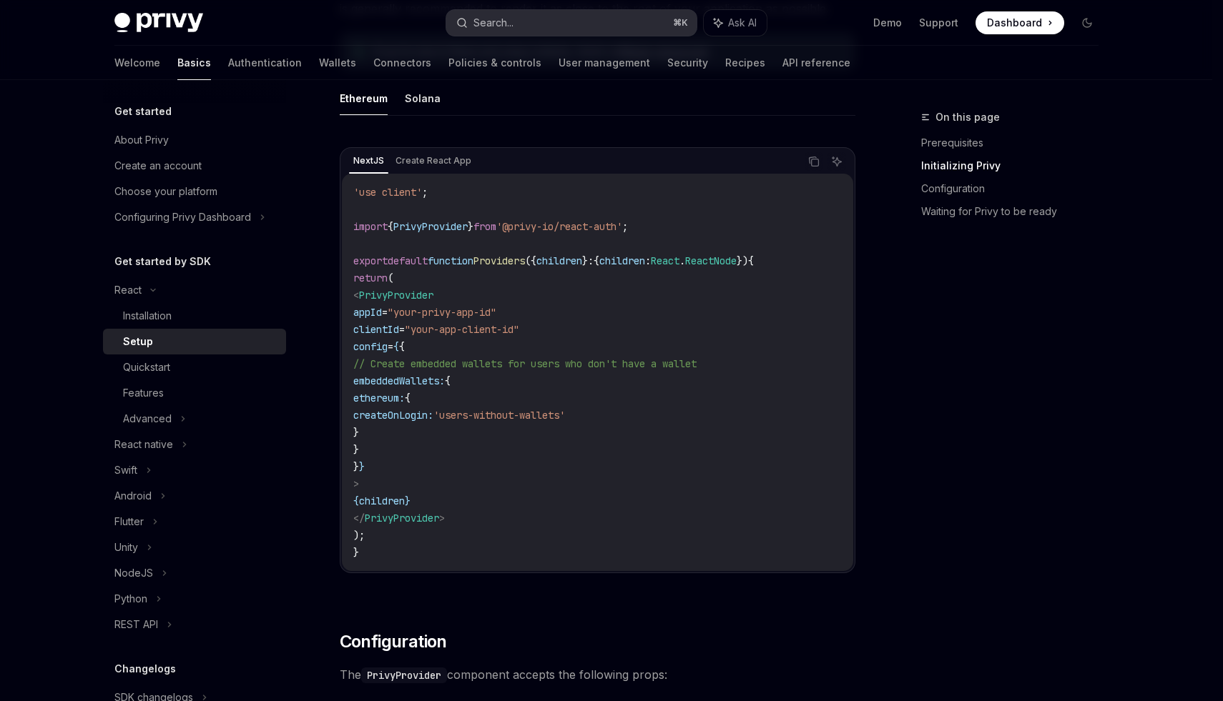
type input "**********"
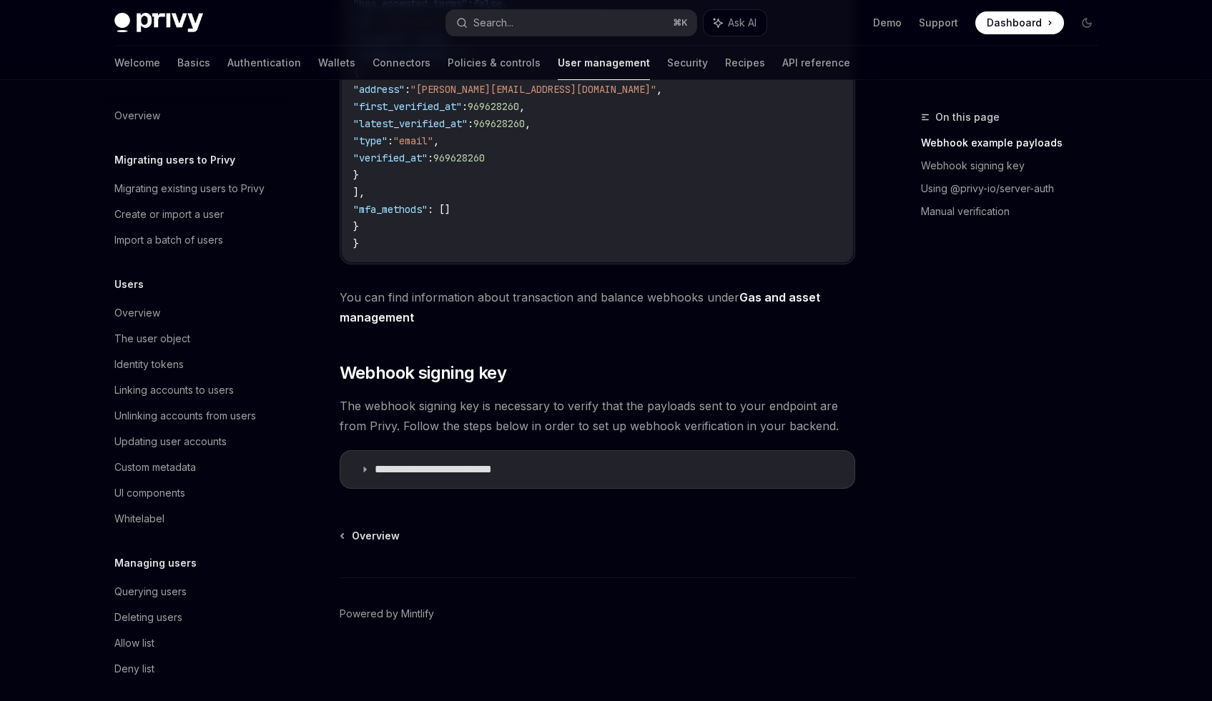
click at [235, 64] on div "Welcome Basics Authentication Wallets Connectors Policies & controls User manag…" at bounding box center [482, 63] width 736 height 34
drag, startPoint x: 235, startPoint y: 64, endPoint x: 252, endPoint y: 64, distance: 17.2
click at [235, 64] on div "Welcome Basics Authentication Wallets Connectors Policies & controls User manag…" at bounding box center [482, 63] width 736 height 34
click at [227, 54] on link "Authentication" at bounding box center [264, 63] width 74 height 34
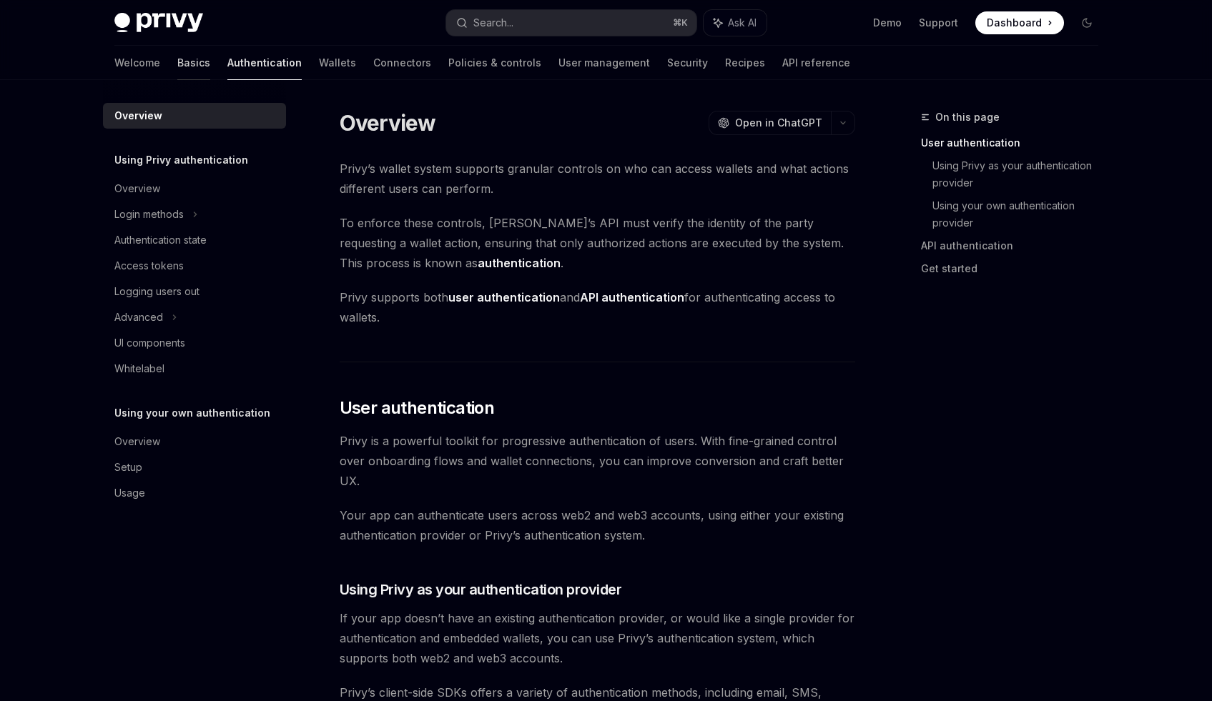
click at [177, 61] on link "Basics" at bounding box center [193, 63] width 33 height 34
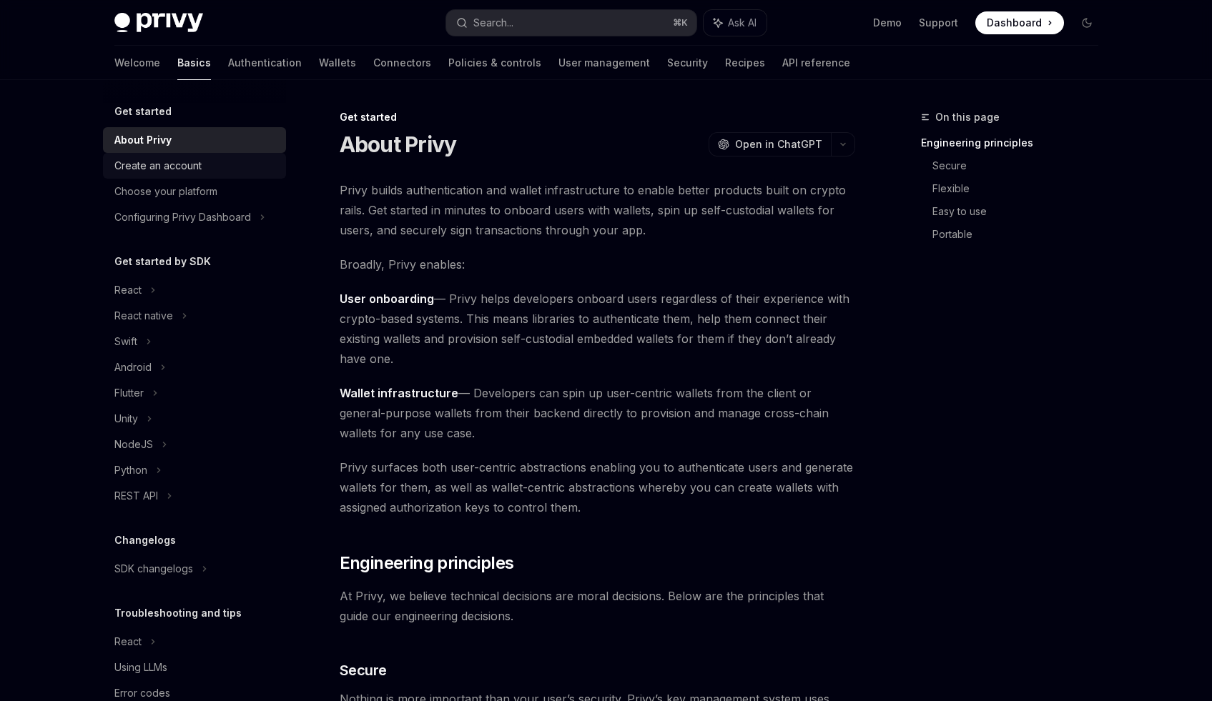
click at [214, 177] on link "Create an account" at bounding box center [194, 166] width 183 height 26
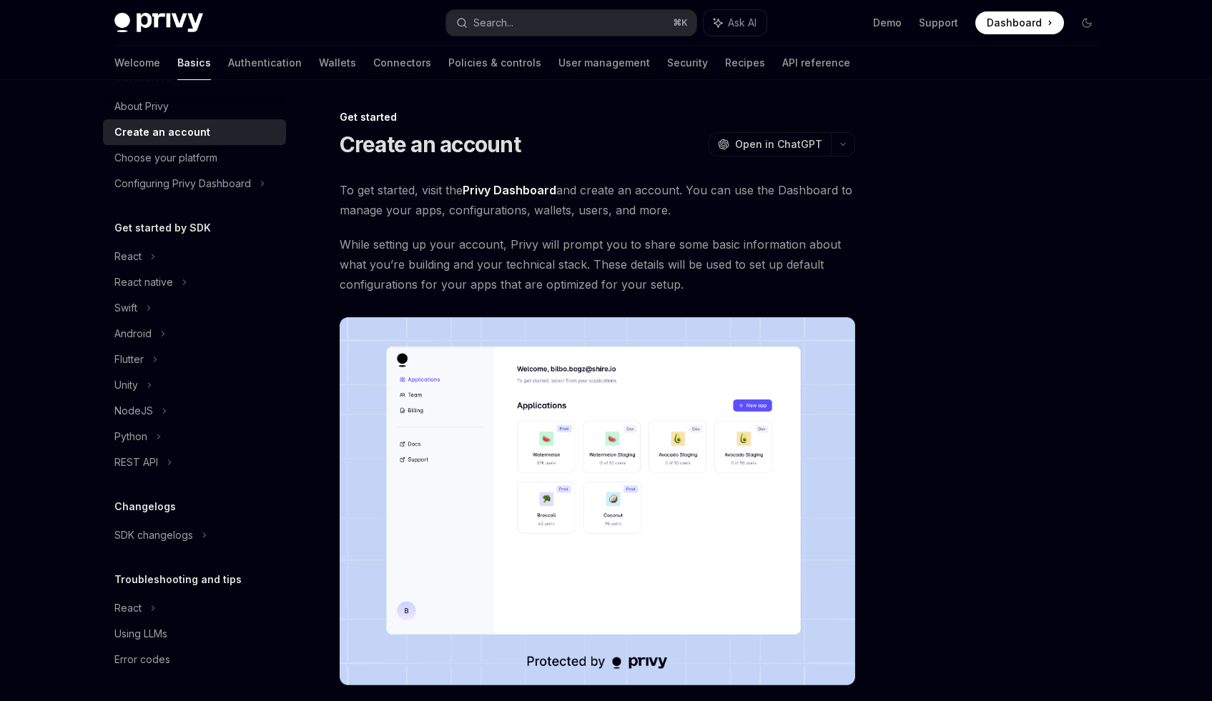
scroll to position [197, 0]
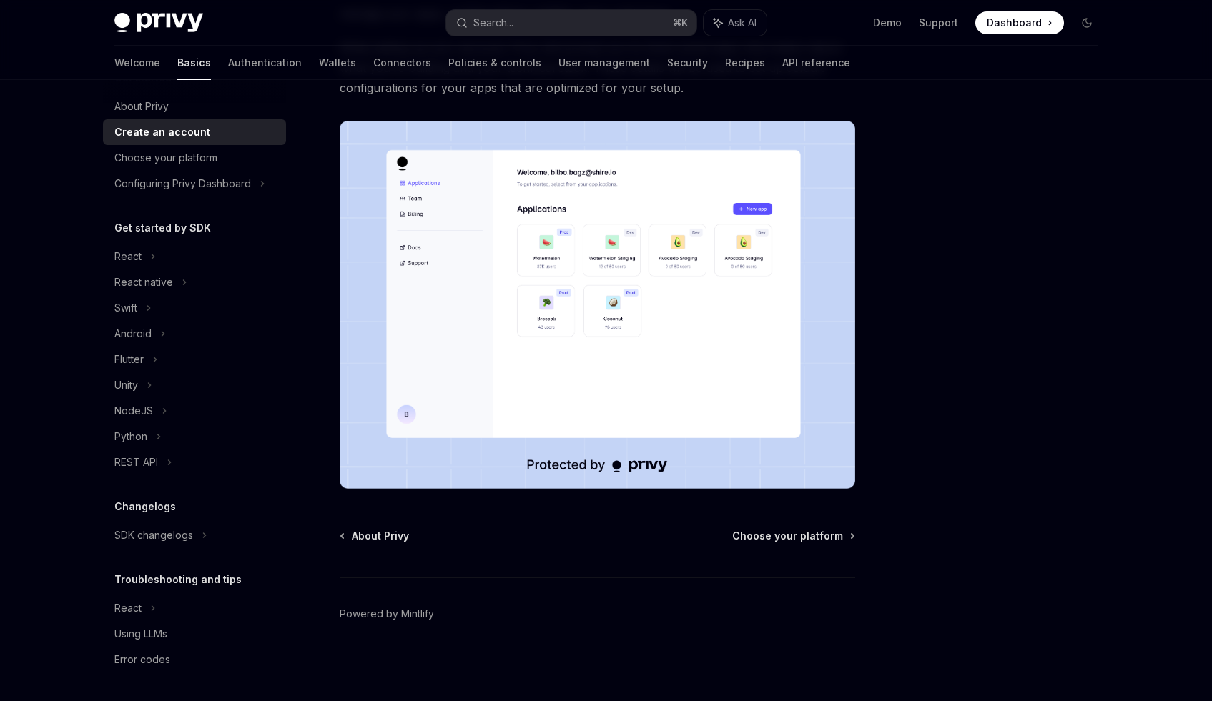
click at [165, 142] on link "Create an account" at bounding box center [194, 132] width 183 height 26
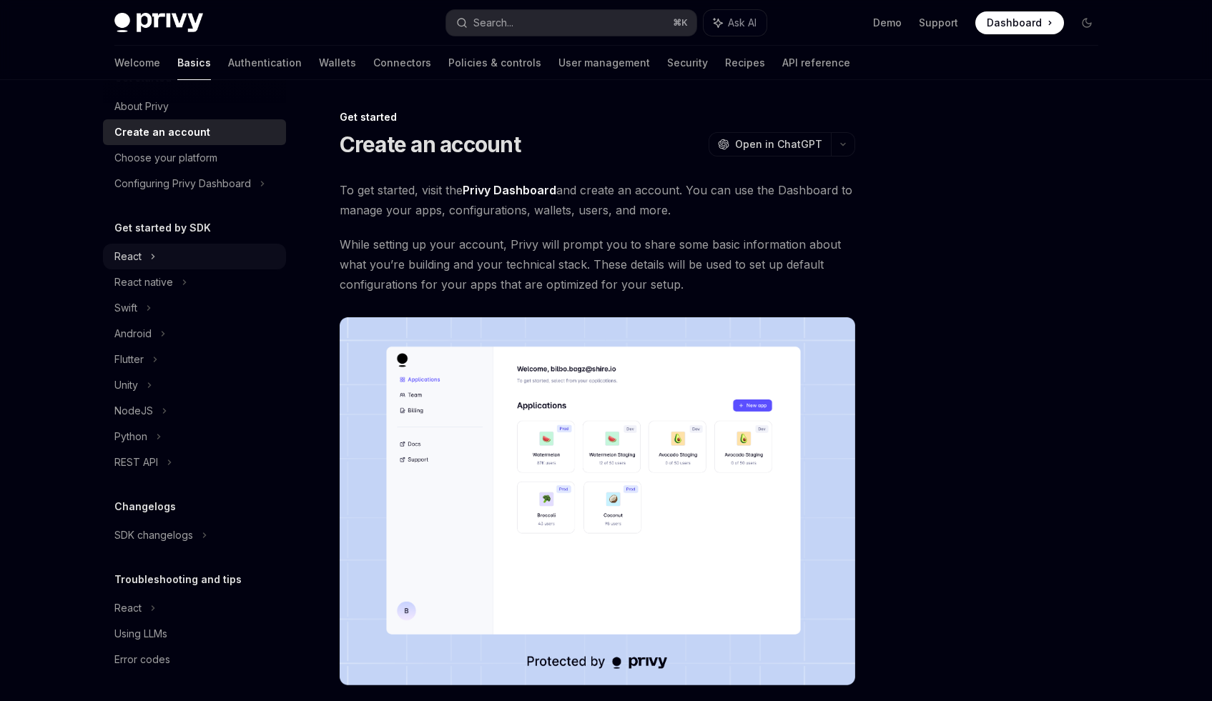
click at [137, 266] on div "React" at bounding box center [194, 257] width 183 height 26
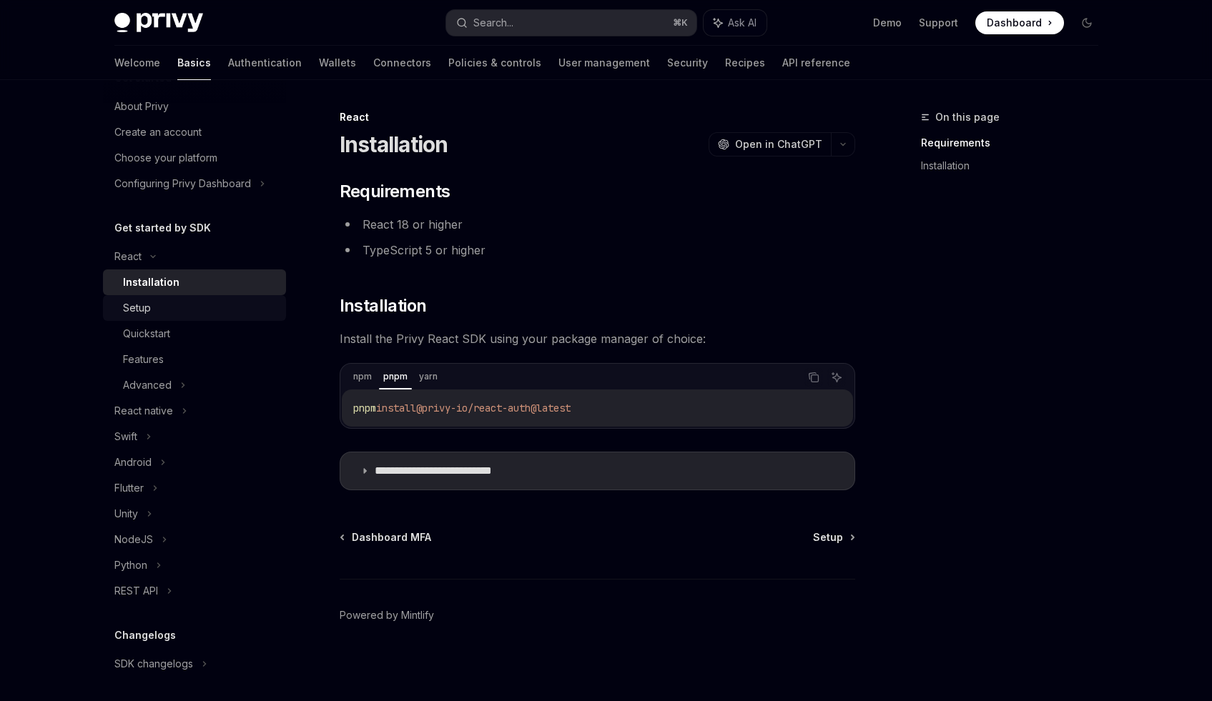
click at [178, 297] on link "Setup" at bounding box center [194, 308] width 183 height 26
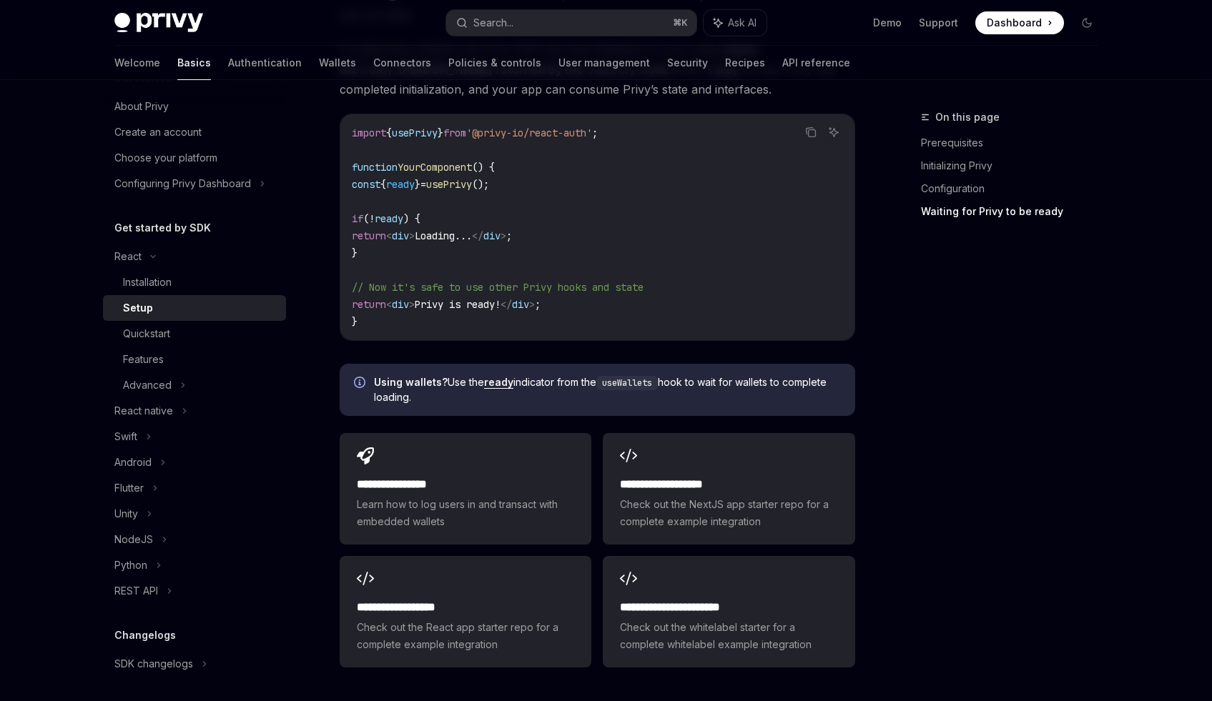
scroll to position [1589, 0]
click at [235, 325] on div "Quickstart" at bounding box center [200, 333] width 154 height 17
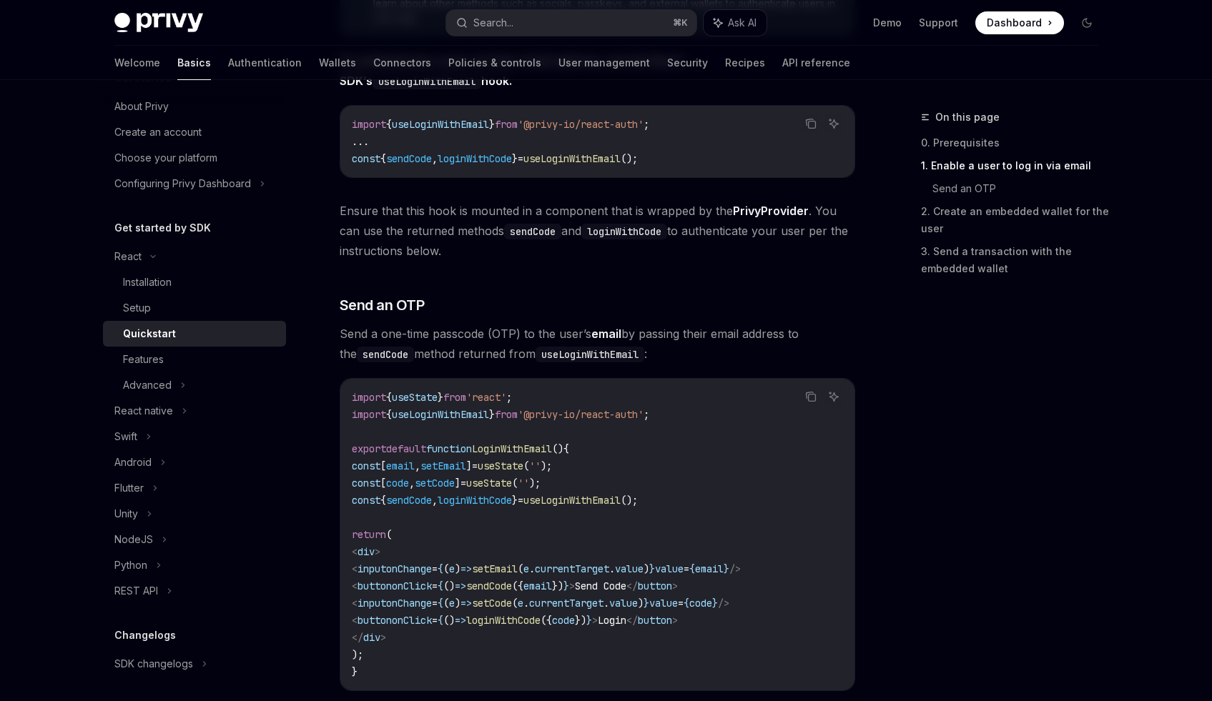
scroll to position [393, 0]
click at [726, 132] on code "import { useLoginWithEmail } from '@privy-io/react-auth' ; ... const { sendCode…" at bounding box center [597, 140] width 491 height 51
copy code "import { useLoginWithEmail } from '@privy-io/react-auth' ;"
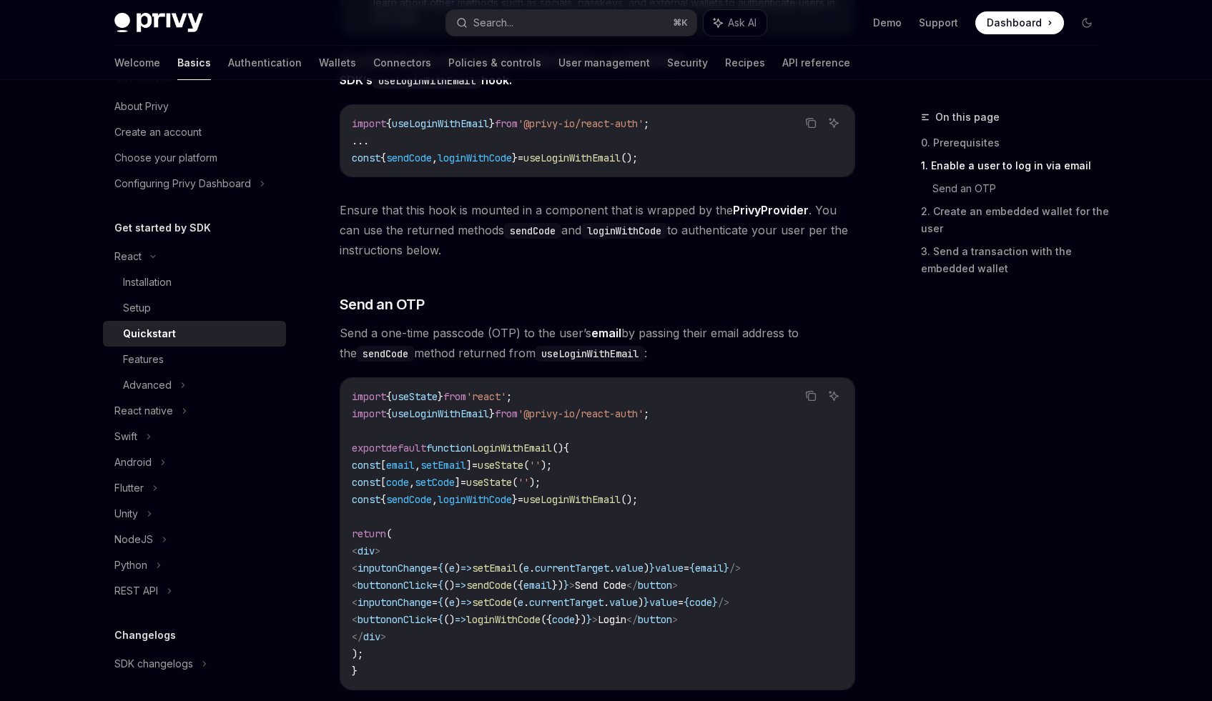
click at [702, 144] on code "import { useLoginWithEmail } from '@privy-io/react-auth' ; ... const { sendCode…" at bounding box center [597, 140] width 491 height 51
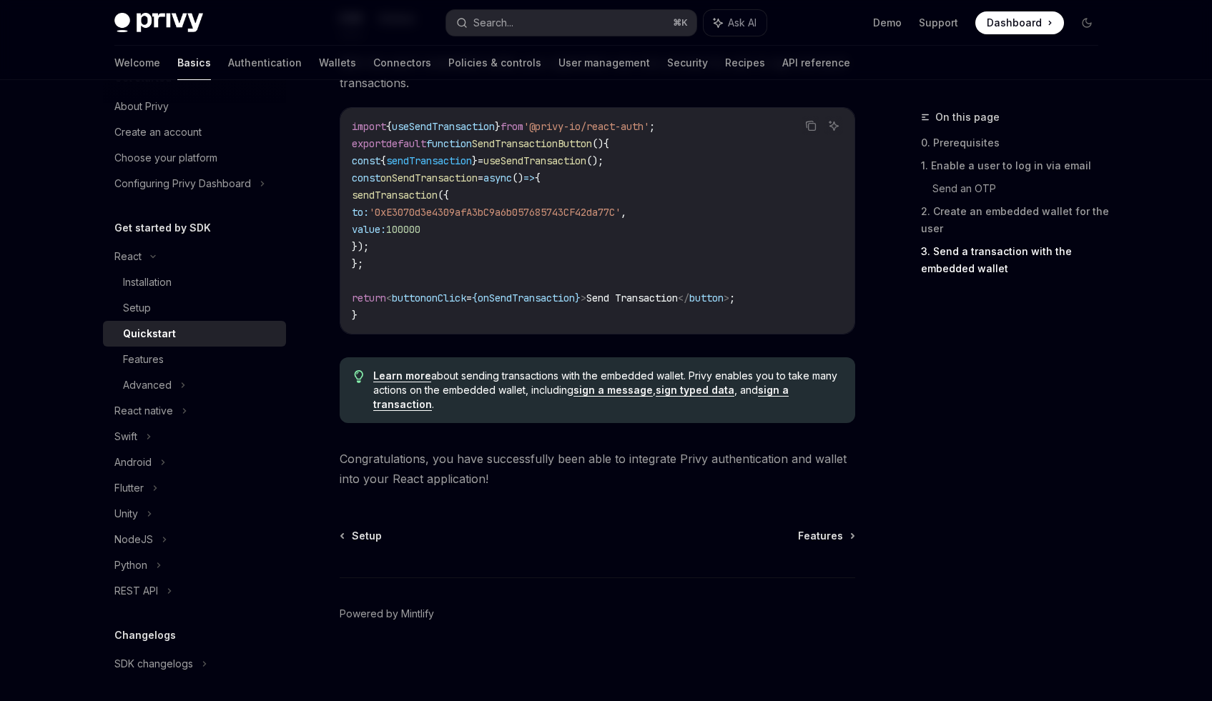
scroll to position [1373, 0]
click at [117, 365] on link "Features" at bounding box center [194, 360] width 183 height 26
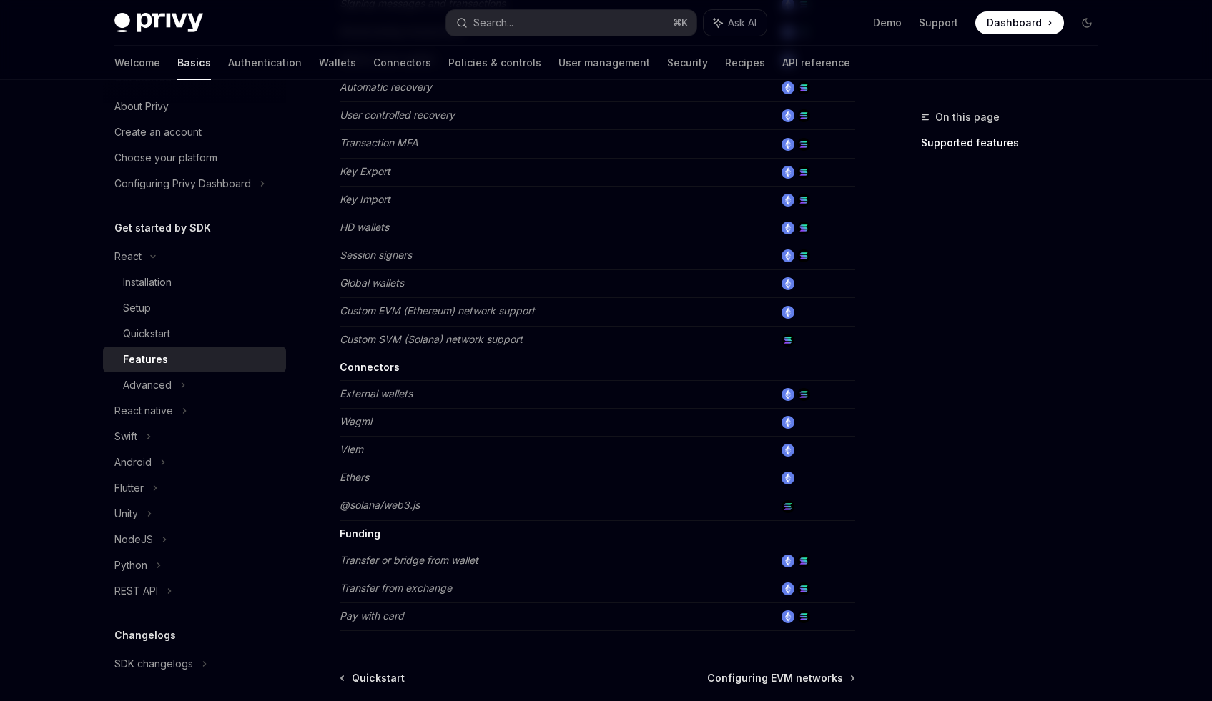
scroll to position [820, 0]
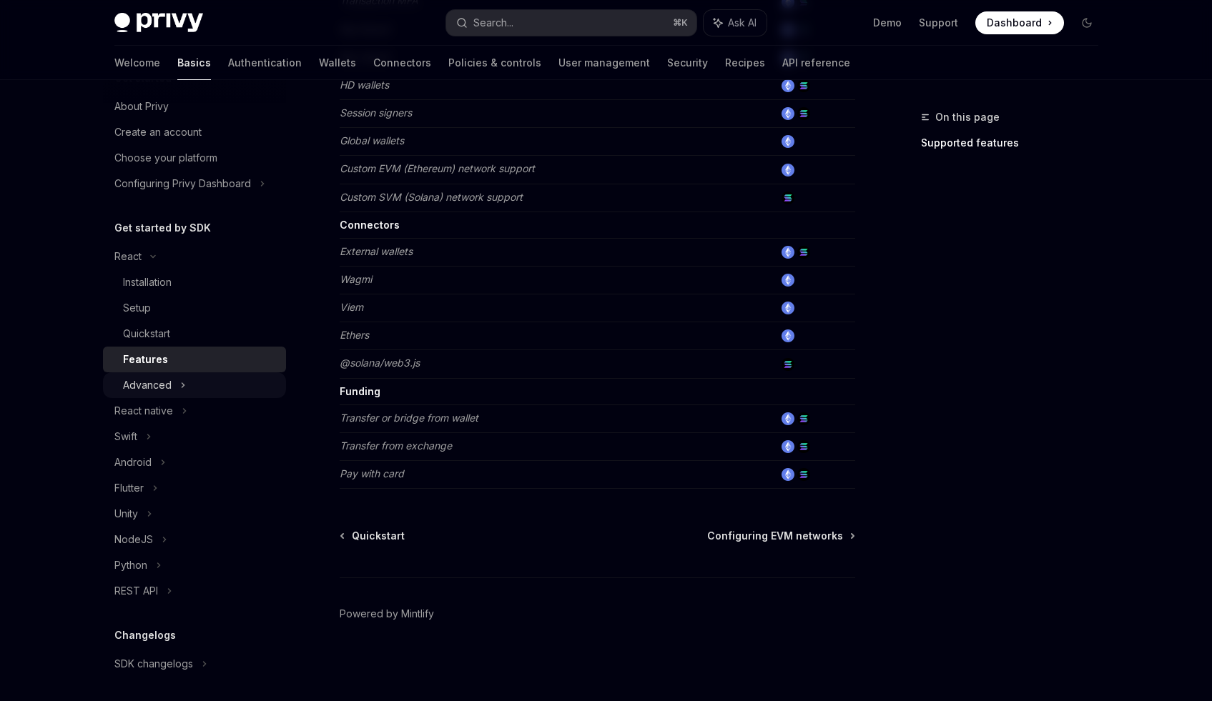
click at [173, 383] on div "Advanced" at bounding box center [194, 386] width 183 height 26
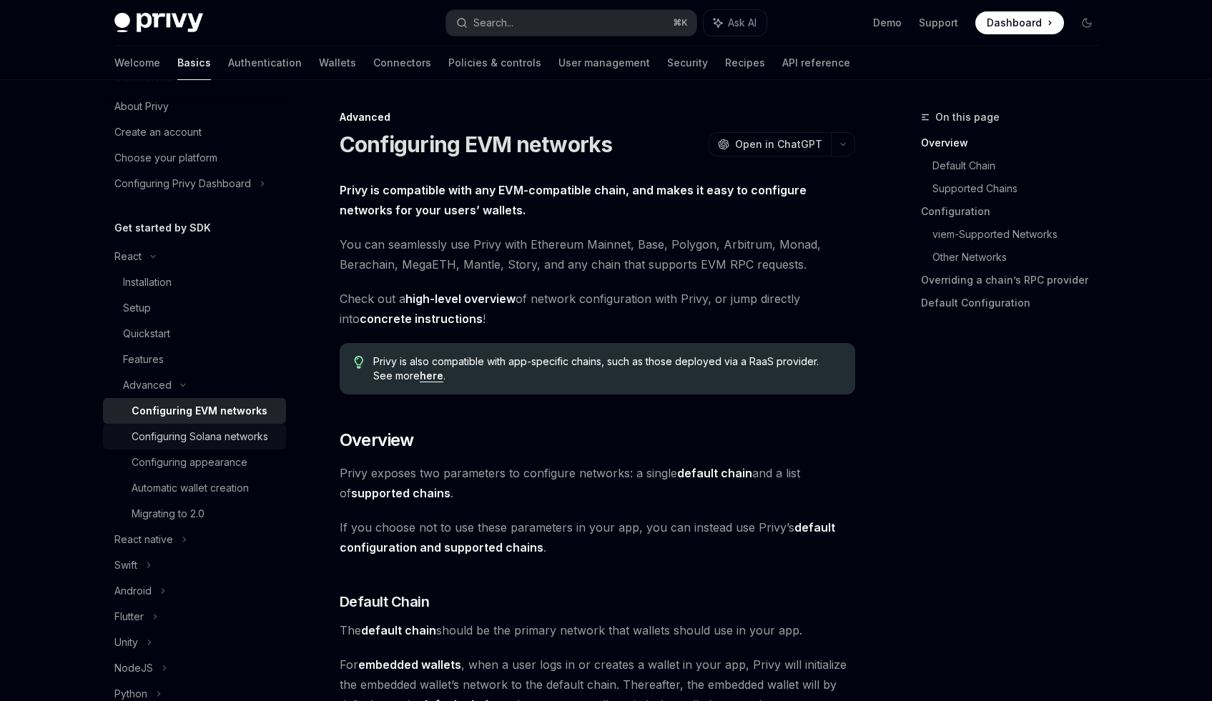
click at [198, 432] on div "Configuring Solana networks" at bounding box center [200, 436] width 137 height 17
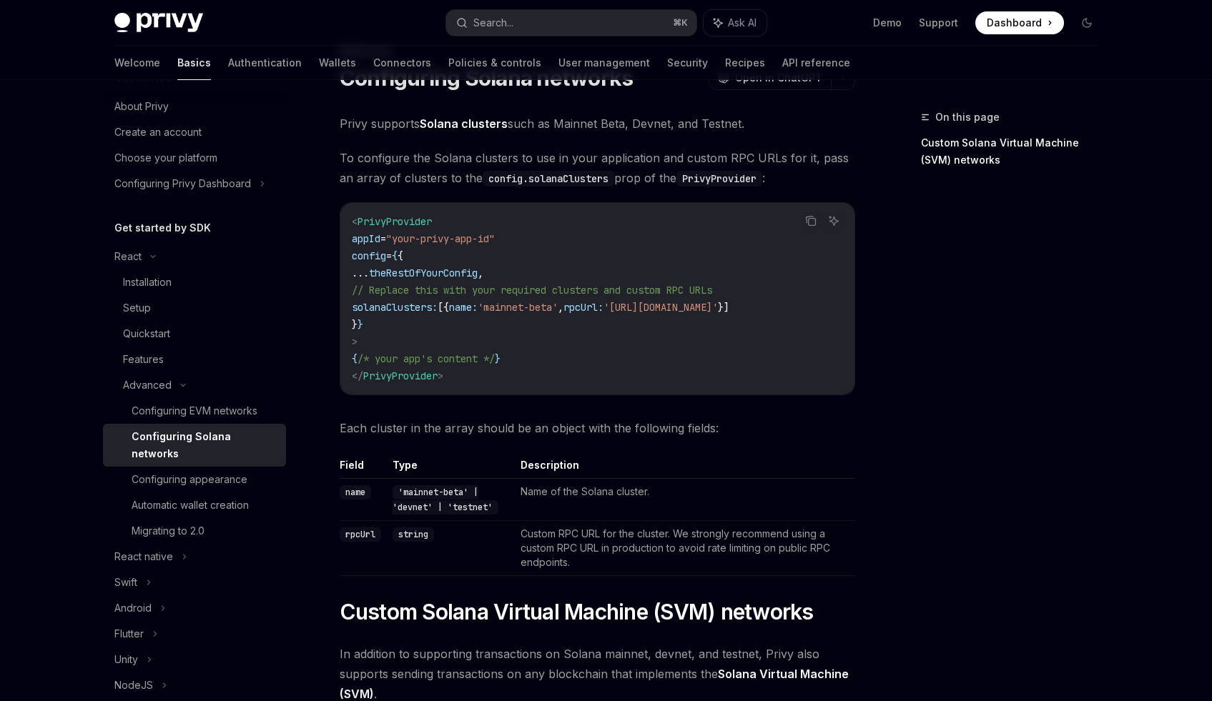
scroll to position [54, 0]
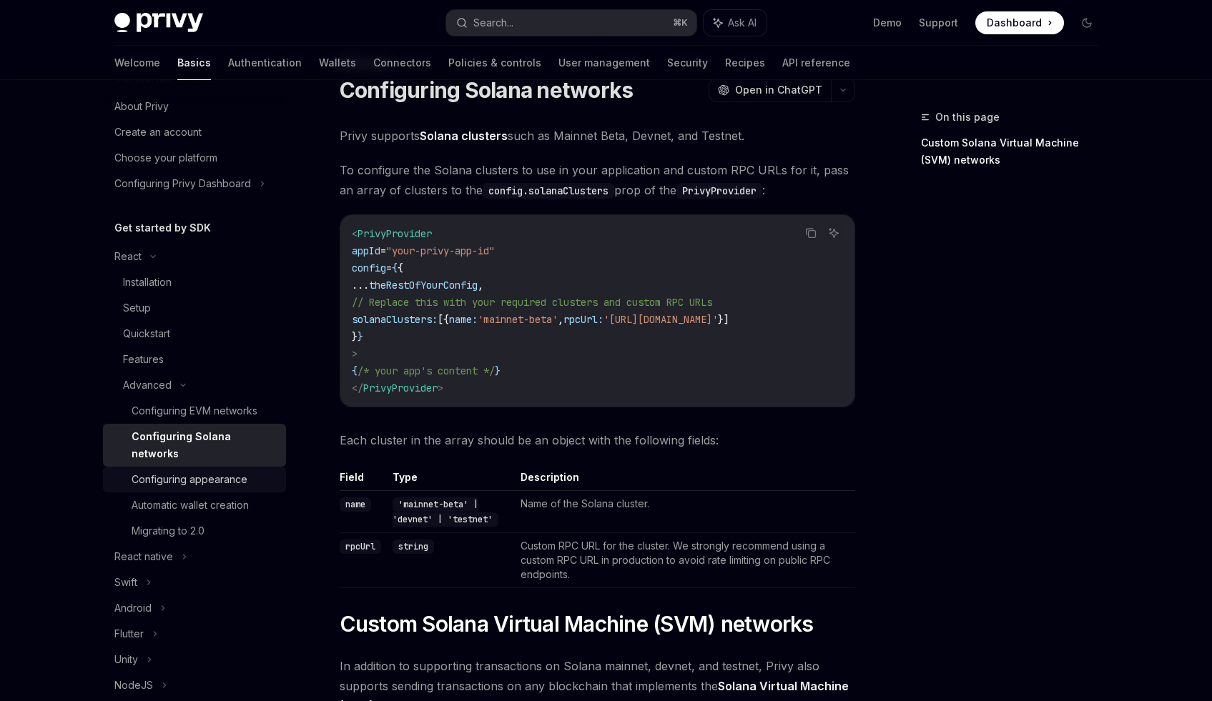
click at [200, 472] on div "Configuring appearance" at bounding box center [190, 479] width 116 height 17
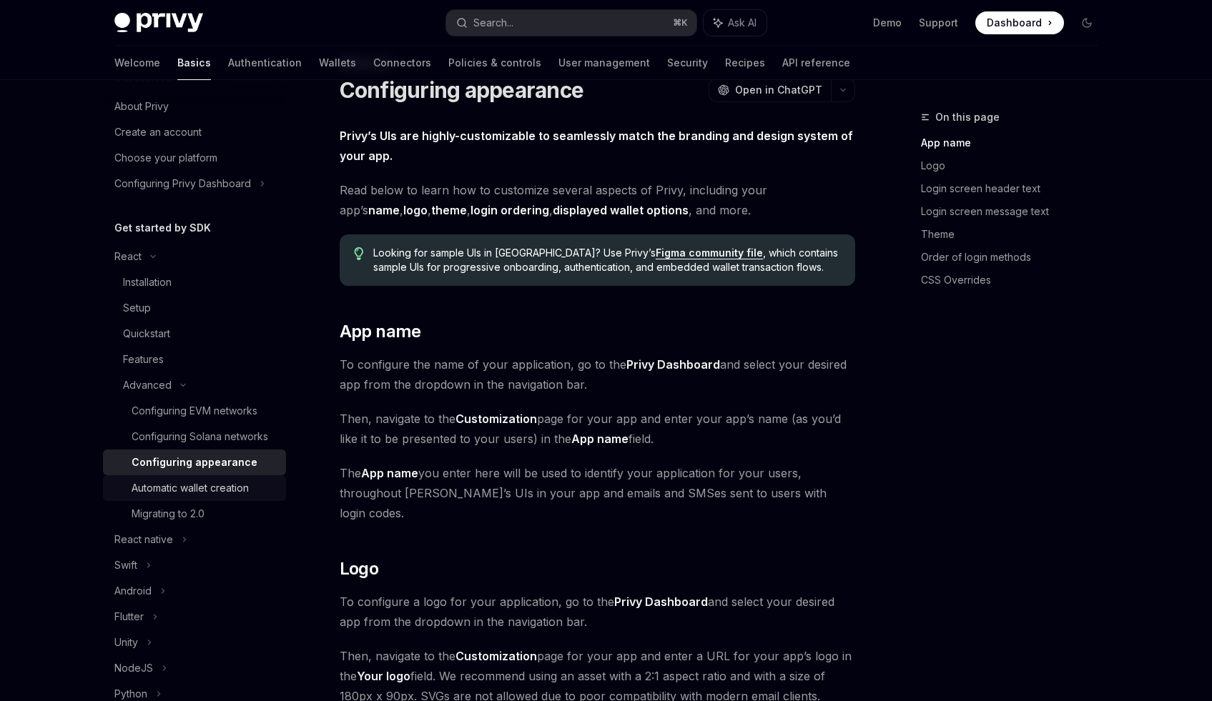
click at [204, 496] on div "Automatic wallet creation" at bounding box center [190, 488] width 117 height 17
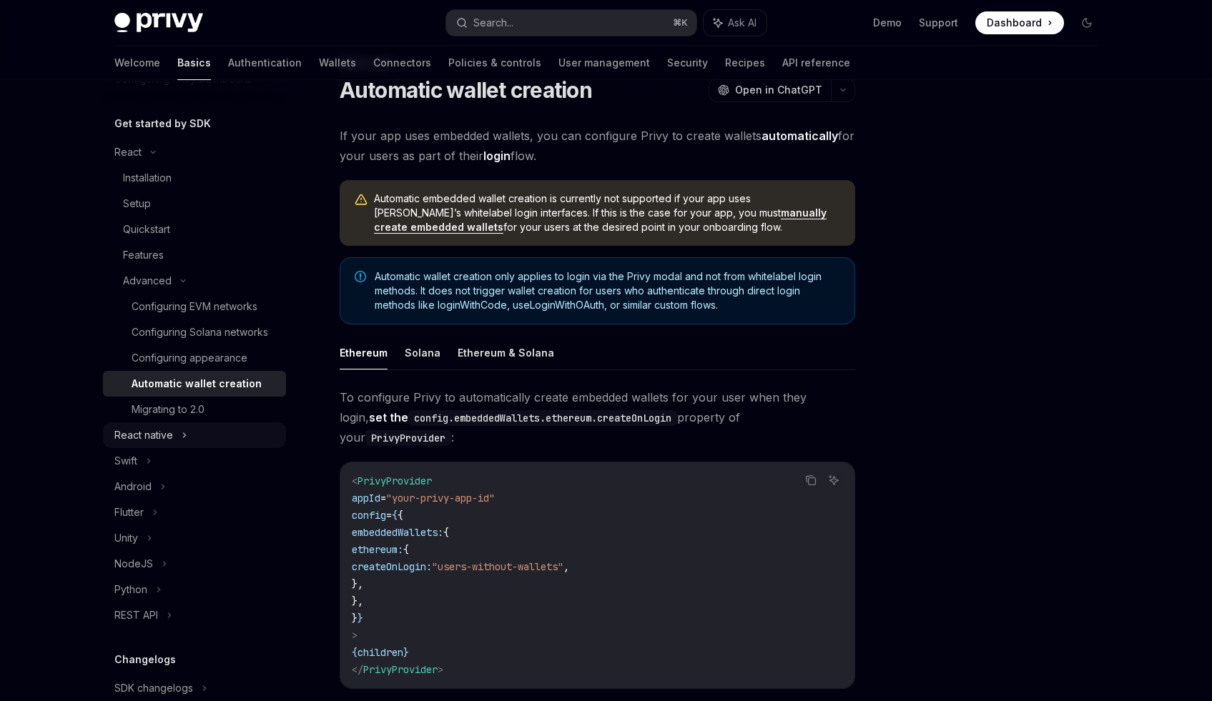
scroll to position [138, 0]
click at [187, 448] on div "React native" at bounding box center [194, 436] width 183 height 26
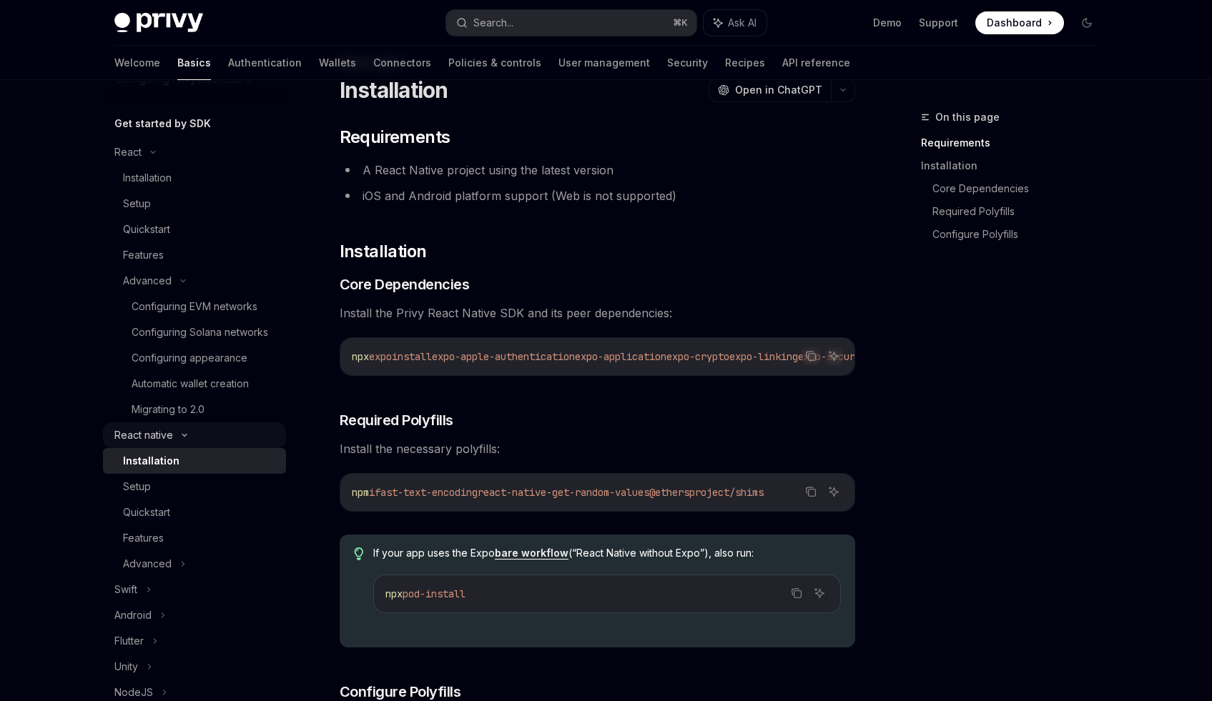
click at [187, 448] on div "React native" at bounding box center [194, 436] width 183 height 26
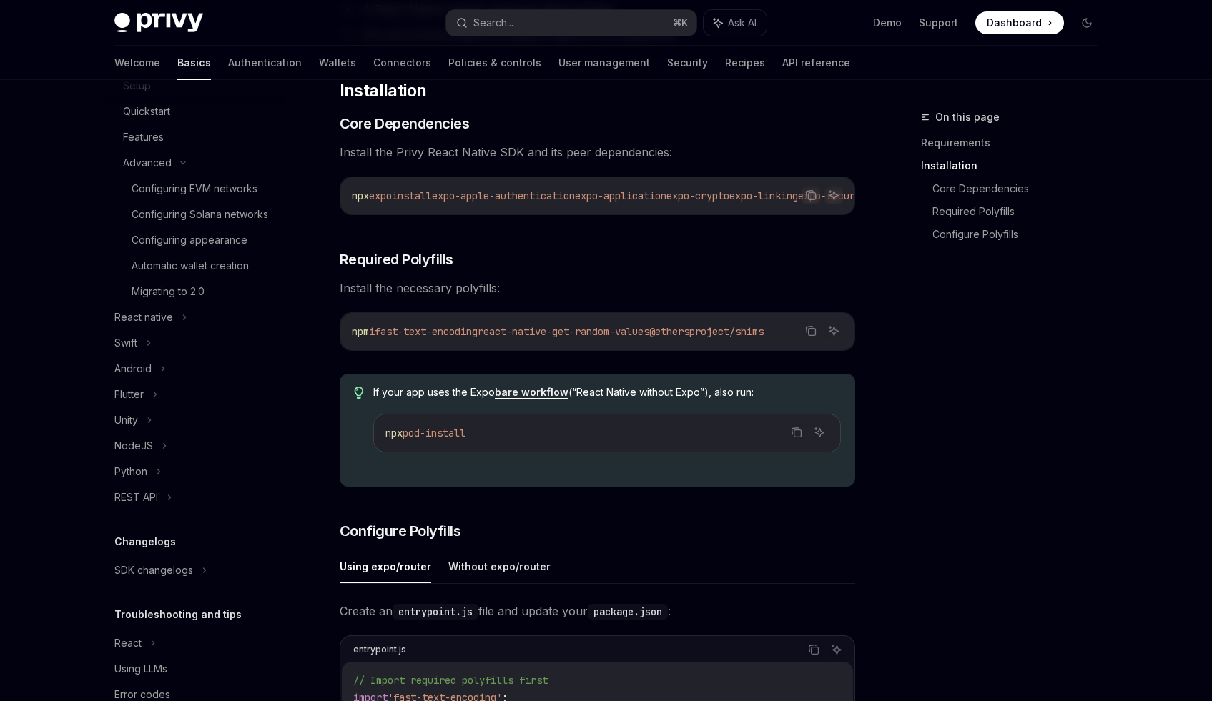
scroll to position [308, 0]
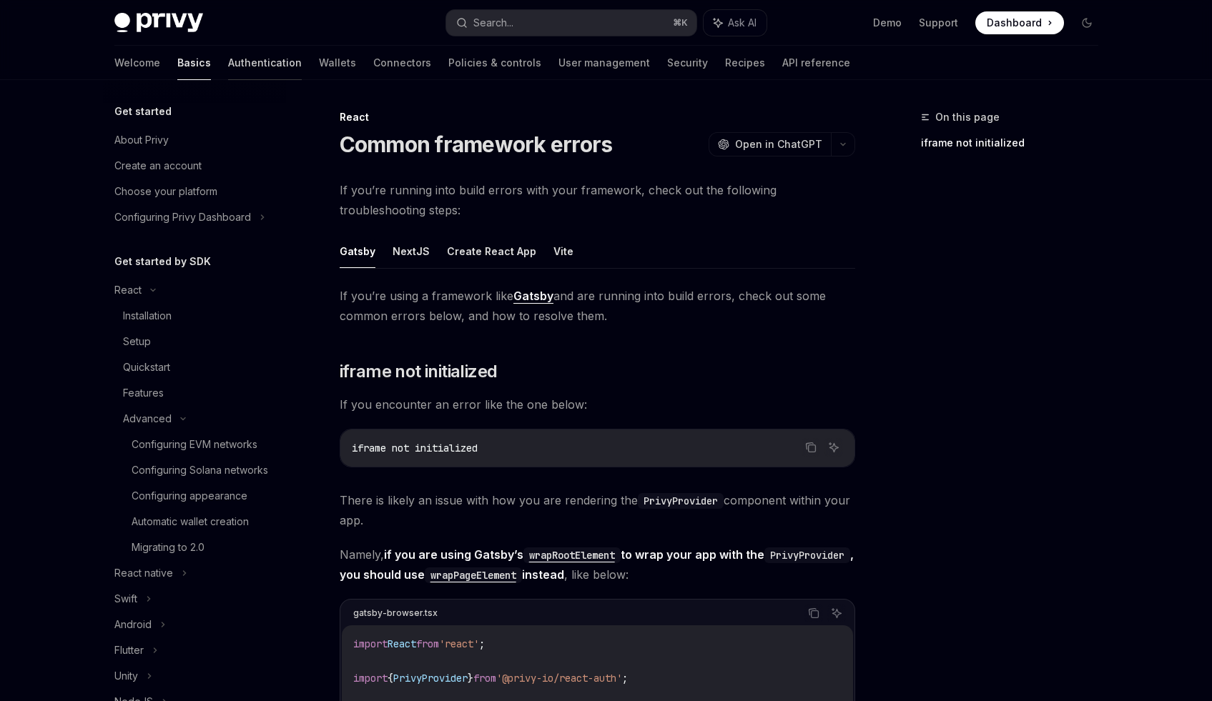
click at [228, 73] on link "Authentication" at bounding box center [265, 63] width 74 height 34
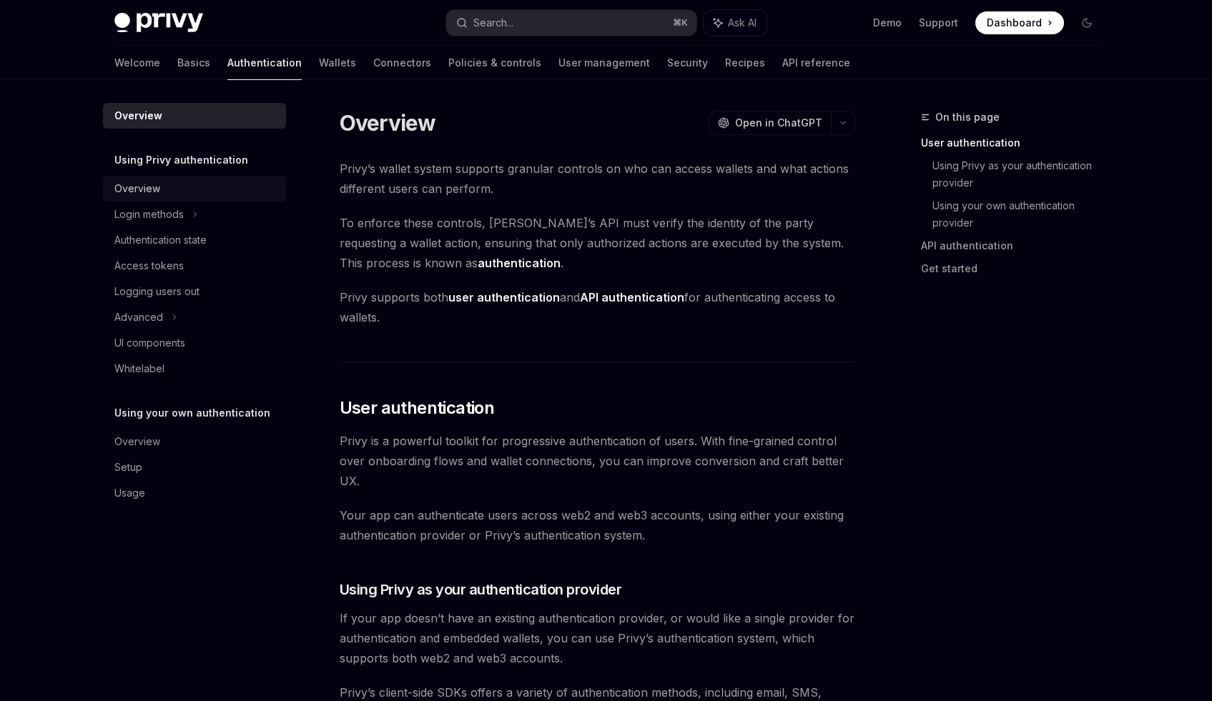
click at [152, 197] on link "Overview" at bounding box center [194, 189] width 183 height 26
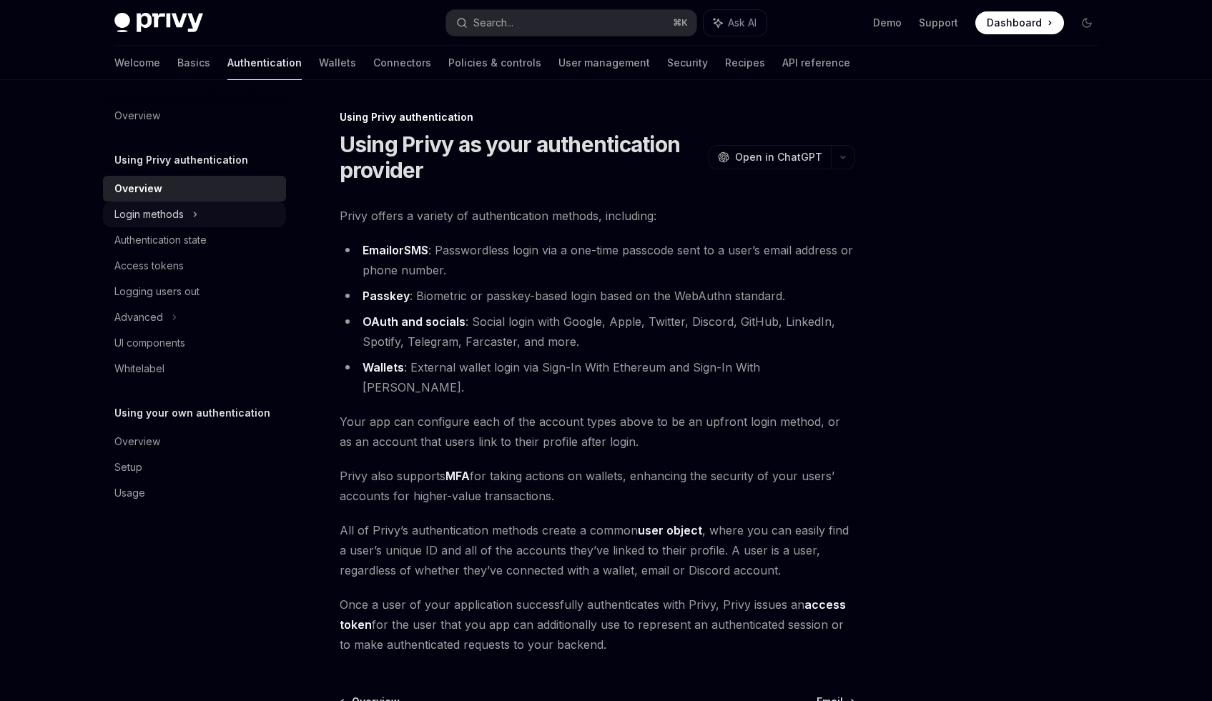
click at [208, 218] on div "Login methods" at bounding box center [194, 215] width 183 height 26
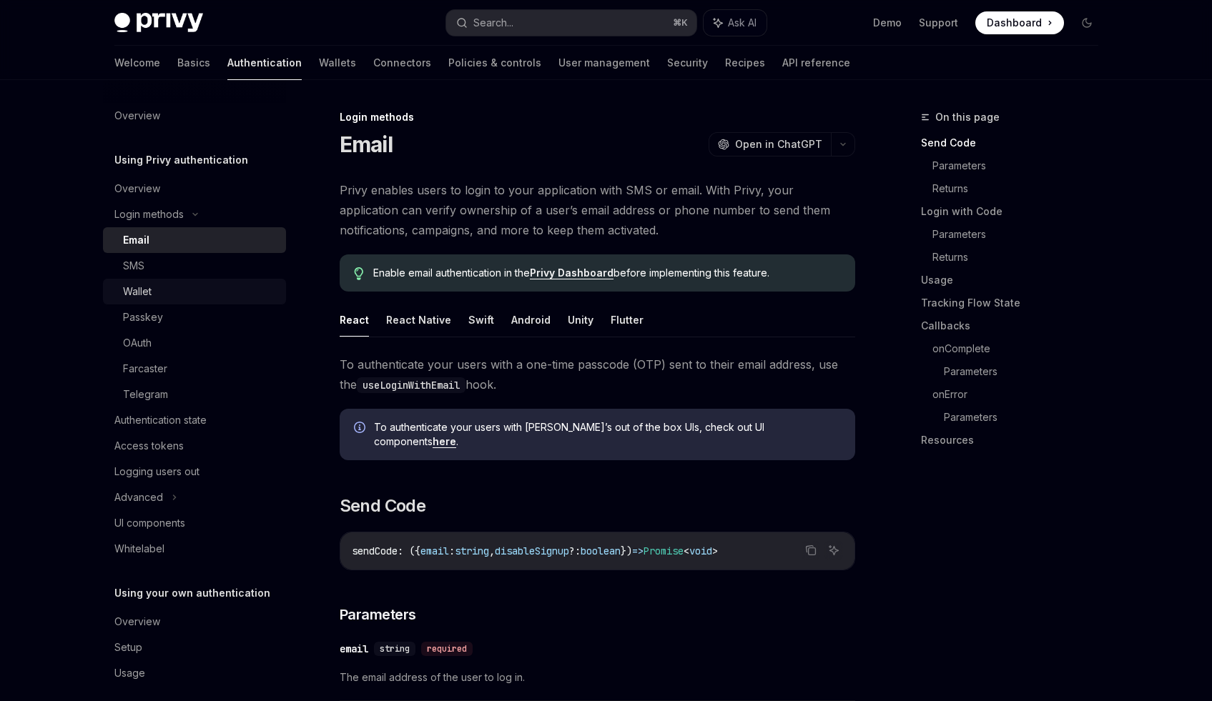
click at [219, 300] on link "Wallet" at bounding box center [194, 292] width 183 height 26
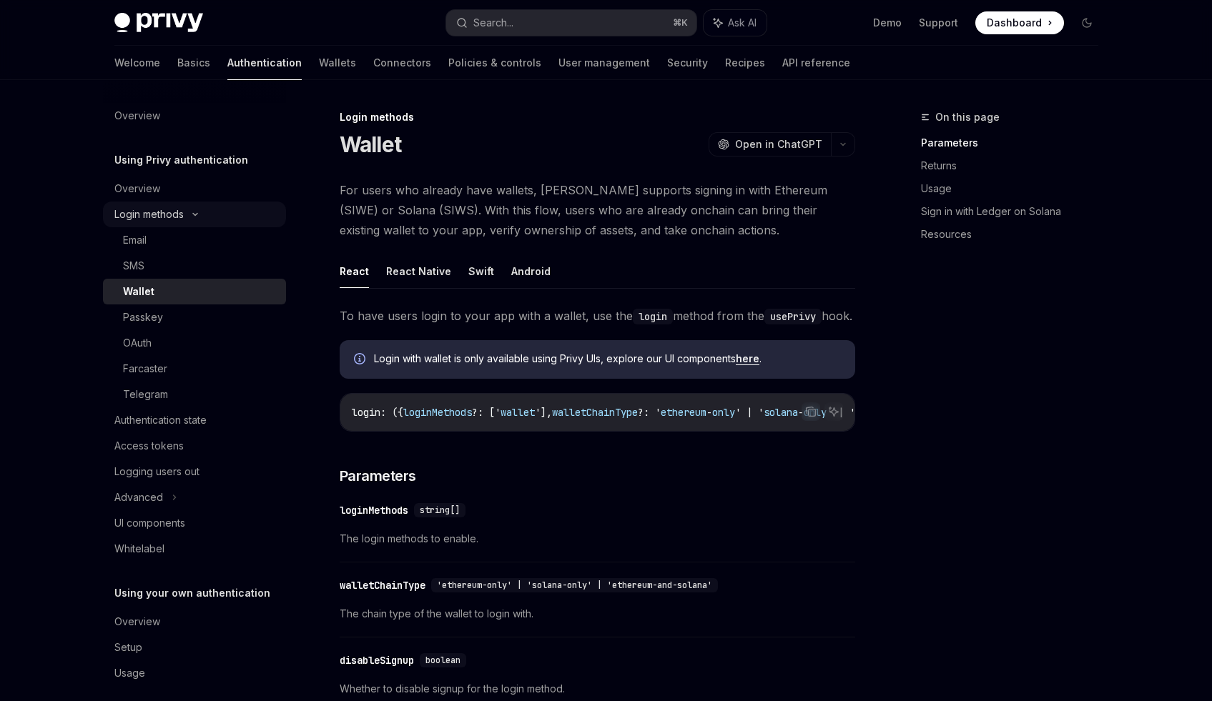
click at [222, 225] on div "Login methods" at bounding box center [194, 215] width 183 height 26
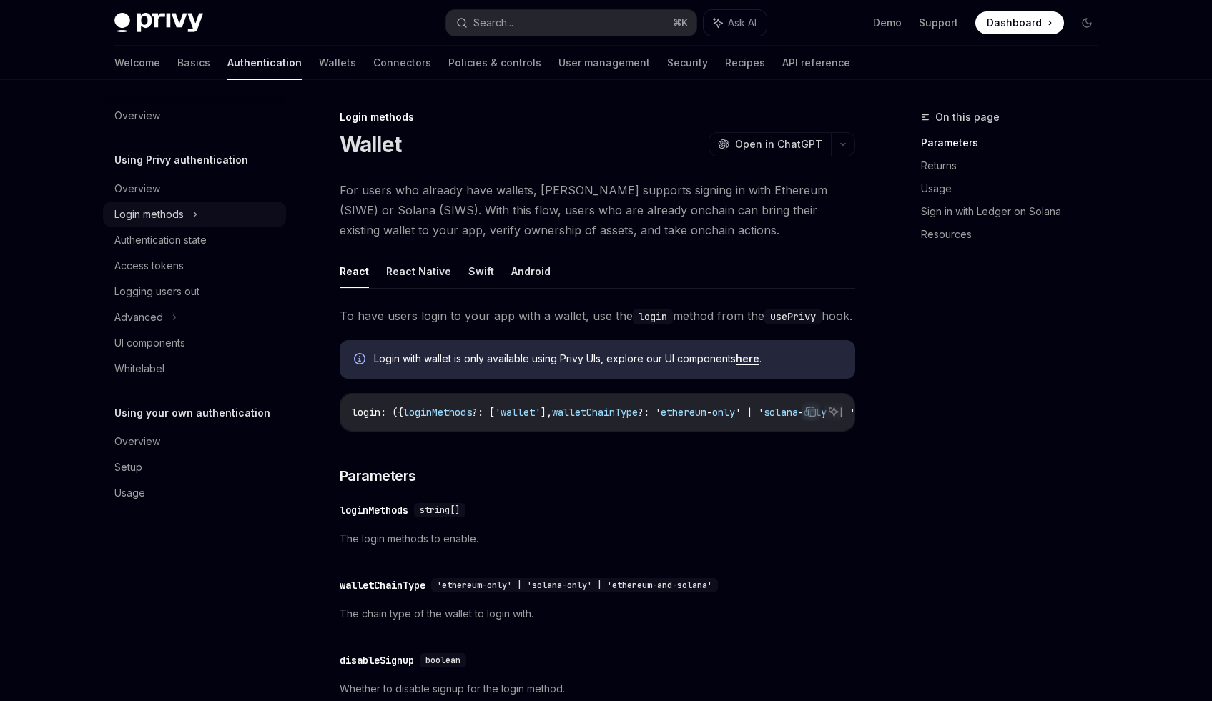
click at [222, 225] on div "Login methods" at bounding box center [194, 215] width 183 height 26
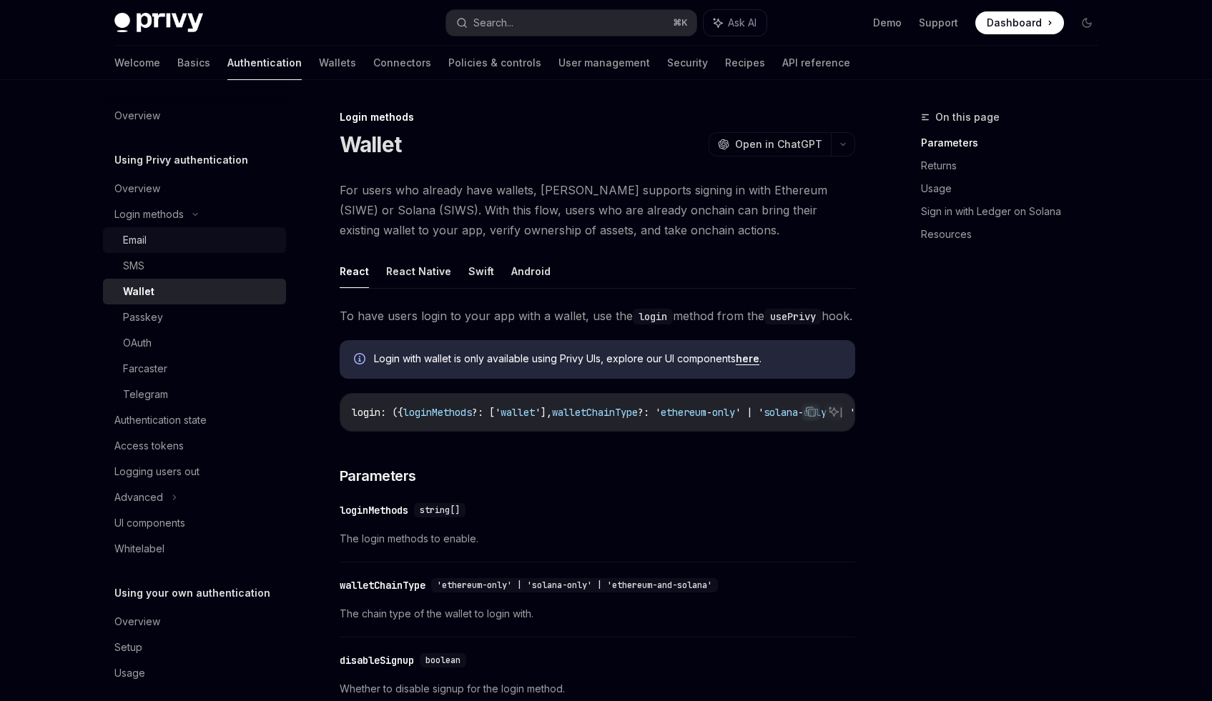
click at [193, 230] on link "Email" at bounding box center [194, 240] width 183 height 26
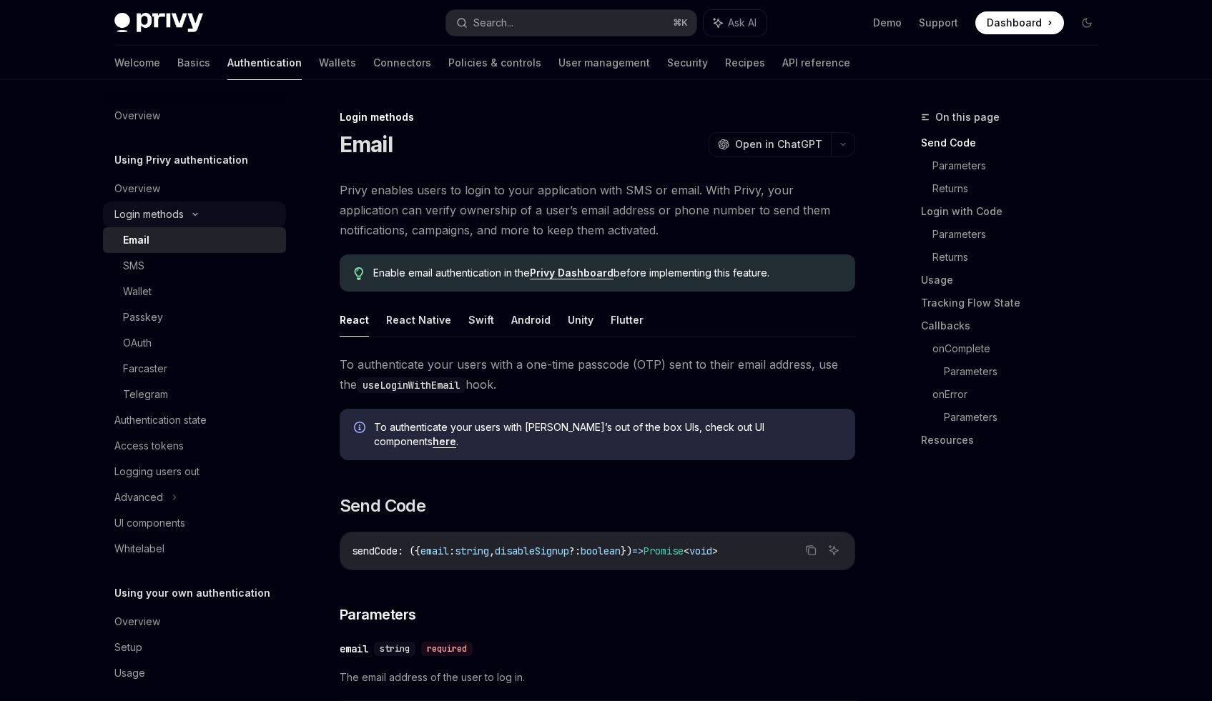
click at [212, 220] on div "Login methods" at bounding box center [194, 215] width 183 height 26
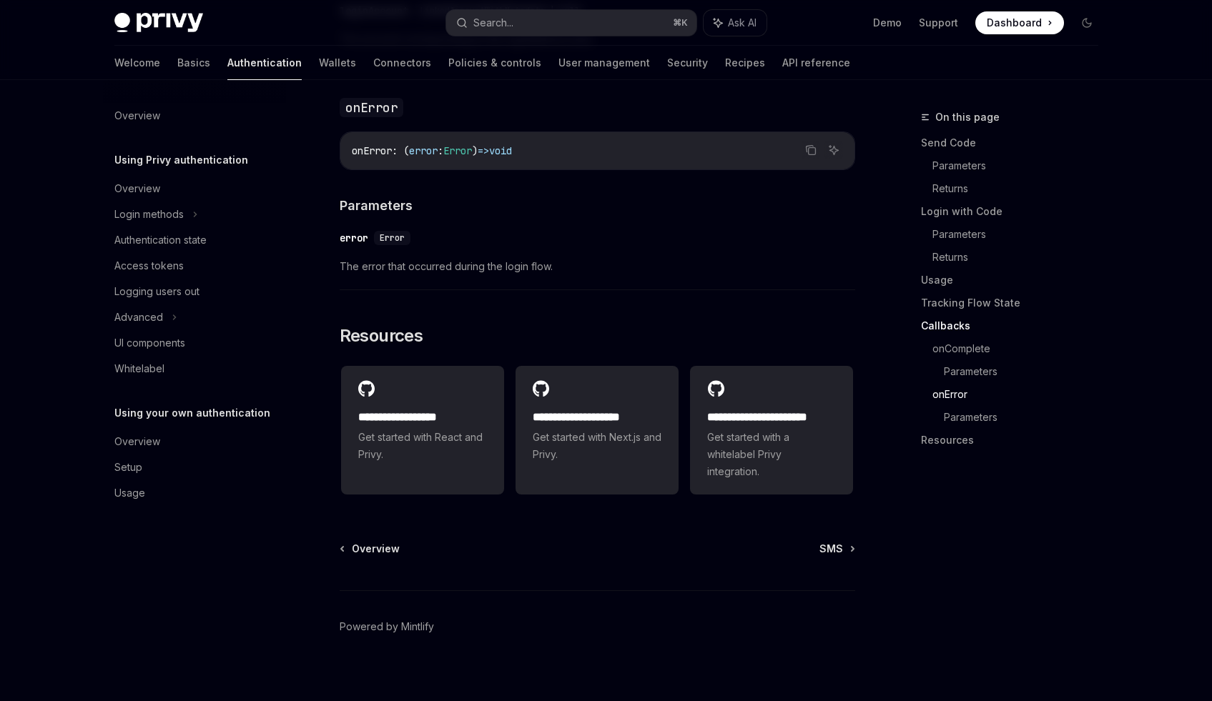
scroll to position [2796, 0]
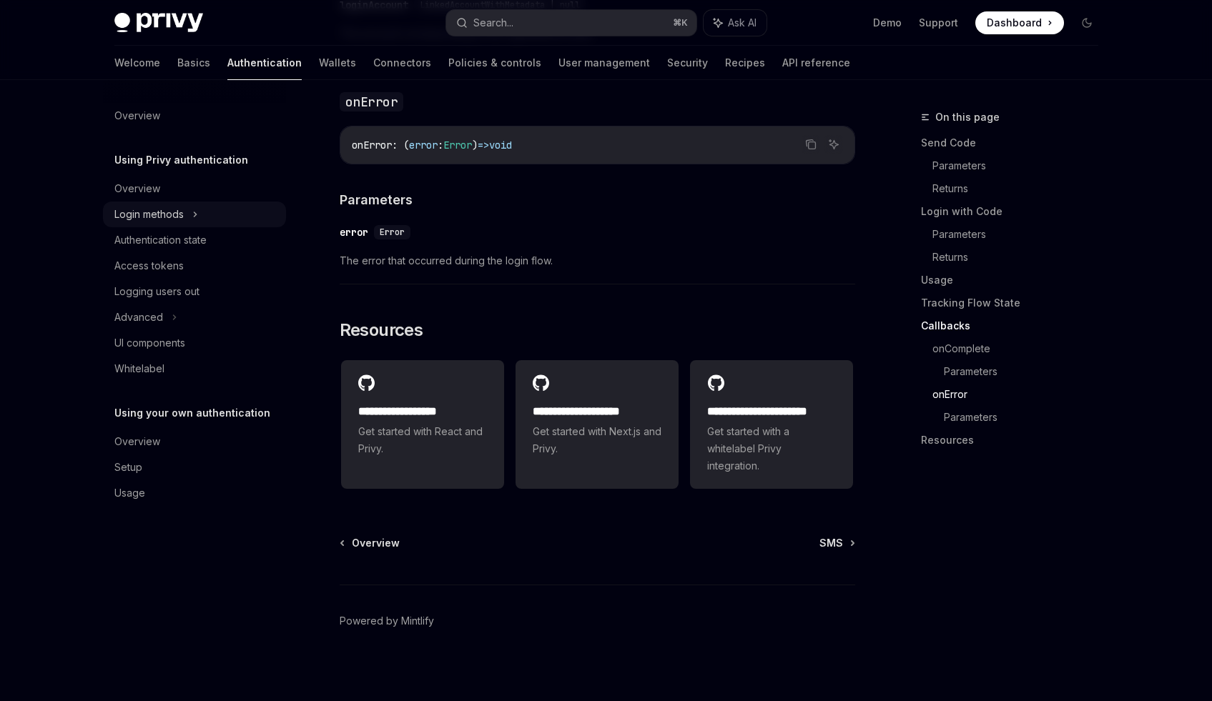
click at [174, 211] on div "Login methods" at bounding box center [148, 214] width 69 height 17
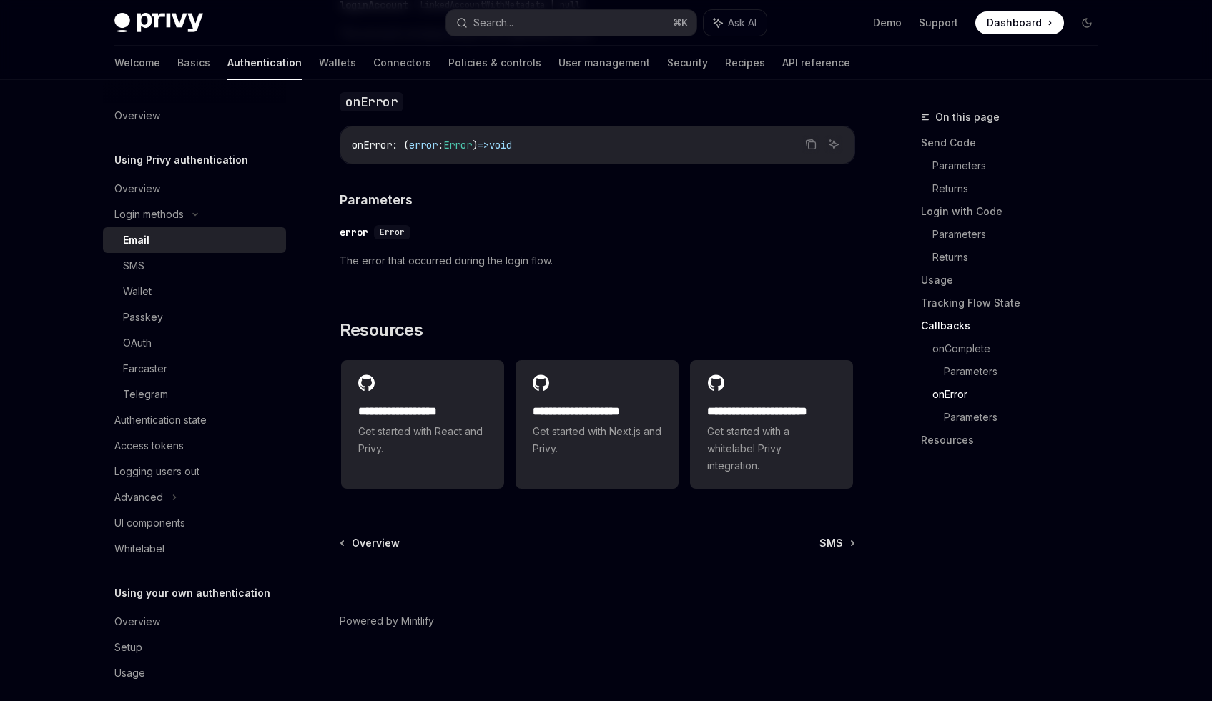
click at [199, 242] on div "Email" at bounding box center [200, 240] width 154 height 17
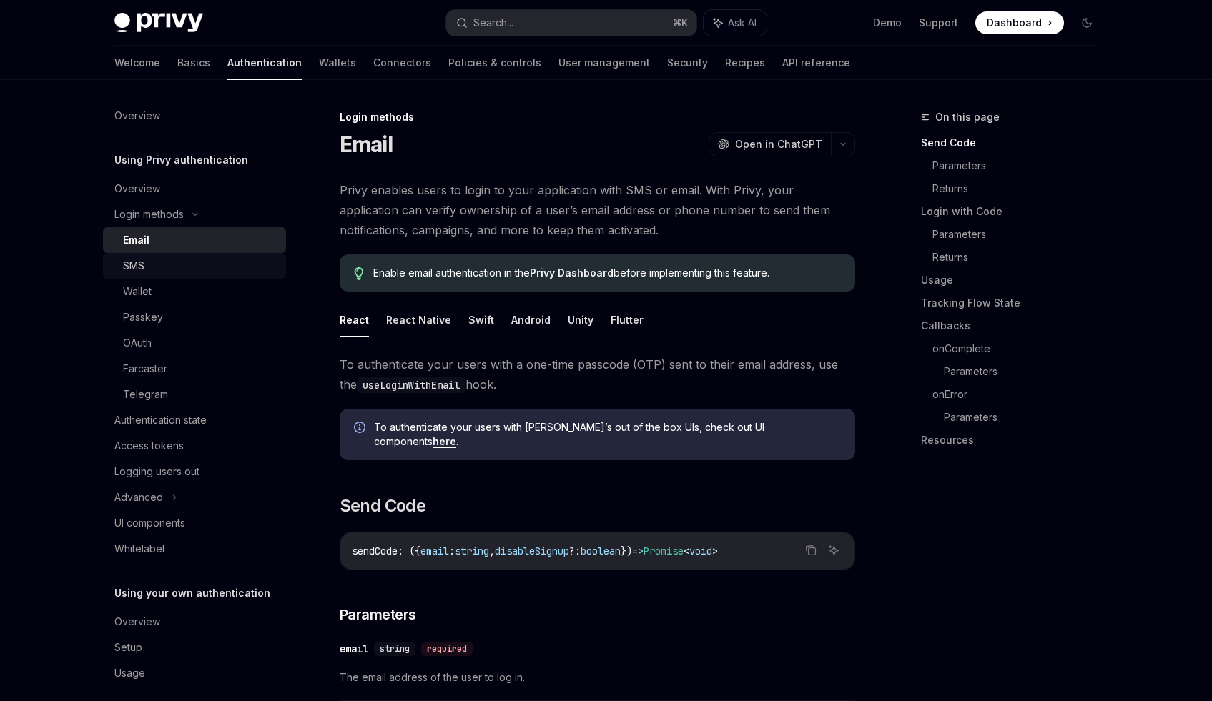
click at [186, 273] on div "SMS" at bounding box center [200, 265] width 154 height 17
click at [178, 297] on div "Wallet" at bounding box center [200, 291] width 154 height 17
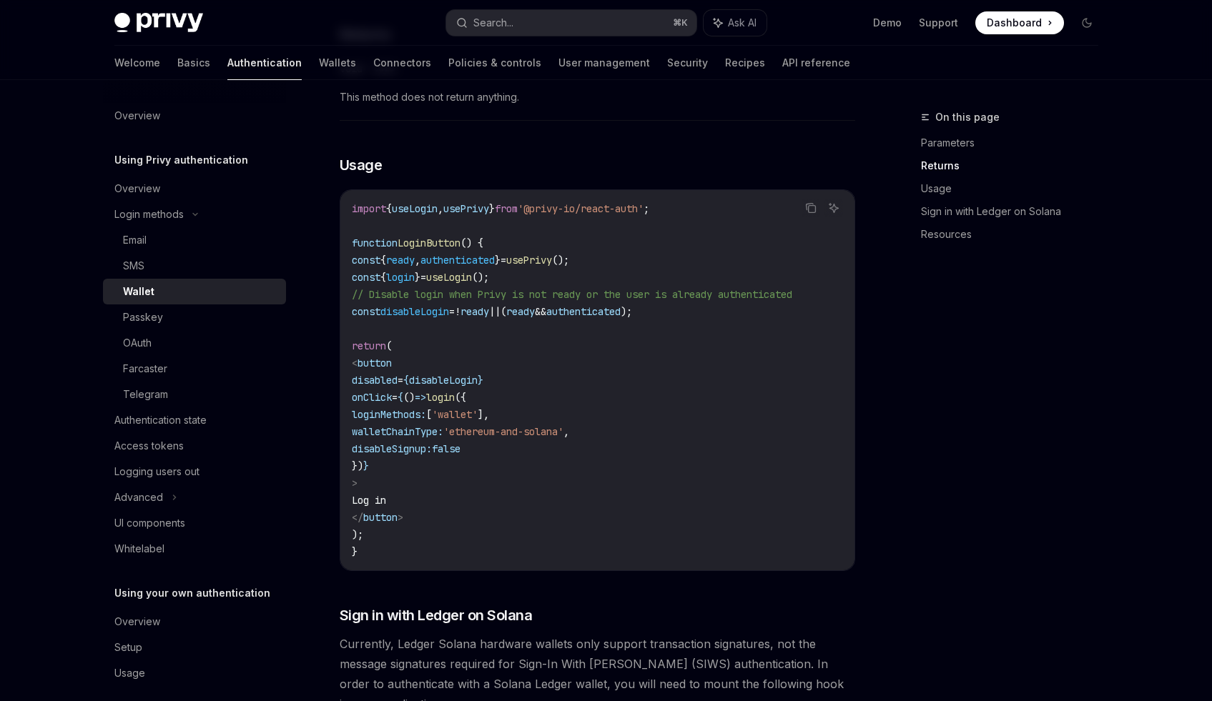
scroll to position [726, 0]
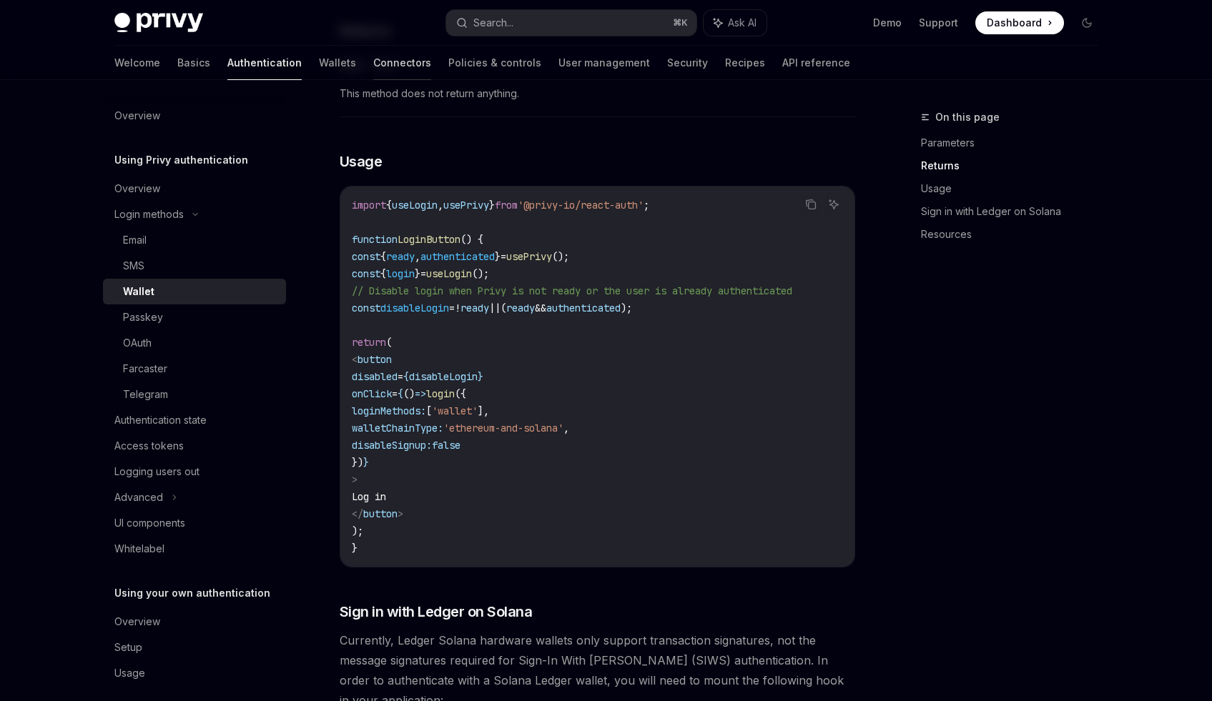
click at [373, 54] on link "Connectors" at bounding box center [402, 63] width 58 height 34
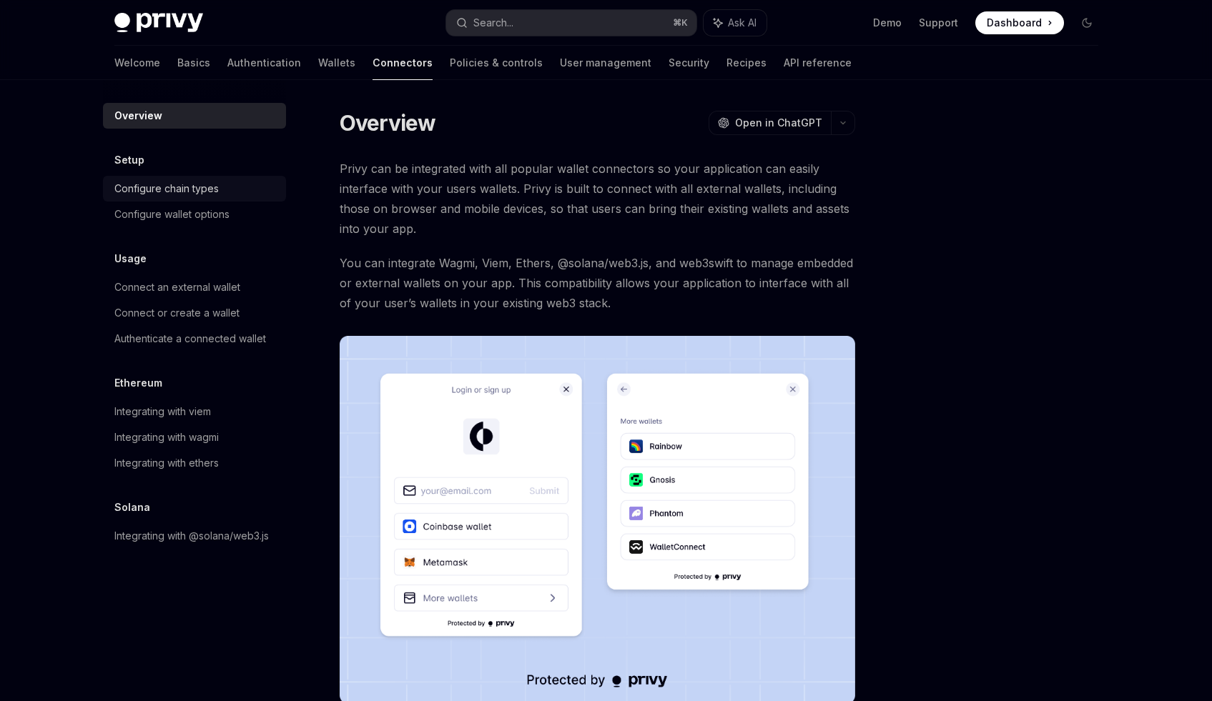
click at [201, 184] on div "Configure chain types" at bounding box center [166, 188] width 104 height 17
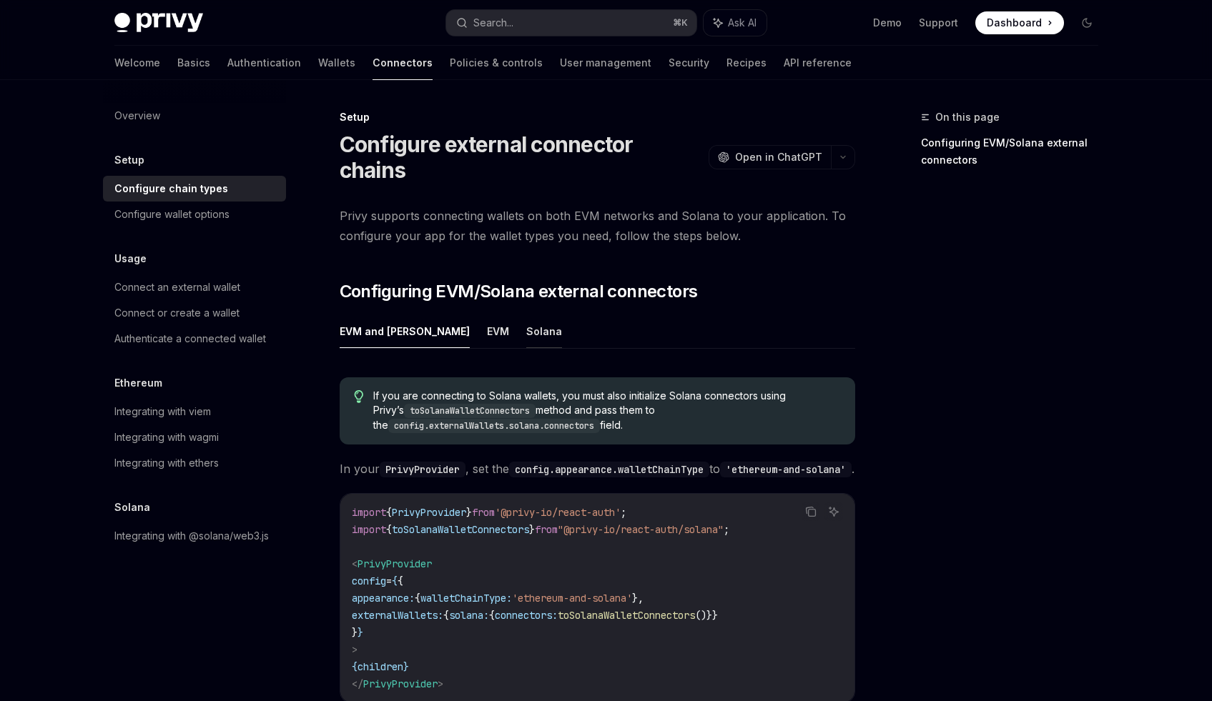
click at [526, 315] on button "Solana" at bounding box center [544, 332] width 36 height 34
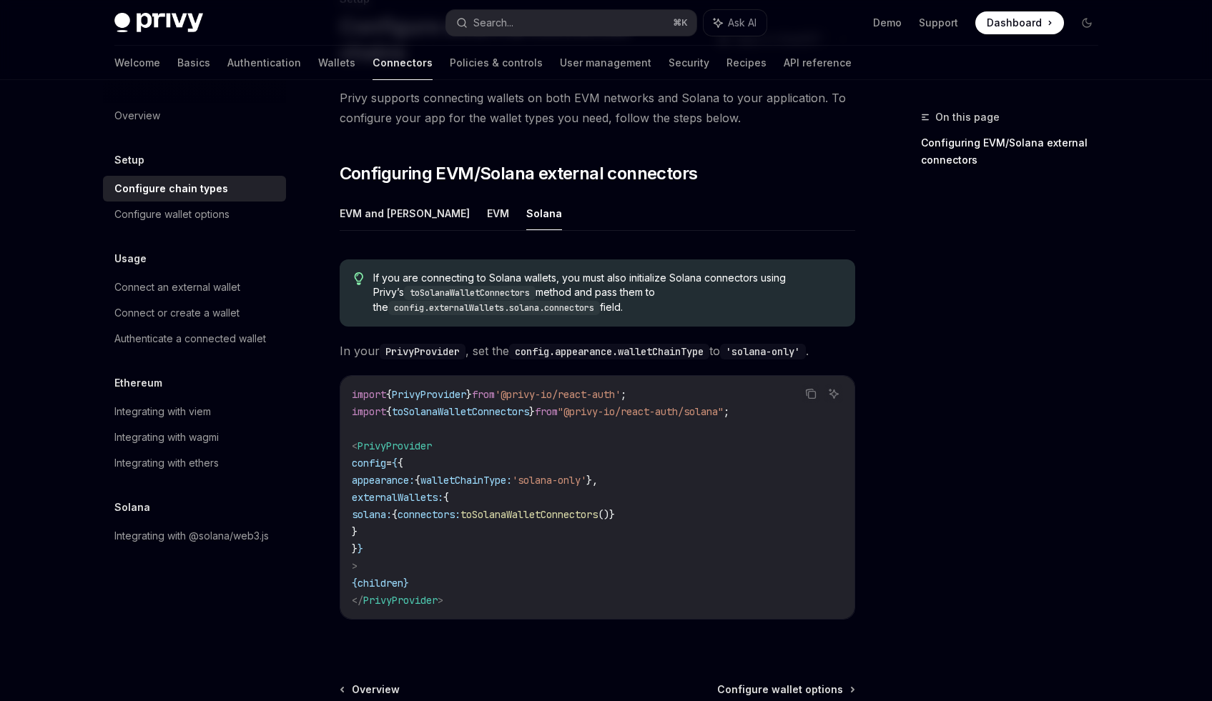
scroll to position [121, 0]
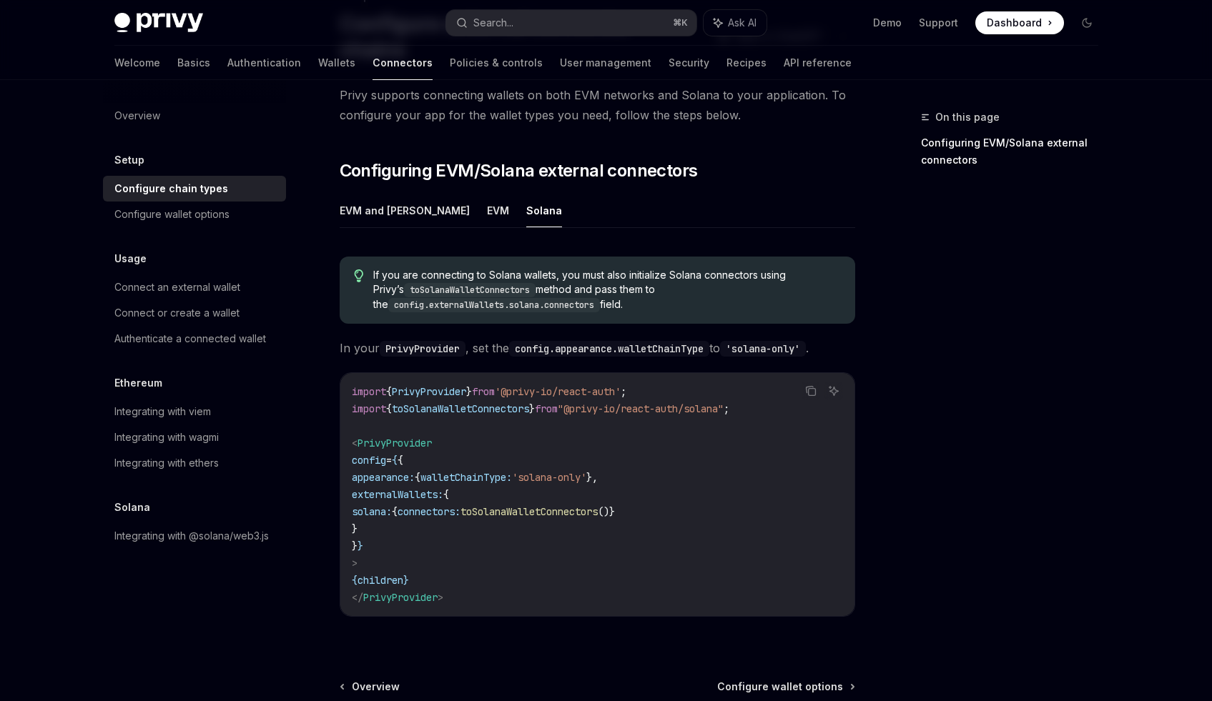
click at [389, 488] on span "externalWallets:" at bounding box center [398, 494] width 92 height 13
drag, startPoint x: 389, startPoint y: 471, endPoint x: 417, endPoint y: 503, distance: 42.0
click at [417, 503] on code "import { PrivyProvider } from '@privy-io/react-auth' ; import { toSolanaWalletC…" at bounding box center [597, 494] width 491 height 223
copy code "externalWallets: { solana: { connectors: toSolanaWalletConnectors ()} }"
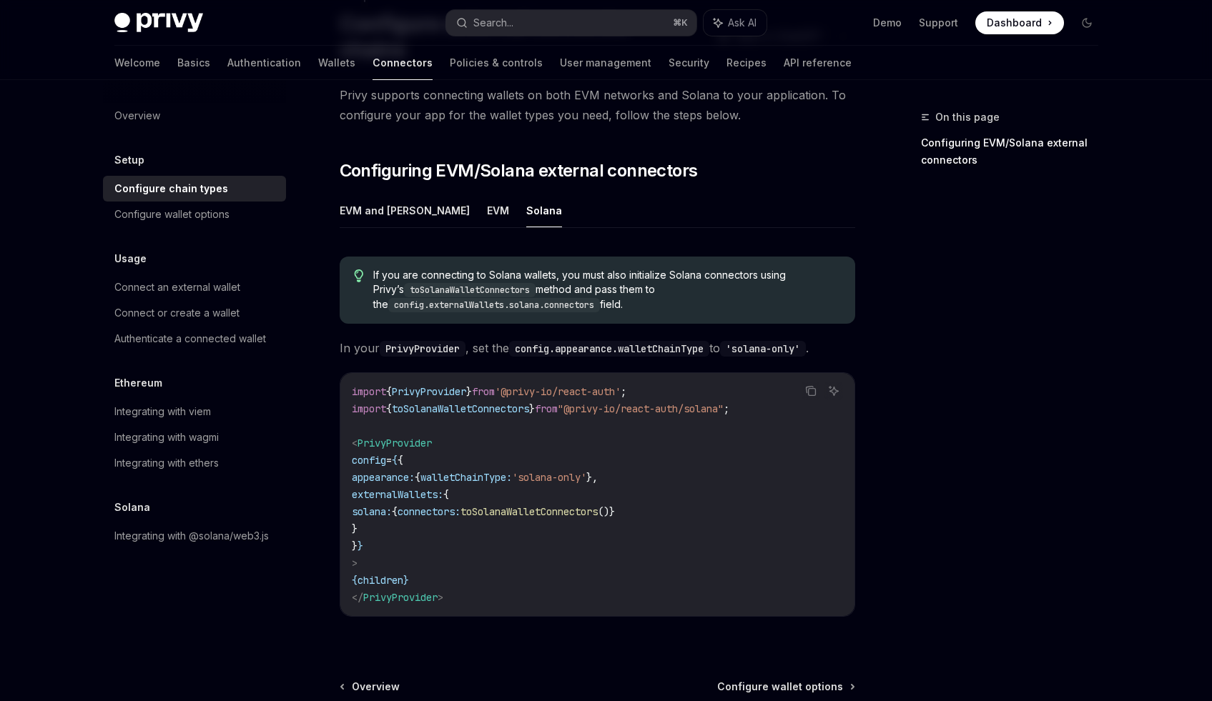
click at [445, 398] on code "import { PrivyProvider } from '@privy-io/react-auth' ; import { toSolanaWalletC…" at bounding box center [597, 494] width 491 height 223
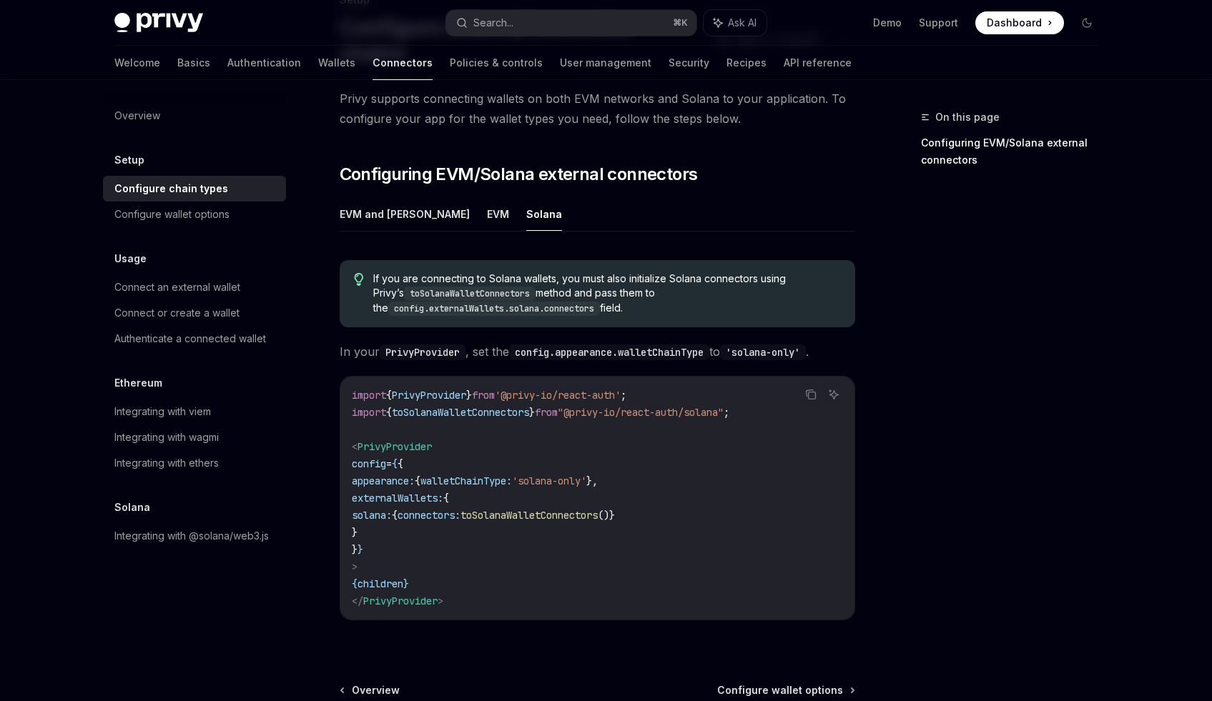
scroll to position [112, 0]
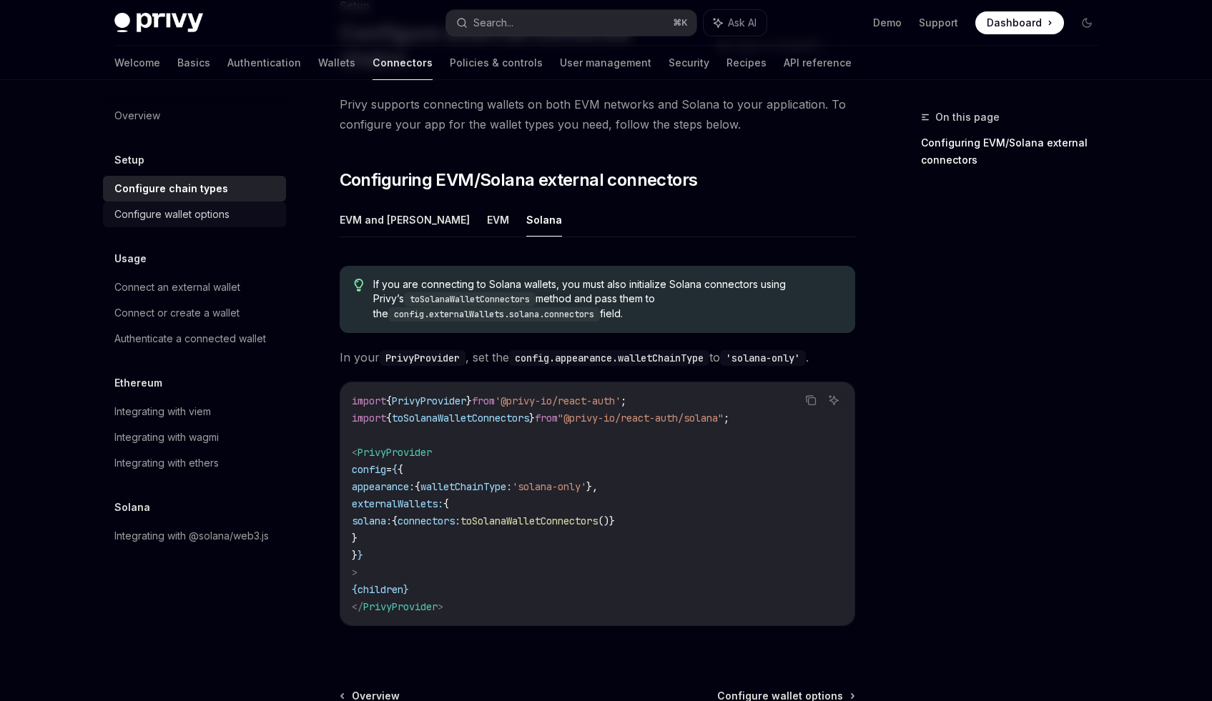
drag, startPoint x: 99, startPoint y: 187, endPoint x: 132, endPoint y: 202, distance: 37.1
click at [99, 187] on div "Setup Configure external connector chains OpenAI Open in ChatGPT OpenAI Open in…" at bounding box center [463, 429] width 789 height 864
click at [152, 209] on div "Configure wallet options" at bounding box center [171, 214] width 115 height 17
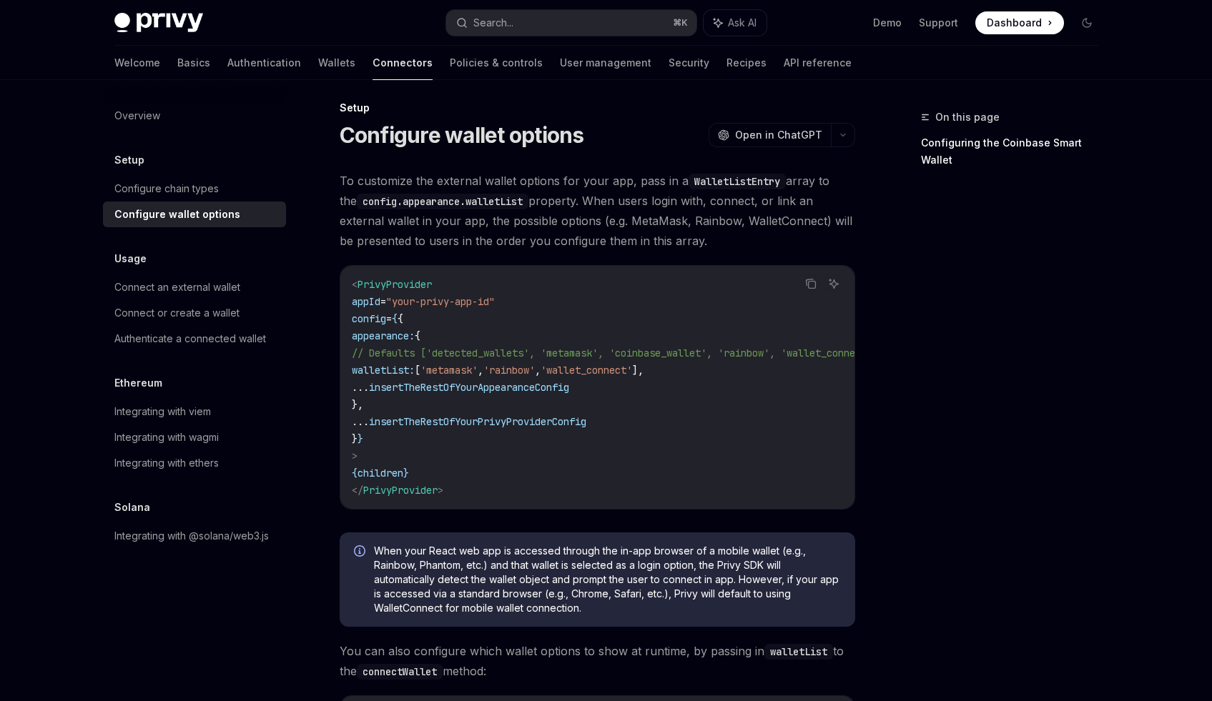
click at [384, 356] on span "// Defaults ['detected_wallets', 'metamask', 'coinbase_wallet', 'rainbow', 'wal…" at bounding box center [615, 353] width 526 height 13
click at [380, 360] on code "< PrivyProvider appId = "your-privy-app-id" config = { { appearance: { // Defau…" at bounding box center [632, 387] width 561 height 223
click at [391, 395] on code "< PrivyProvider appId = "your-privy-app-id" config = { { appearance: { // Defau…" at bounding box center [632, 387] width 561 height 223
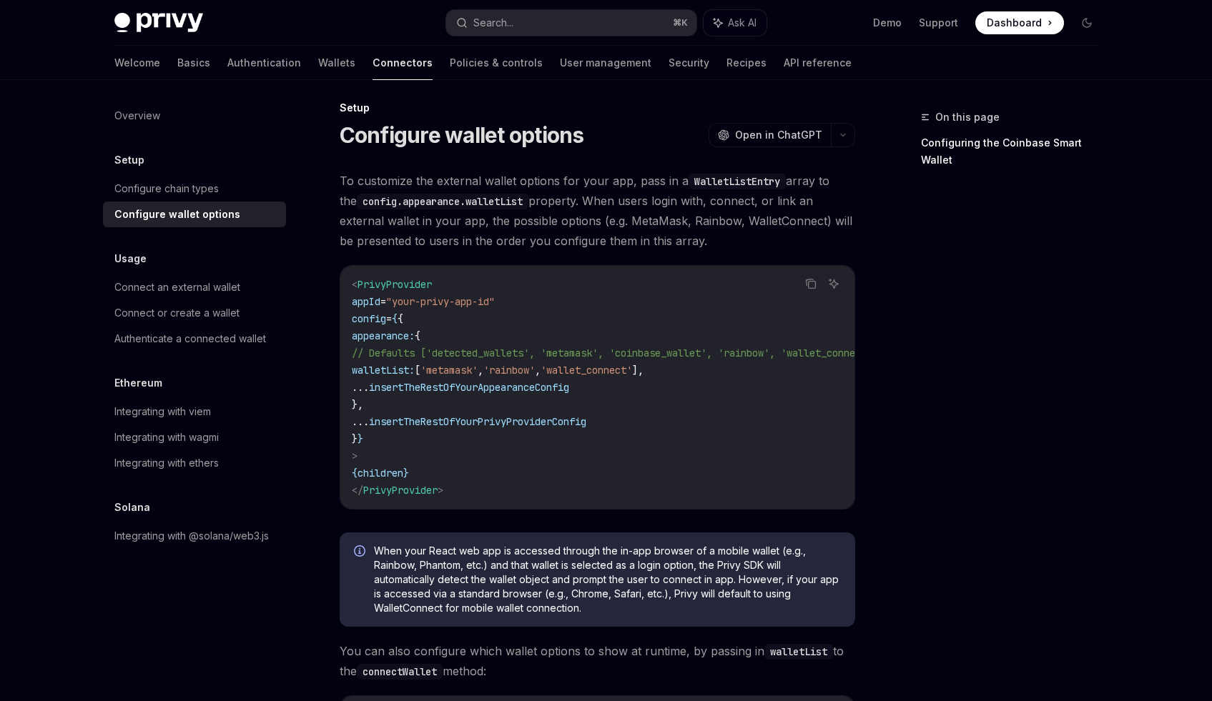
click at [394, 402] on code "< PrivyProvider appId = "your-privy-app-id" config = { { appearance: { // Defau…" at bounding box center [632, 387] width 561 height 223
click at [415, 437] on code "< PrivyProvider appId = "your-privy-app-id" config = { { appearance: { // Defau…" at bounding box center [632, 387] width 561 height 223
click at [222, 290] on div "Connect an external wallet" at bounding box center [177, 287] width 126 height 17
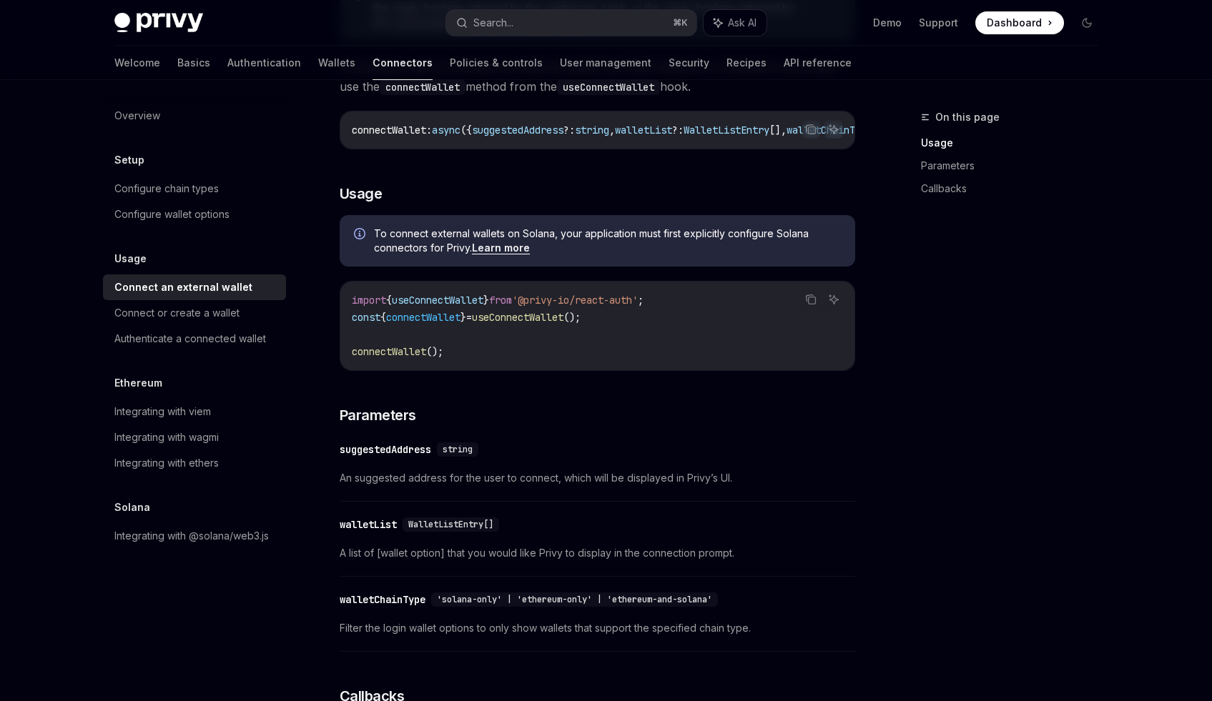
scroll to position [189, 0]
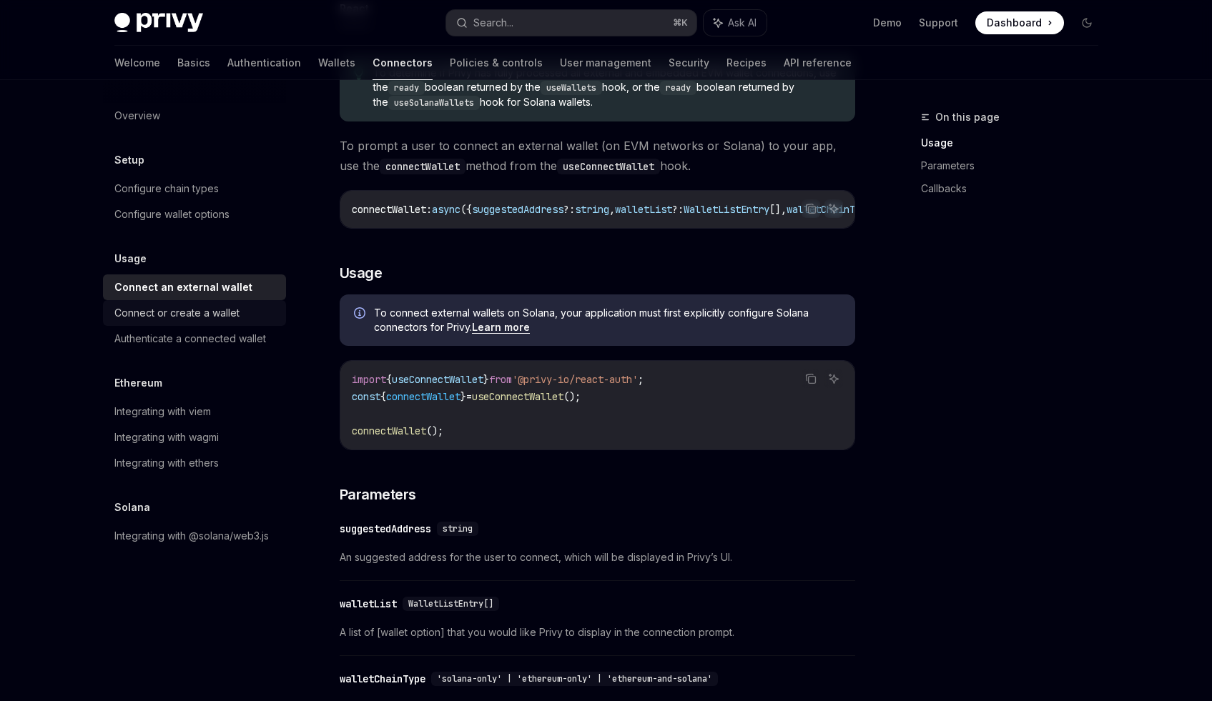
click at [246, 322] on link "Connect or create a wallet" at bounding box center [194, 313] width 183 height 26
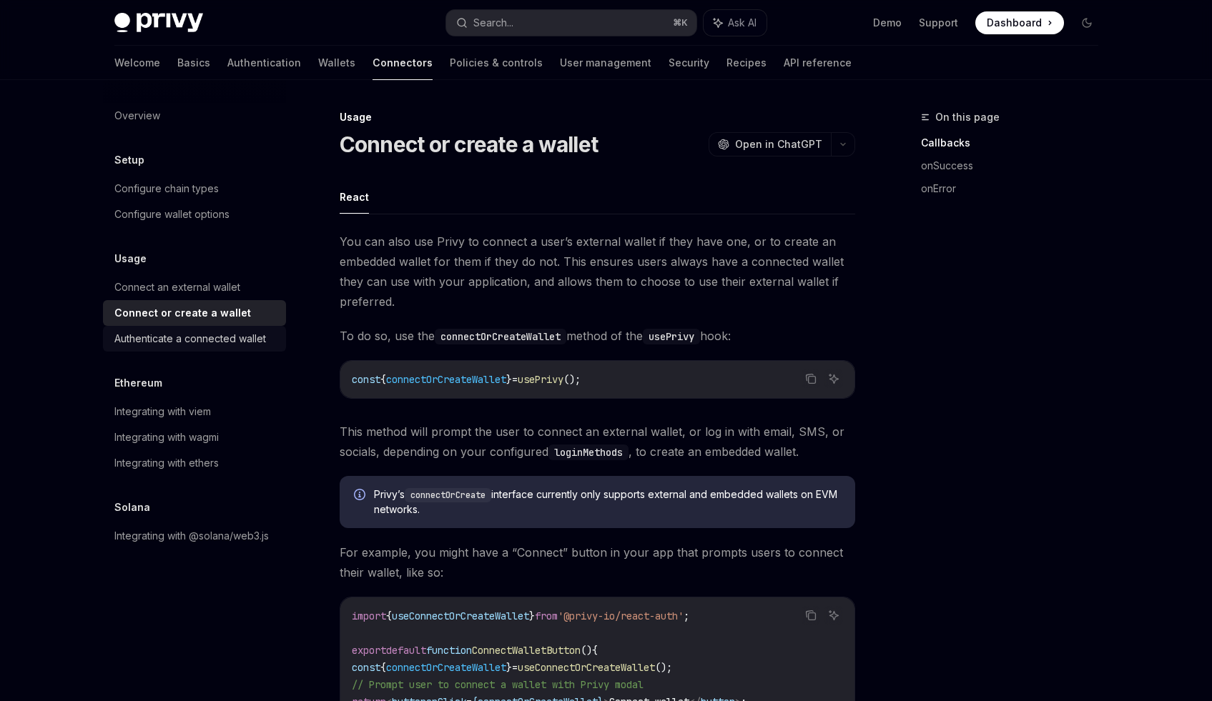
click at [247, 330] on div "Authenticate a connected wallet" at bounding box center [190, 338] width 152 height 17
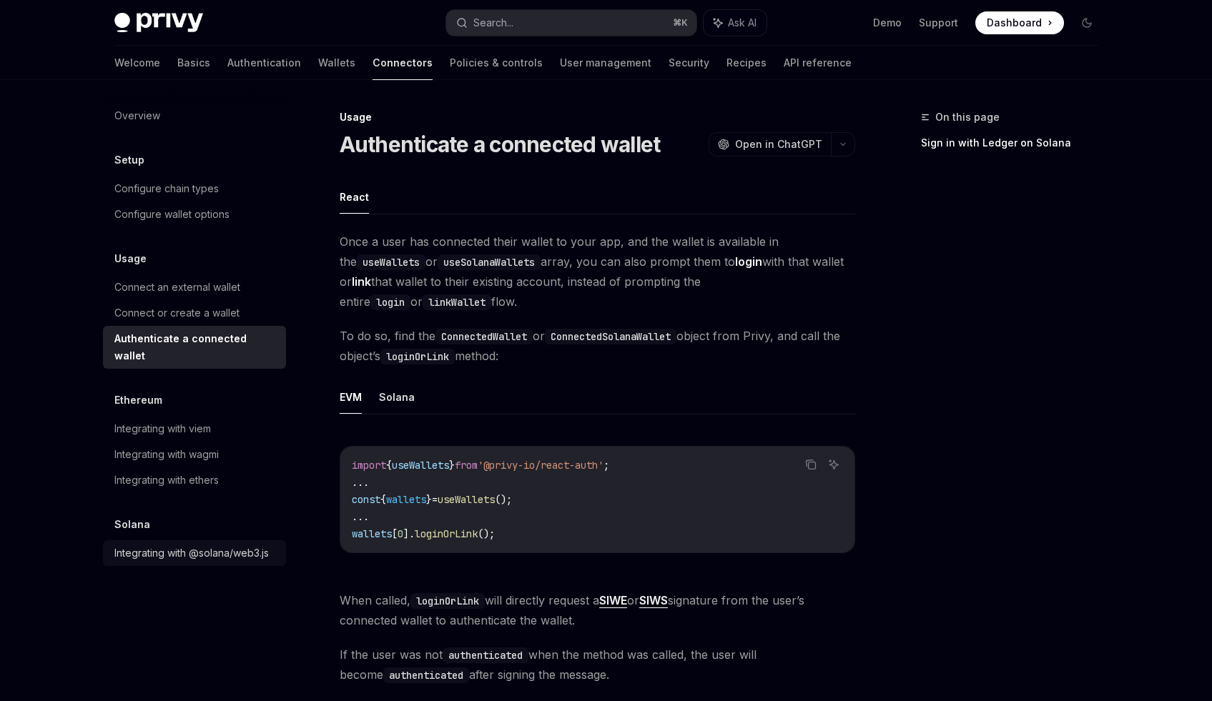
click at [250, 545] on div "Integrating with @solana/web3.js" at bounding box center [191, 553] width 154 height 17
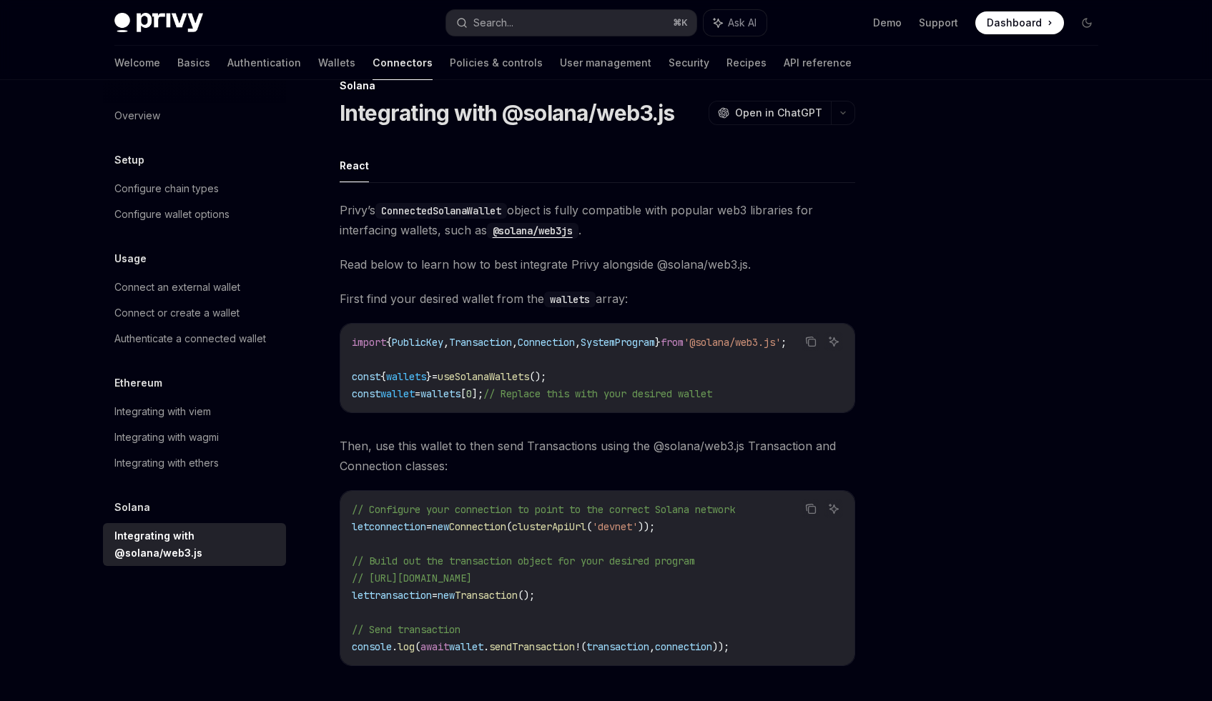
scroll to position [110, 0]
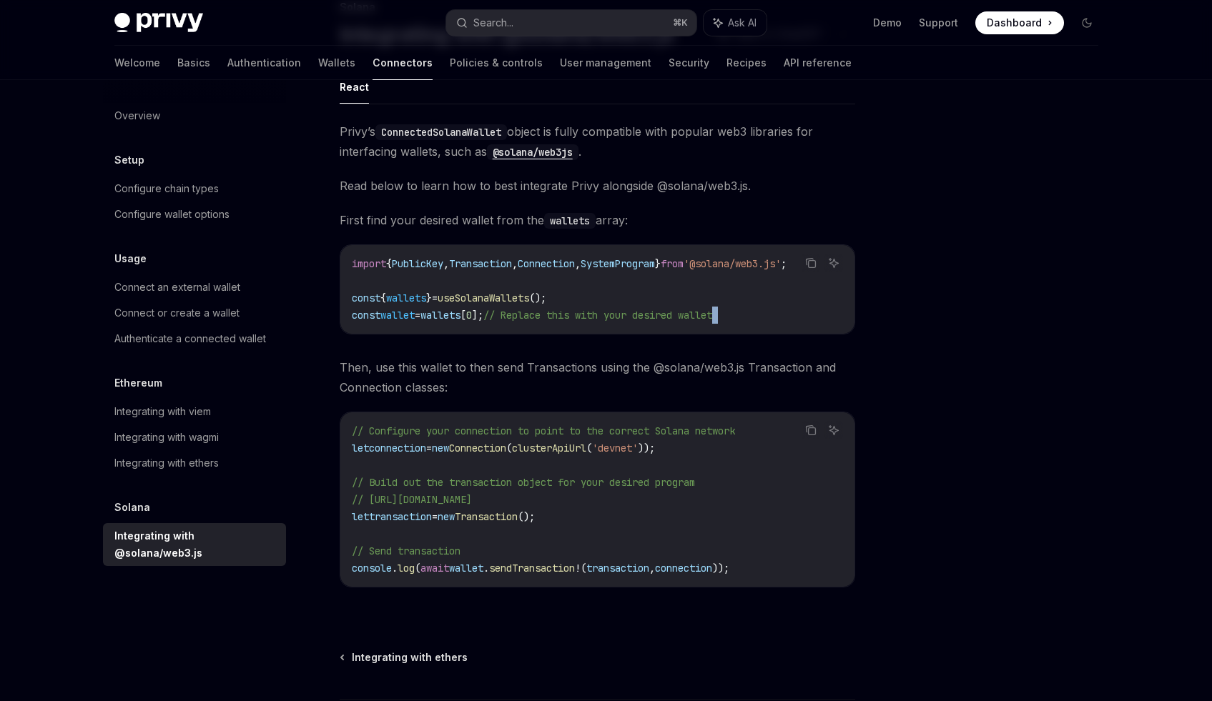
drag, startPoint x: 548, startPoint y: 340, endPoint x: 658, endPoint y: 337, distance: 109.4
click at [658, 337] on div "Privy’s ConnectedSolanaWallet object is fully compatible with popular web3 libr…" at bounding box center [597, 366] width 515 height 489
drag, startPoint x: 671, startPoint y: 330, endPoint x: 716, endPoint y: 327, distance: 44.4
click at [716, 327] on div "import { PublicKey , Transaction , Connection , SystemProgram } from '@solana/w…" at bounding box center [597, 289] width 514 height 89
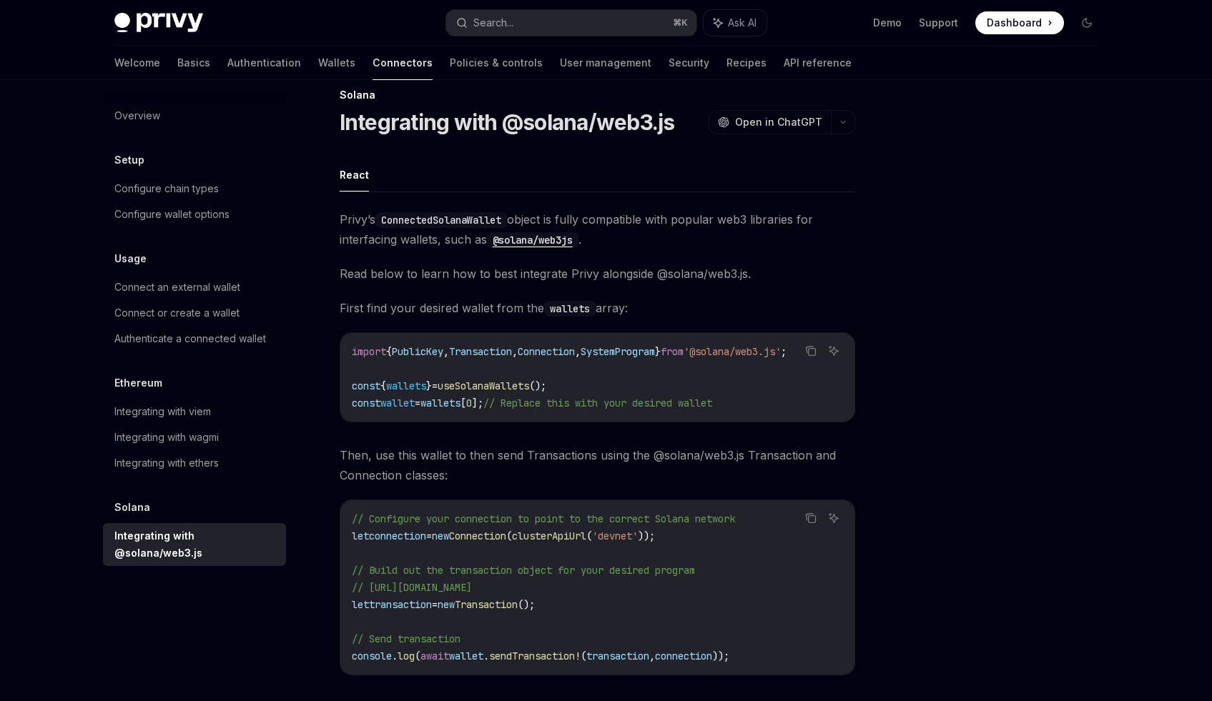
scroll to position [0, 0]
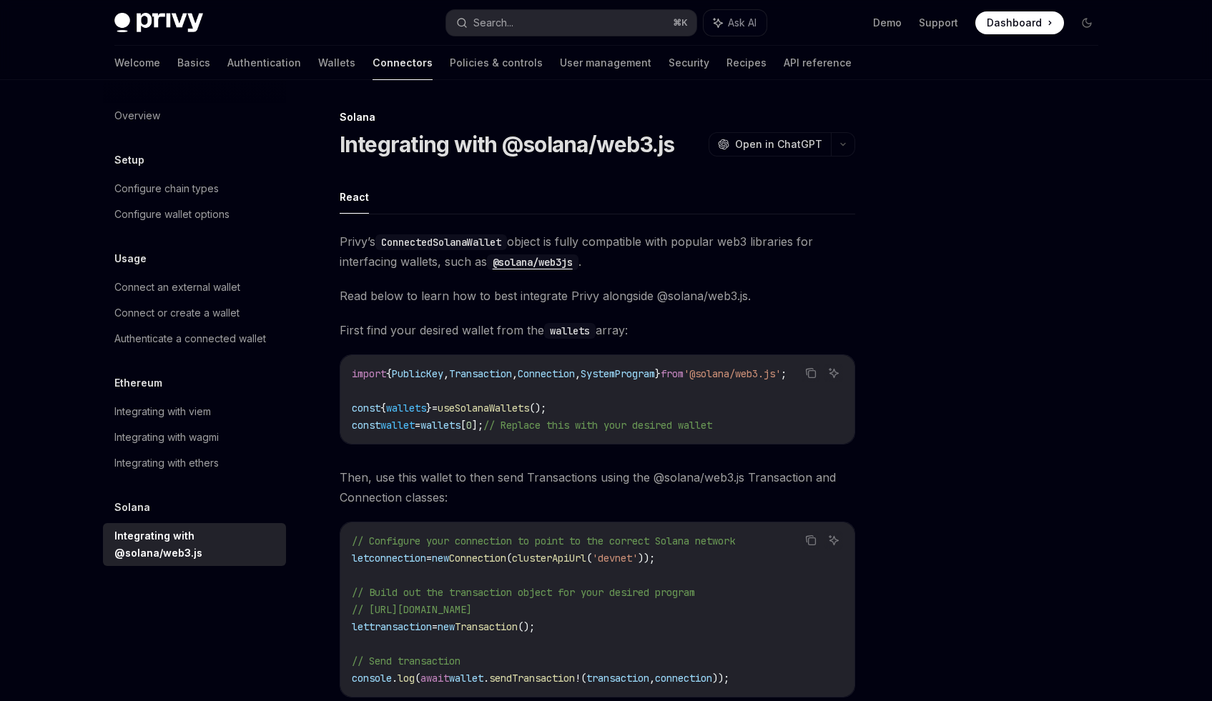
click at [234, 376] on div "Ethereum" at bounding box center [194, 383] width 183 height 17
click at [233, 351] on link "Authenticate a connected wallet" at bounding box center [194, 339] width 183 height 26
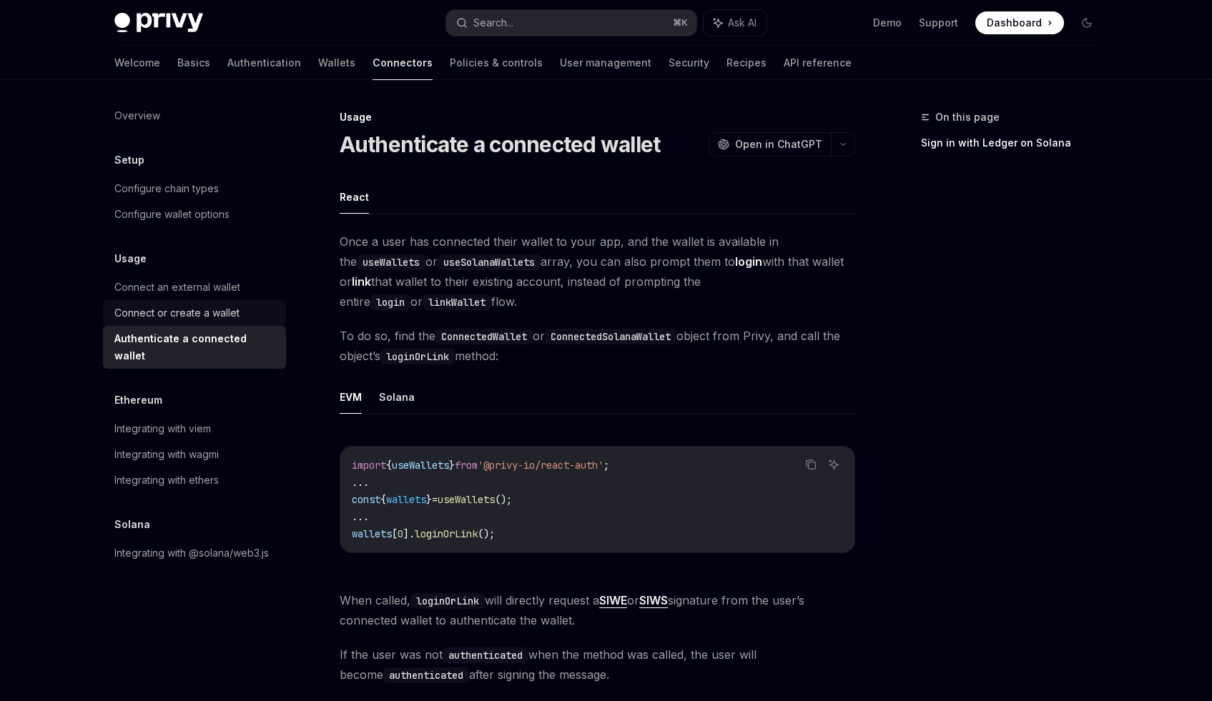
click at [240, 316] on div "Connect or create a wallet" at bounding box center [195, 313] width 163 height 17
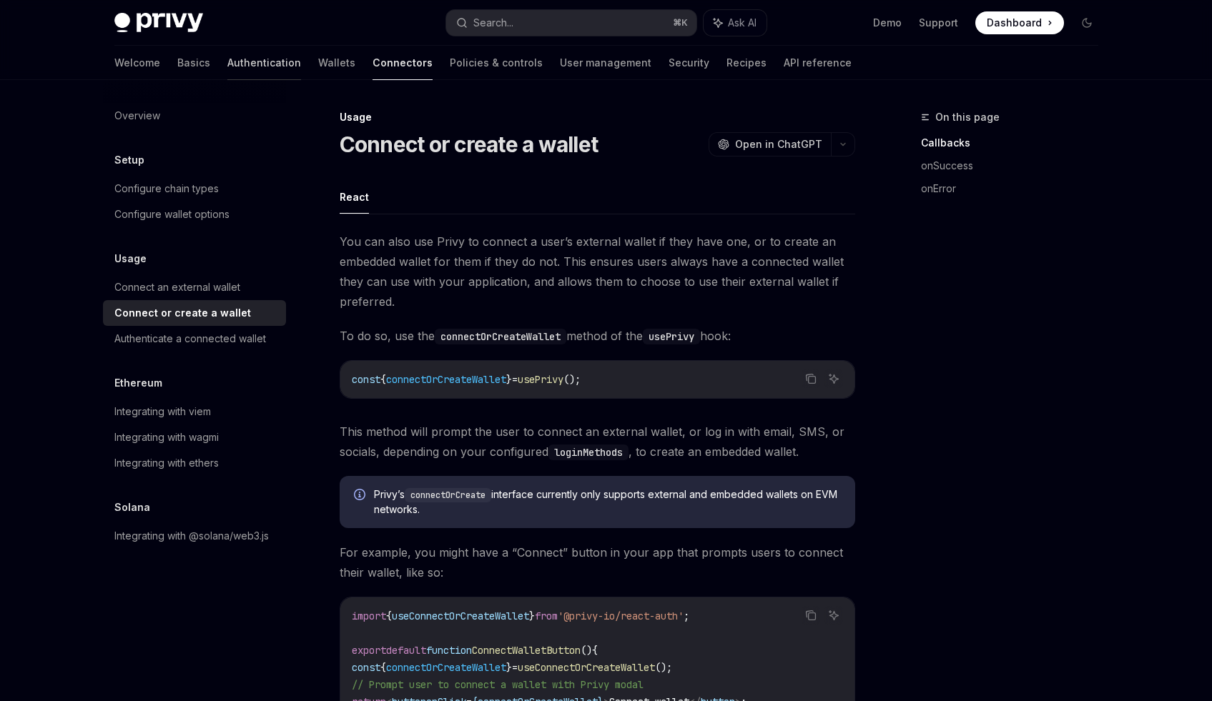
click at [227, 78] on link "Authentication" at bounding box center [264, 63] width 74 height 34
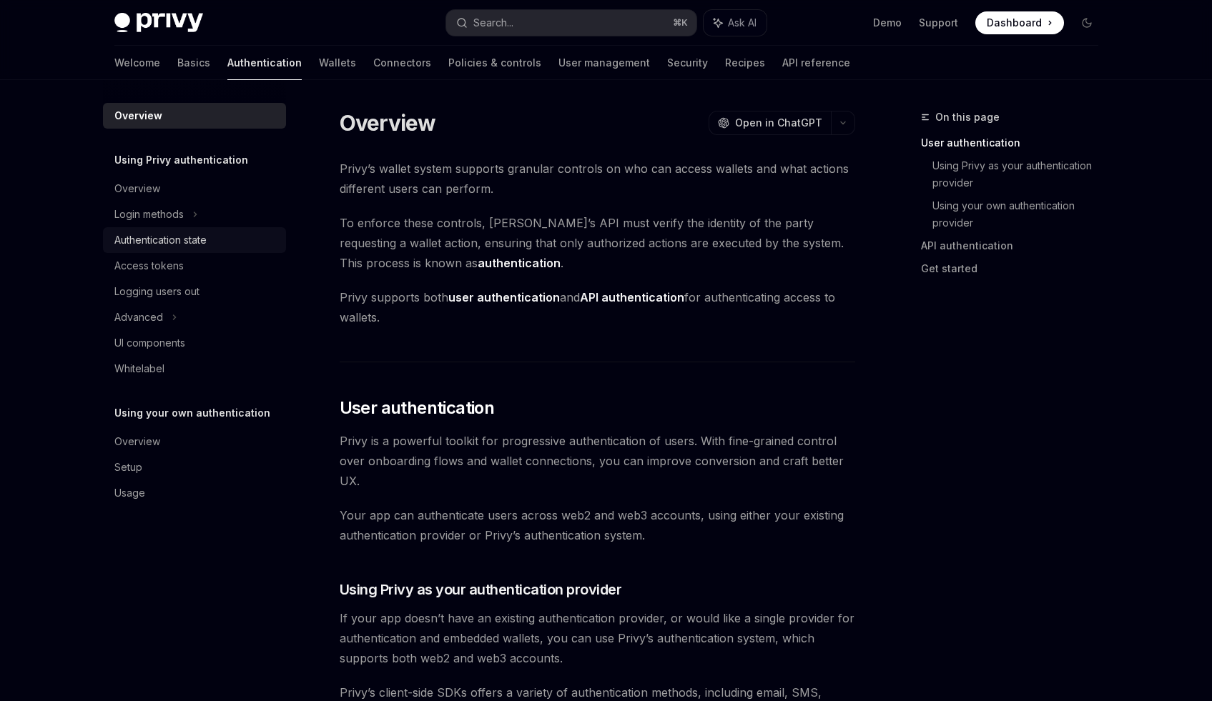
click at [214, 234] on div "Authentication state" at bounding box center [195, 240] width 163 height 17
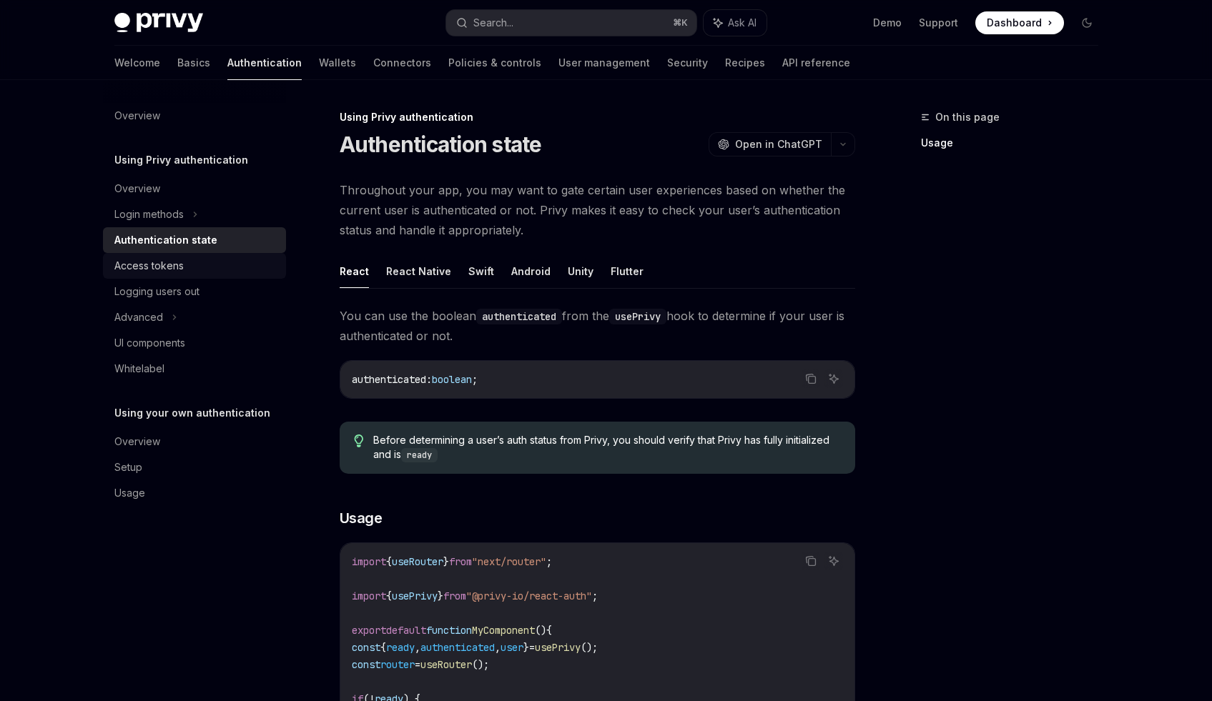
click at [190, 270] on div "Access tokens" at bounding box center [195, 265] width 163 height 17
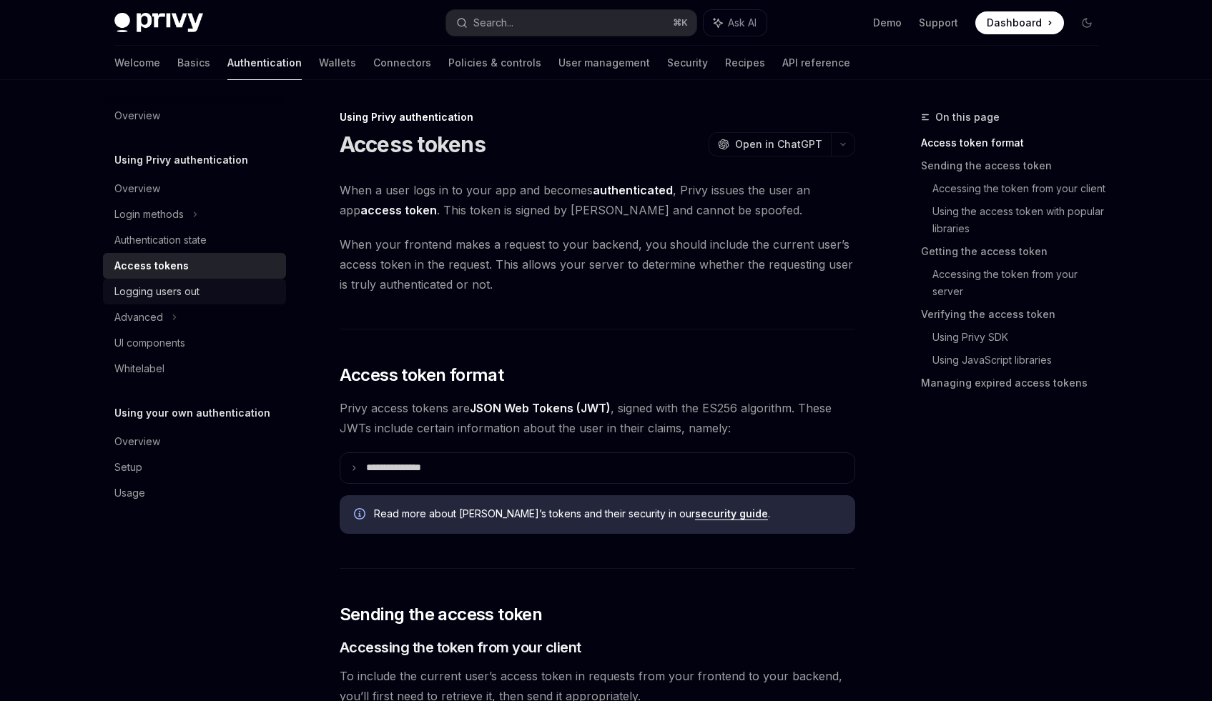
click at [196, 288] on div "Logging users out" at bounding box center [156, 291] width 85 height 17
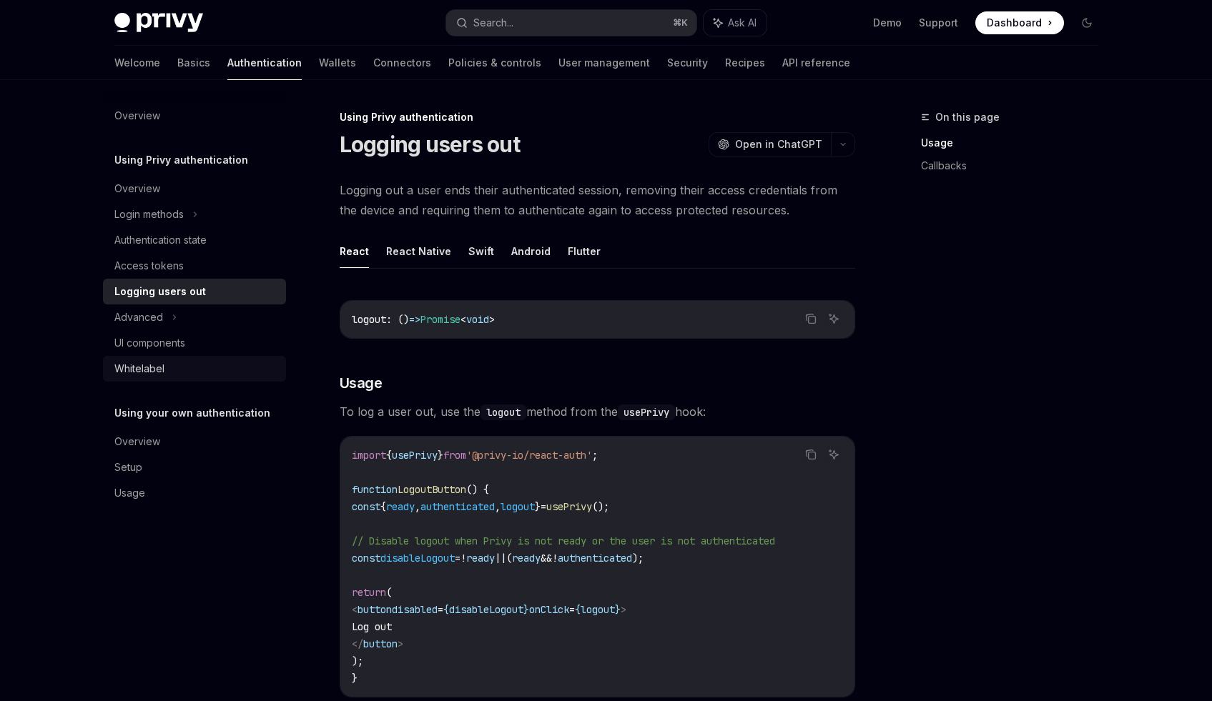
click at [205, 359] on link "Whitelabel" at bounding box center [194, 369] width 183 height 26
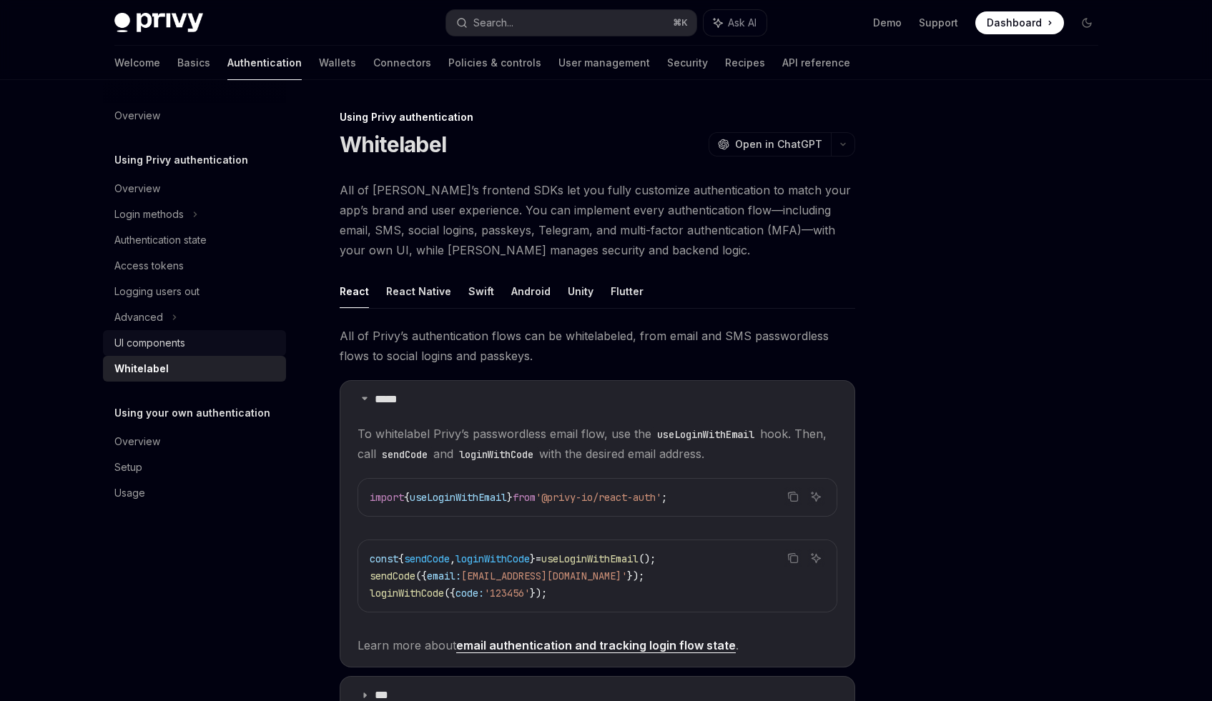
click at [207, 350] on div "UI components" at bounding box center [195, 343] width 163 height 17
type textarea "*"
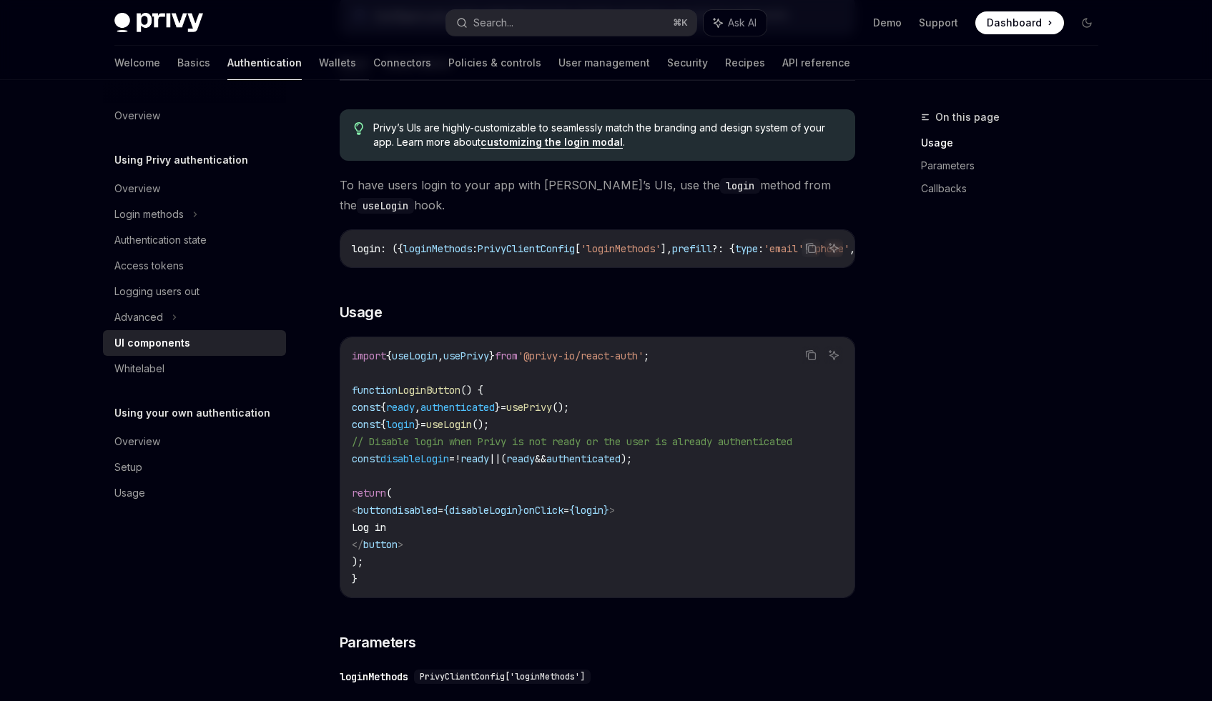
scroll to position [748, 0]
click at [814, 360] on icon "Copy the contents from the code block" at bounding box center [810, 353] width 11 height 11
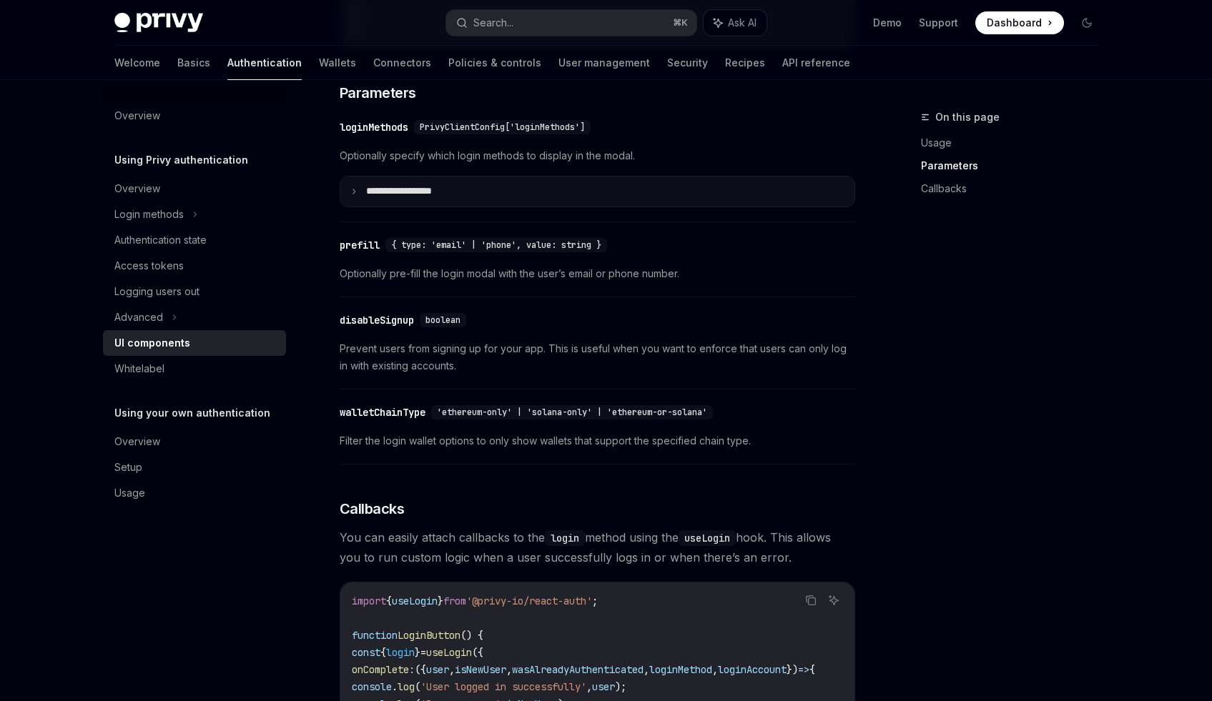
scroll to position [1165, 0]
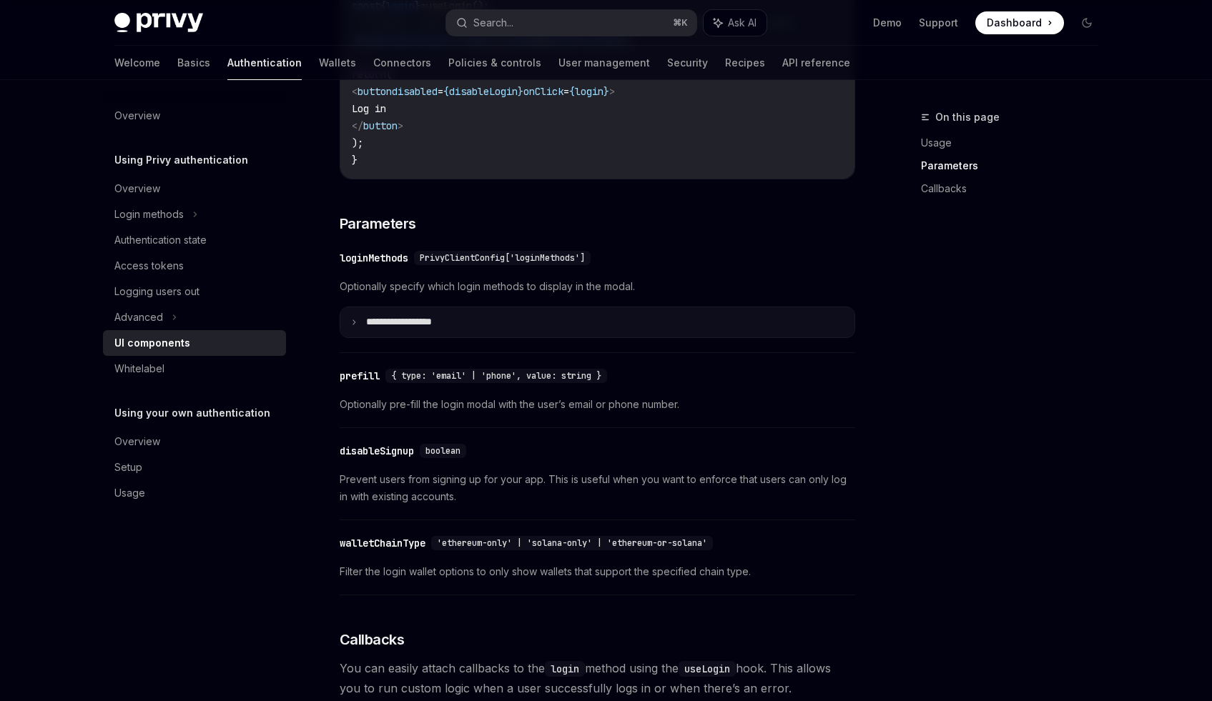
click at [458, 337] on summary "**********" at bounding box center [597, 322] width 514 height 30
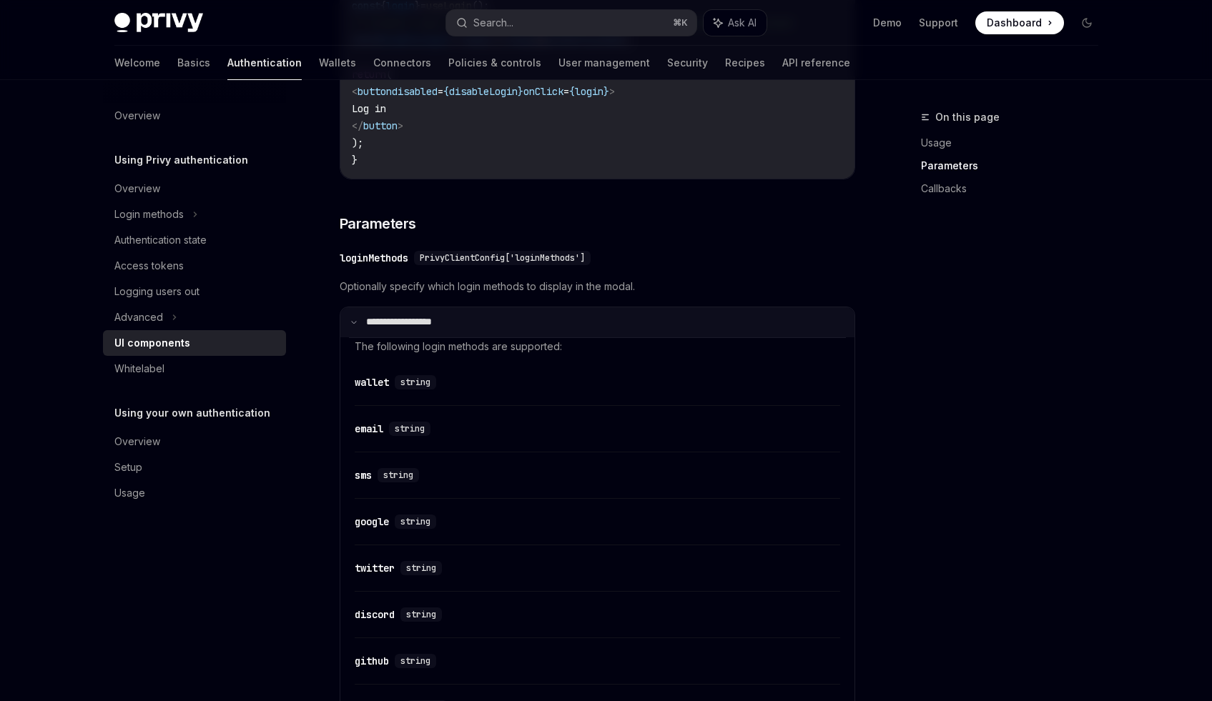
click at [458, 337] on summary "**********" at bounding box center [597, 322] width 514 height 30
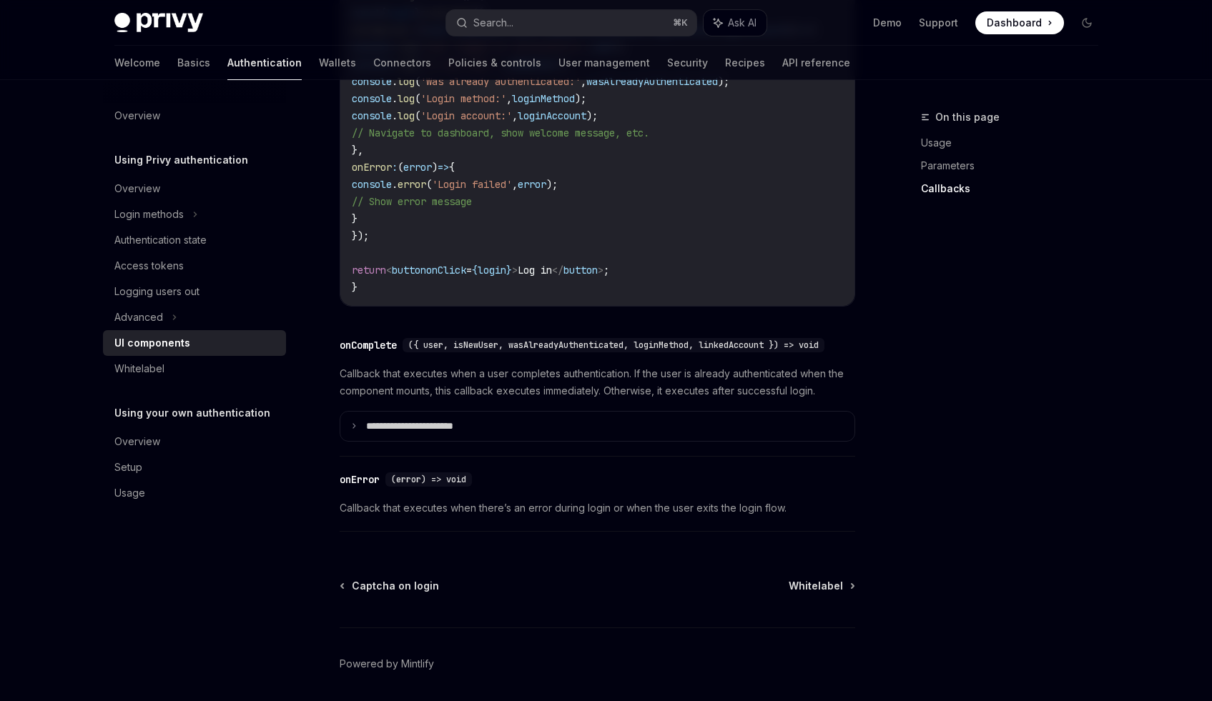
scroll to position [2023, 0]
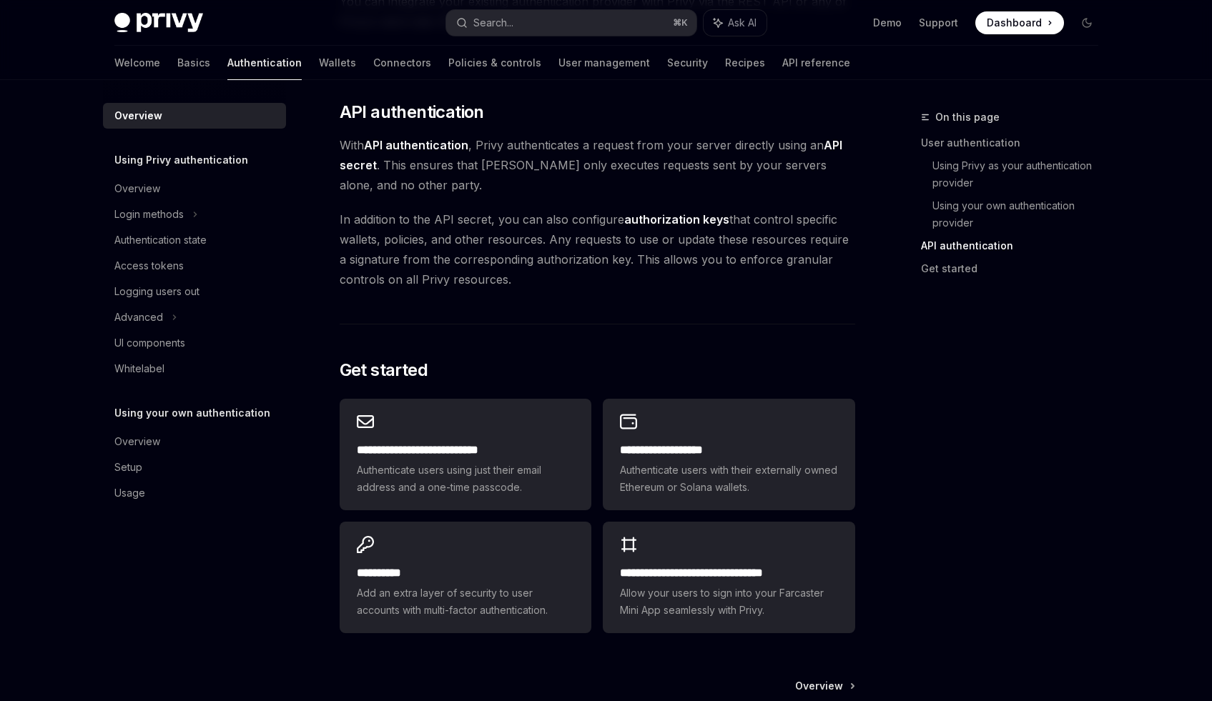
scroll to position [1082, 0]
